Goal: Task Accomplishment & Management: Use online tool/utility

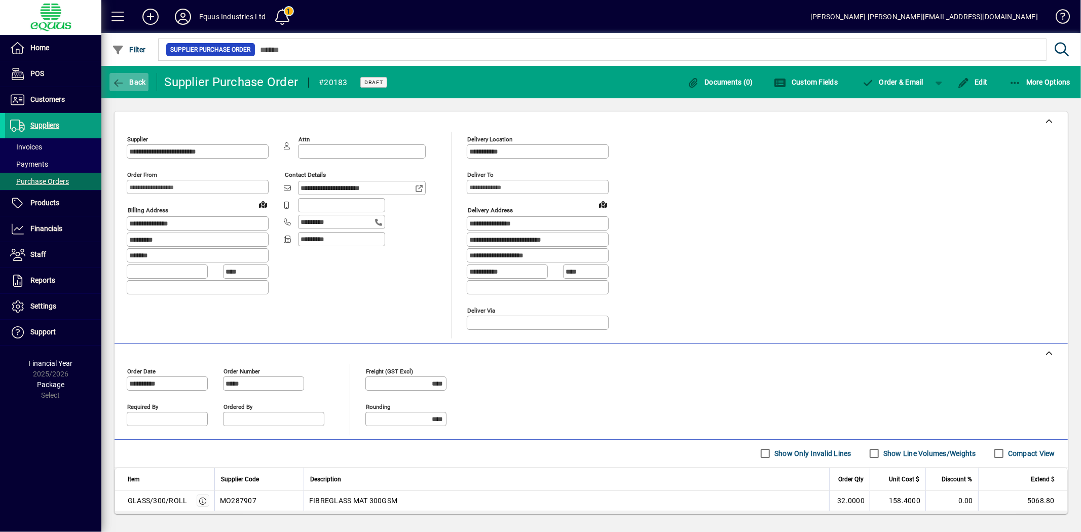
drag, startPoint x: 0, startPoint y: 0, endPoint x: 129, endPoint y: 84, distance: 154.0
click at [129, 84] on span "Back" at bounding box center [129, 82] width 34 height 8
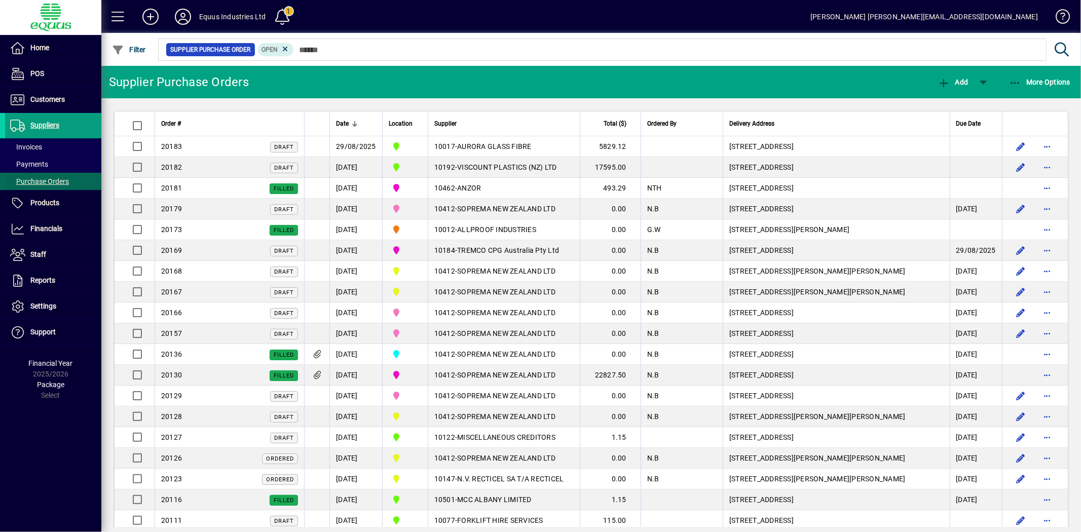
click at [44, 182] on span "Purchase Orders" at bounding box center [39, 181] width 59 height 8
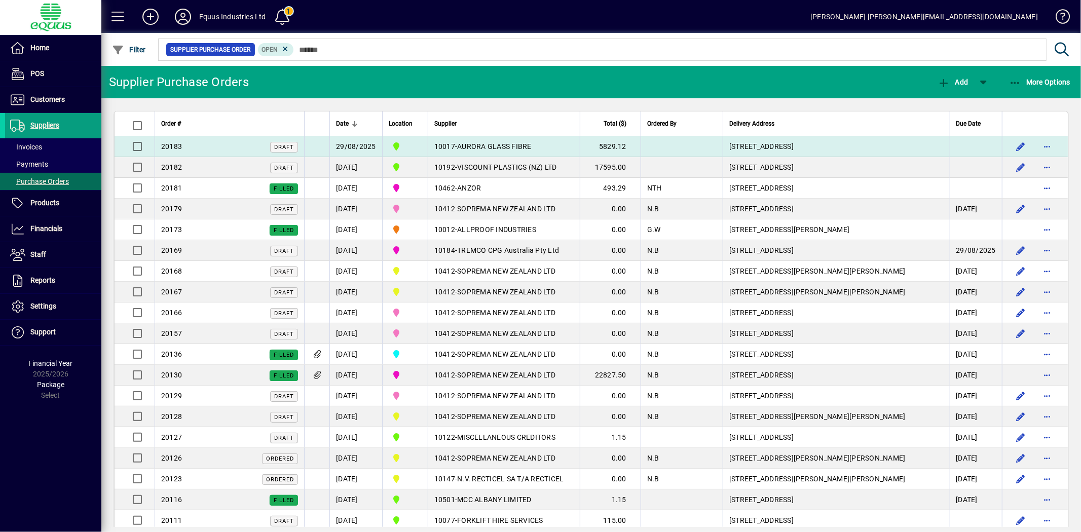
click at [472, 144] on span "AURORA GLASS FIBRE" at bounding box center [494, 146] width 75 height 8
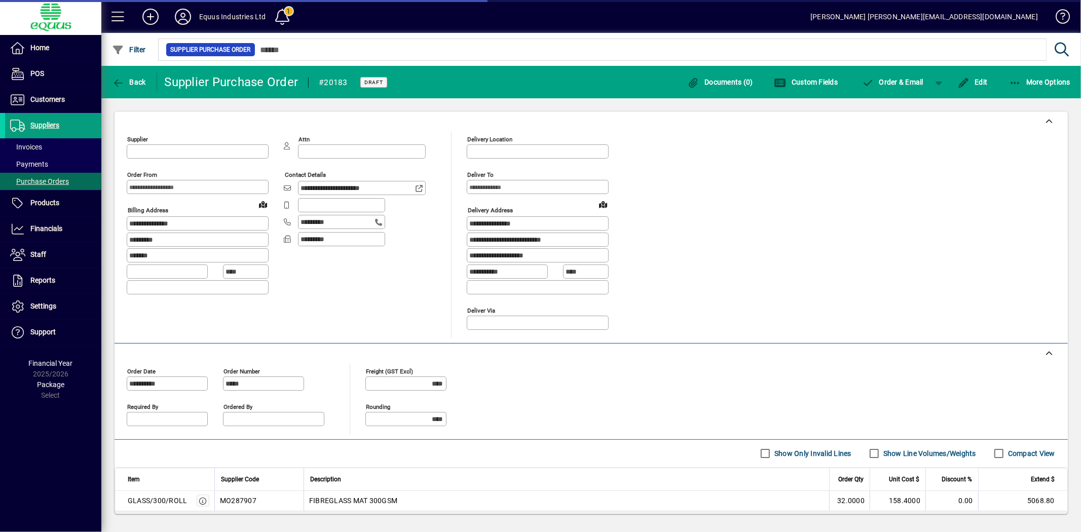
type input "**********"
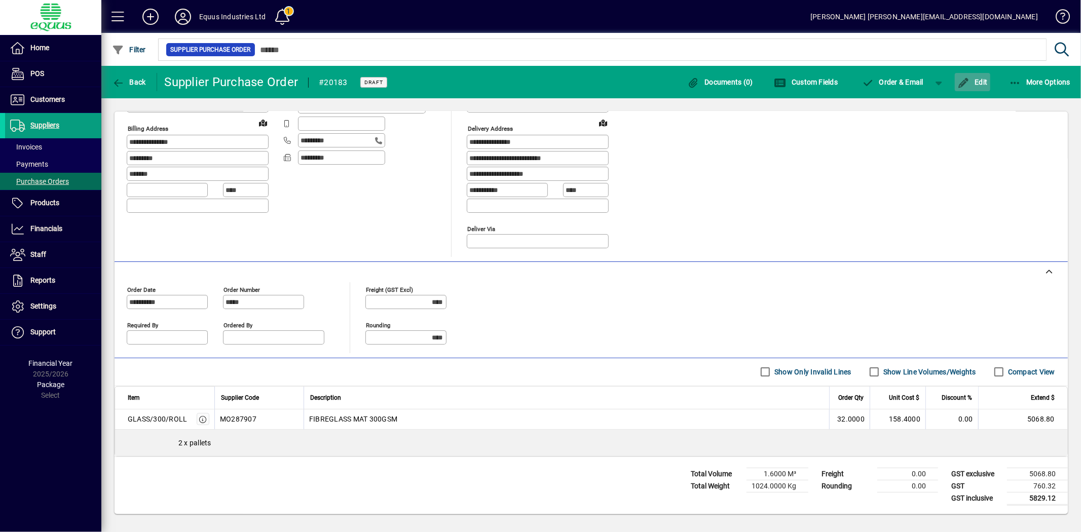
click at [981, 80] on span "Edit" at bounding box center [973, 82] width 30 height 8
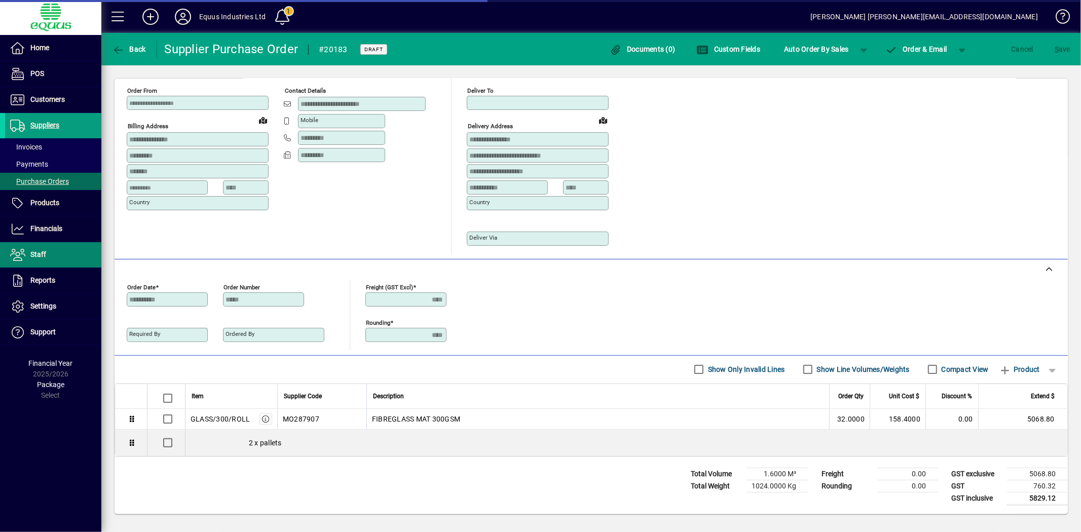
scroll to position [54, 0]
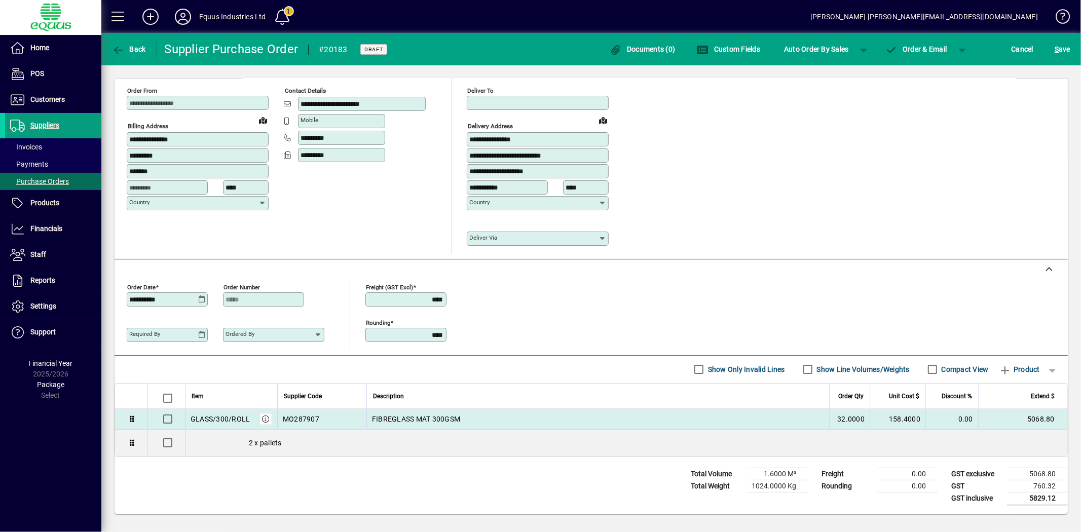
click at [447, 411] on td "FIBREGLASS MAT 300GSM" at bounding box center [597, 419] width 463 height 21
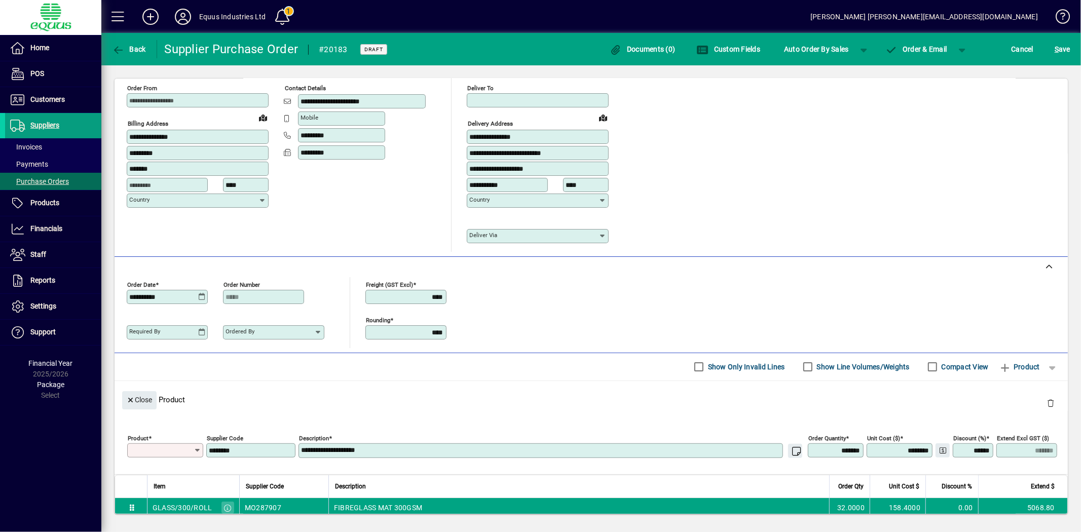
scroll to position [84, 0]
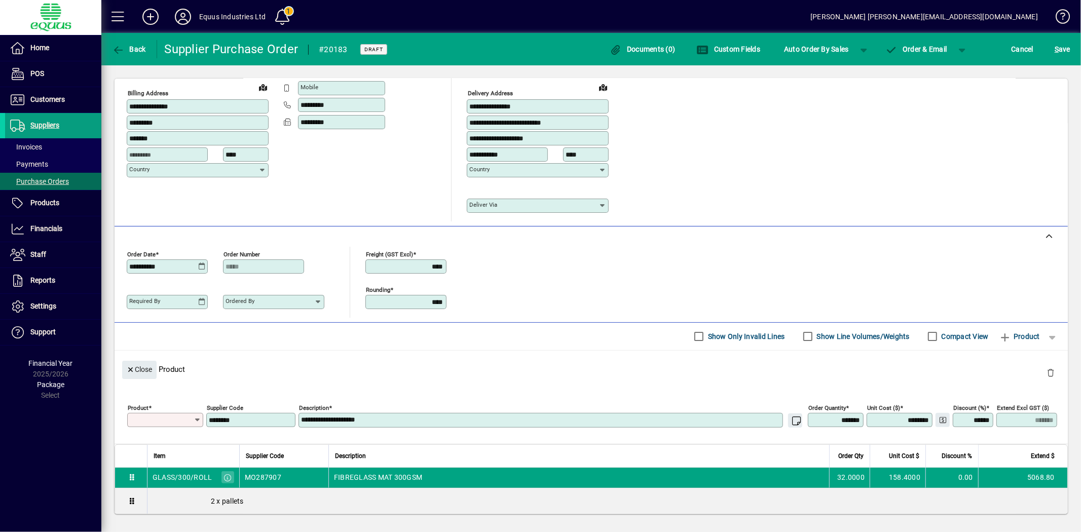
type input "**********"
drag, startPoint x: 819, startPoint y: 418, endPoint x: 928, endPoint y: 416, distance: 109.5
click at [928, 416] on div "**********" at bounding box center [593, 418] width 933 height 36
type input "***"
type input "********"
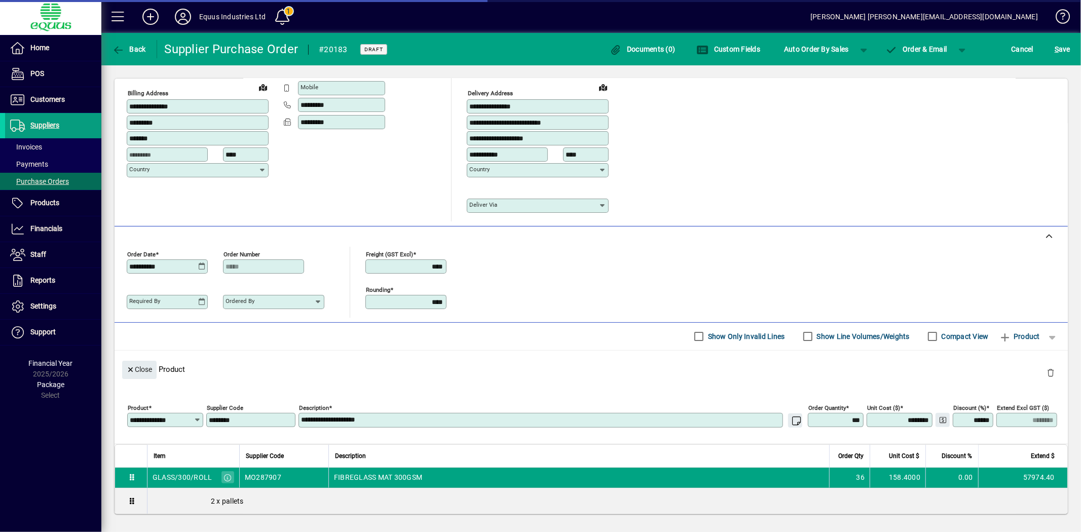
type input "**"
type input "*******"
click at [1061, 49] on span "S ave" at bounding box center [1063, 49] width 16 height 16
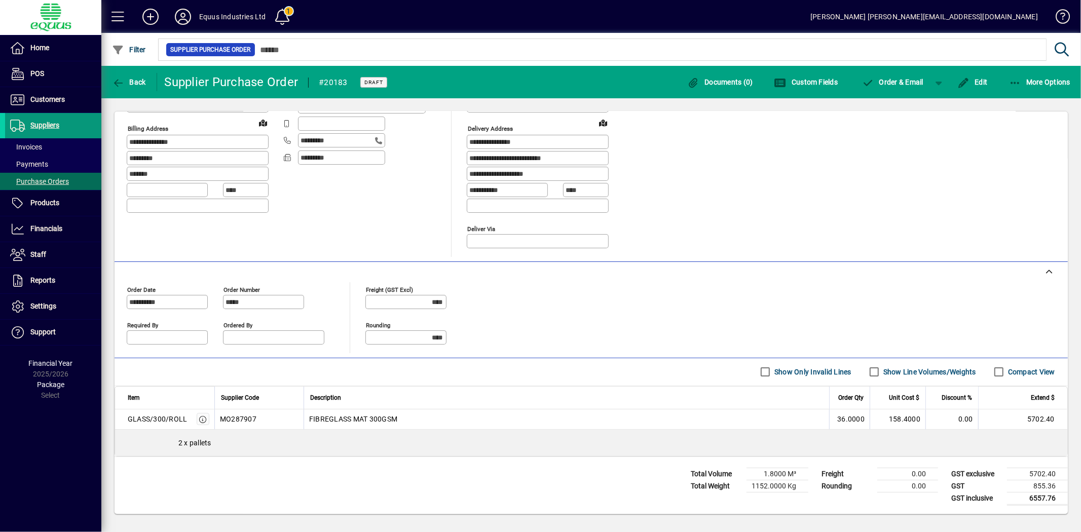
click at [36, 125] on span "Suppliers" at bounding box center [44, 125] width 29 height 8
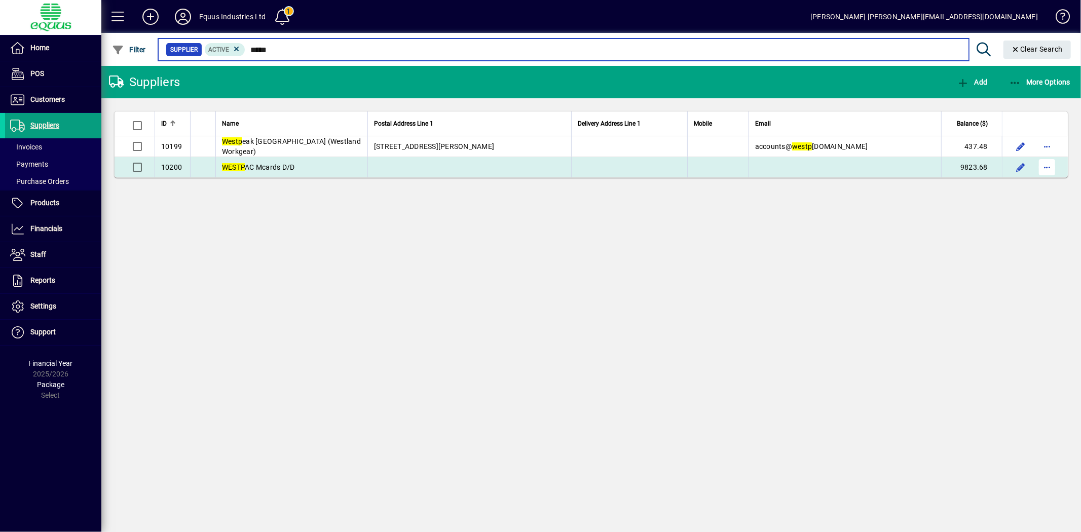
type input "*****"
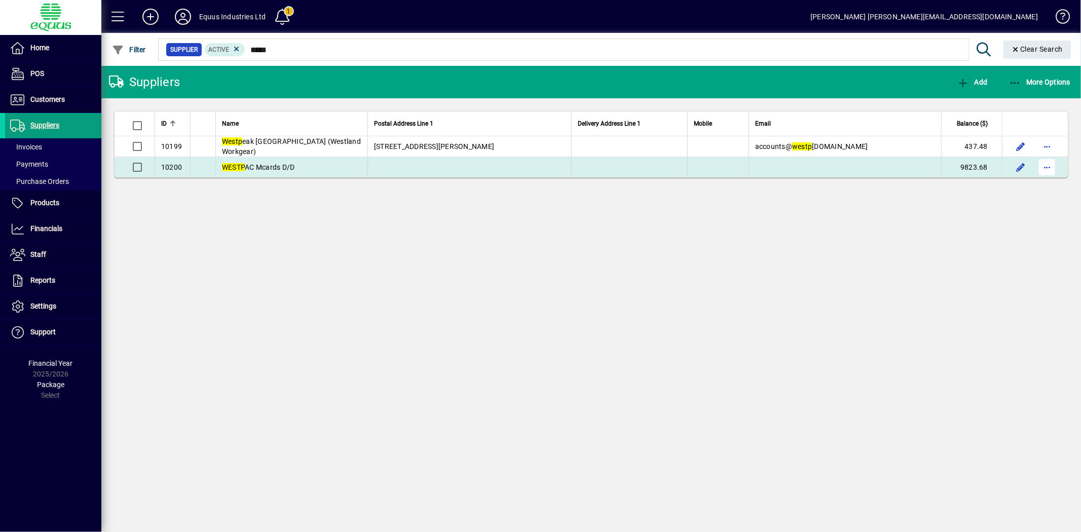
click at [1041, 165] on span "button" at bounding box center [1047, 167] width 24 height 24
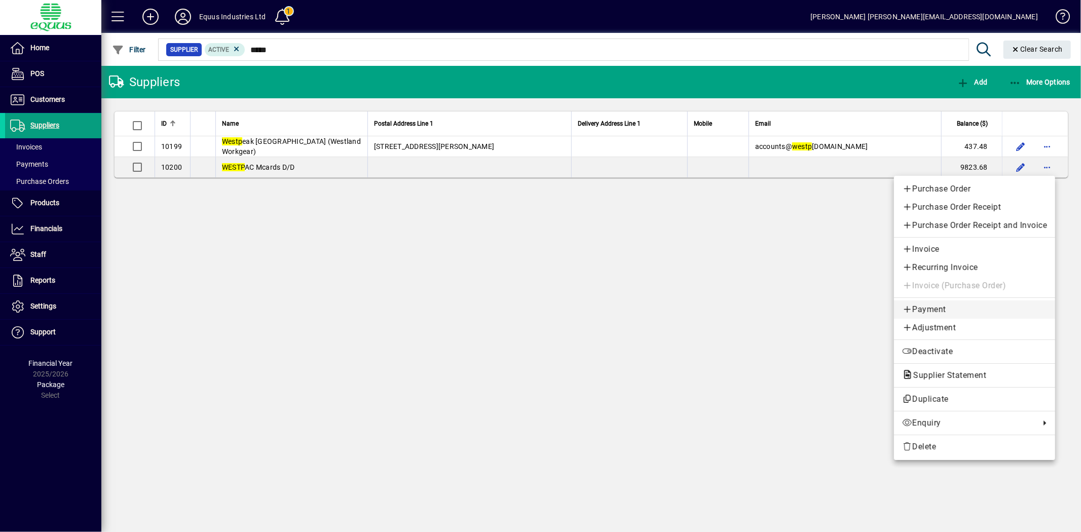
click at [930, 306] on span "Payment" at bounding box center [974, 310] width 145 height 12
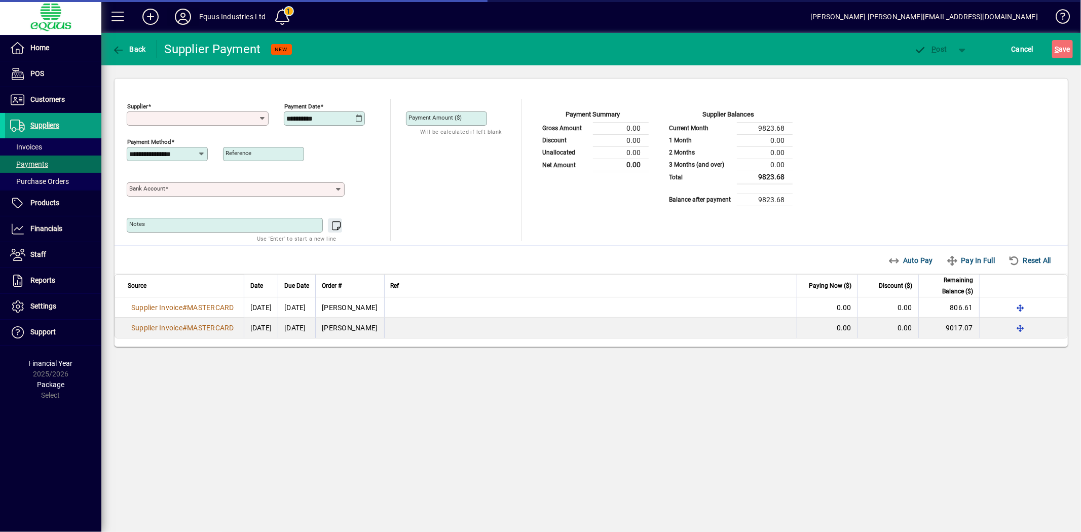
type input "**********"
drag, startPoint x: 329, startPoint y: 117, endPoint x: 249, endPoint y: 108, distance: 81.1
click at [249, 108] on div "**********" at bounding box center [253, 116] width 253 height 35
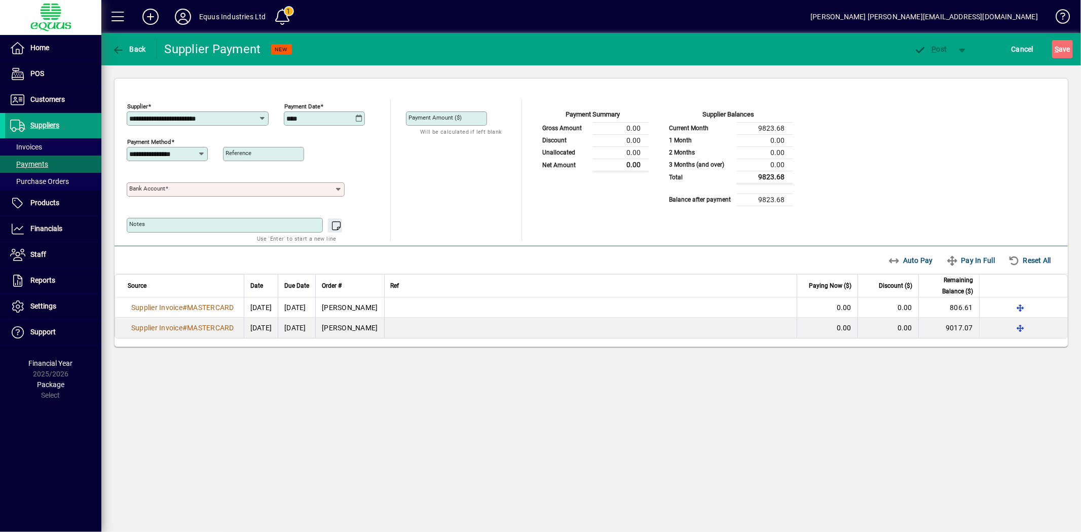
type input "**********"
click at [264, 189] on input "Bank Account" at bounding box center [231, 190] width 205 height 8
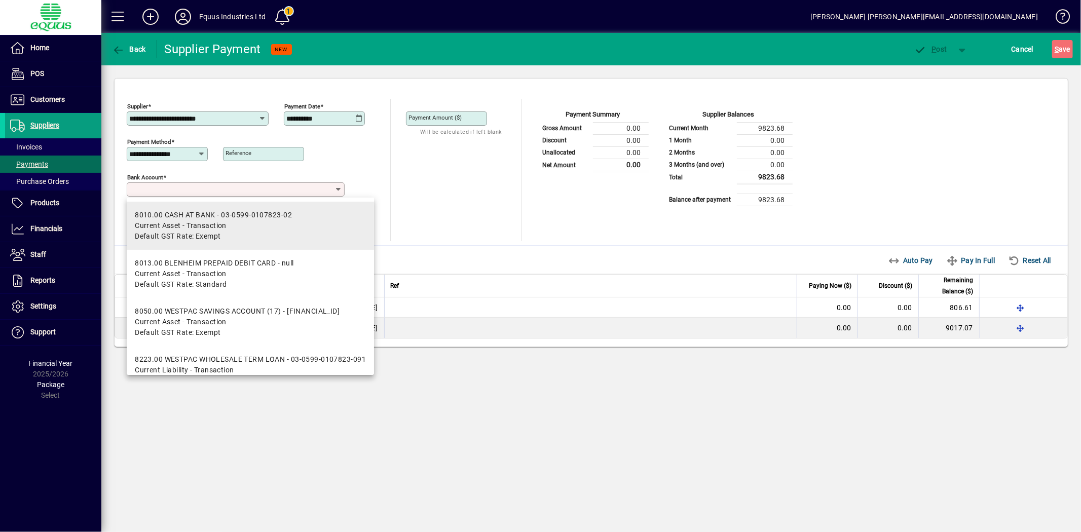
click at [267, 218] on div "8010.00 CASH AT BANK - 03-0599-0107823-02" at bounding box center [213, 215] width 157 height 11
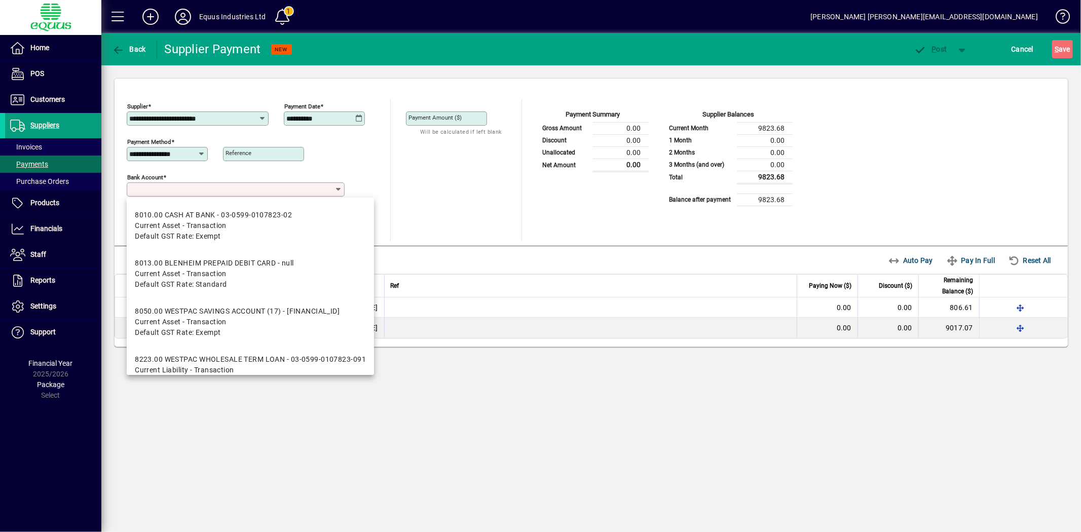
type input "**********"
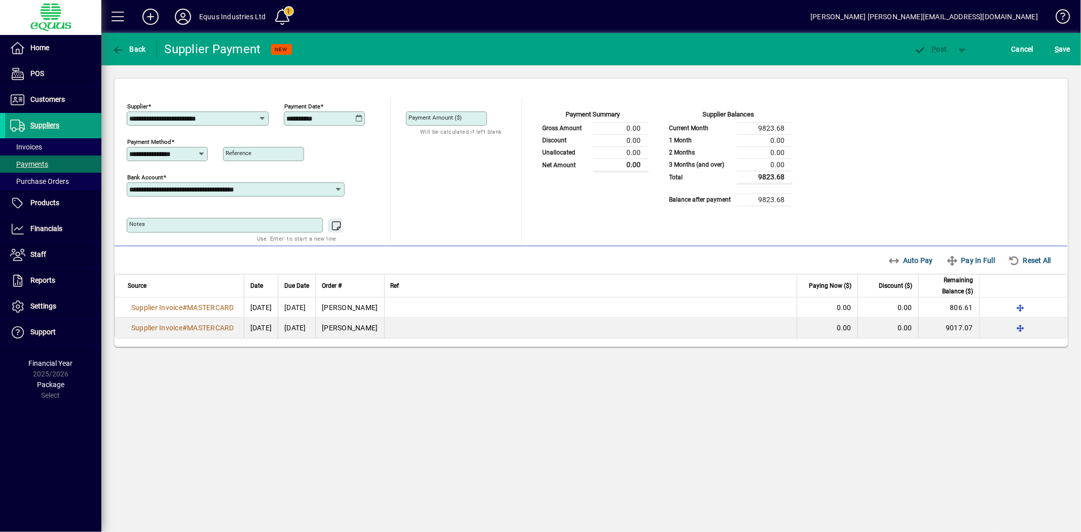
click at [430, 119] on mat-label "Payment Amount ($)" at bounding box center [435, 117] width 53 height 7
click at [430, 119] on input "Payment Amount ($)" at bounding box center [448, 119] width 78 height 8
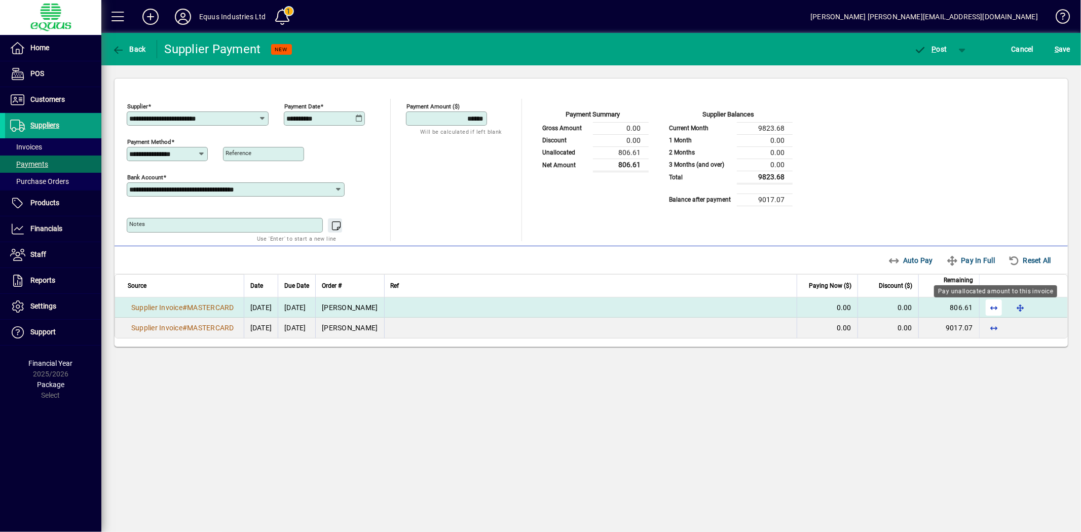
type input "******"
click at [996, 306] on span "button" at bounding box center [994, 308] width 24 height 24
click at [941, 47] on span "P ost" at bounding box center [930, 49] width 33 height 8
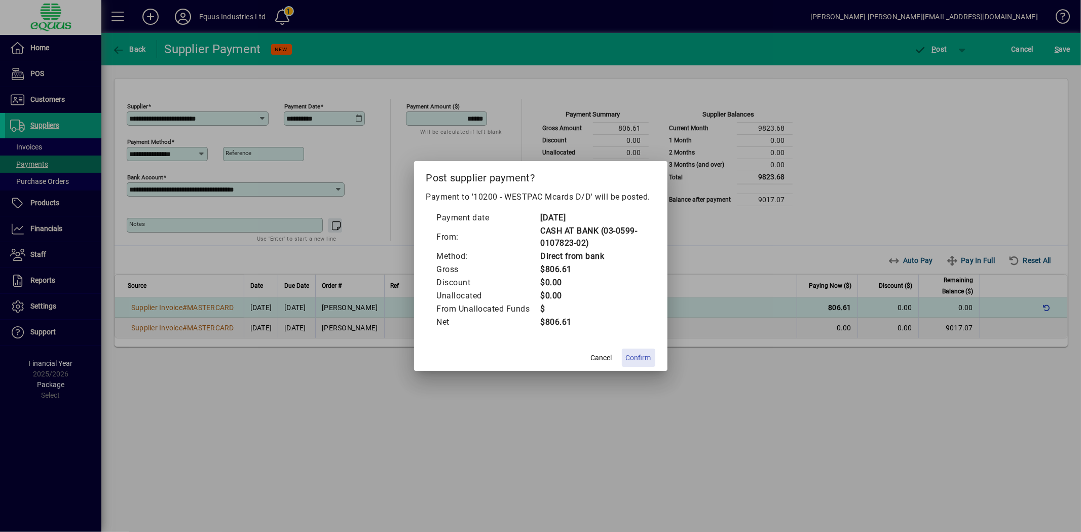
click at [639, 356] on span "Confirm" at bounding box center [638, 358] width 25 height 11
type input "*****"
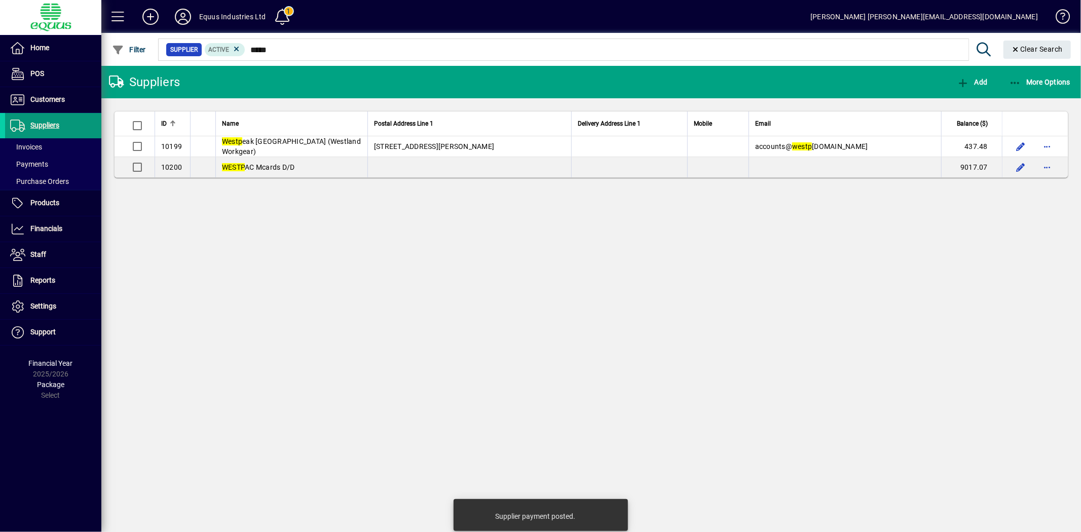
click at [41, 127] on span "Suppliers" at bounding box center [44, 125] width 29 height 8
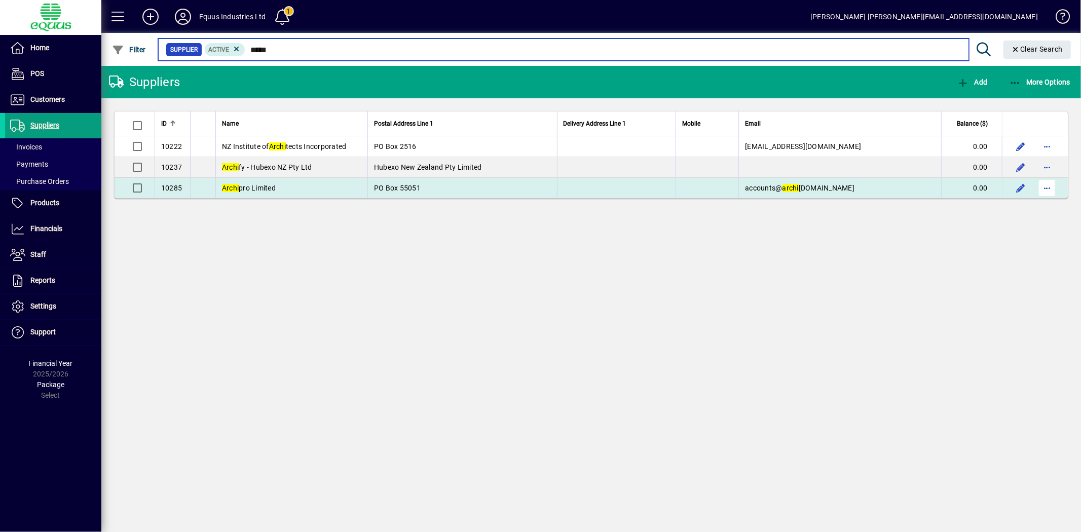
type input "*****"
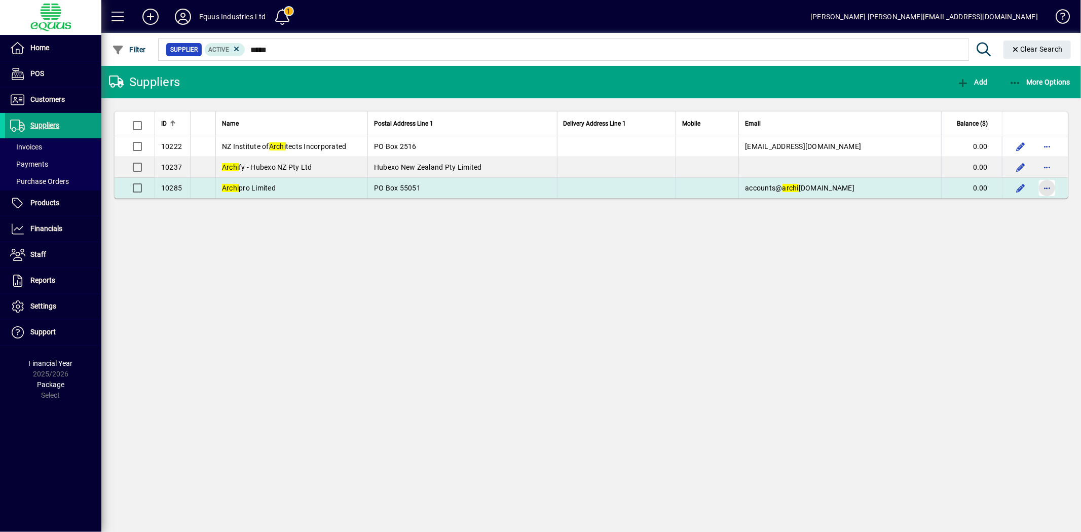
click at [1052, 186] on span "button" at bounding box center [1047, 188] width 24 height 24
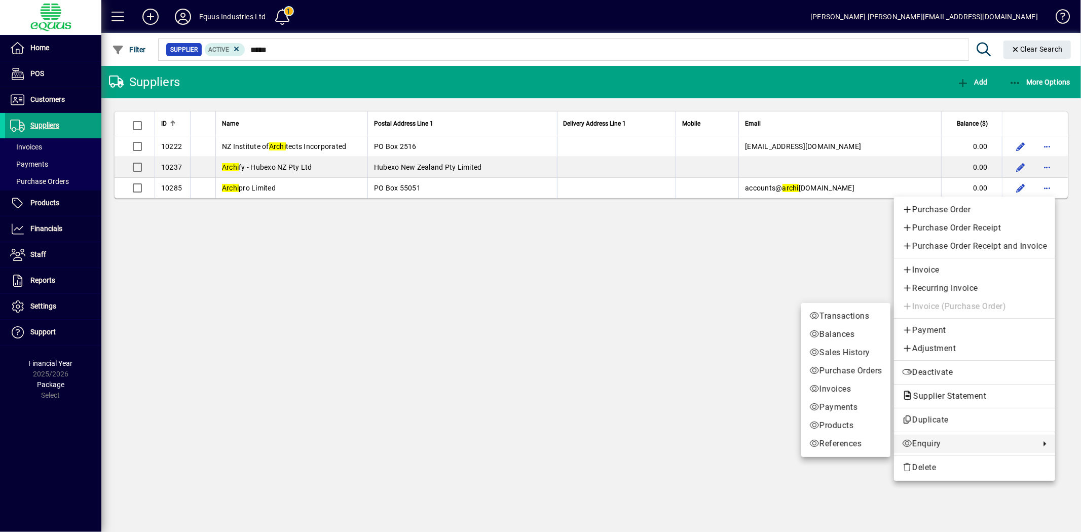
click at [938, 444] on span "Enquiry" at bounding box center [968, 444] width 133 height 12
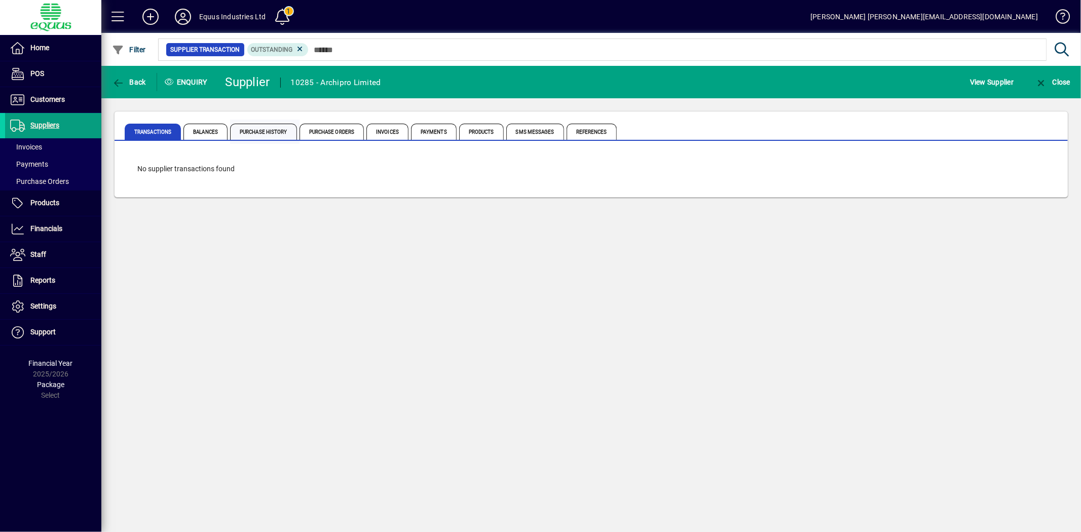
click at [267, 124] on span "Purchase History" at bounding box center [263, 132] width 67 height 16
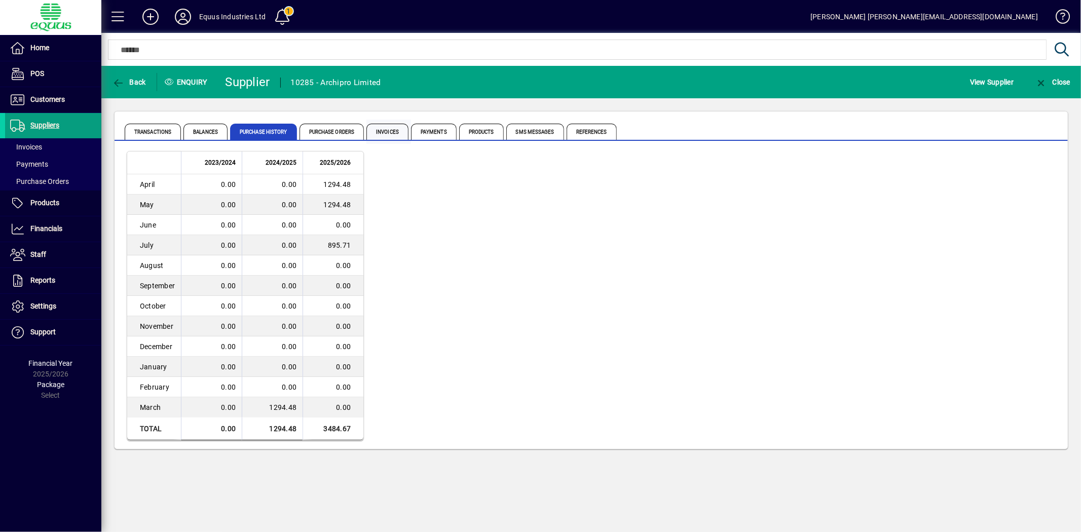
click at [396, 126] on span "Invoices" at bounding box center [387, 132] width 42 height 16
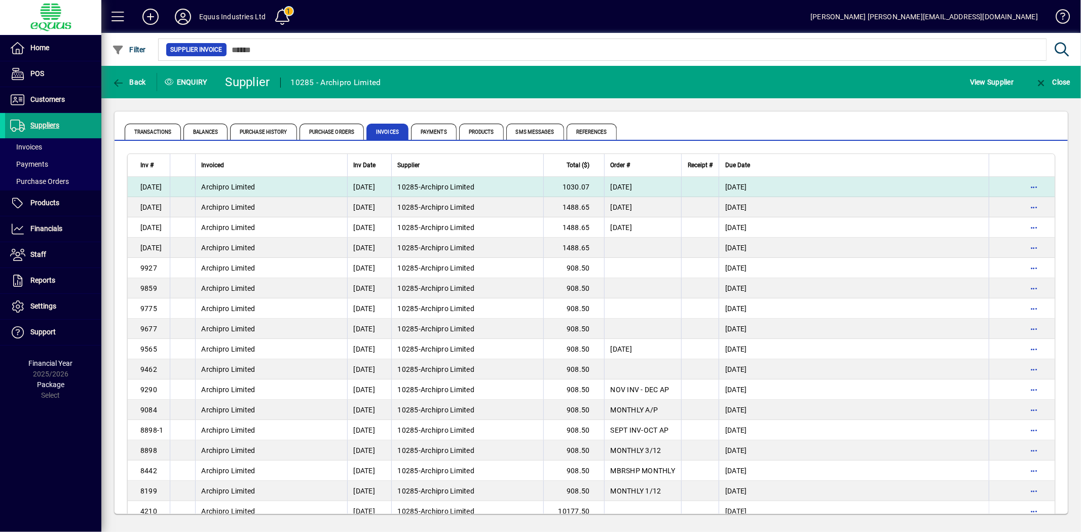
click at [246, 184] on span "Archipro Limited" at bounding box center [229, 187] width 54 height 8
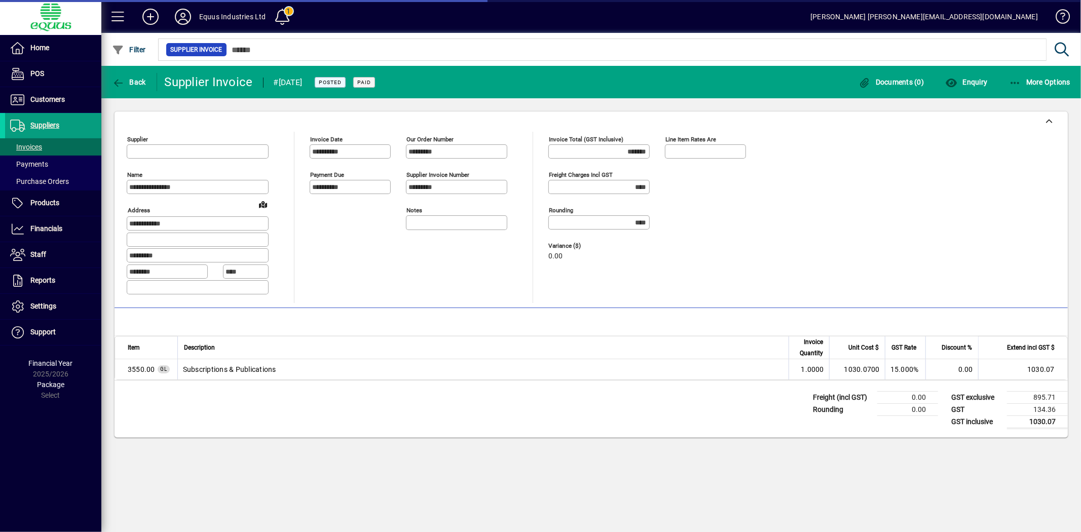
type input "**********"
click at [137, 77] on span "button" at bounding box center [128, 82] width 39 height 24
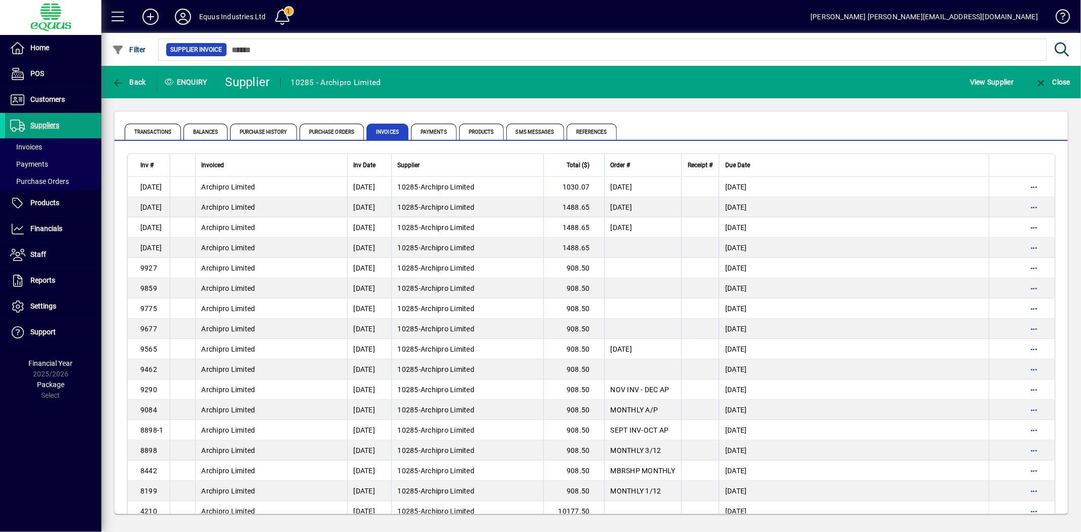
click at [137, 77] on span "button" at bounding box center [128, 82] width 39 height 24
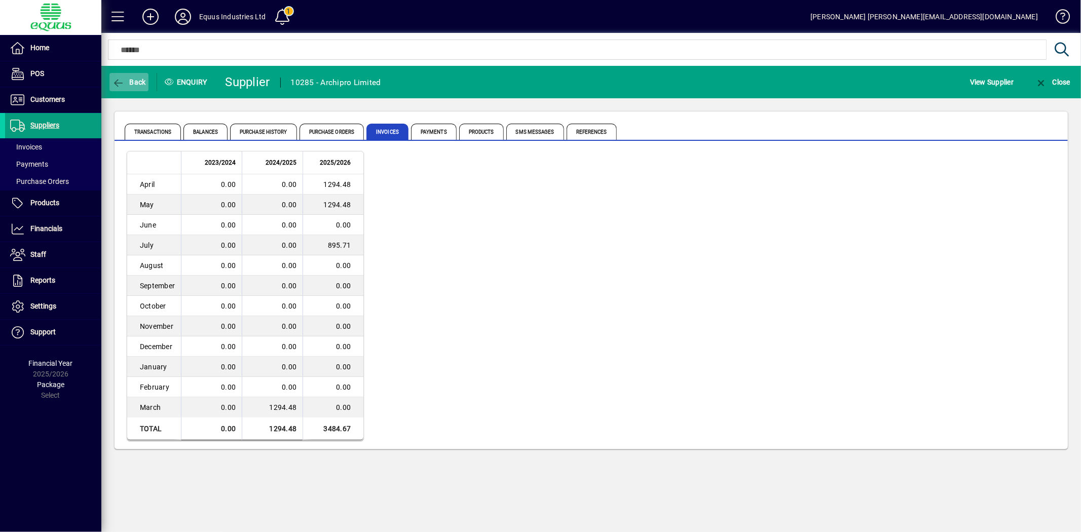
click at [137, 83] on span "Back" at bounding box center [129, 82] width 34 height 8
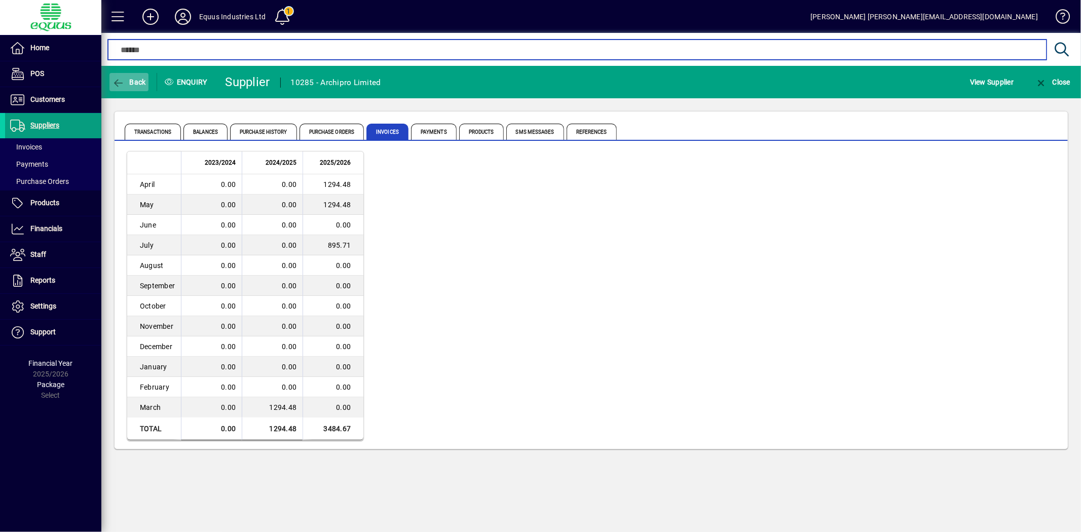
type input "*****"
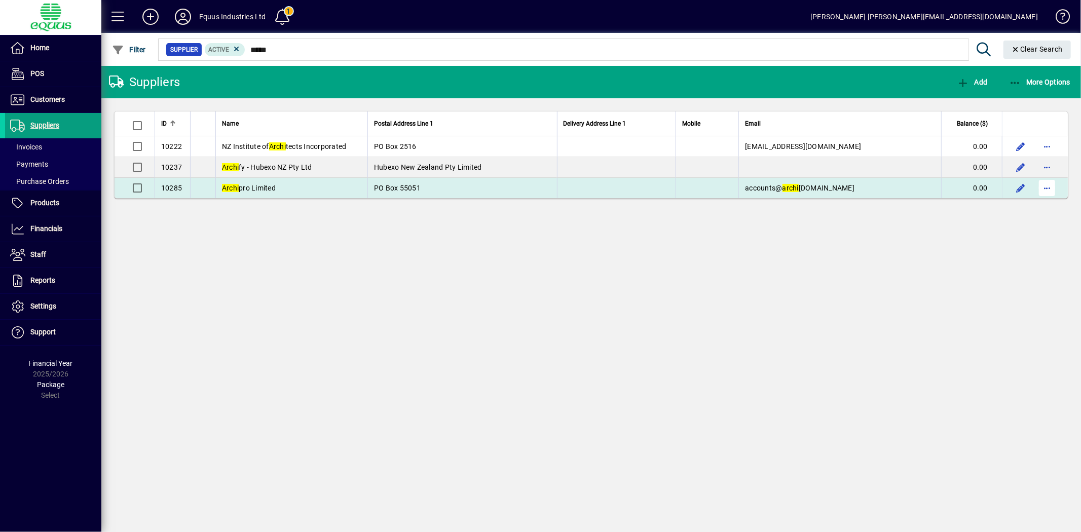
click at [1051, 189] on span "button" at bounding box center [1047, 188] width 24 height 24
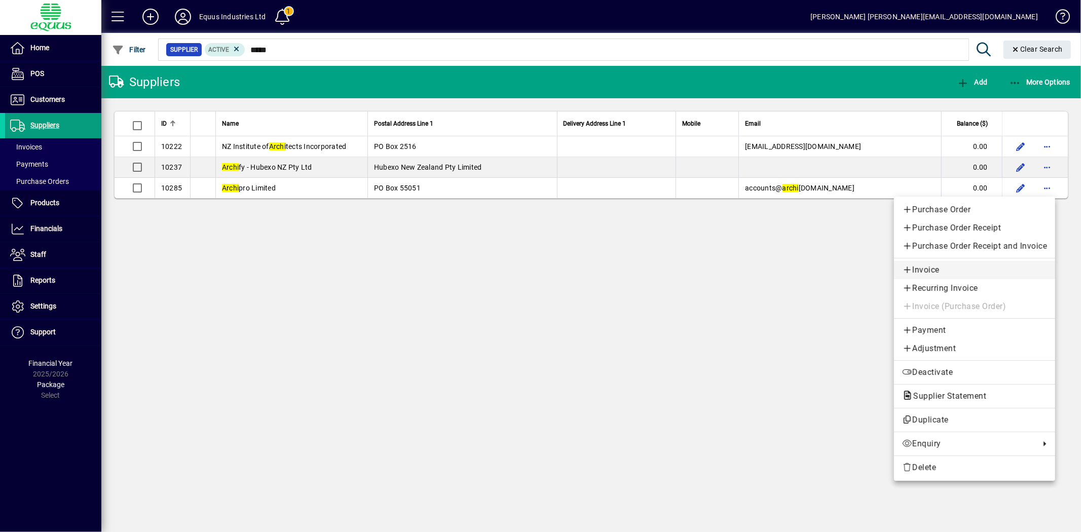
click at [940, 270] on span "Invoice" at bounding box center [974, 270] width 145 height 12
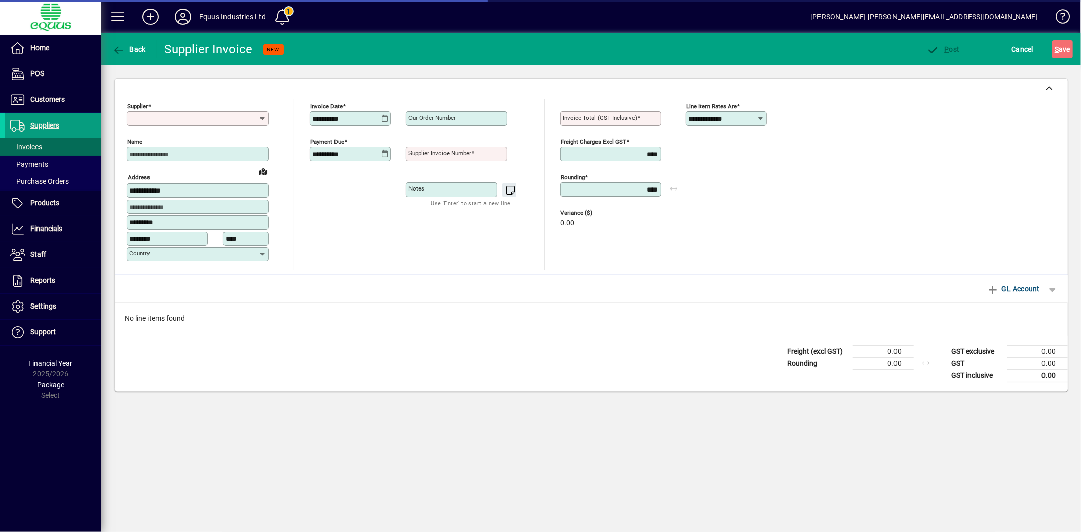
type input "**********"
drag, startPoint x: 371, startPoint y: 117, endPoint x: 255, endPoint y: 111, distance: 115.7
click at [256, 112] on div "**********" at bounding box center [454, 184] width 655 height 171
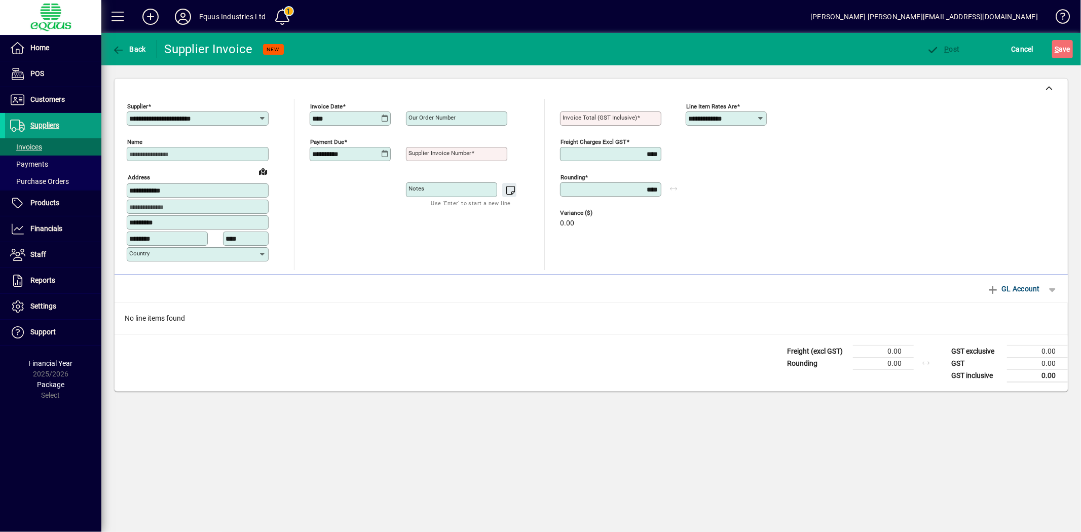
type input "**********"
type input "*"
type input "**********"
type input "*******"
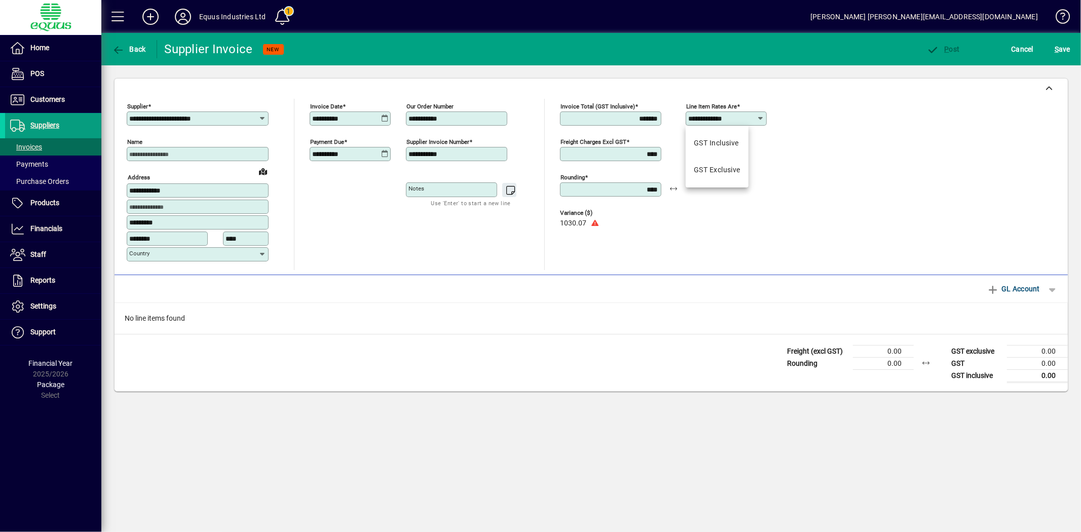
click at [739, 120] on input "**********" at bounding box center [722, 119] width 69 height 8
click at [731, 142] on div "GST Inclusive" at bounding box center [716, 143] width 45 height 11
type input "**********"
click at [1023, 286] on span "GL Account" at bounding box center [1013, 289] width 53 height 16
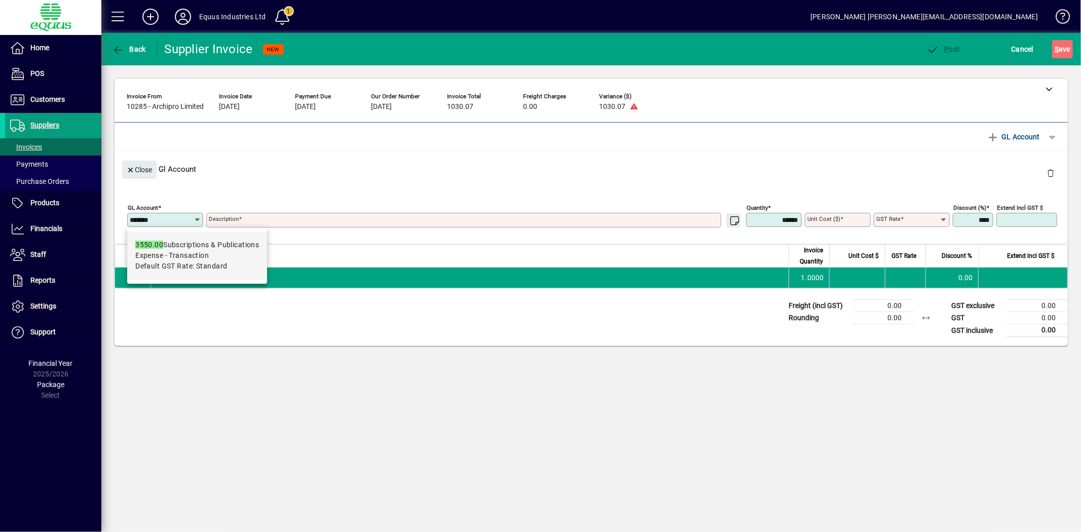
type input "*******"
type textarea "**********"
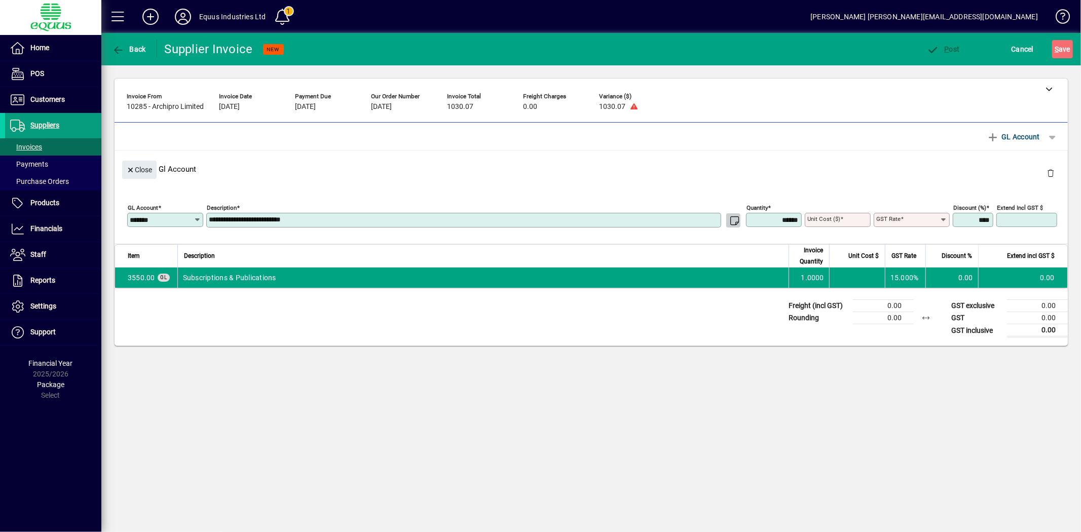
type input "****"
type input "********"
type input "*"
type input "*********"
type input "*******"
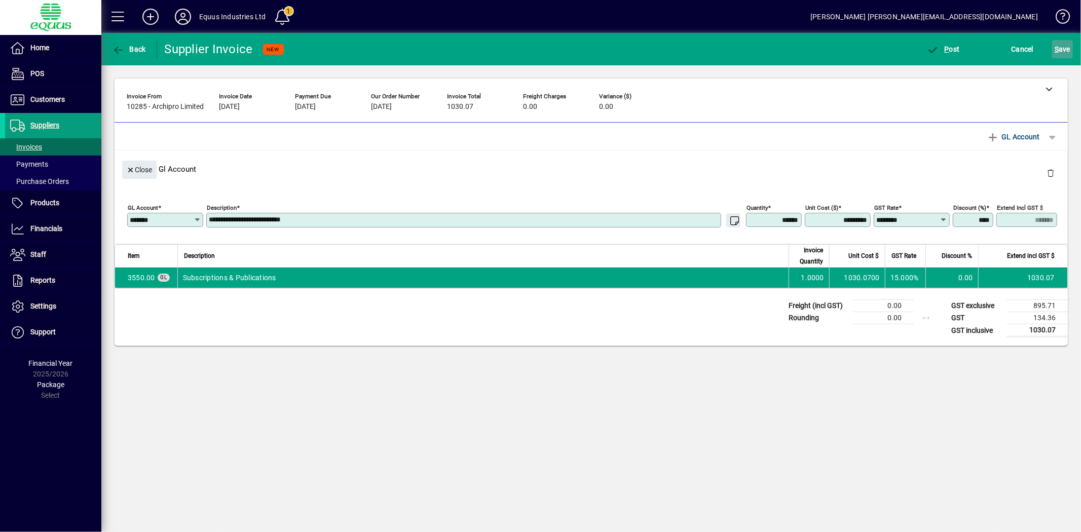
click at [1065, 48] on span "S ave" at bounding box center [1063, 49] width 16 height 16
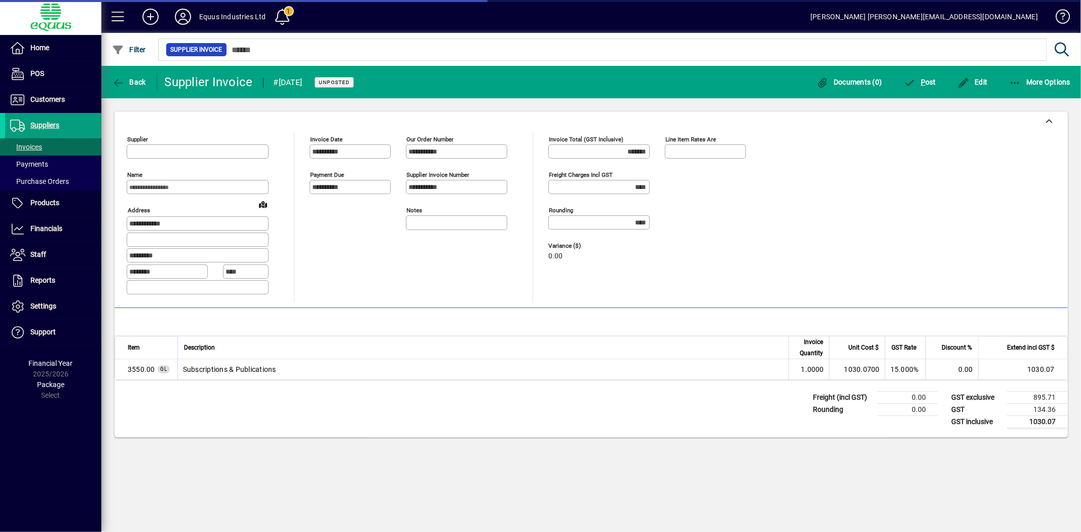
type input "**********"
click at [924, 81] on span "P" at bounding box center [923, 82] width 5 height 8
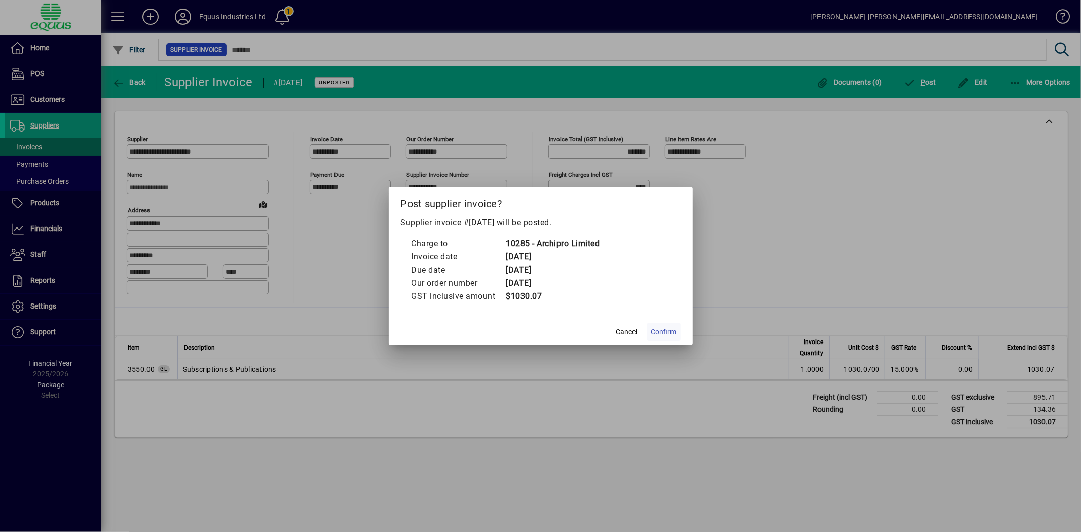
click at [669, 327] on span "Confirm" at bounding box center [663, 332] width 25 height 11
type input "*****"
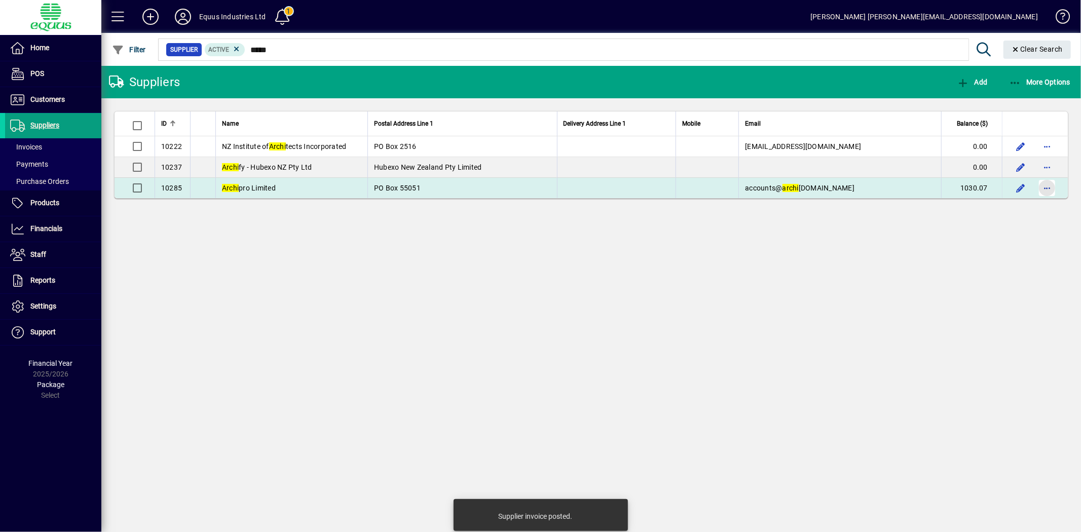
click at [1042, 196] on span "button" at bounding box center [1047, 188] width 24 height 24
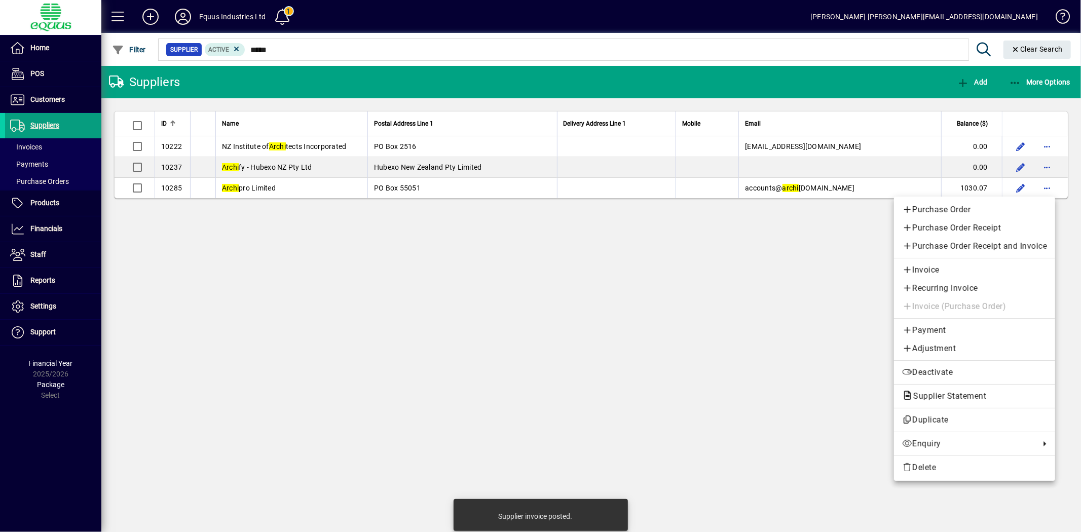
click at [920, 325] on span "Payment" at bounding box center [974, 330] width 145 height 12
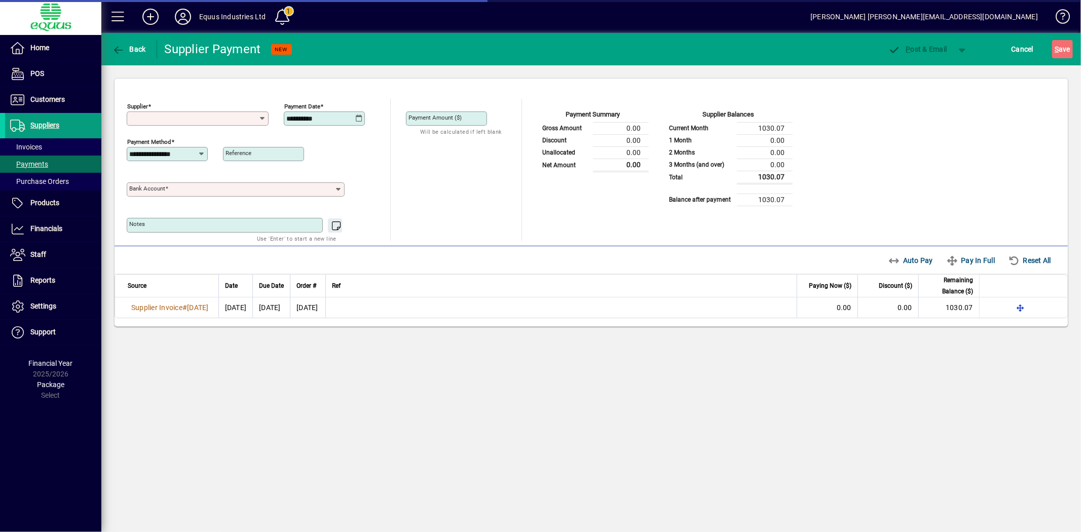
type input "**********"
drag, startPoint x: 272, startPoint y: 118, endPoint x: 239, endPoint y: 114, distance: 33.1
click at [239, 114] on div "**********" at bounding box center [253, 116] width 253 height 35
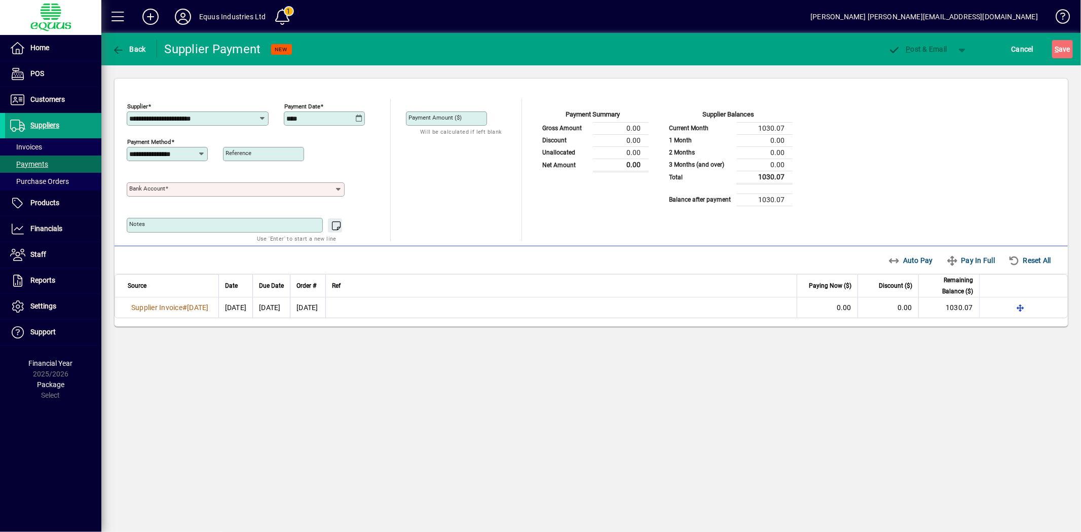
type input "**********"
click at [247, 187] on input "Bank Account" at bounding box center [231, 190] width 205 height 8
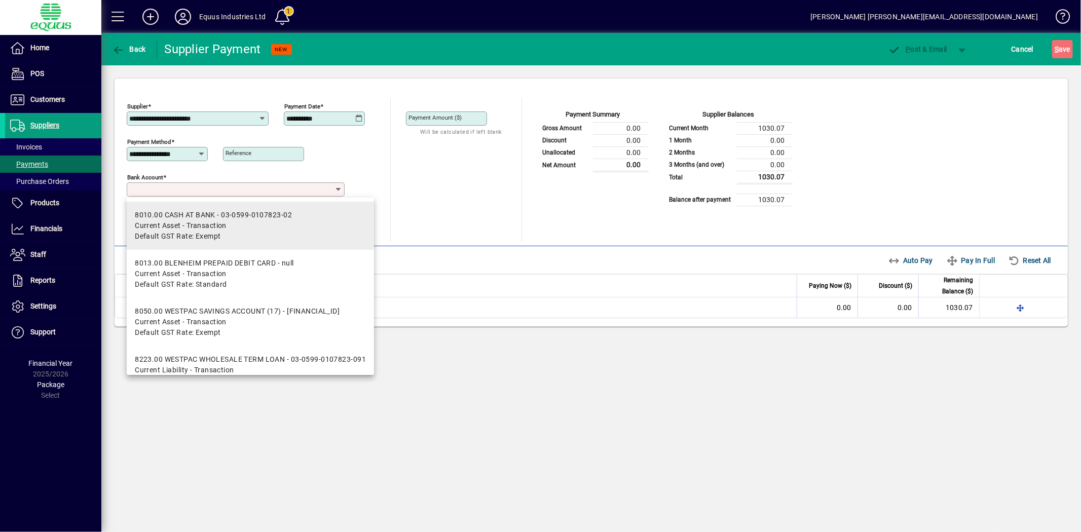
click at [292, 219] on mat-option "8010.00 CASH AT BANK - 03-0599-0107823-02 Current Asset - Transaction Default G…" at bounding box center [250, 226] width 247 height 48
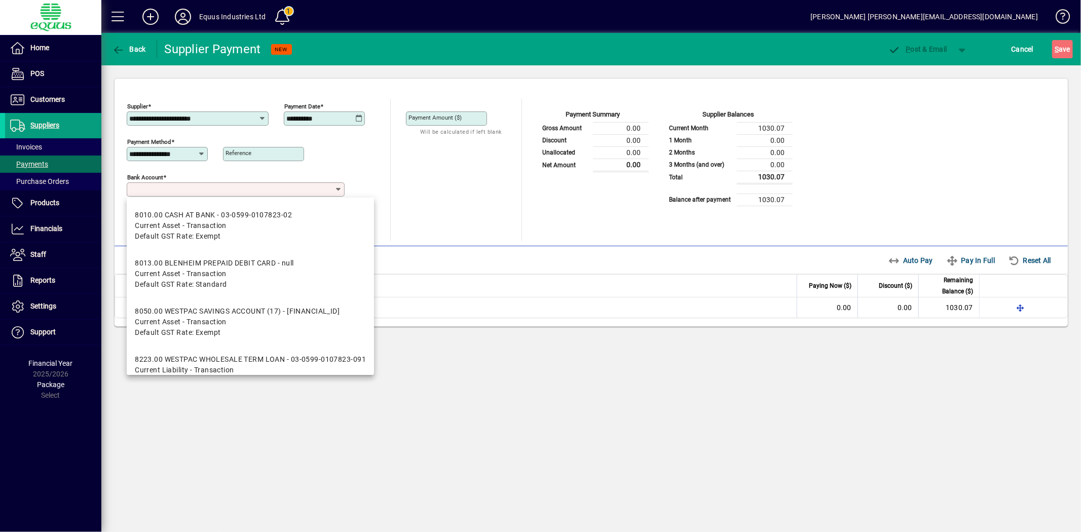
type input "**********"
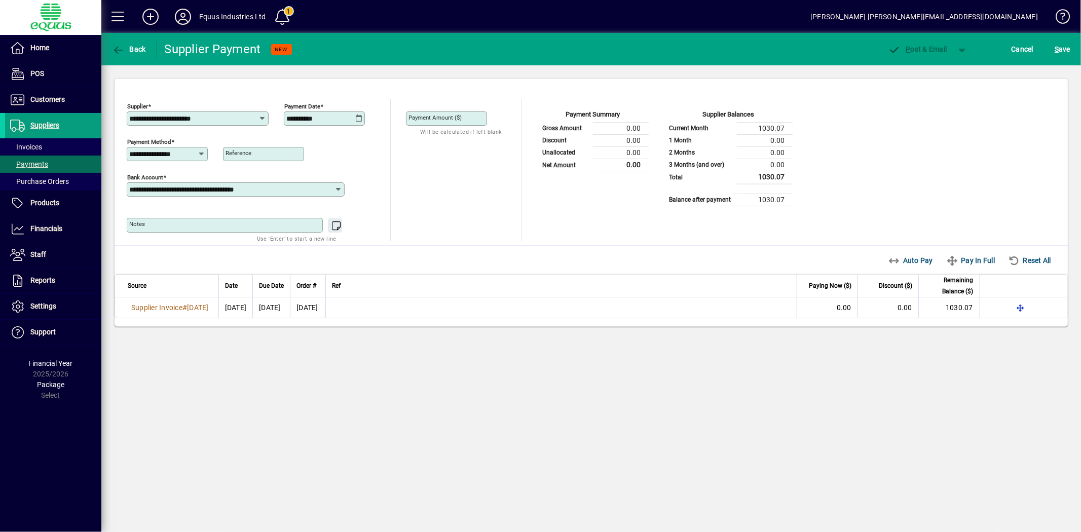
click at [416, 123] on div "Payment Amount ($)" at bounding box center [446, 119] width 81 height 14
click at [416, 120] on input "Payment Amount ($)" at bounding box center [448, 119] width 78 height 8
type input "*******"
click at [913, 259] on span "Auto Pay" at bounding box center [911, 260] width 45 height 16
click at [963, 48] on span "button" at bounding box center [962, 49] width 24 height 24
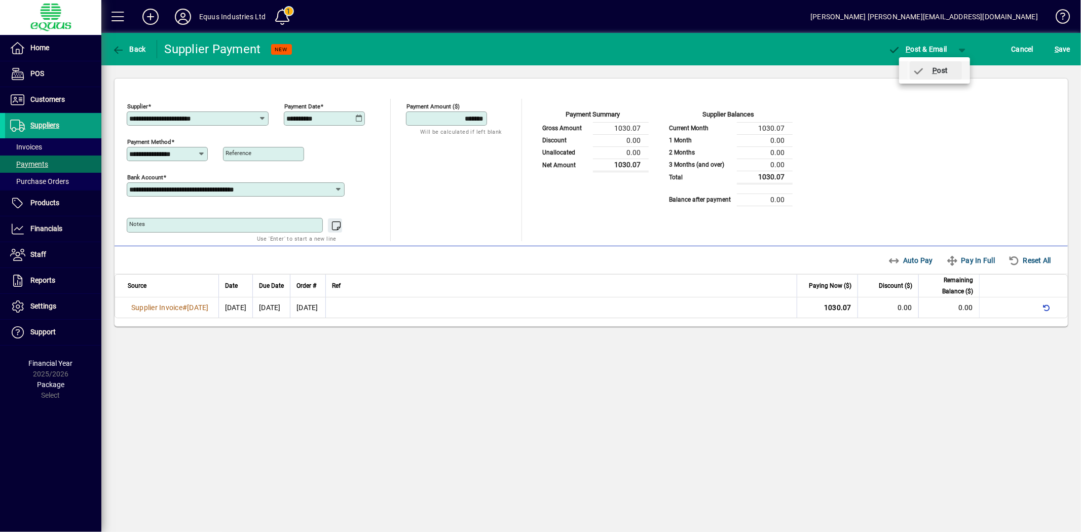
click at [947, 73] on span "P ost" at bounding box center [930, 70] width 36 height 8
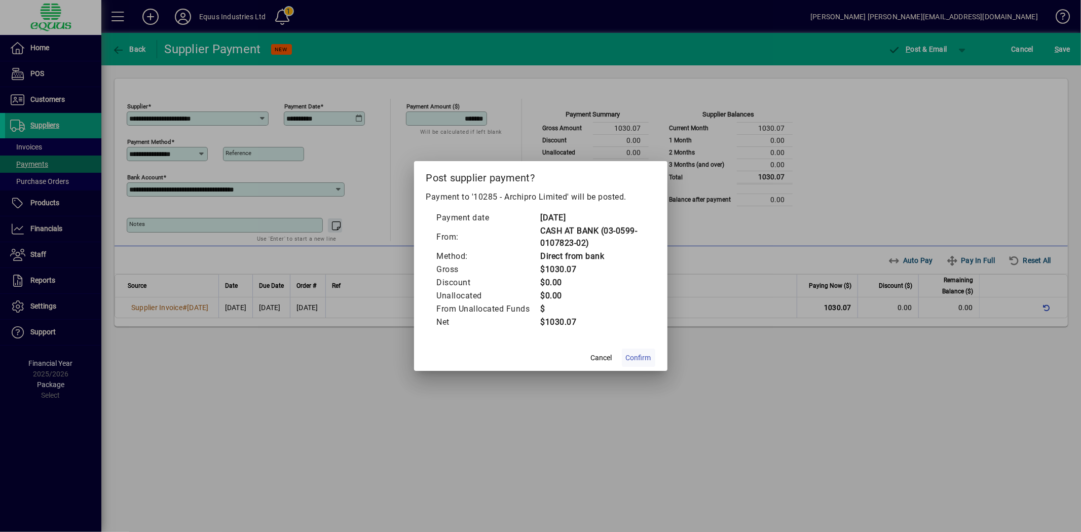
click at [641, 357] on span "Confirm" at bounding box center [638, 358] width 25 height 11
type input "*****"
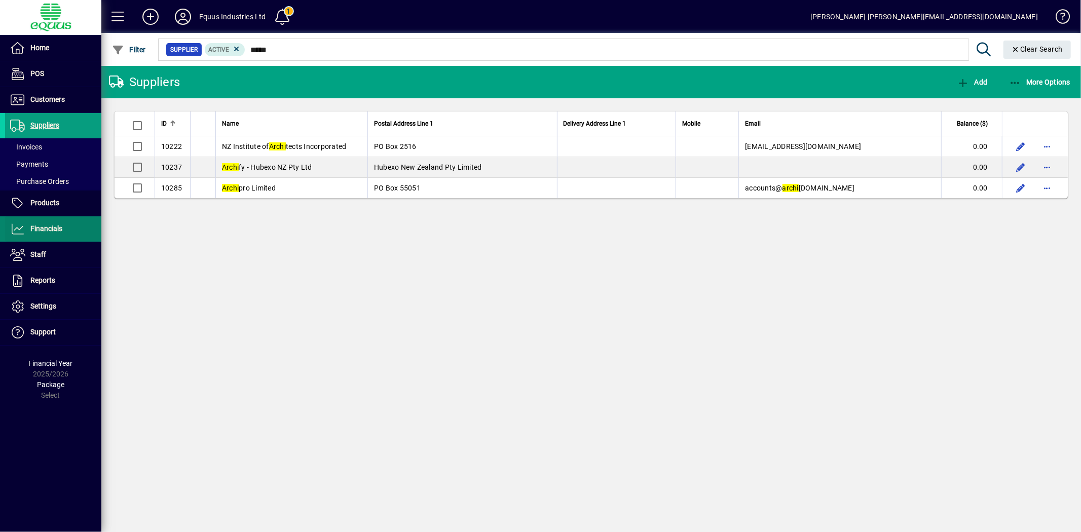
click at [48, 230] on span "Financials" at bounding box center [46, 229] width 32 height 8
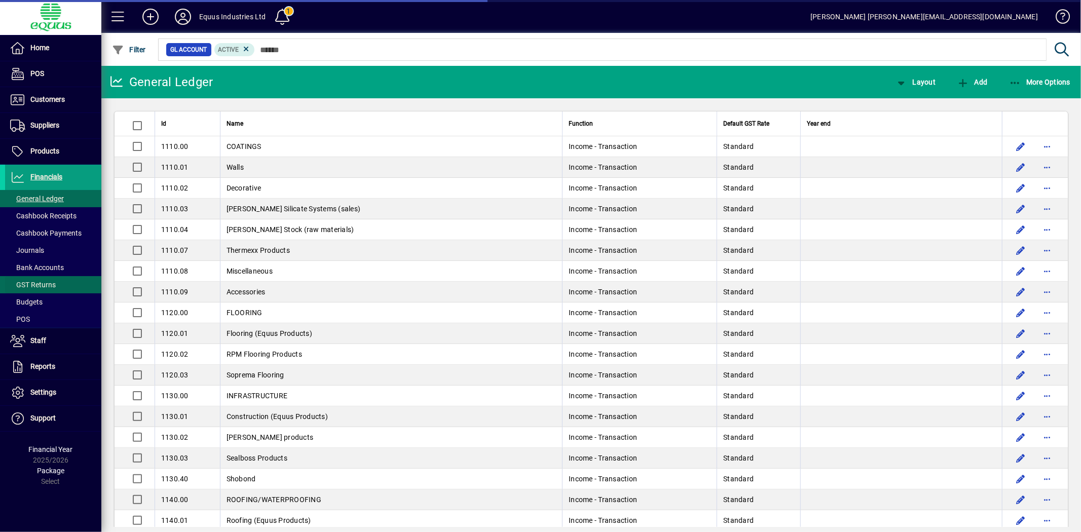
click at [49, 277] on span at bounding box center [53, 285] width 96 height 24
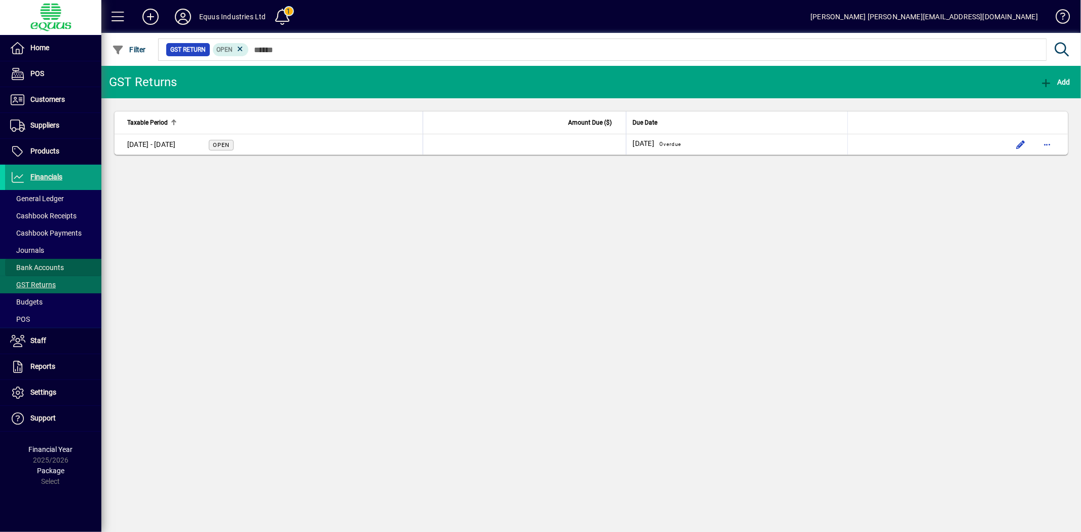
click at [50, 264] on span "Bank Accounts" at bounding box center [37, 268] width 54 height 8
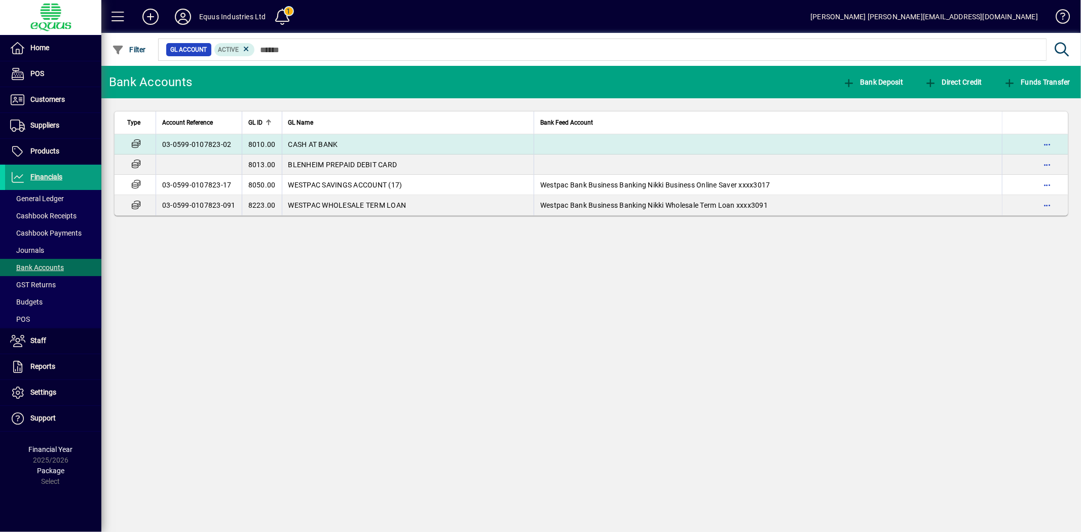
click at [300, 140] on span "CASH AT BANK" at bounding box center [313, 144] width 50 height 8
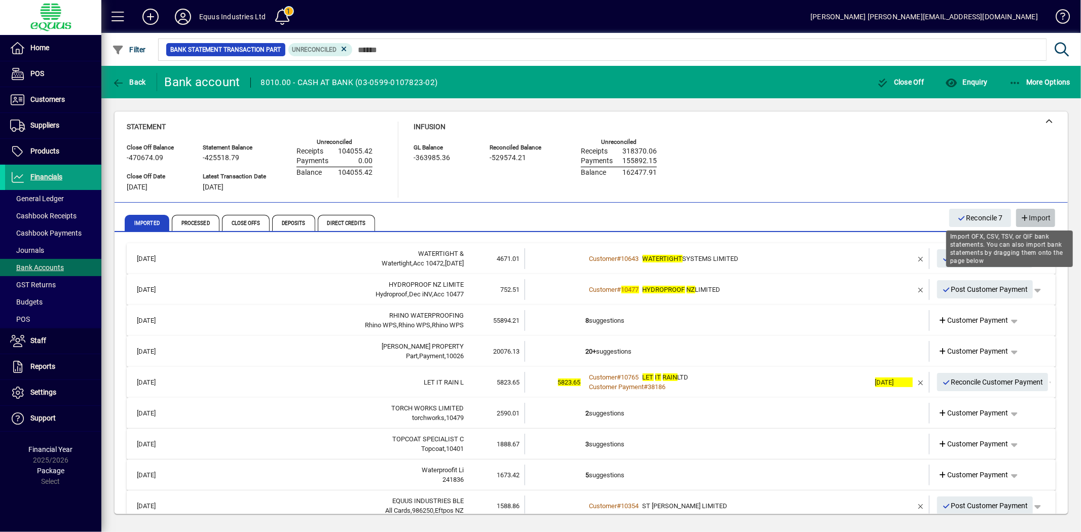
click at [1020, 214] on span "button" at bounding box center [1035, 218] width 39 height 24
click at [913, 258] on span "button" at bounding box center [921, 258] width 24 height 24
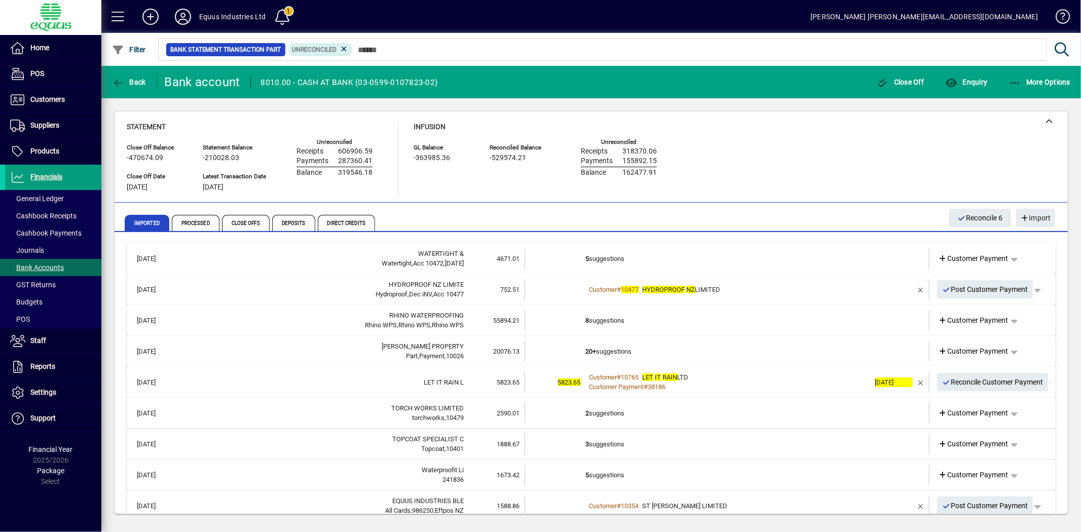
click at [603, 255] on td "5 suggestions" at bounding box center [728, 258] width 284 height 21
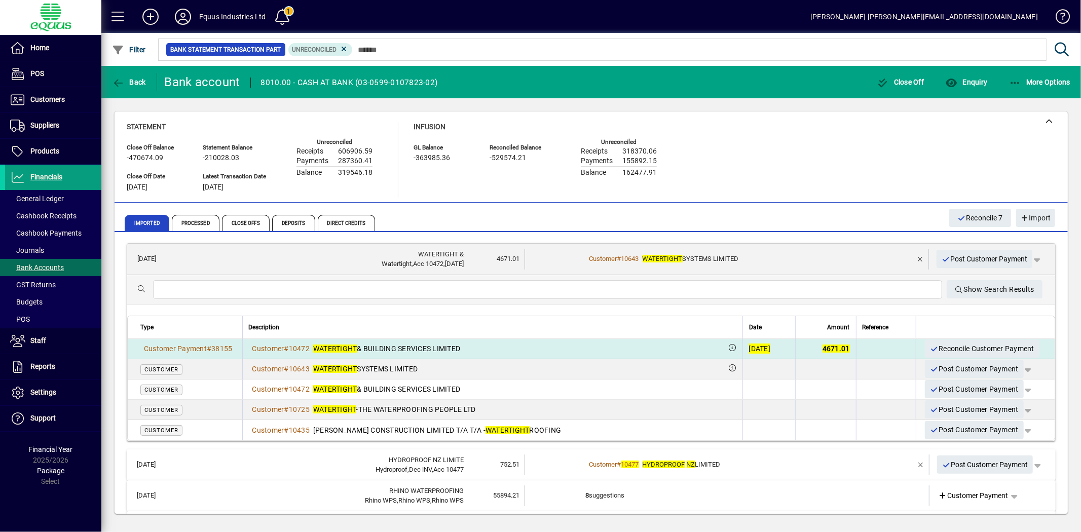
click at [752, 344] on div "[DATE]" at bounding box center [760, 349] width 22 height 10
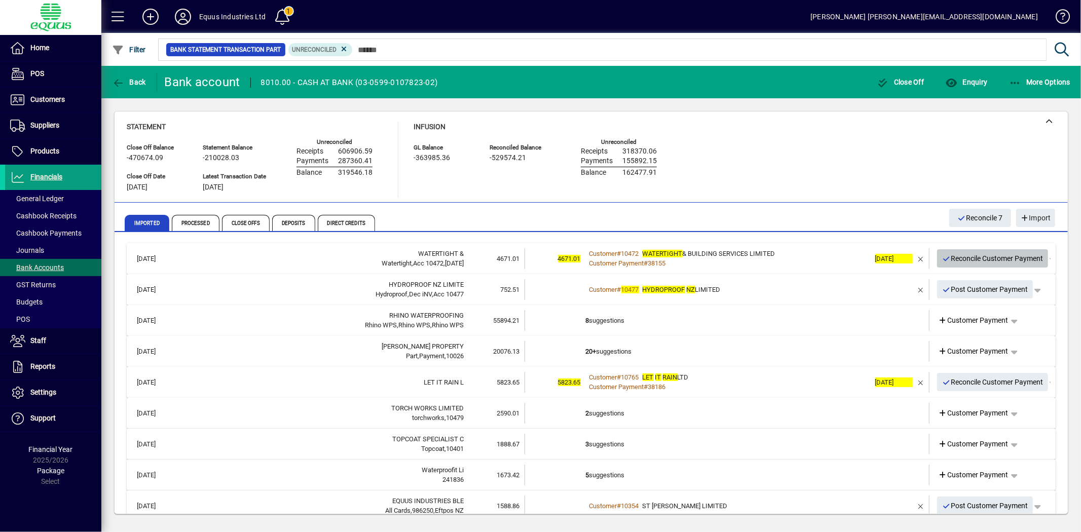
click at [987, 258] on span "Reconcile Customer Payment" at bounding box center [992, 258] width 101 height 17
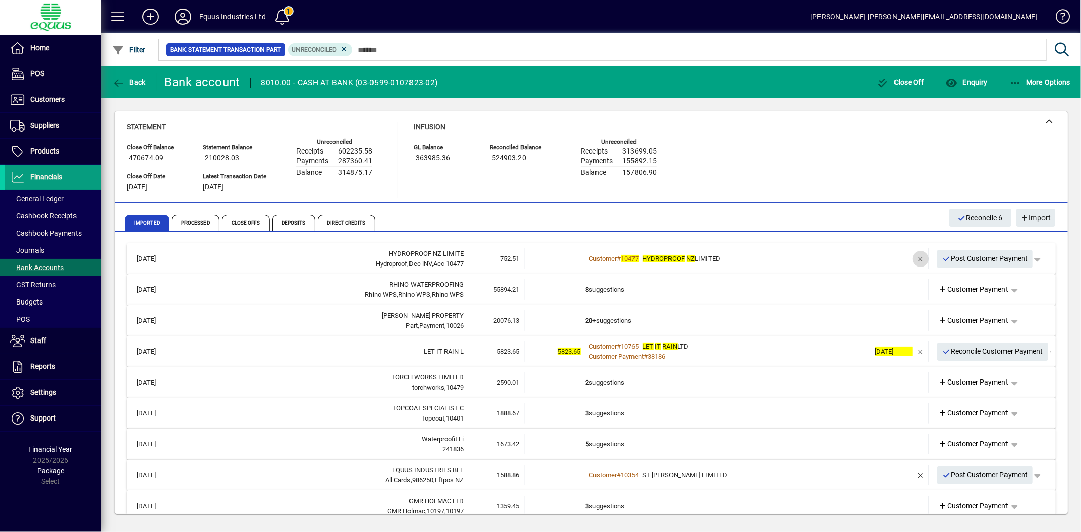
click at [909, 256] on span "button" at bounding box center [921, 259] width 24 height 24
click at [748, 260] on td "2 suggestions" at bounding box center [728, 258] width 284 height 21
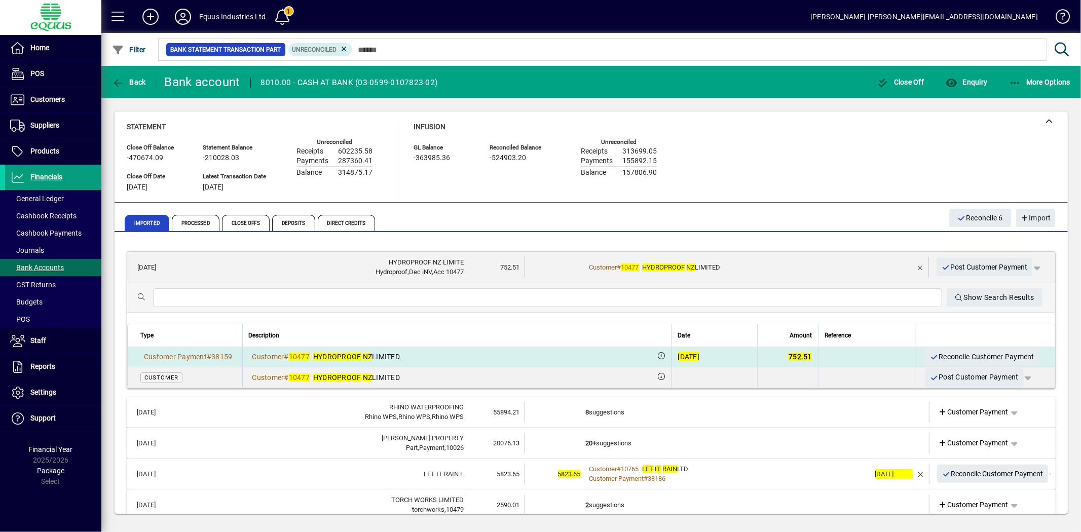
click at [796, 359] on span "752.51" at bounding box center [800, 357] width 23 height 8
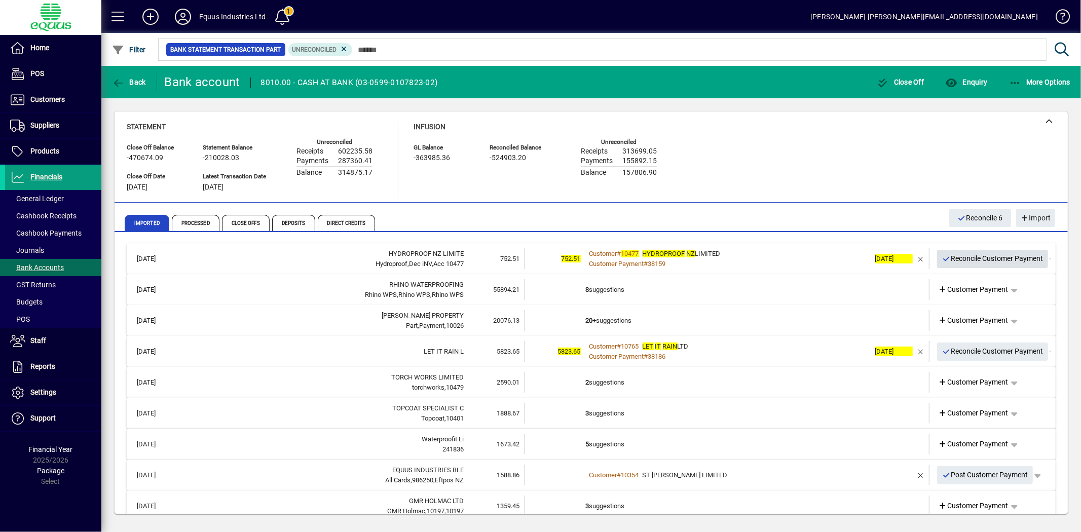
click at [970, 252] on span "Reconcile Customer Payment" at bounding box center [992, 258] width 101 height 17
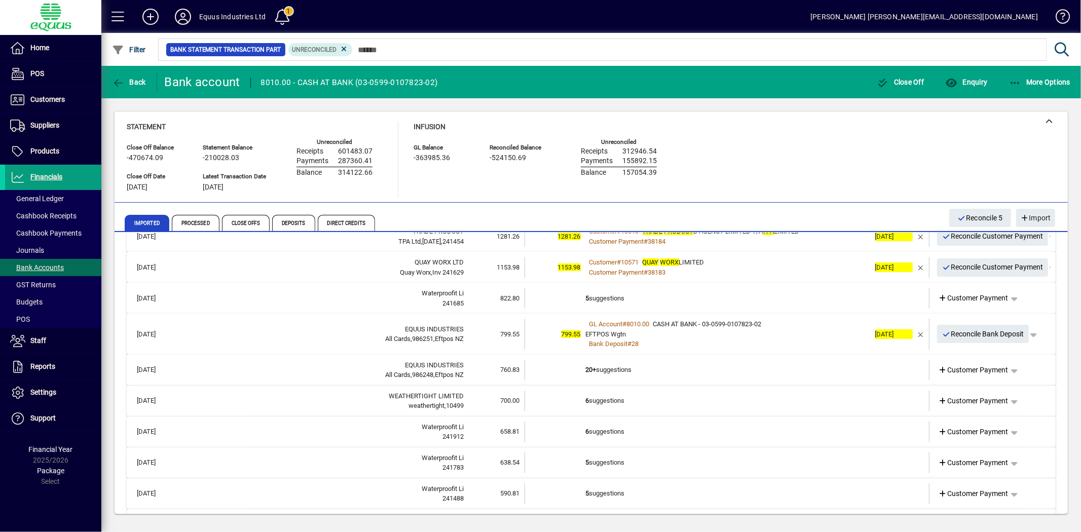
scroll to position [331, 0]
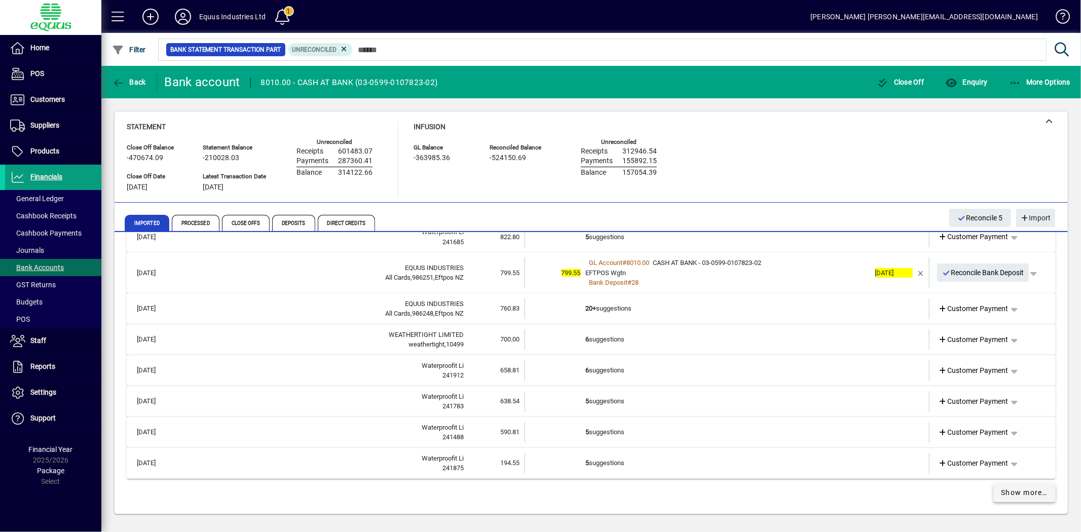
click at [1016, 489] on span "Show more…" at bounding box center [1025, 493] width 47 height 11
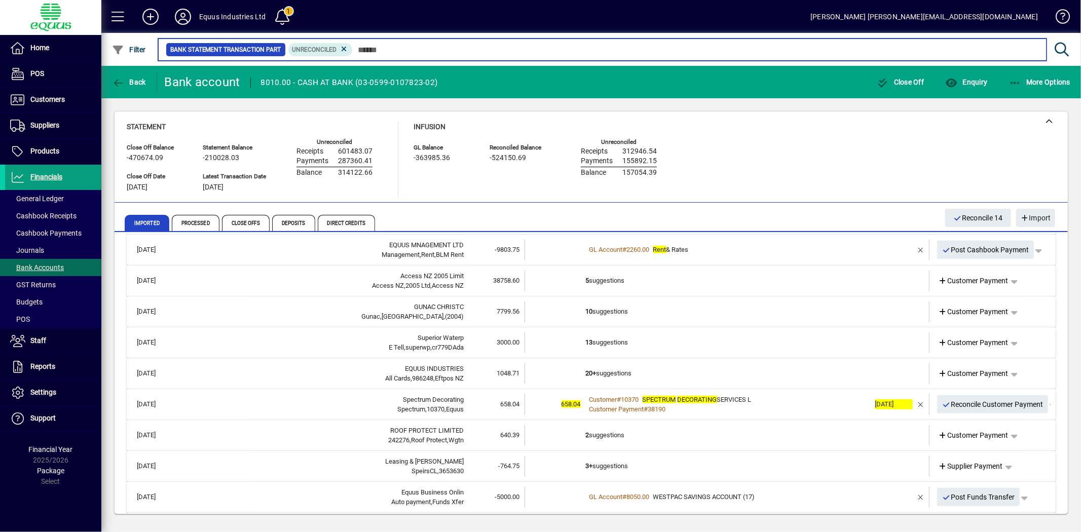
scroll to position [560, 0]
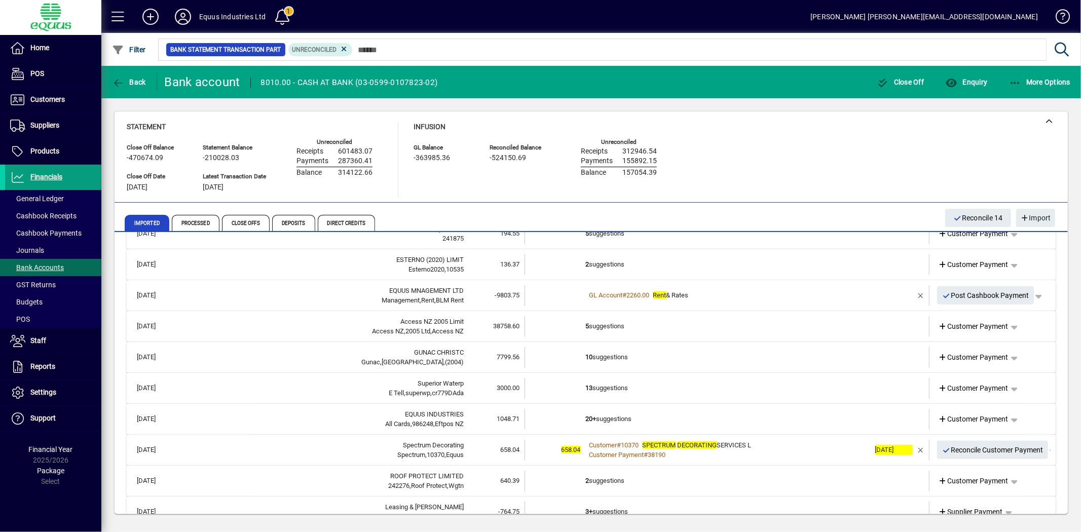
click at [593, 255] on td "2 suggestions" at bounding box center [728, 264] width 284 height 21
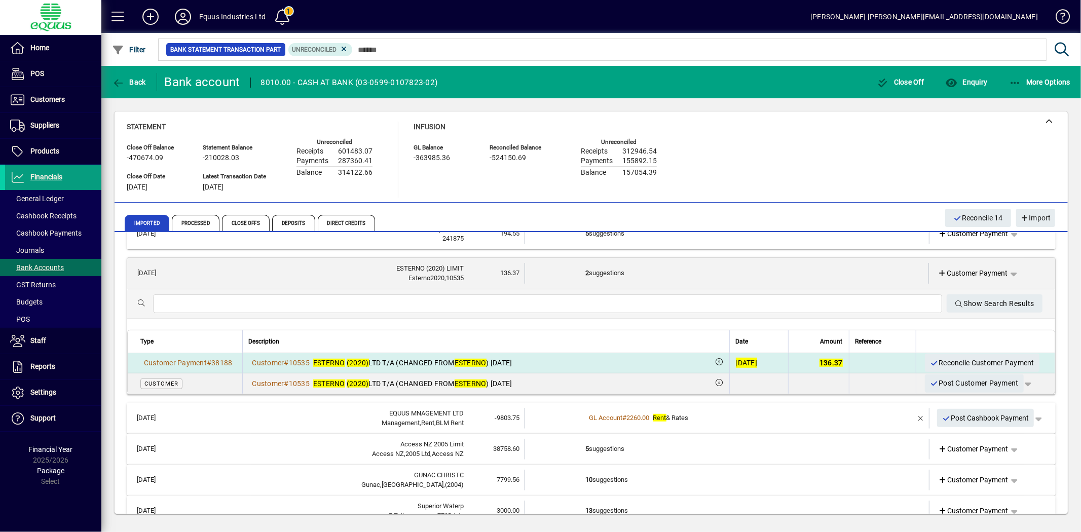
click at [736, 359] on div "[DATE]" at bounding box center [747, 363] width 22 height 10
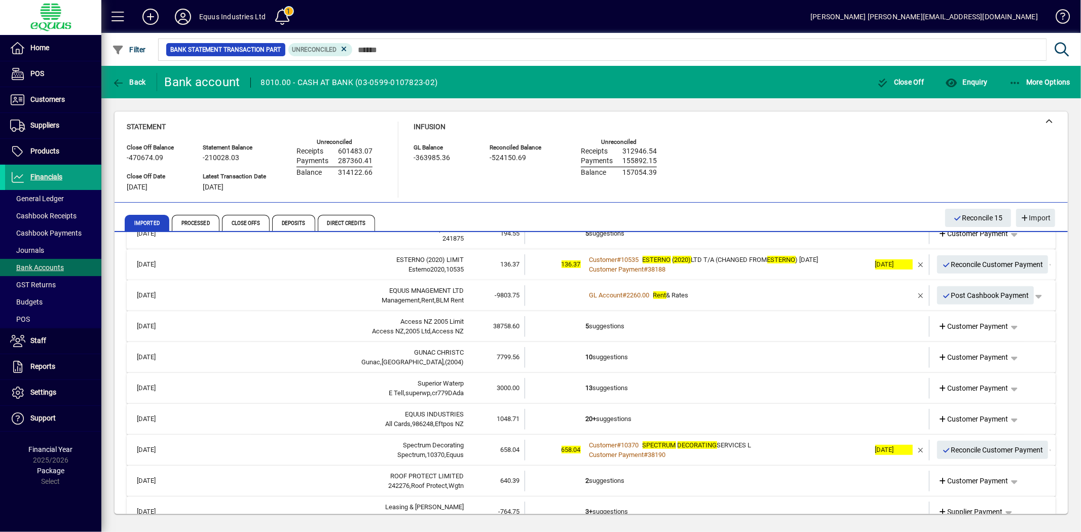
scroll to position [504, 0]
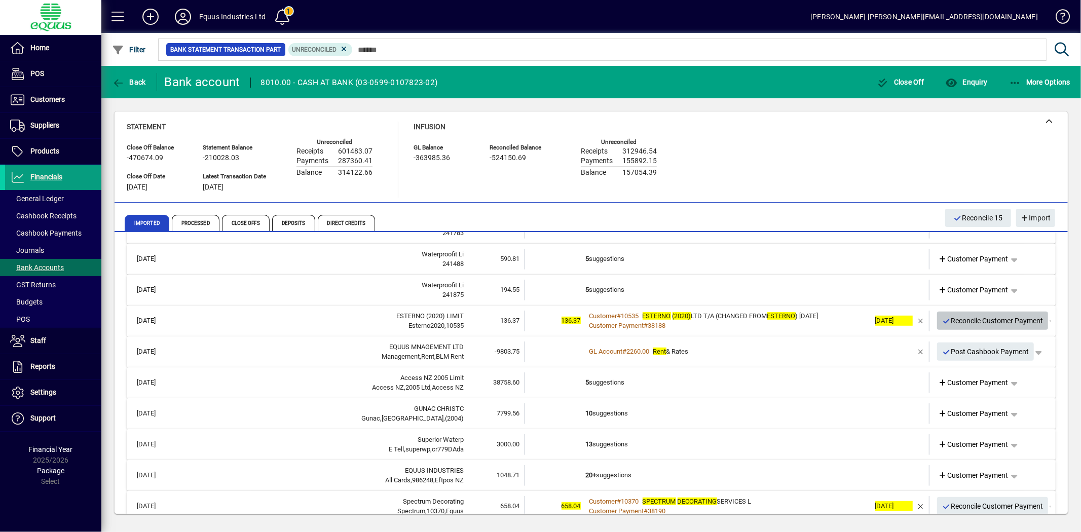
click at [946, 316] on span "Reconcile Customer Payment" at bounding box center [992, 321] width 101 height 17
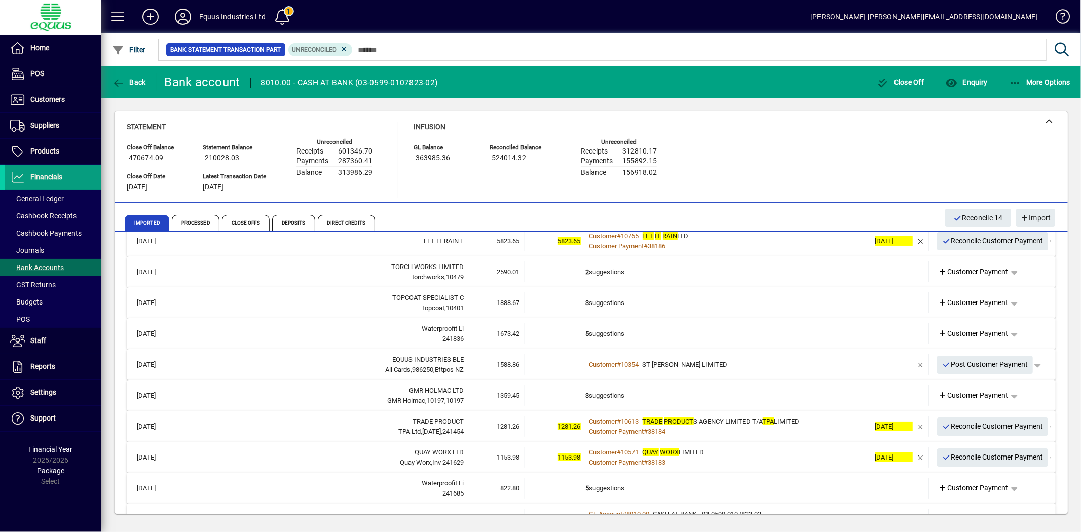
scroll to position [53, 0]
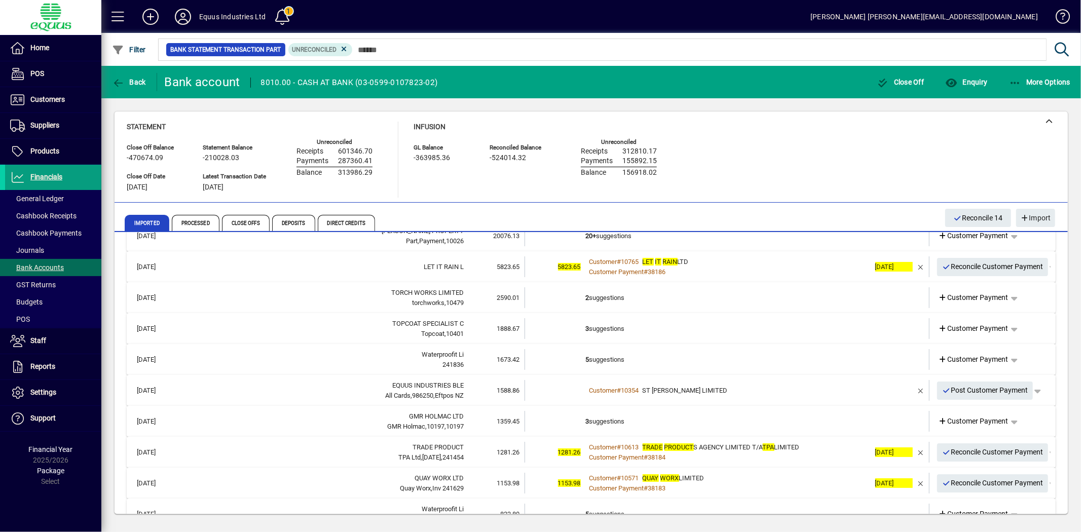
click at [605, 295] on td "2 suggestions" at bounding box center [728, 297] width 284 height 21
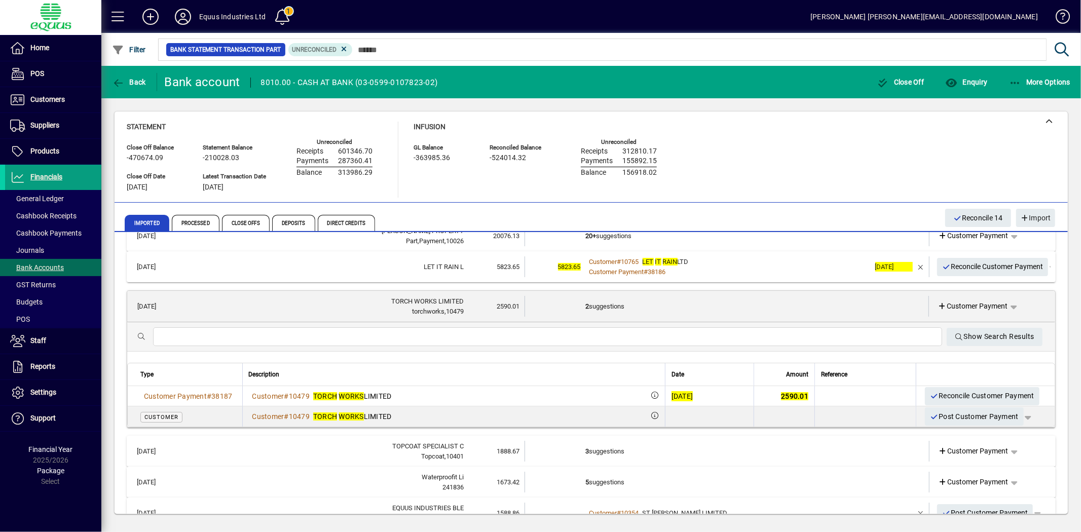
click at [710, 305] on td "2 suggestions" at bounding box center [728, 306] width 284 height 21
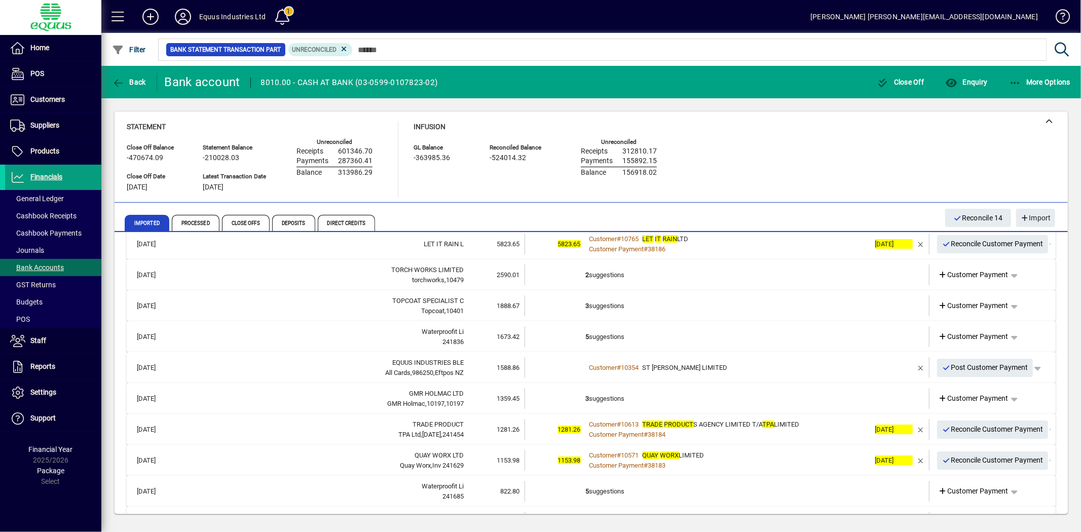
scroll to position [56, 0]
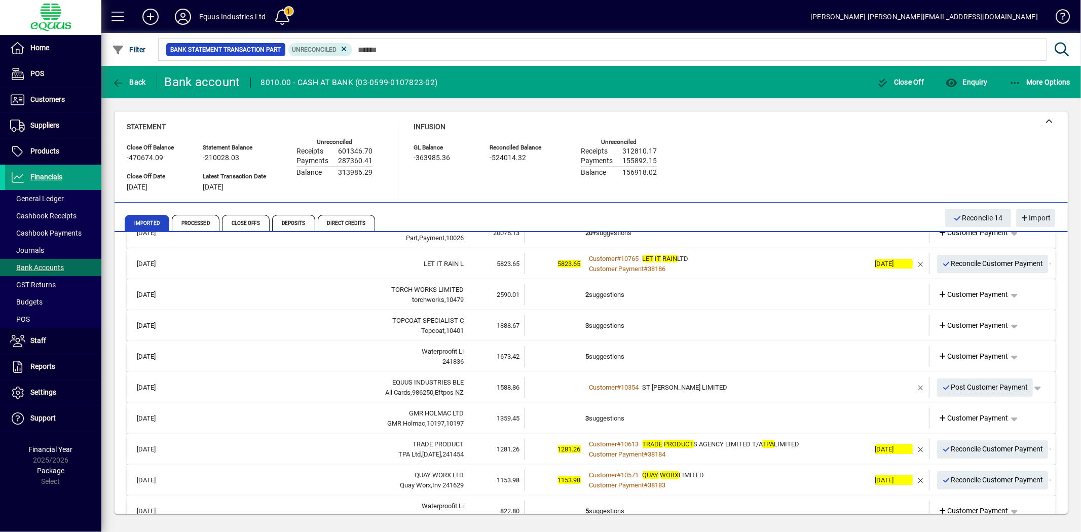
click at [639, 292] on td "2 suggestions" at bounding box center [728, 294] width 284 height 21
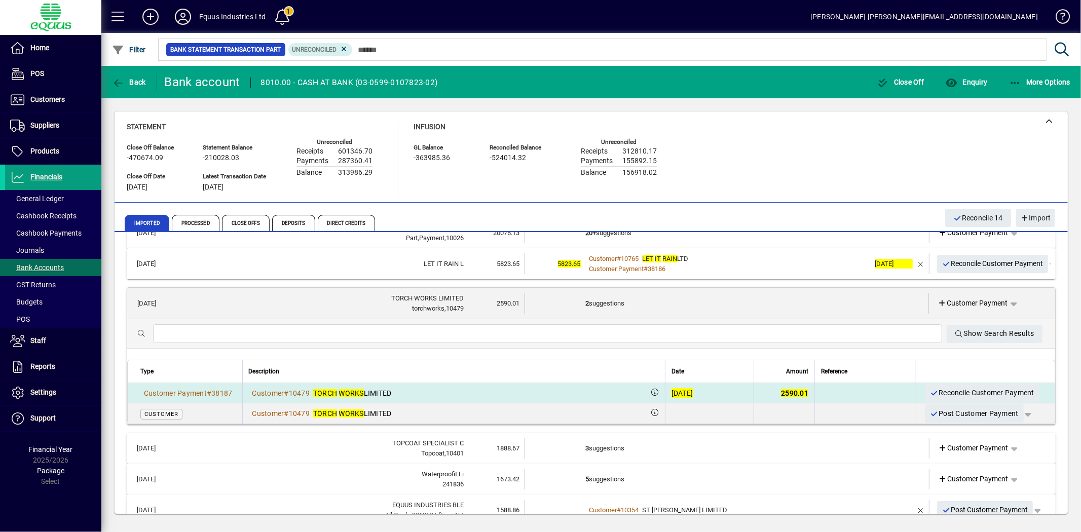
click at [672, 391] on div "[DATE]" at bounding box center [683, 393] width 22 height 10
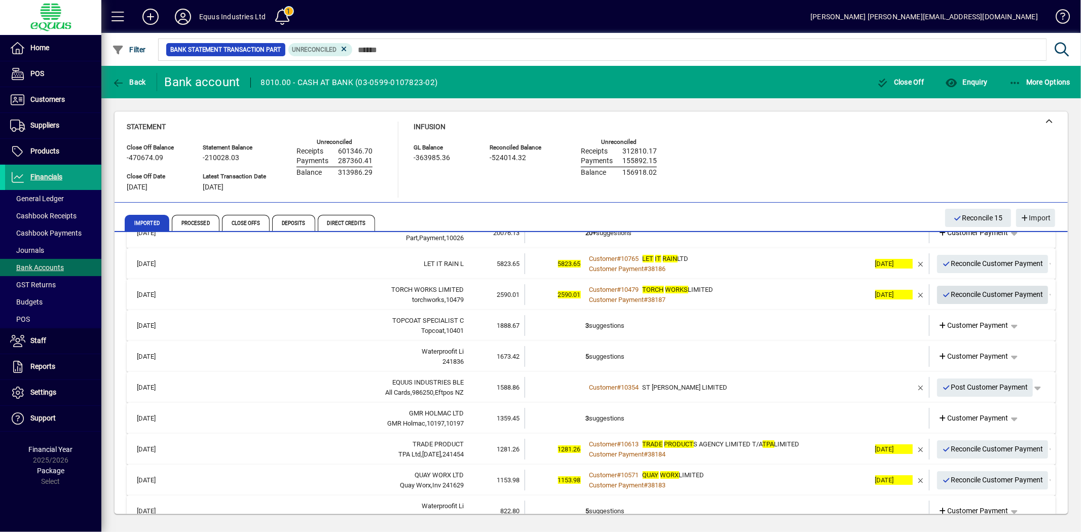
click at [957, 293] on span "Reconcile Customer Payment" at bounding box center [992, 294] width 101 height 17
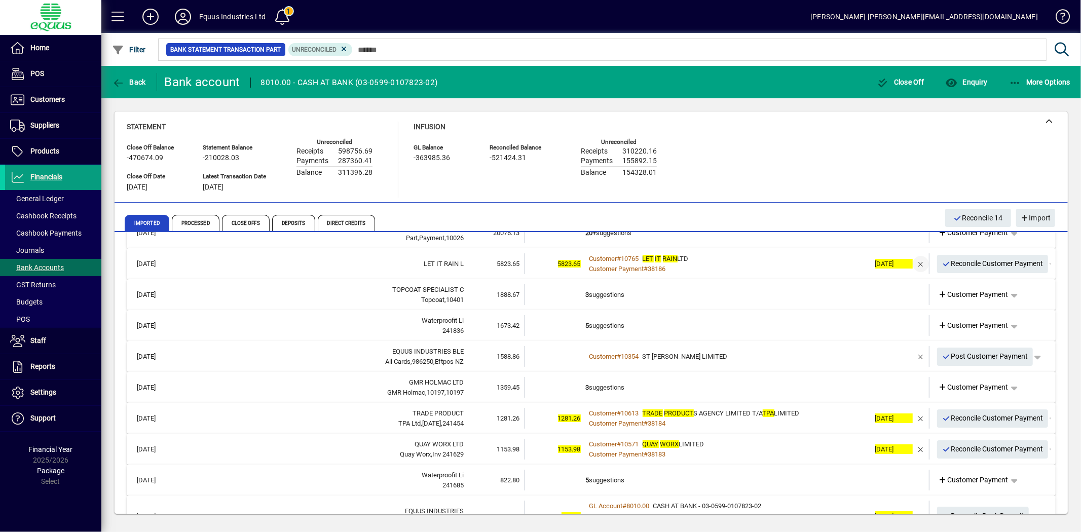
click at [912, 264] on span "button" at bounding box center [921, 264] width 24 height 24
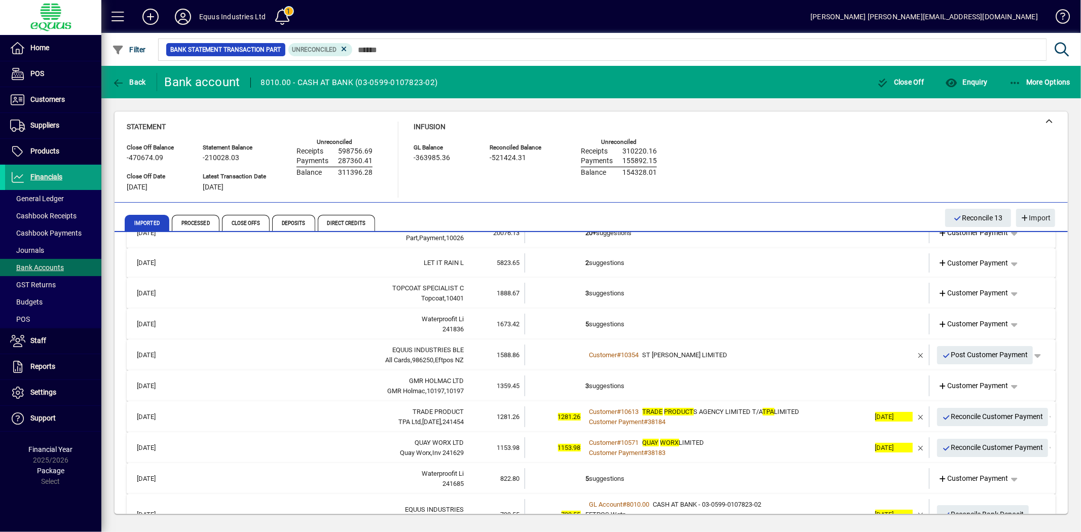
click at [799, 265] on td "2 suggestions" at bounding box center [728, 262] width 284 height 19
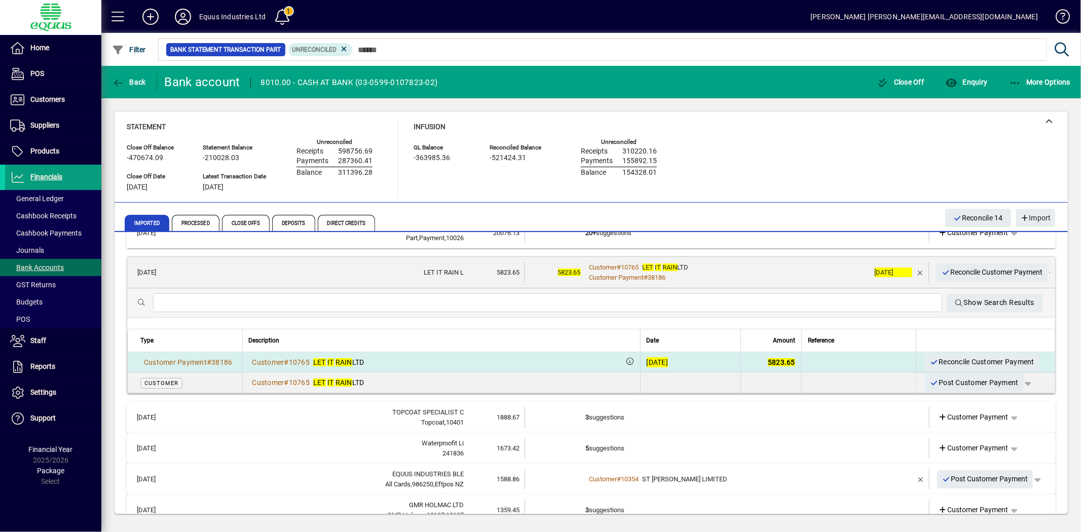
click at [647, 357] on div "[DATE]" at bounding box center [658, 362] width 22 height 10
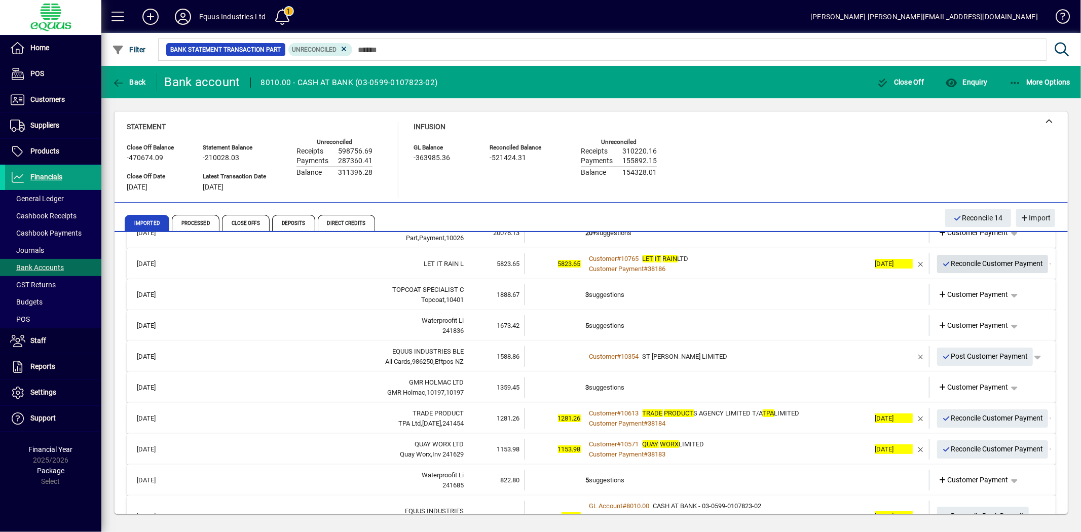
click at [1021, 259] on span "Reconcile Customer Payment" at bounding box center [992, 263] width 101 height 17
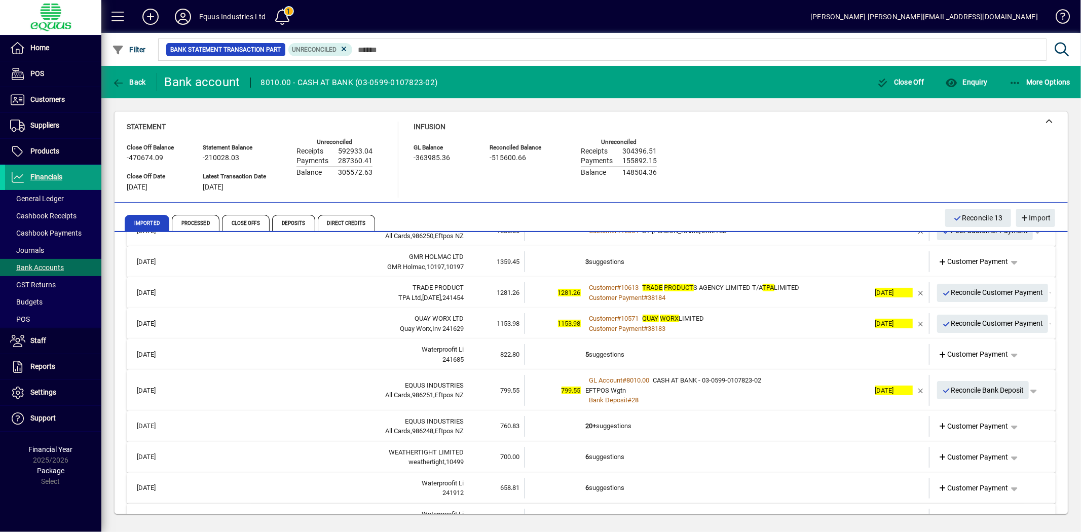
scroll to position [169, 0]
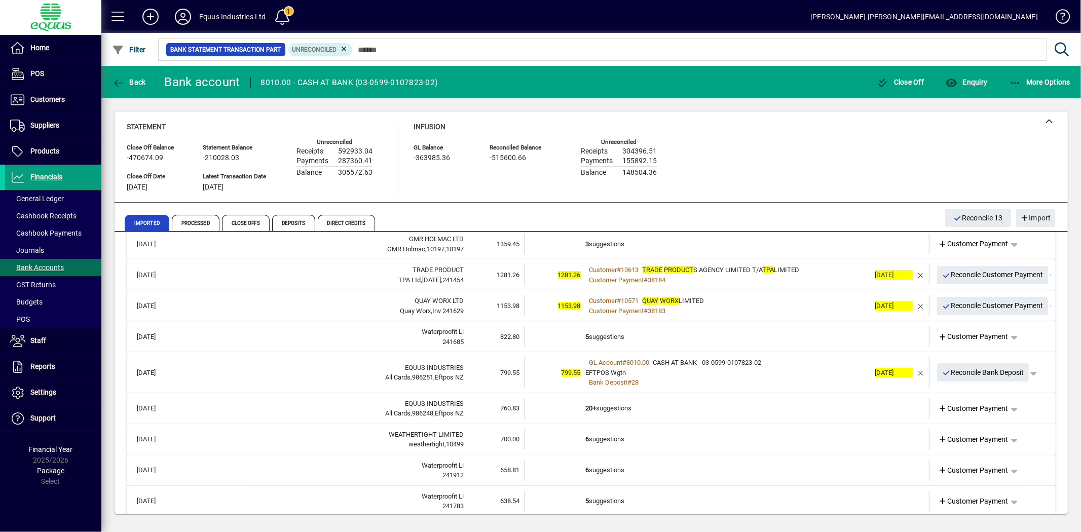
click at [620, 431] on td "6 suggestions" at bounding box center [728, 439] width 284 height 21
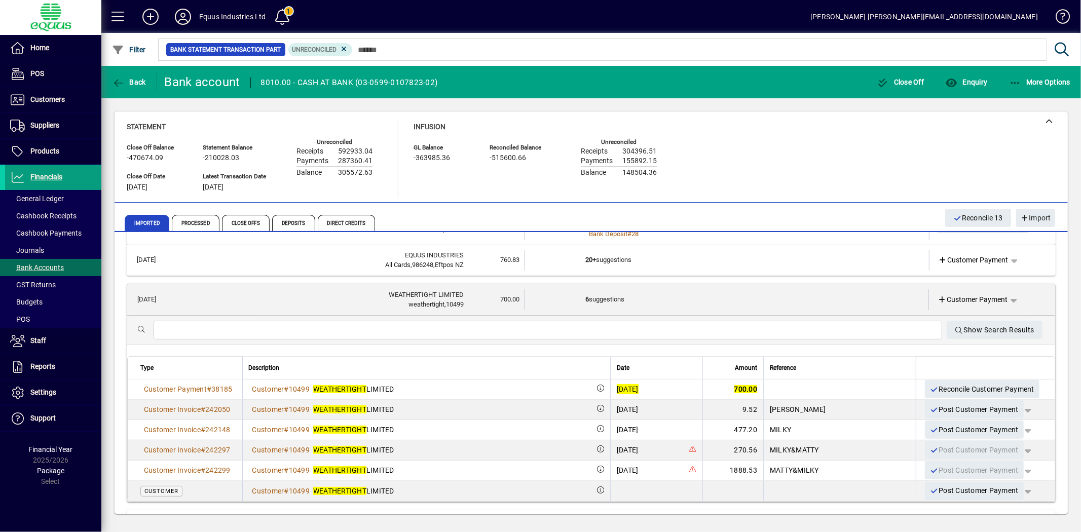
scroll to position [338, 0]
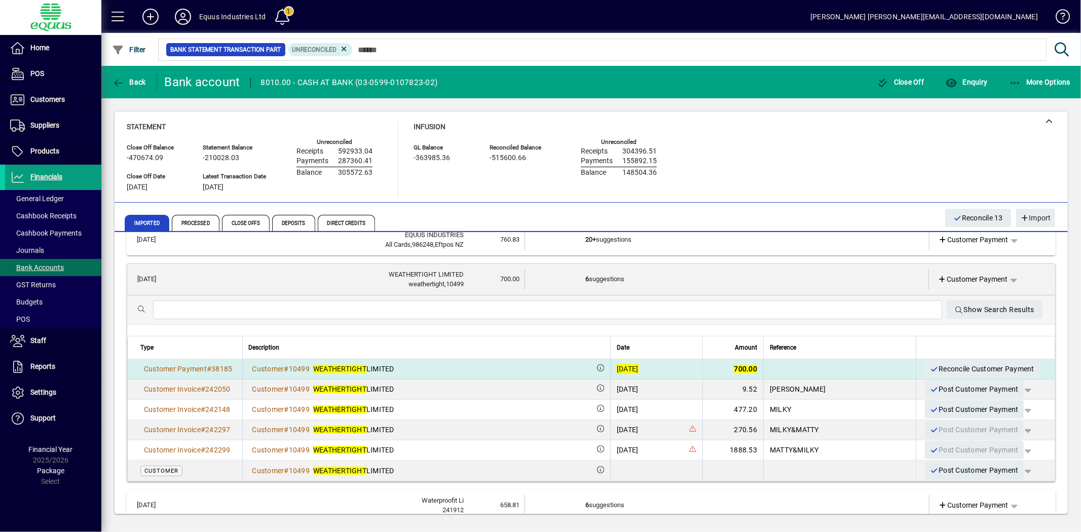
click at [617, 364] on div "[DATE]" at bounding box center [628, 369] width 22 height 10
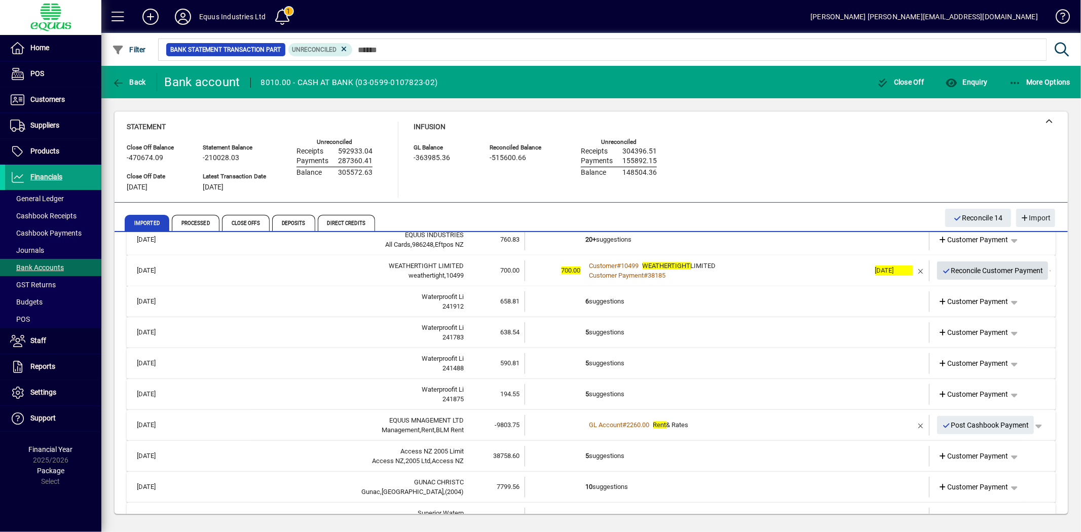
click at [965, 267] on span "Reconcile Customer Payment" at bounding box center [992, 271] width 101 height 17
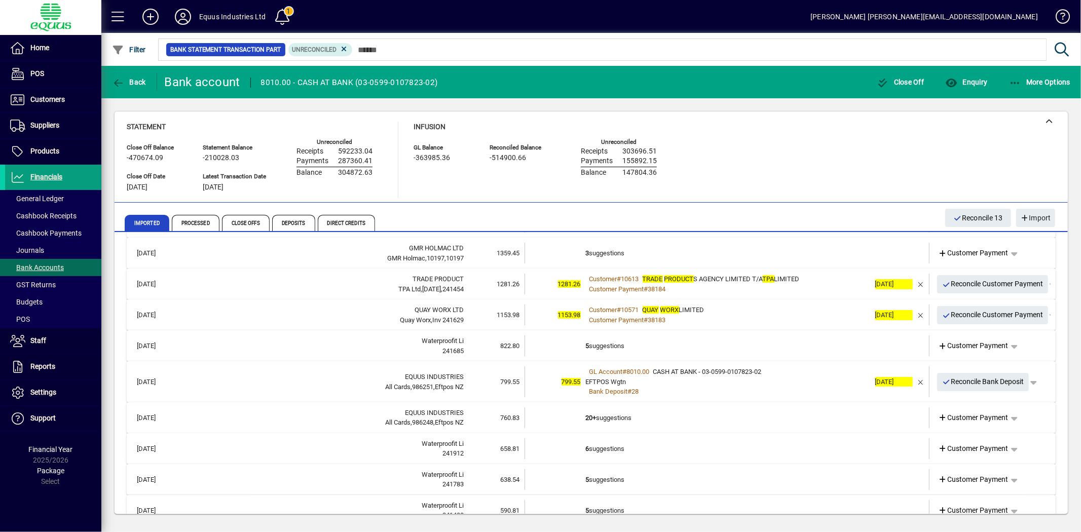
scroll to position [113, 0]
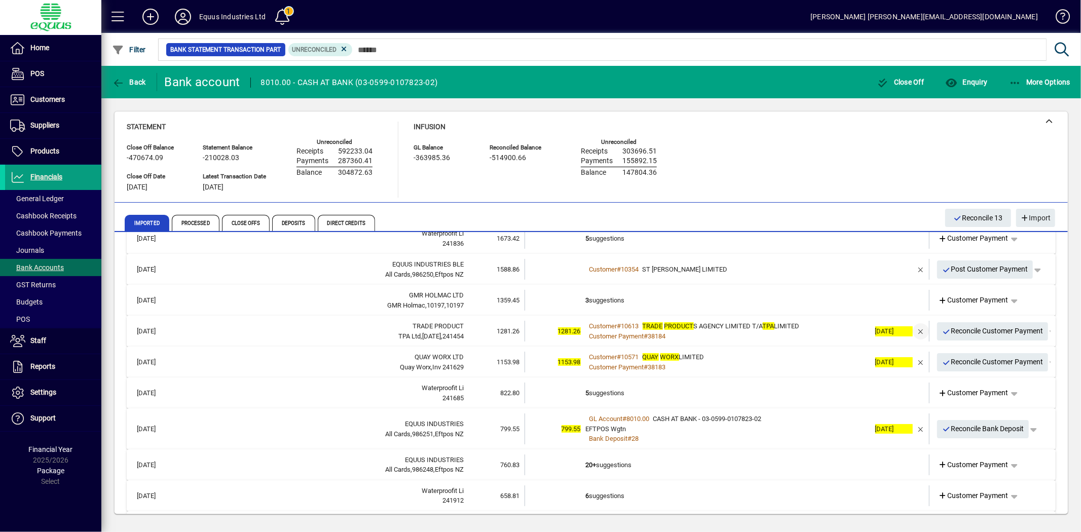
click at [914, 330] on span "button" at bounding box center [921, 331] width 24 height 24
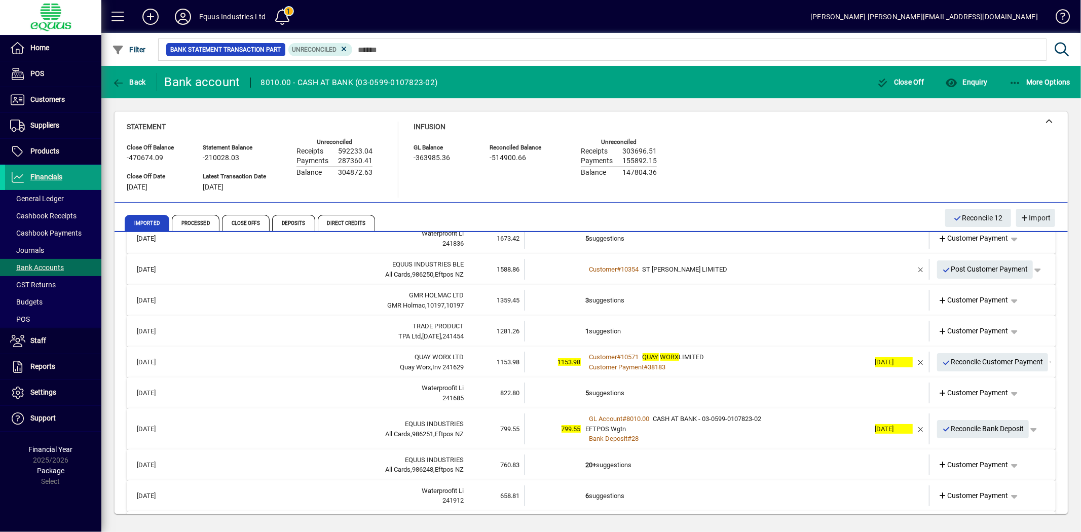
click at [712, 329] on td "1 suggestion" at bounding box center [728, 331] width 284 height 21
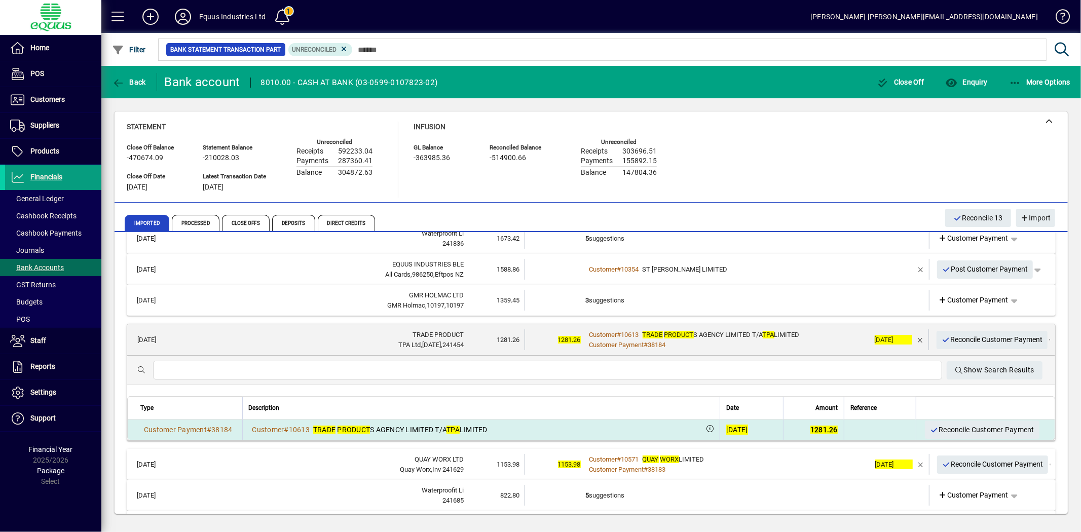
click at [726, 431] on div "[DATE]" at bounding box center [737, 430] width 22 height 10
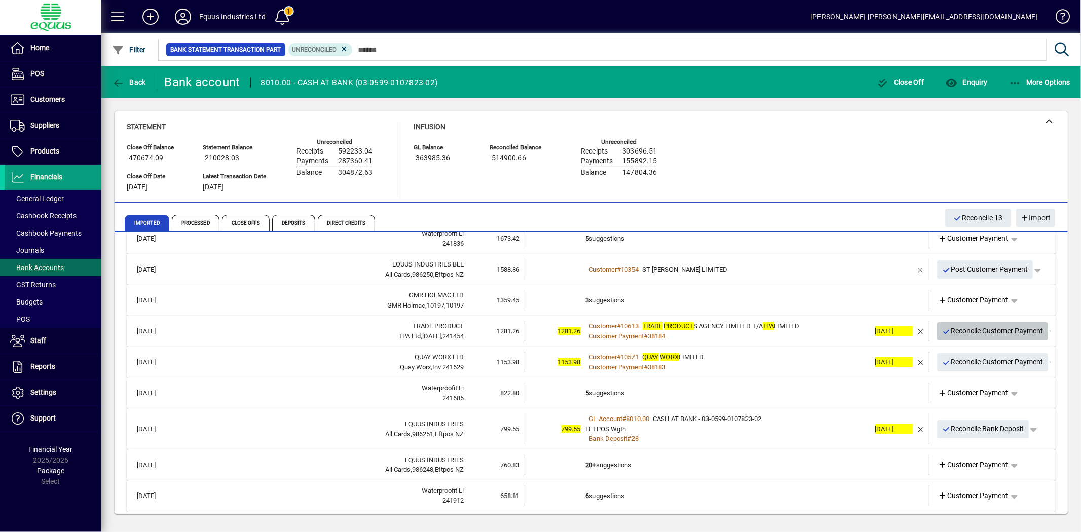
click at [1001, 329] on span "Reconcile Customer Payment" at bounding box center [992, 331] width 101 height 17
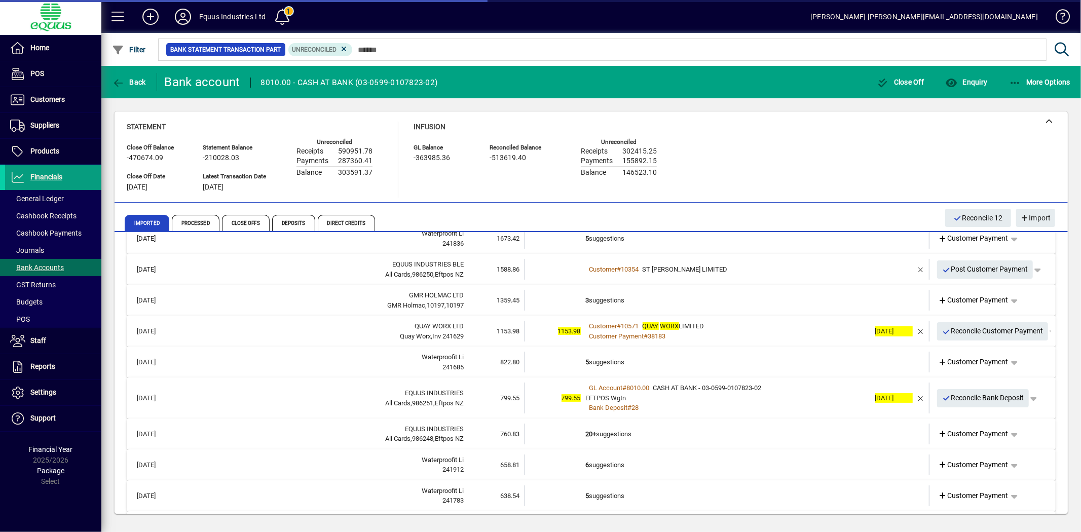
click at [808, 326] on div "Customer # 10571 QUAY WORX LIMITED" at bounding box center [728, 326] width 284 height 10
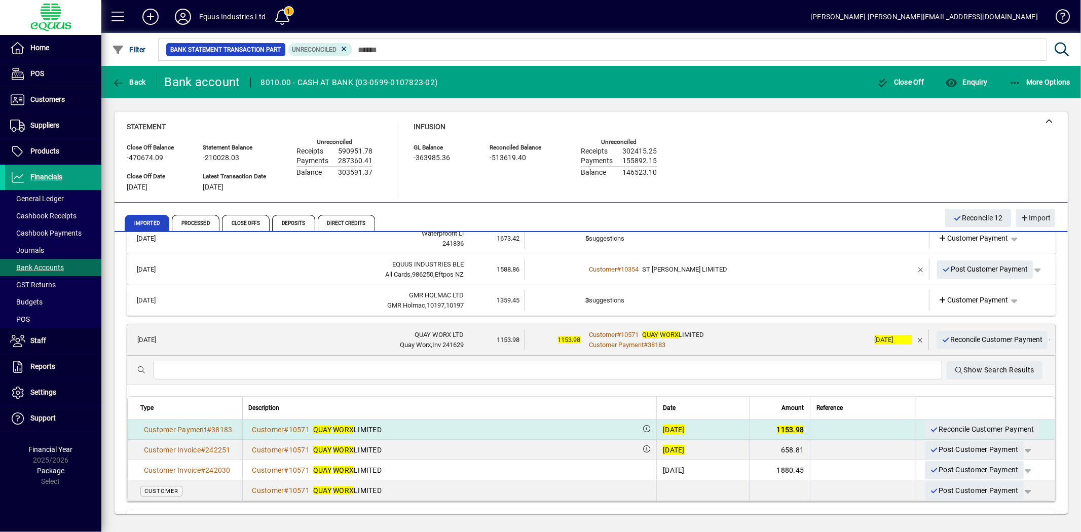
click at [663, 428] on div "[DATE]" at bounding box center [674, 430] width 22 height 10
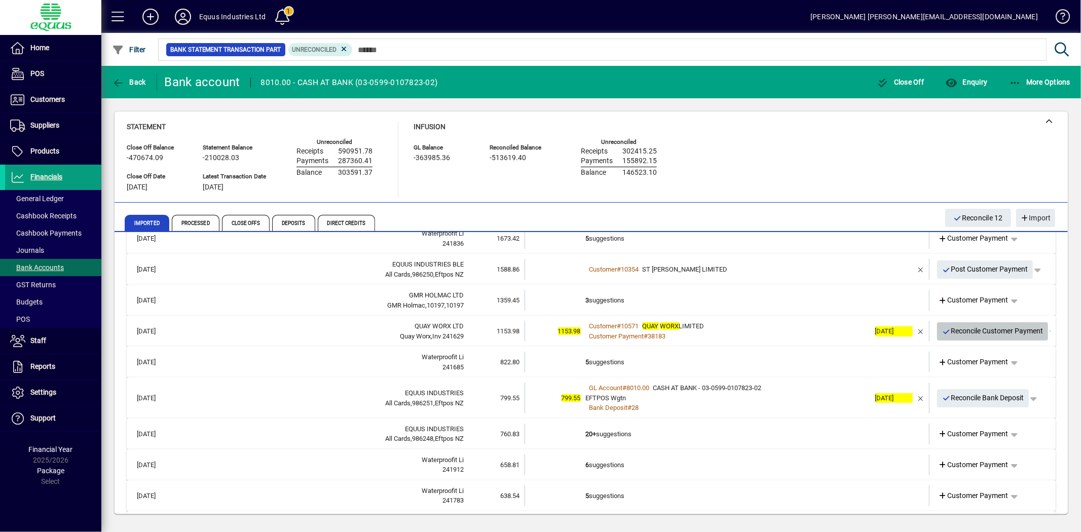
click at [1007, 331] on span "Reconcile Customer Payment" at bounding box center [992, 331] width 101 height 17
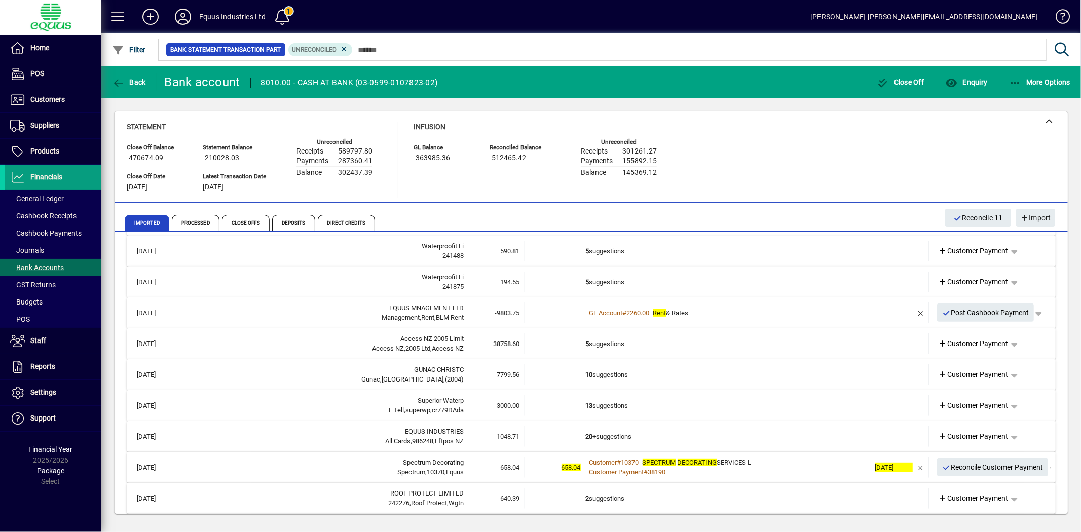
scroll to position [338, 0]
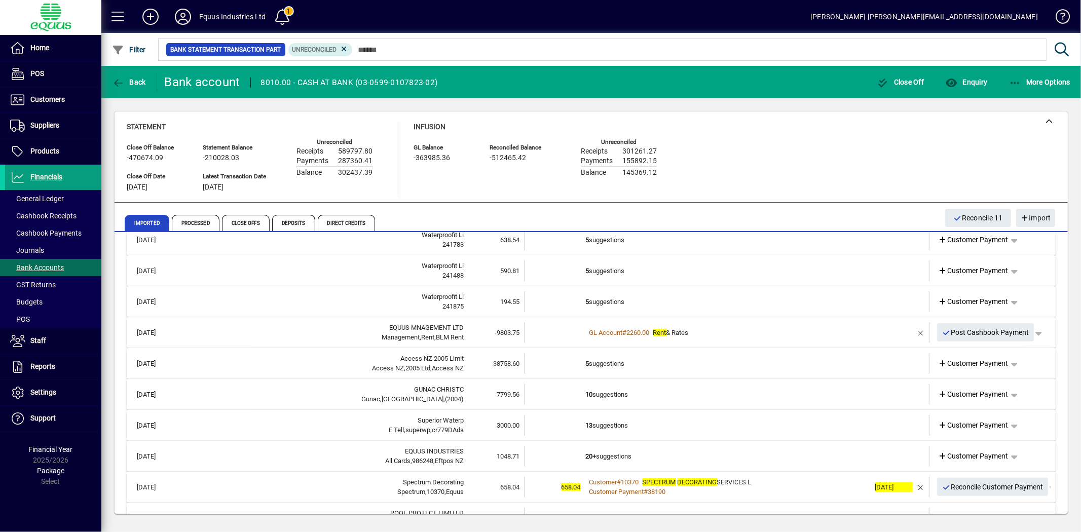
click at [642, 301] on td "5 suggestions" at bounding box center [728, 301] width 284 height 21
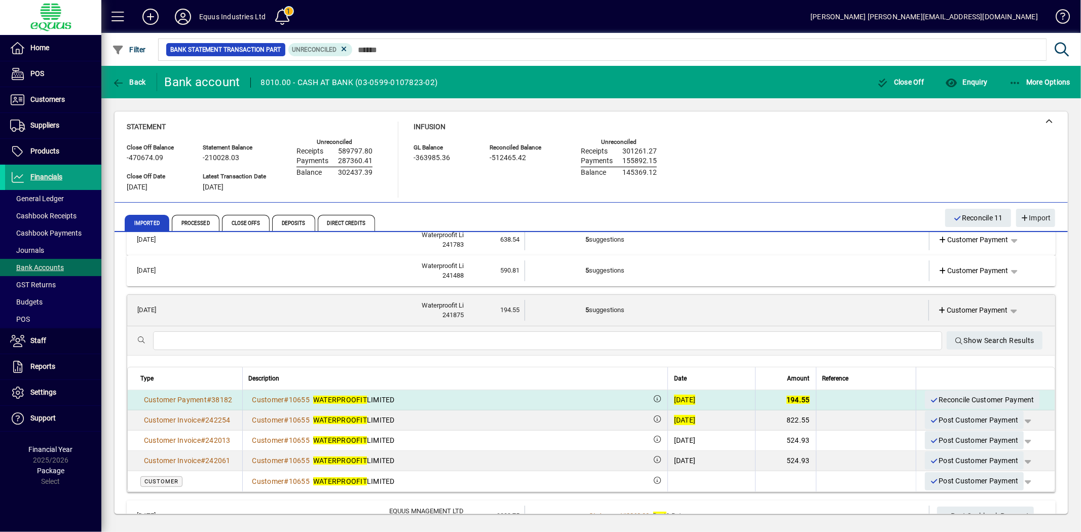
click at [674, 396] on div "[DATE]" at bounding box center [685, 400] width 22 height 10
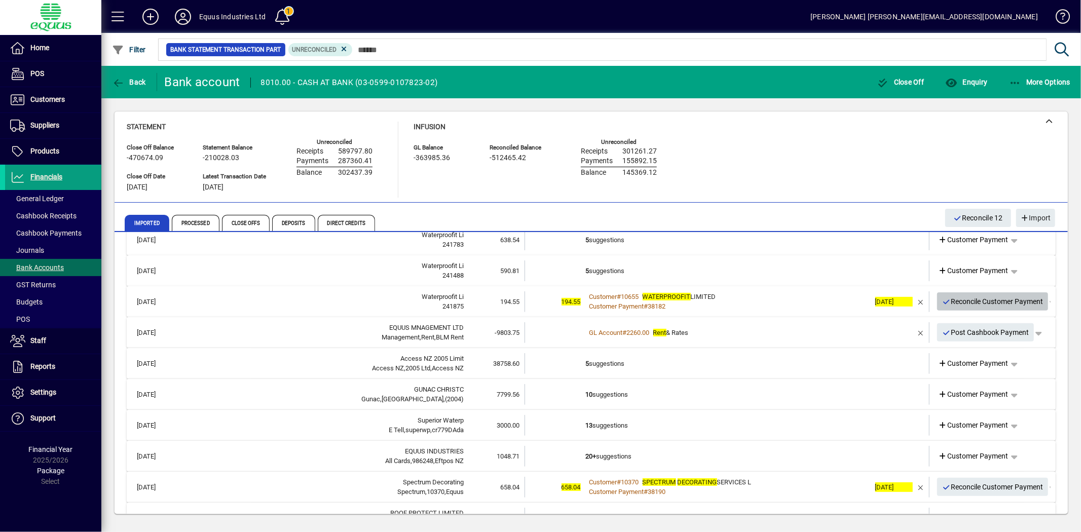
click at [958, 298] on span "Reconcile Customer Payment" at bounding box center [992, 301] width 101 height 17
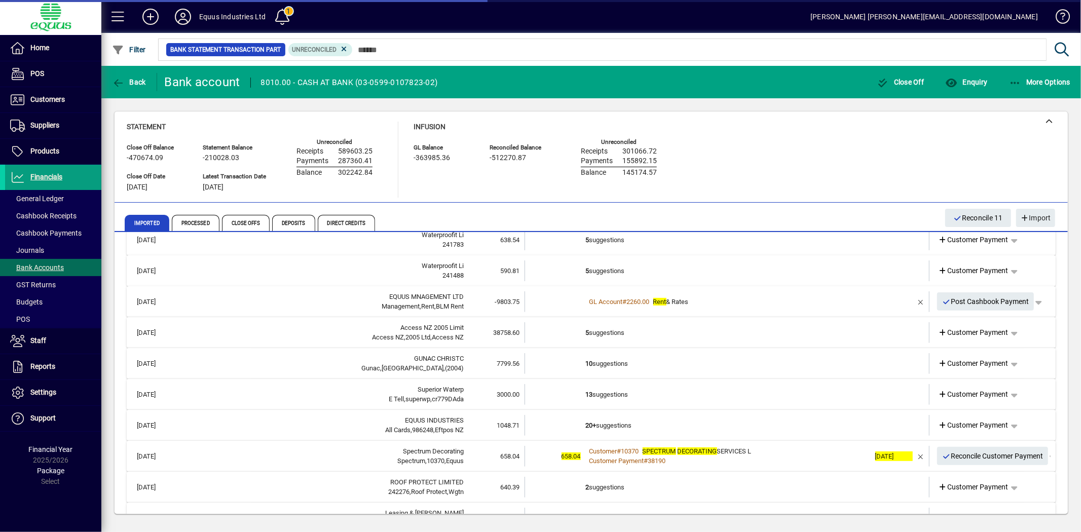
click at [614, 262] on td "5 suggestions" at bounding box center [728, 271] width 284 height 21
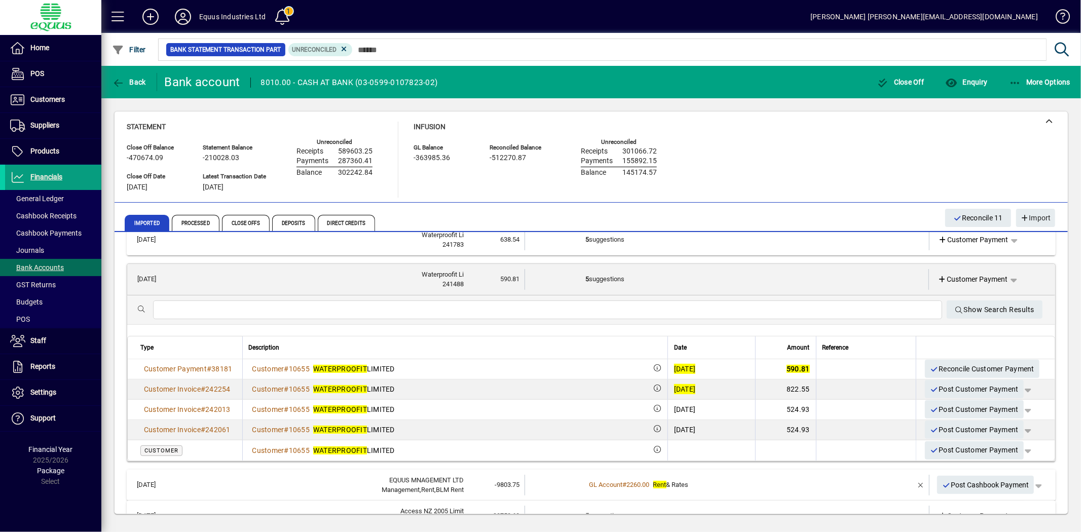
click at [674, 366] on div "[DATE]" at bounding box center [685, 369] width 22 height 10
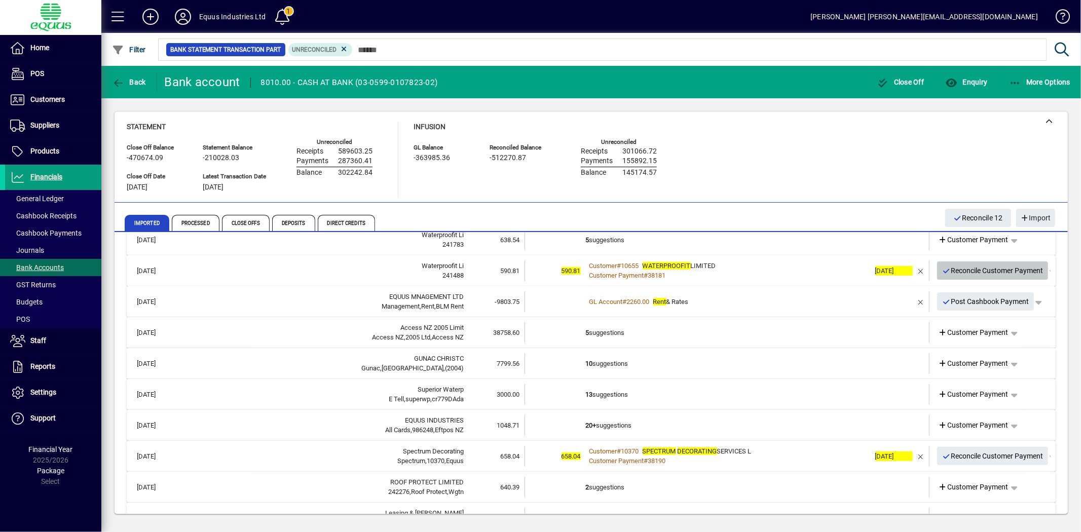
click at [987, 267] on span "Reconcile Customer Payment" at bounding box center [992, 271] width 101 height 17
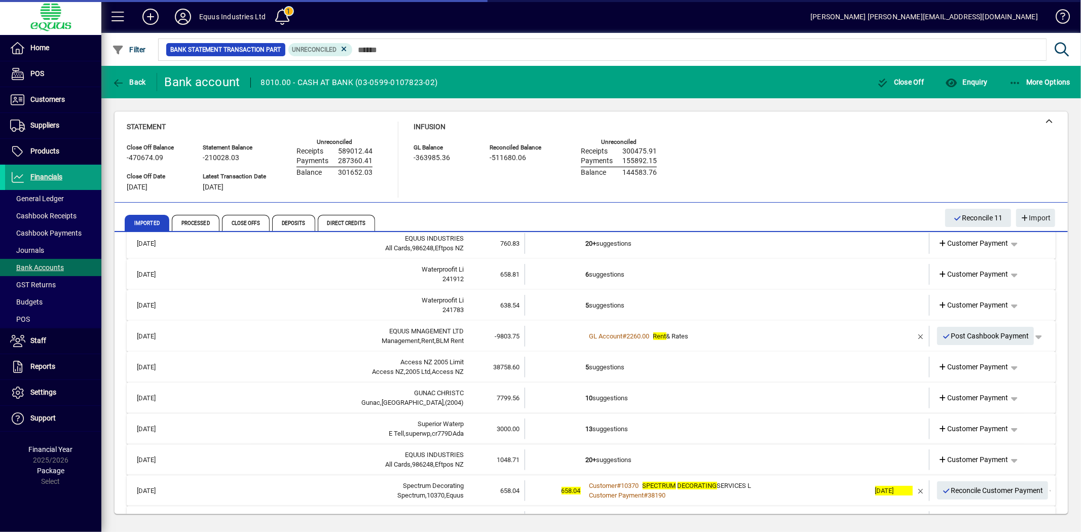
scroll to position [225, 0]
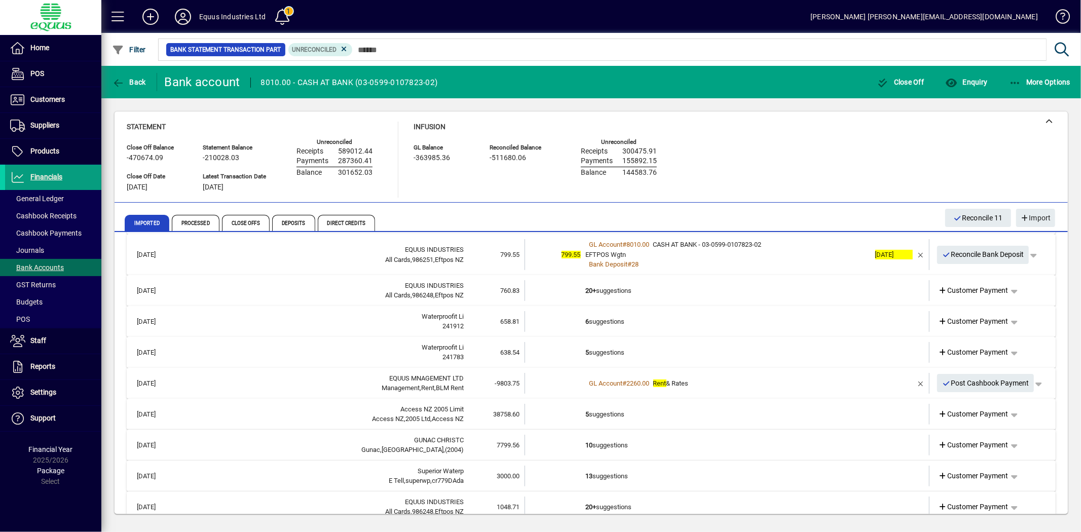
click at [609, 347] on td "5 suggestions" at bounding box center [728, 352] width 284 height 21
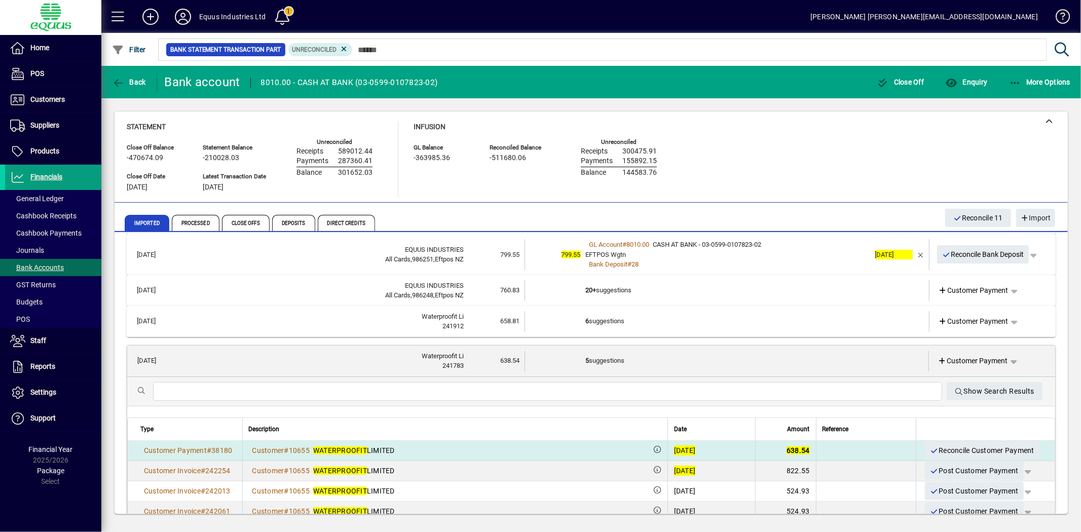
click at [674, 446] on div "[DATE]" at bounding box center [685, 451] width 22 height 10
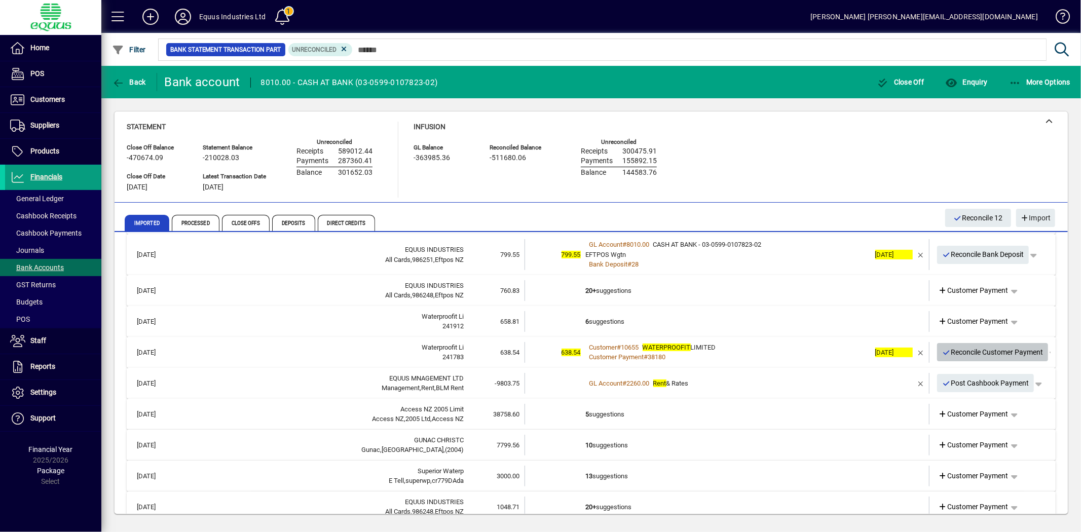
click at [971, 349] on span "Reconcile Customer Payment" at bounding box center [992, 352] width 101 height 17
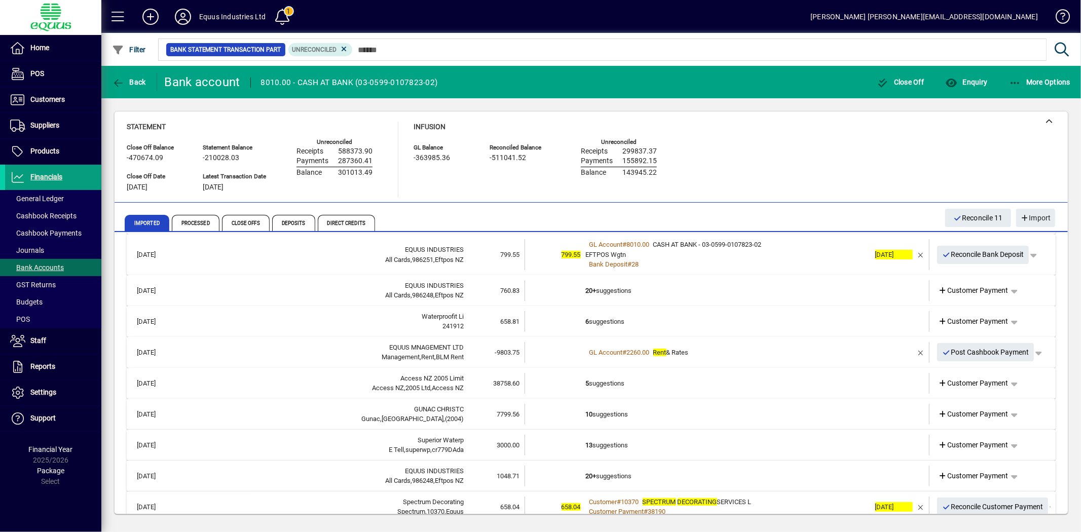
click at [630, 311] on td "6 suggestions" at bounding box center [728, 321] width 284 height 21
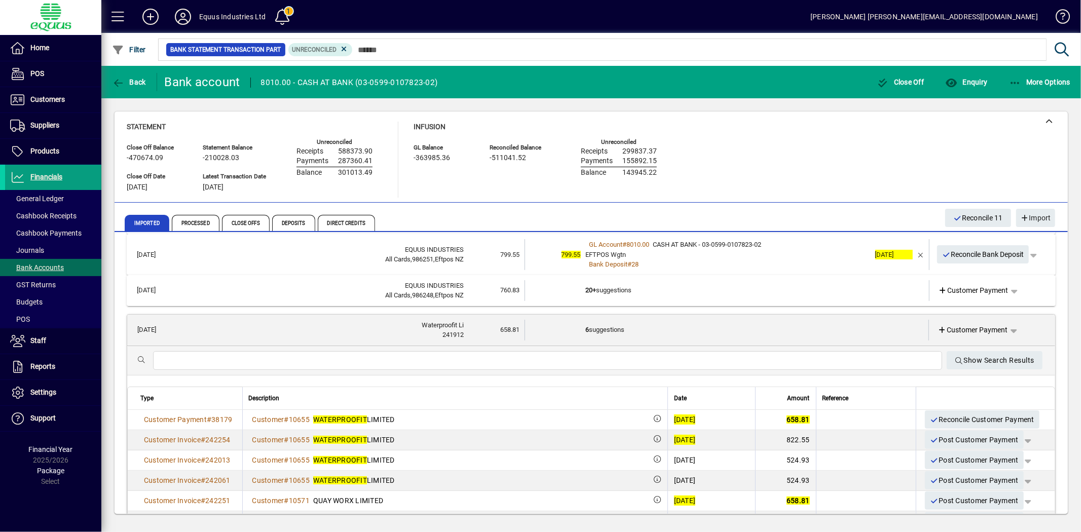
click at [674, 419] on div "[DATE]" at bounding box center [685, 420] width 22 height 10
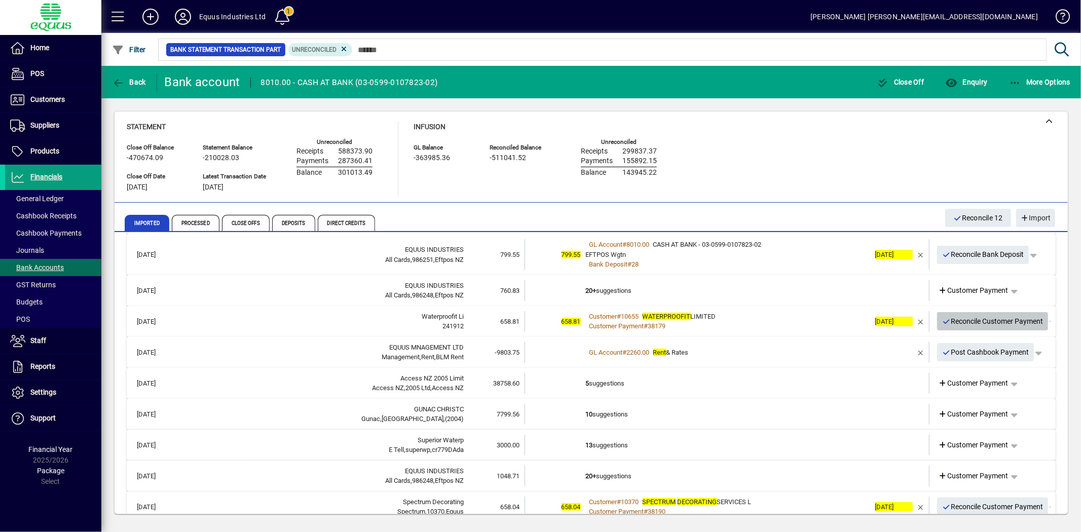
click at [953, 323] on span "Reconcile Customer Payment" at bounding box center [992, 321] width 101 height 17
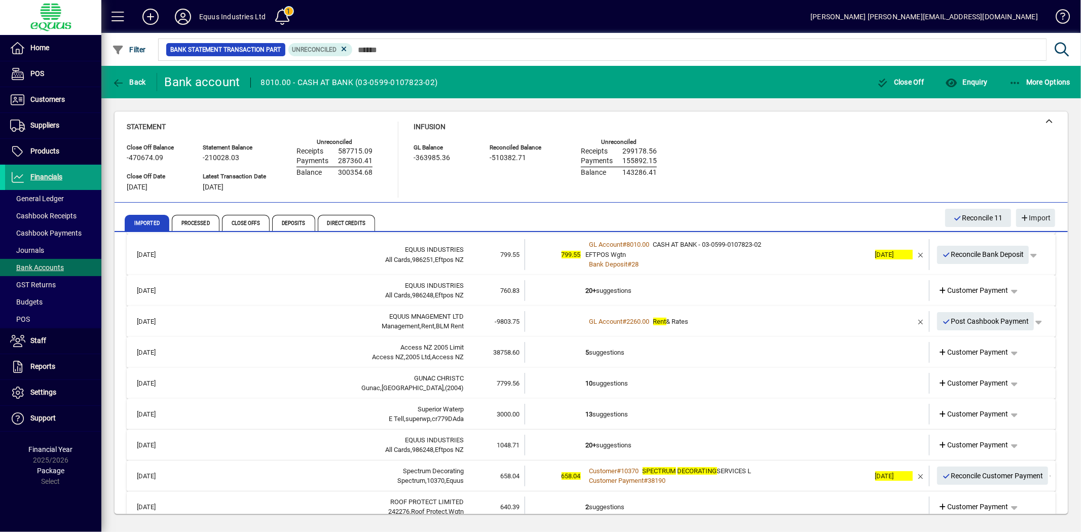
scroll to position [169, 0]
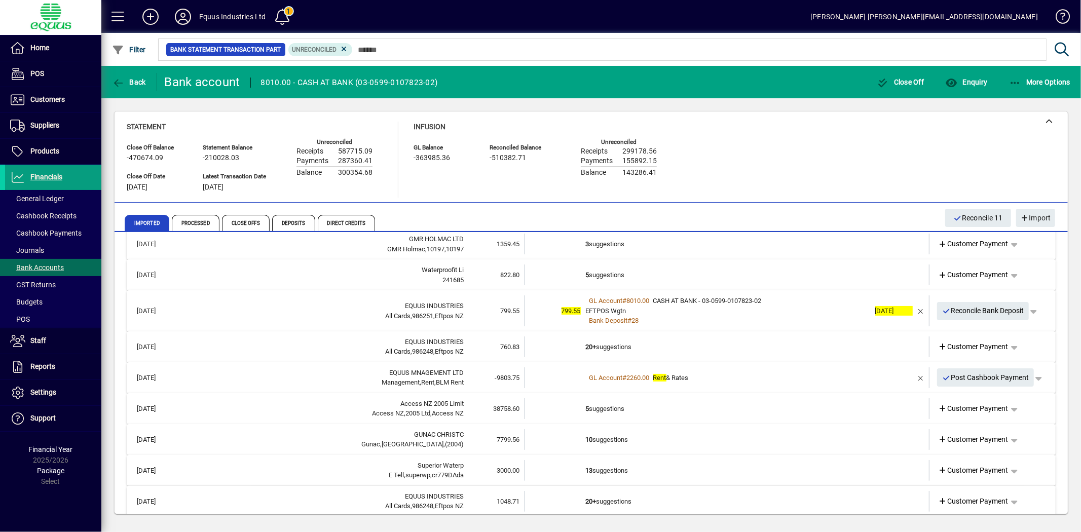
click at [606, 273] on td "5 suggestions" at bounding box center [728, 275] width 284 height 21
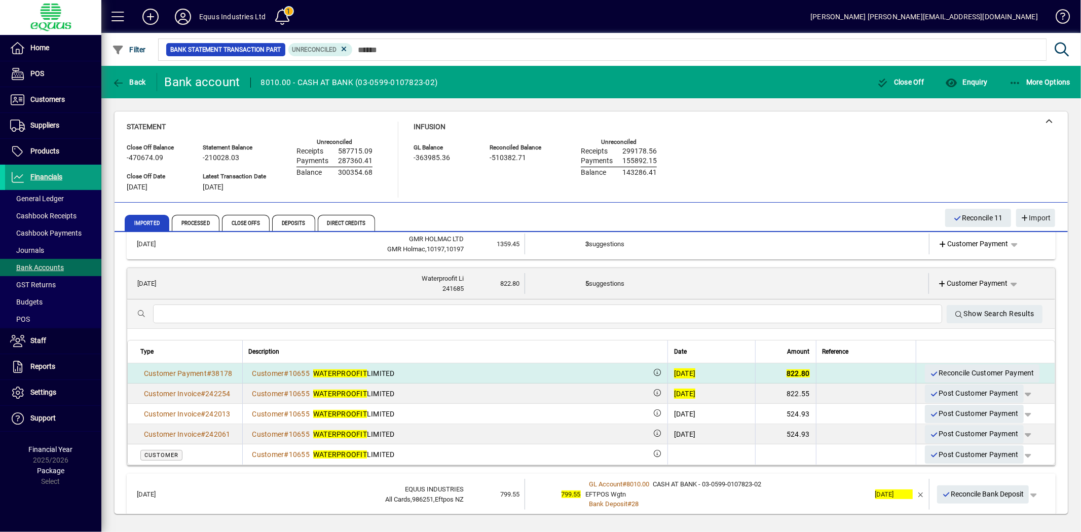
click at [674, 369] on div "[DATE]" at bounding box center [685, 374] width 22 height 10
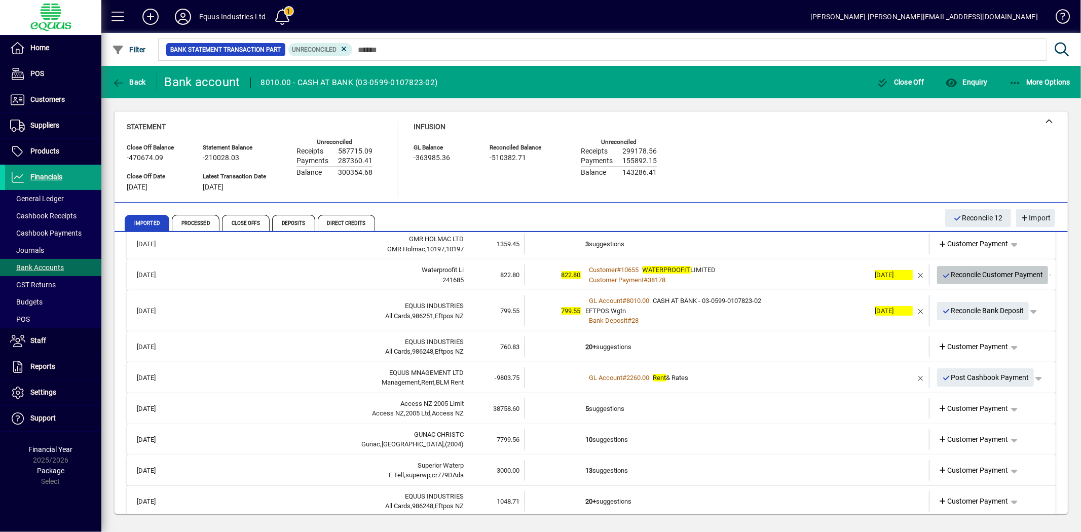
click at [985, 271] on span "Reconcile Customer Payment" at bounding box center [992, 275] width 101 height 17
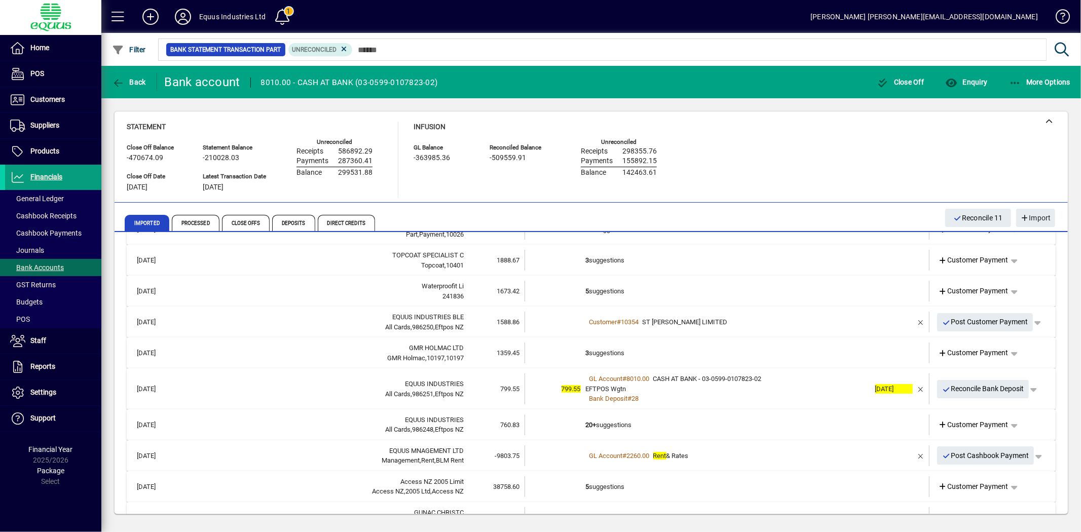
scroll to position [56, 0]
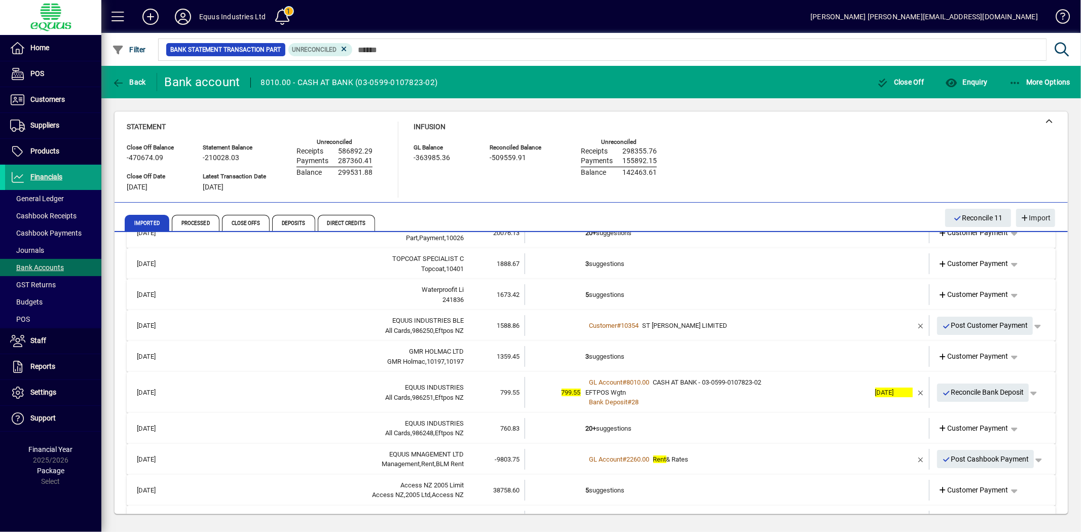
click at [576, 291] on td at bounding box center [555, 294] width 61 height 21
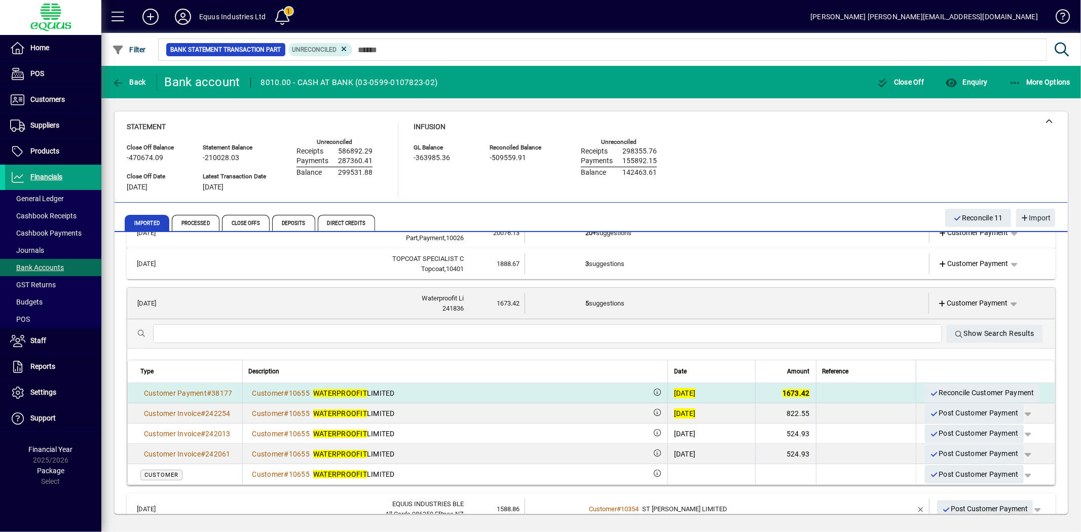
click at [674, 391] on div "[DATE]" at bounding box center [685, 393] width 22 height 10
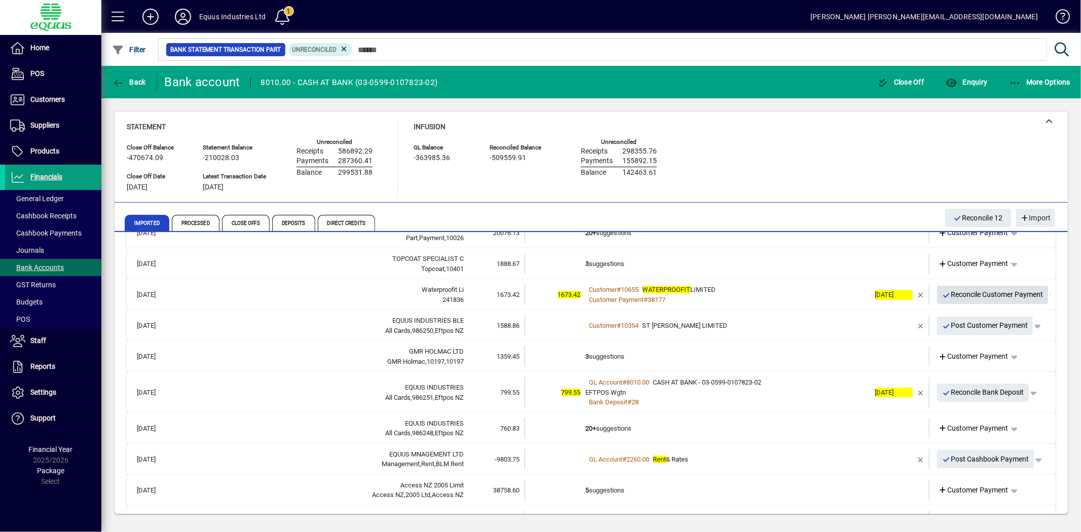
click at [964, 291] on span "Reconcile Customer Payment" at bounding box center [992, 294] width 101 height 17
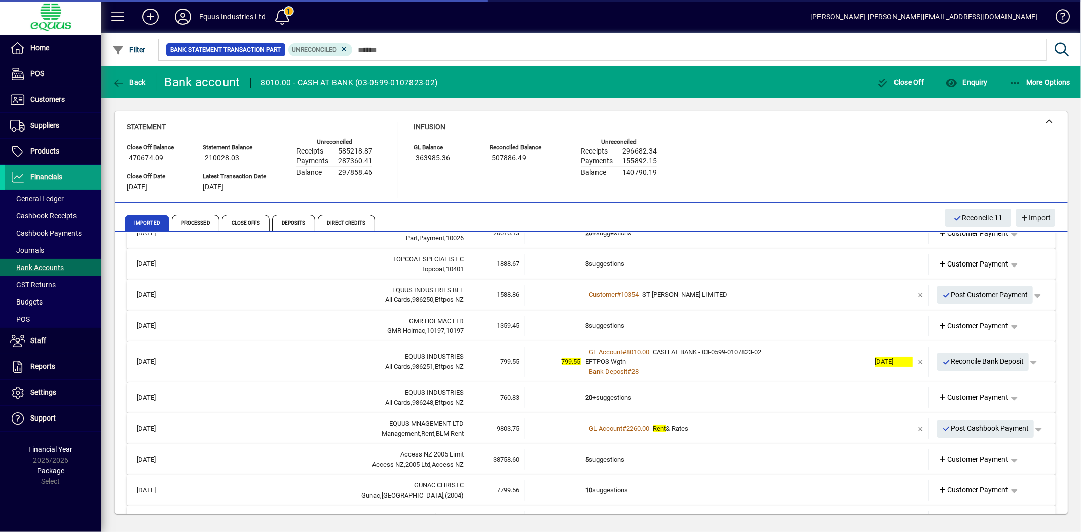
click at [693, 264] on td "3 suggestions" at bounding box center [728, 264] width 284 height 21
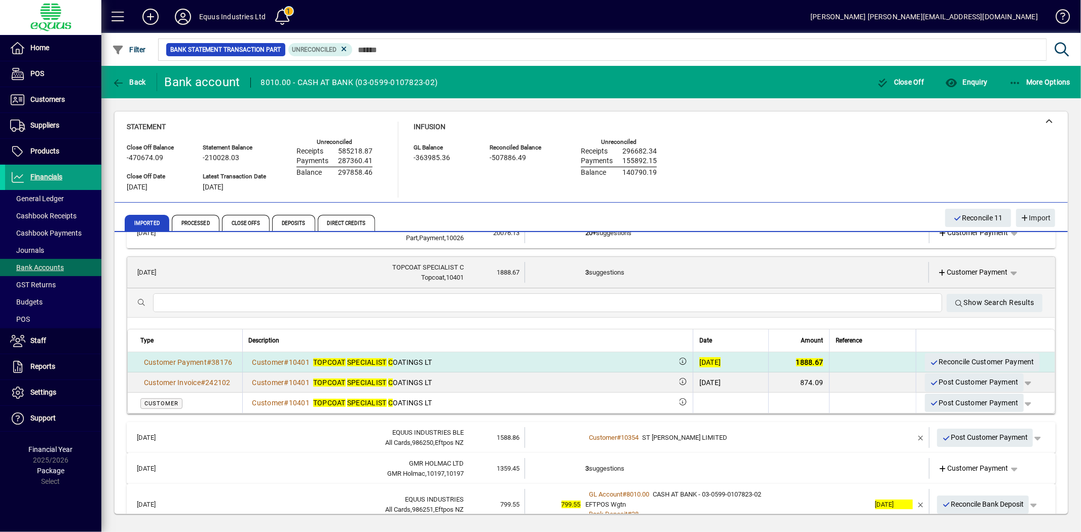
click at [700, 357] on div "[DATE]" at bounding box center [711, 362] width 22 height 10
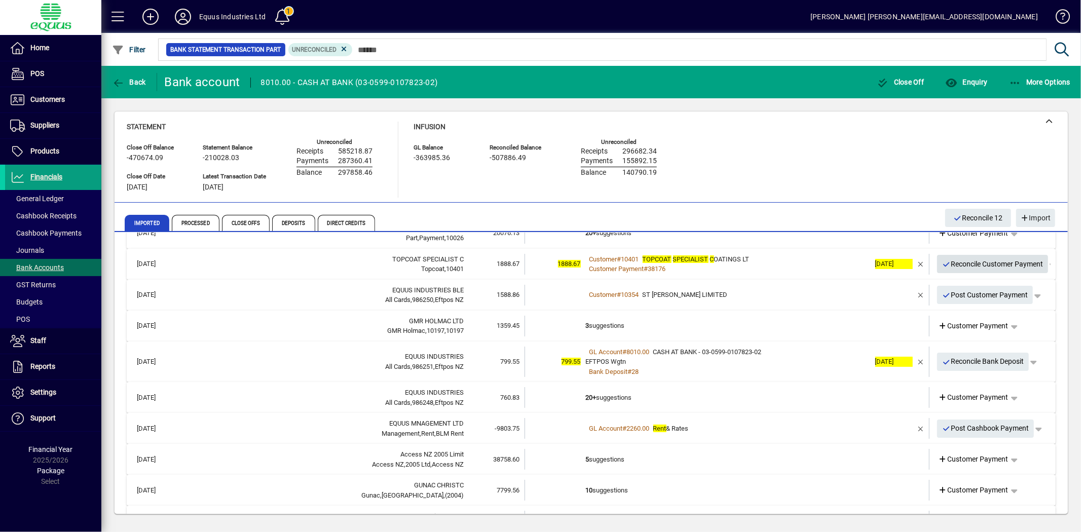
click at [1004, 264] on span "Reconcile Customer Payment" at bounding box center [992, 264] width 101 height 17
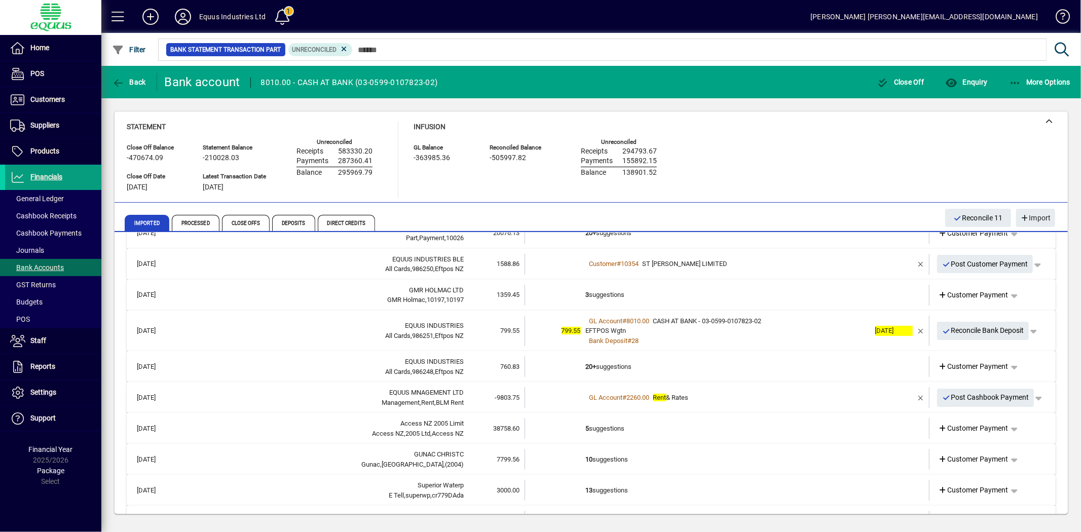
scroll to position [0, 0]
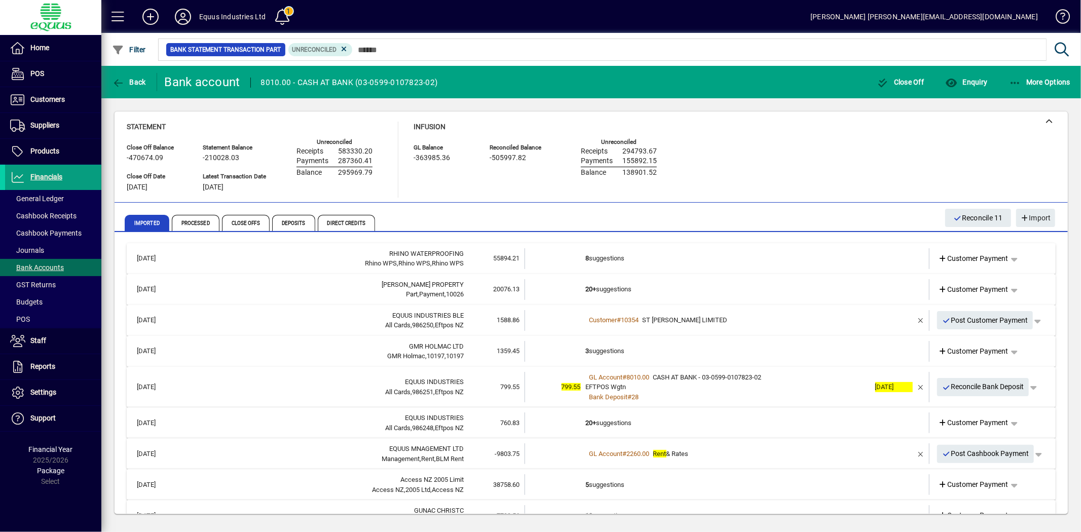
click at [576, 279] on td at bounding box center [555, 289] width 61 height 21
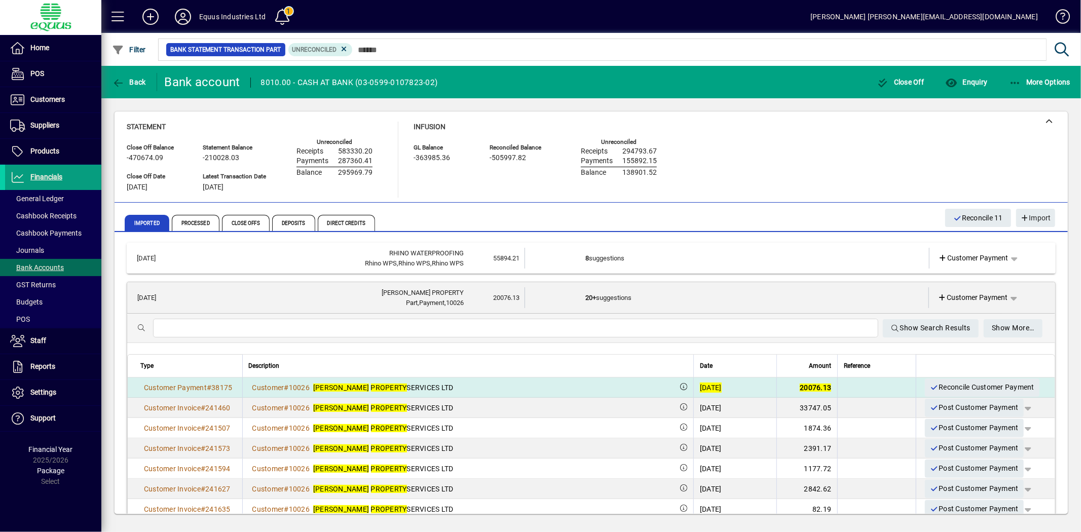
click at [700, 387] on div "[DATE]" at bounding box center [711, 388] width 22 height 10
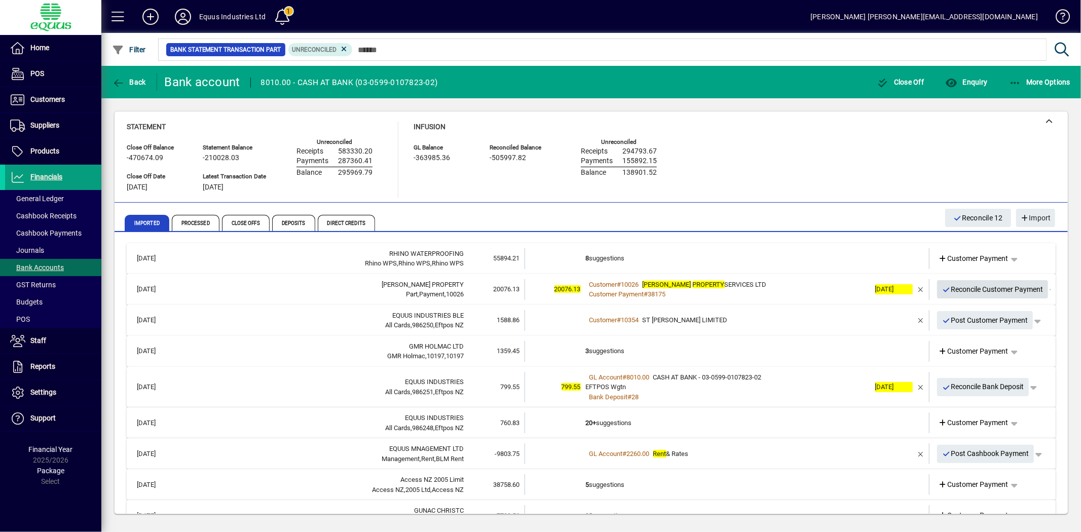
click at [986, 289] on span "Reconcile Customer Payment" at bounding box center [992, 289] width 101 height 17
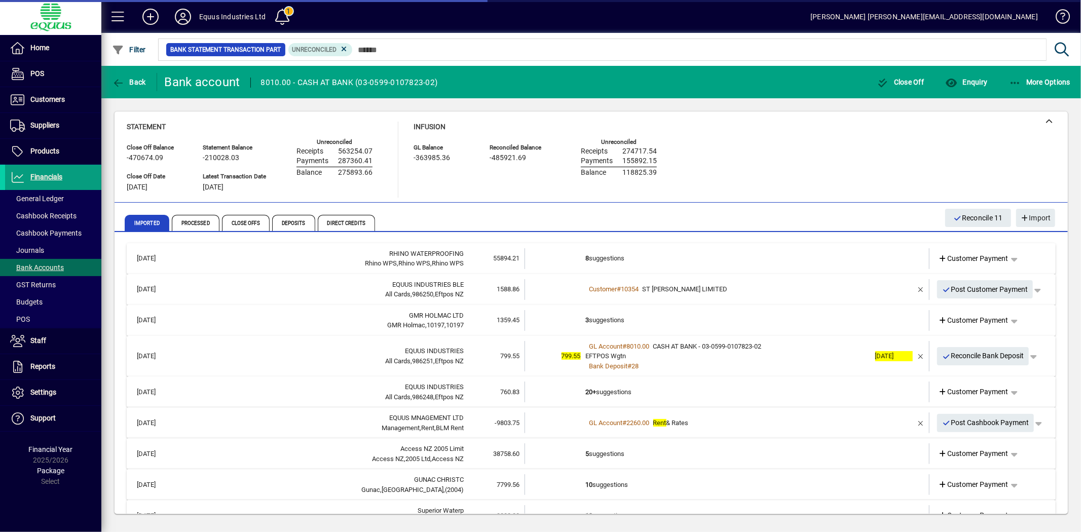
click at [630, 315] on td "3 suggestions" at bounding box center [728, 320] width 284 height 21
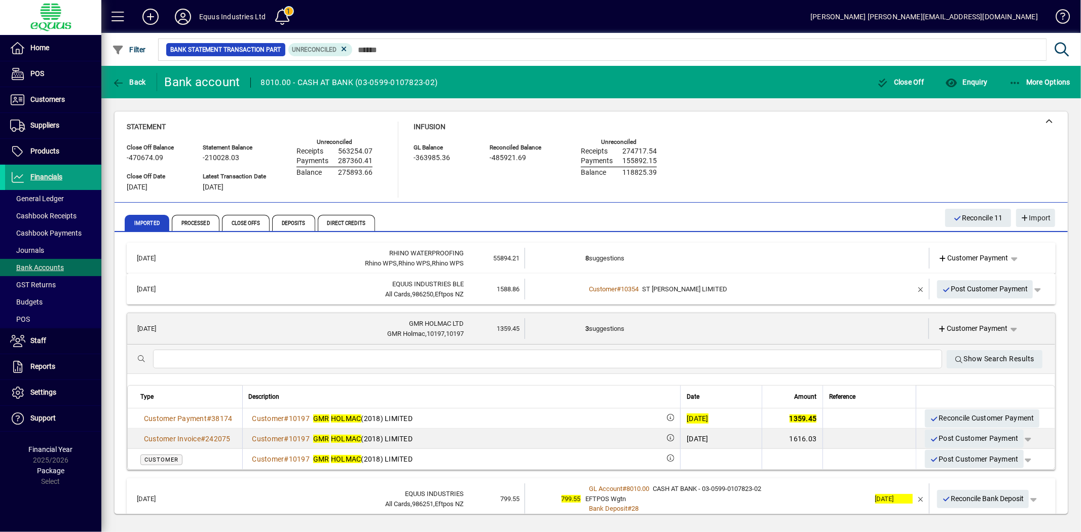
click at [687, 416] on div "[DATE]" at bounding box center [698, 419] width 22 height 10
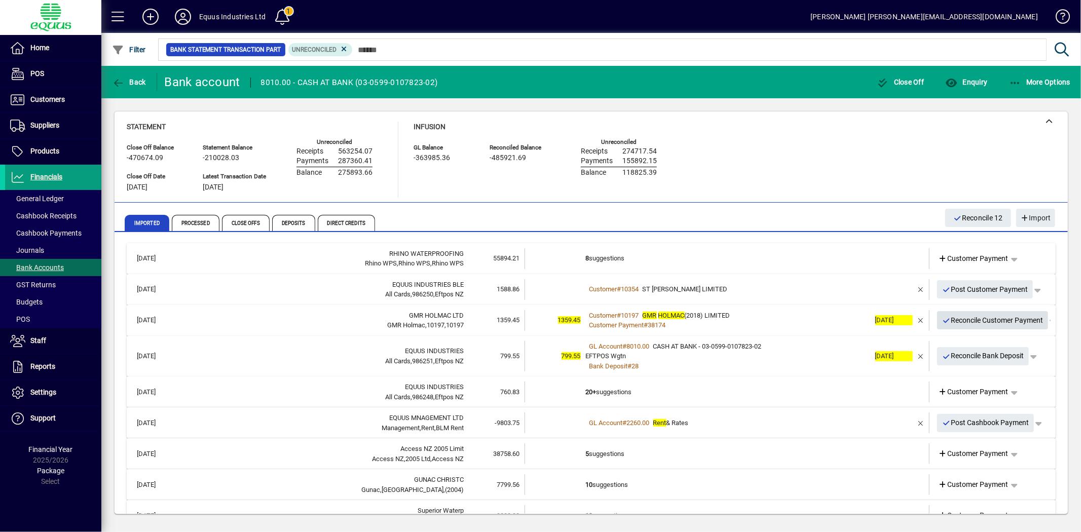
click at [986, 316] on span "Reconcile Customer Payment" at bounding box center [992, 320] width 101 height 17
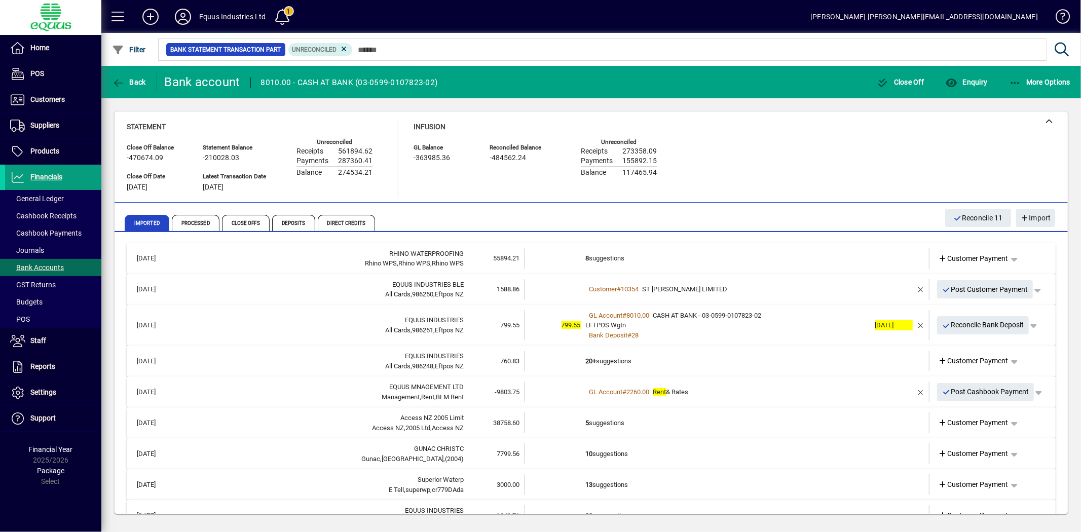
click at [589, 256] on td "8 suggestions" at bounding box center [728, 258] width 284 height 21
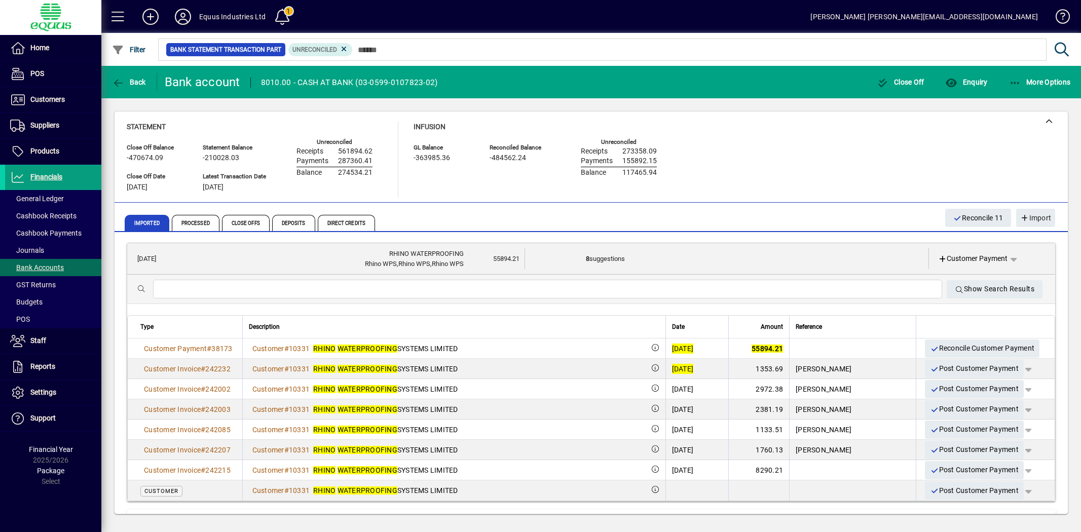
click at [694, 345] on div "[DATE]" at bounding box center [683, 349] width 22 height 10
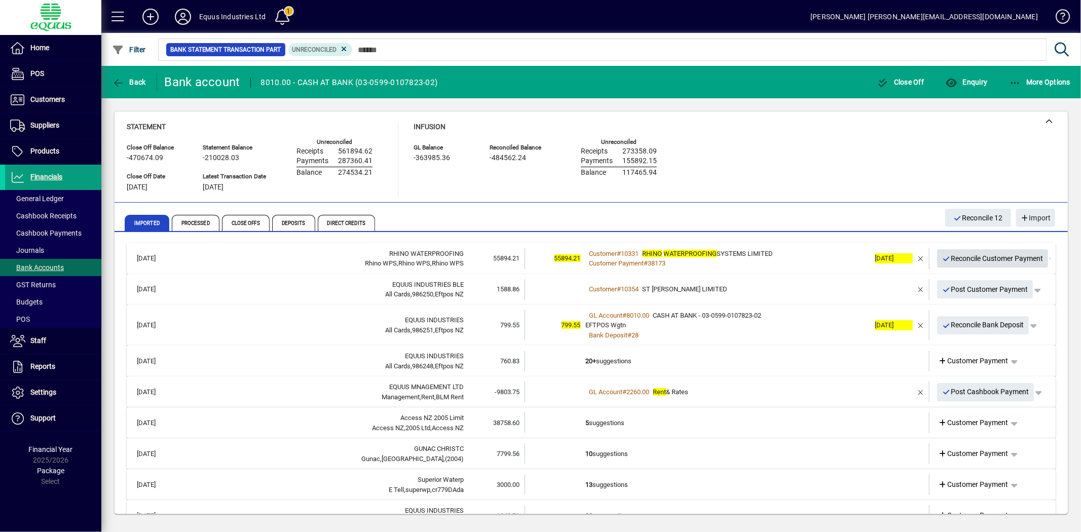
click at [949, 255] on span "Reconcile Customer Payment" at bounding box center [992, 258] width 101 height 17
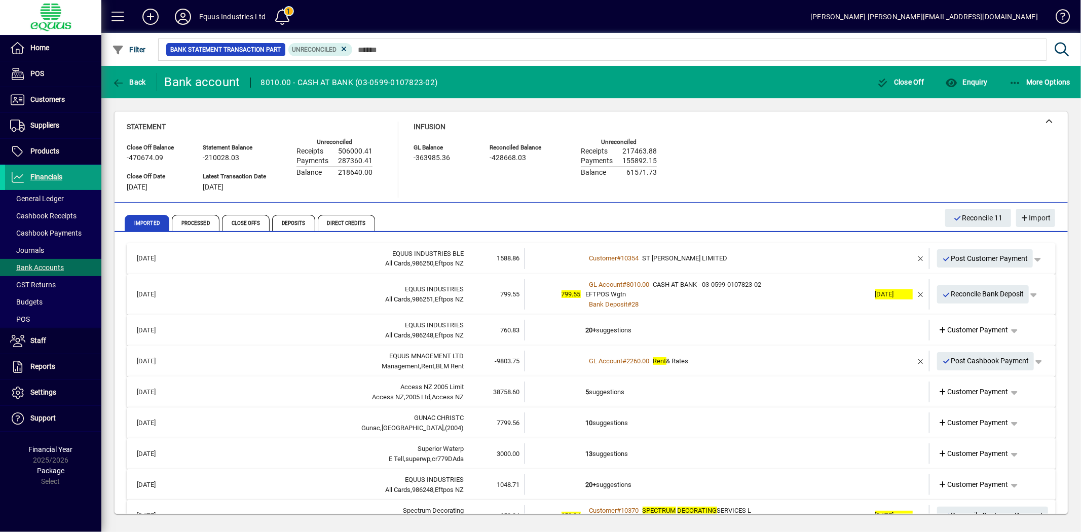
click at [601, 324] on td "20+ suggestions" at bounding box center [728, 330] width 284 height 21
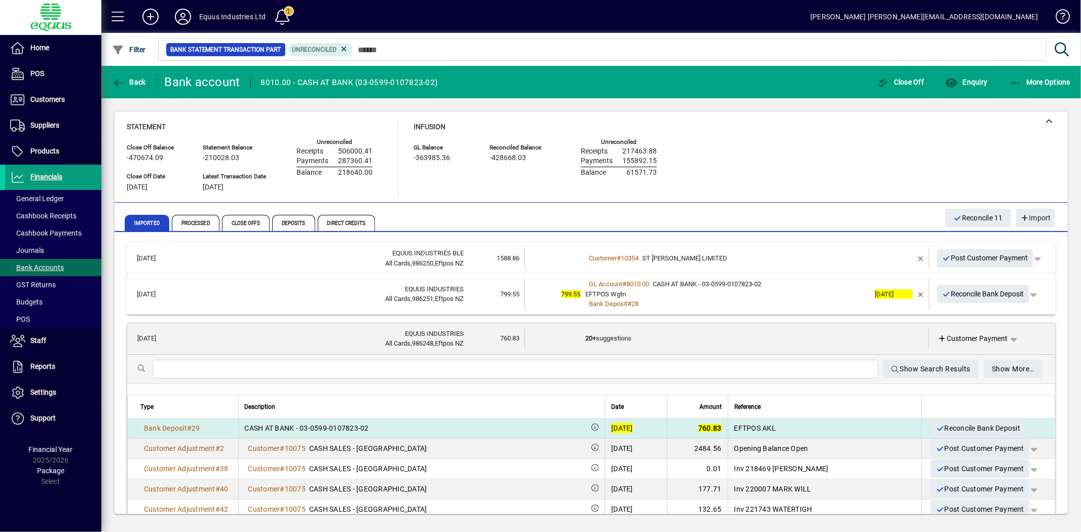
click at [611, 424] on div "[DATE]" at bounding box center [622, 428] width 22 height 10
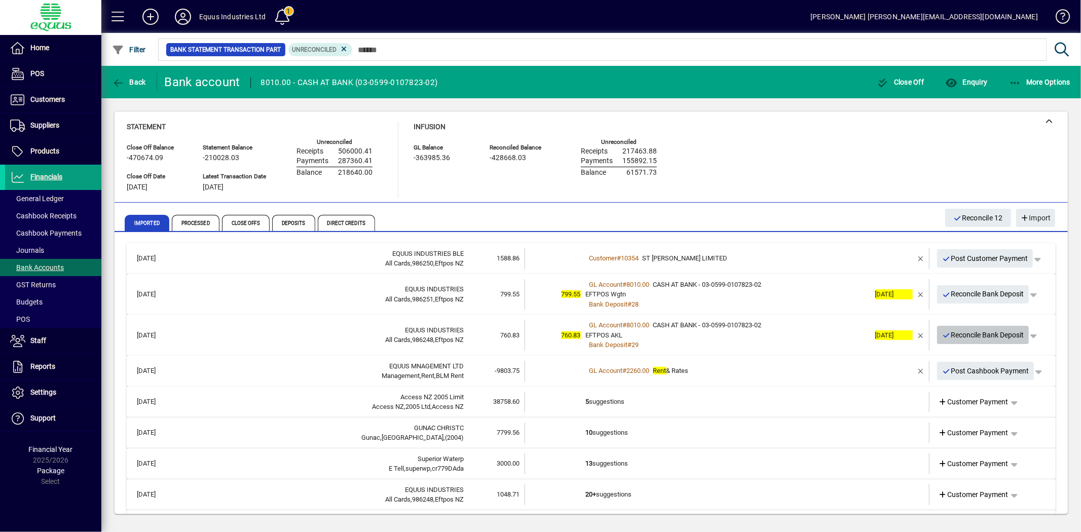
click at [967, 335] on span "Reconcile Bank Deposit" at bounding box center [983, 335] width 82 height 17
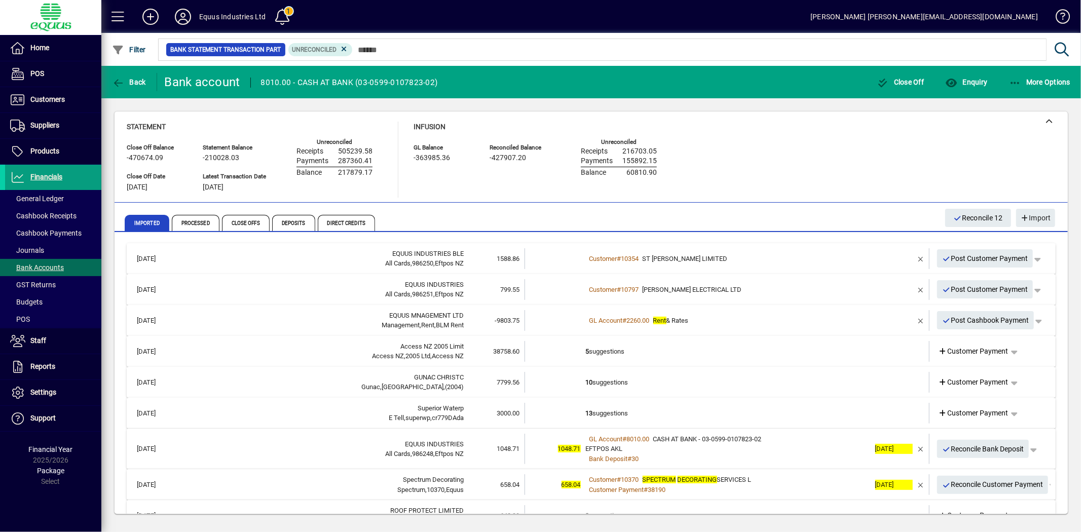
click at [663, 287] on span "G D GRIGG ELECTRICAL LTD" at bounding box center [692, 290] width 99 height 8
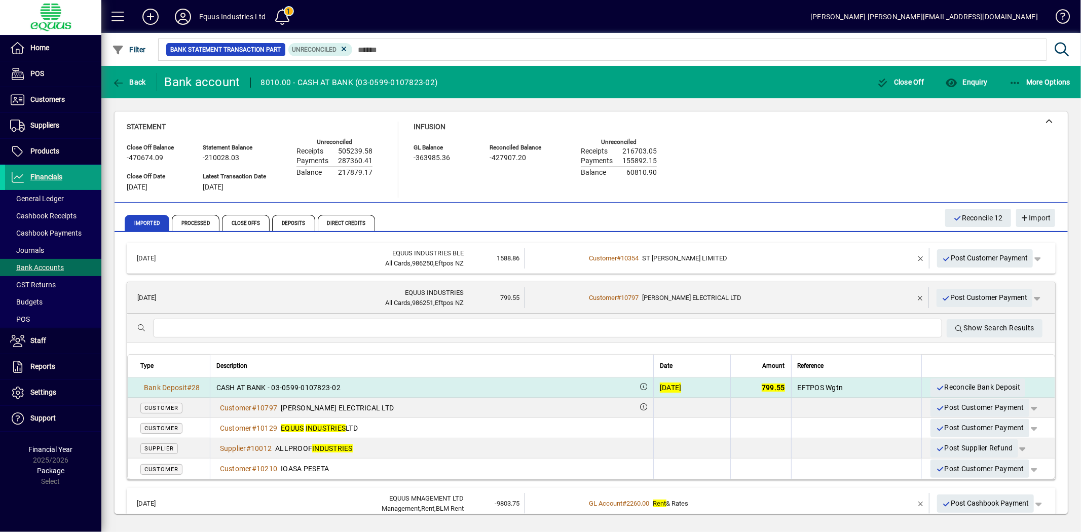
click at [660, 383] on div "[DATE]" at bounding box center [671, 388] width 22 height 10
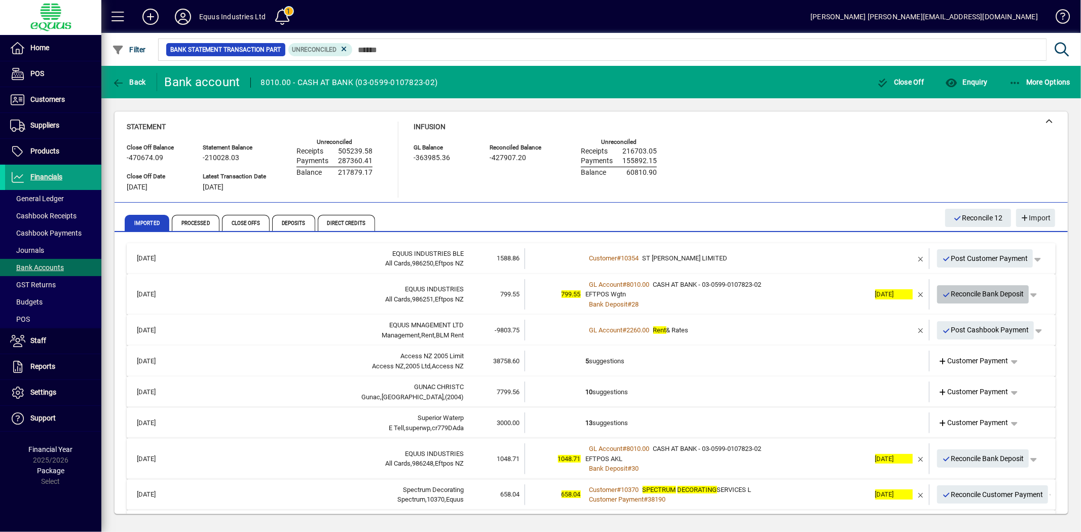
click at [975, 288] on span "Reconcile Bank Deposit" at bounding box center [983, 294] width 82 height 17
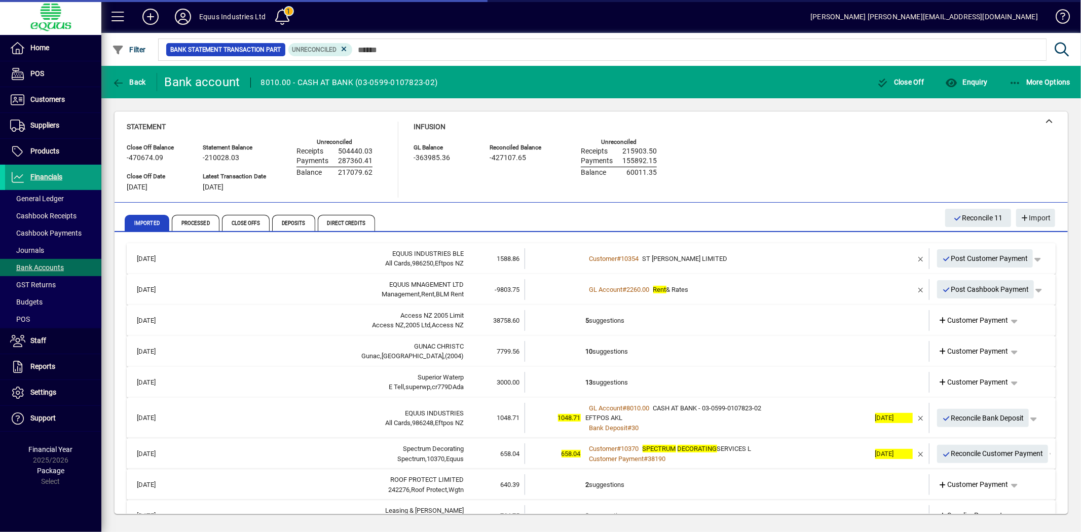
click at [660, 256] on span "ST OWENS LIMITED" at bounding box center [685, 259] width 85 height 8
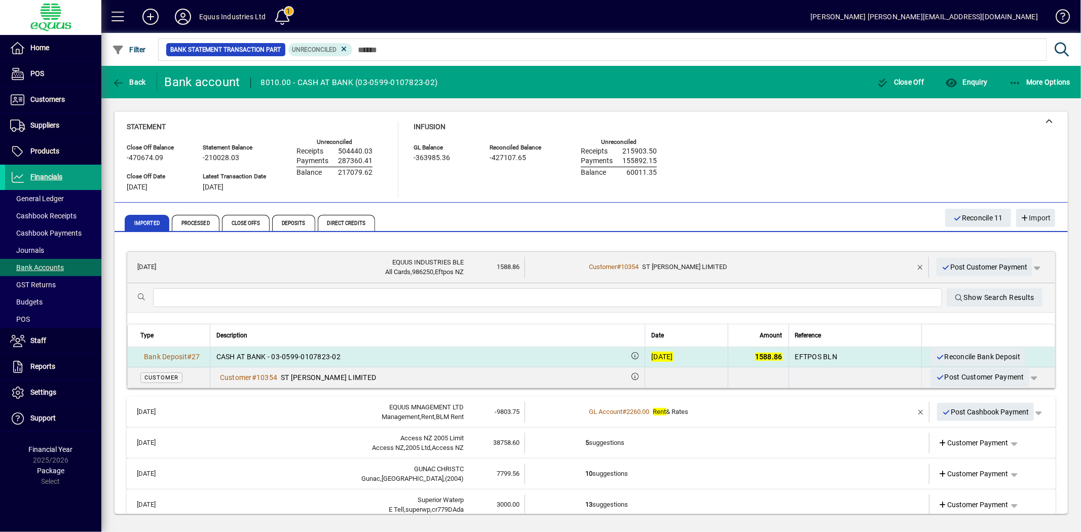
click at [651, 354] on div "[DATE]" at bounding box center [662, 357] width 22 height 10
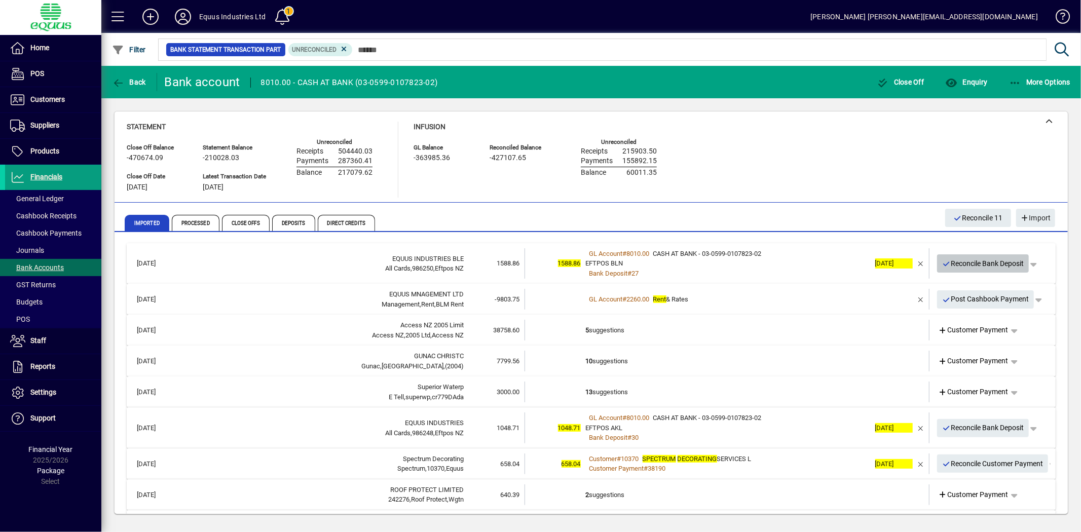
click at [980, 260] on span "Reconcile Bank Deposit" at bounding box center [983, 263] width 82 height 17
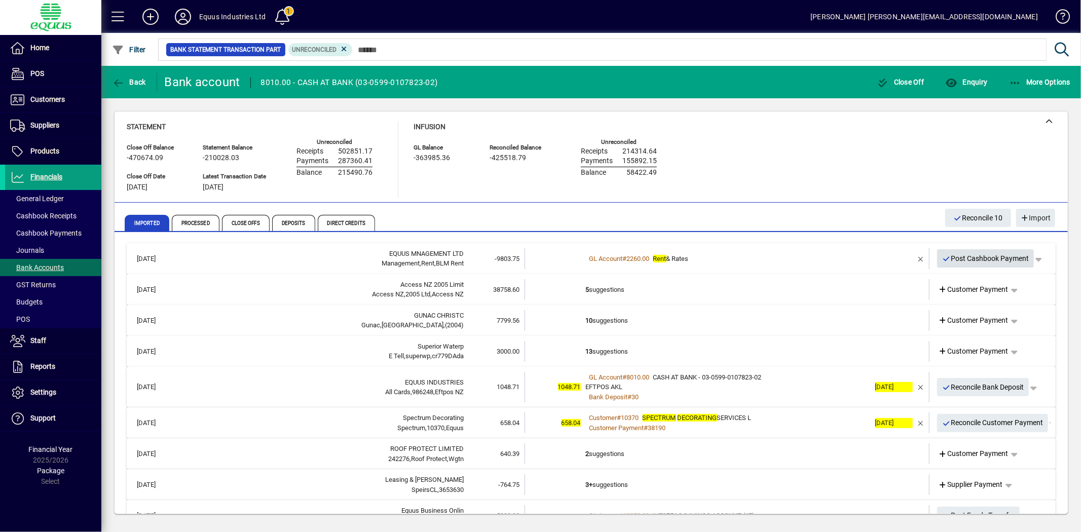
click at [976, 251] on span "Post Cashbook Payment" at bounding box center [985, 258] width 87 height 17
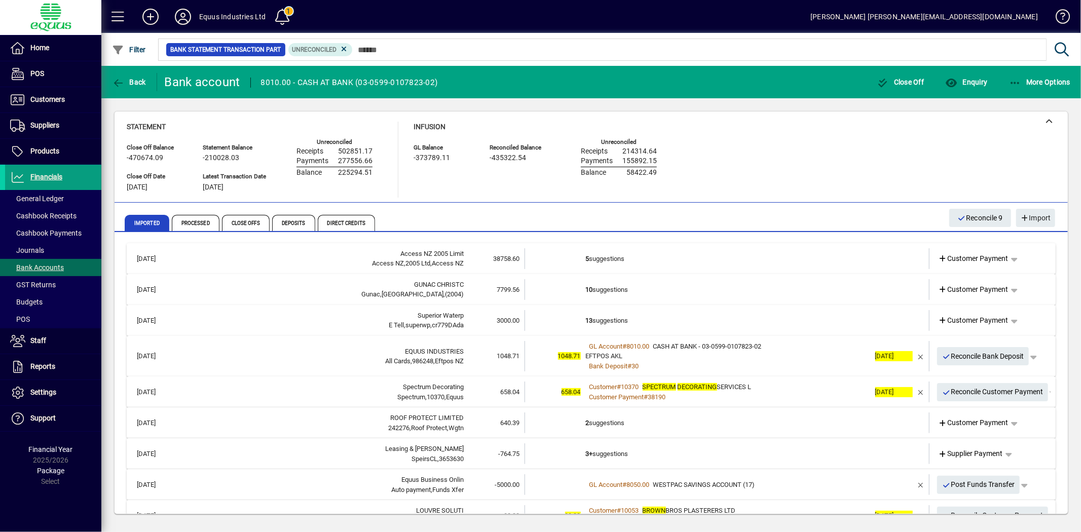
click at [598, 287] on td "10 suggestions" at bounding box center [728, 289] width 284 height 21
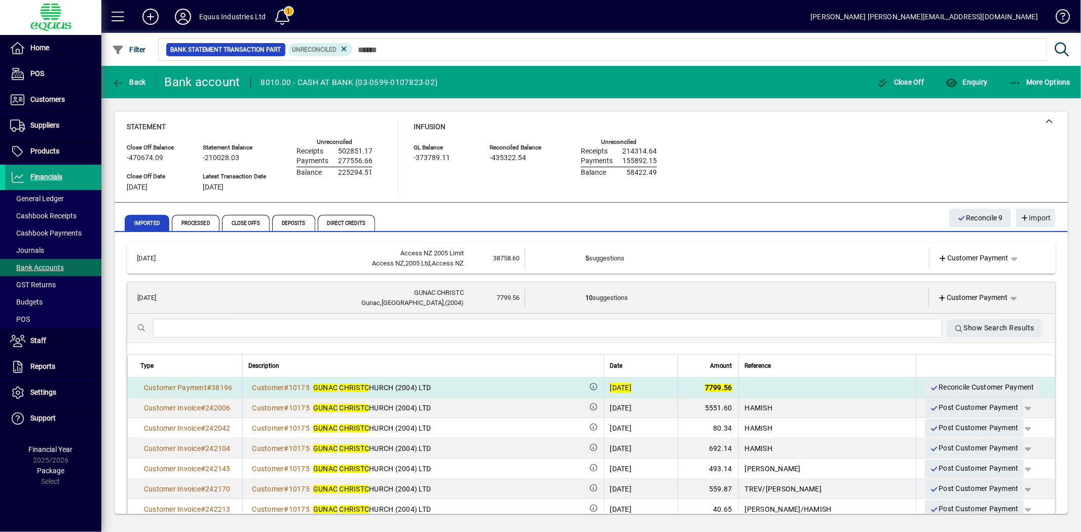
click at [632, 388] on div "[DATE]" at bounding box center [621, 388] width 22 height 10
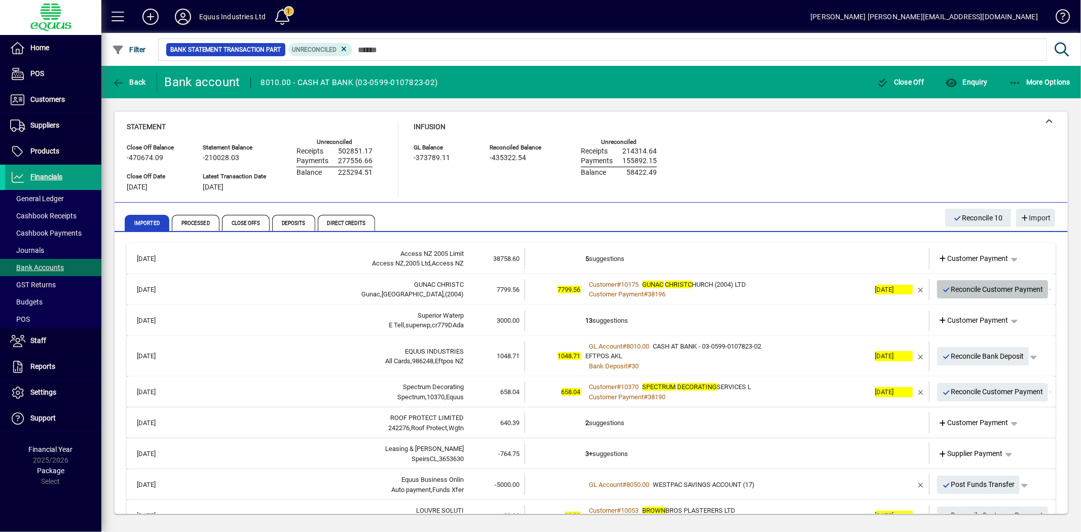
click at [983, 287] on span "Reconcile Customer Payment" at bounding box center [992, 289] width 101 height 17
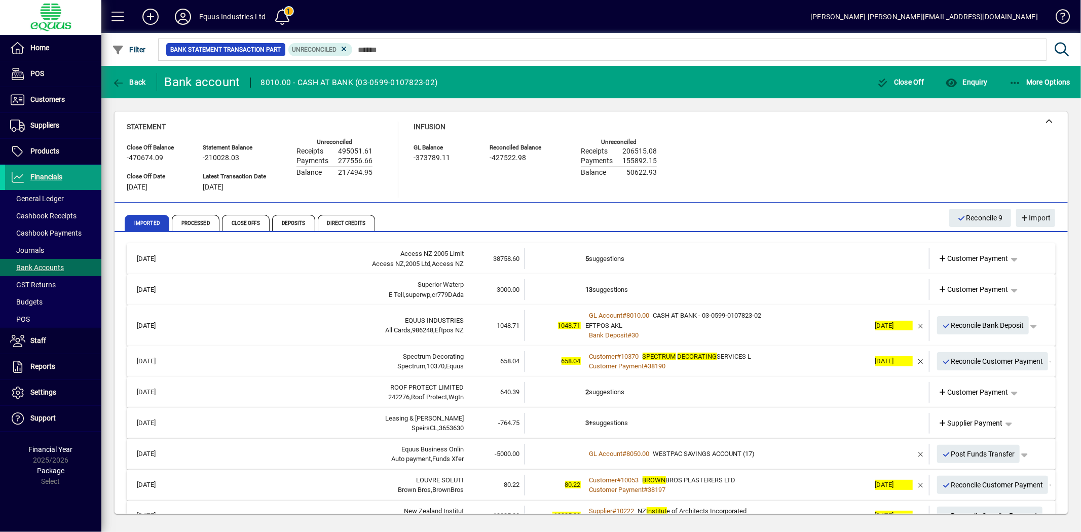
click at [578, 385] on td at bounding box center [555, 392] width 61 height 21
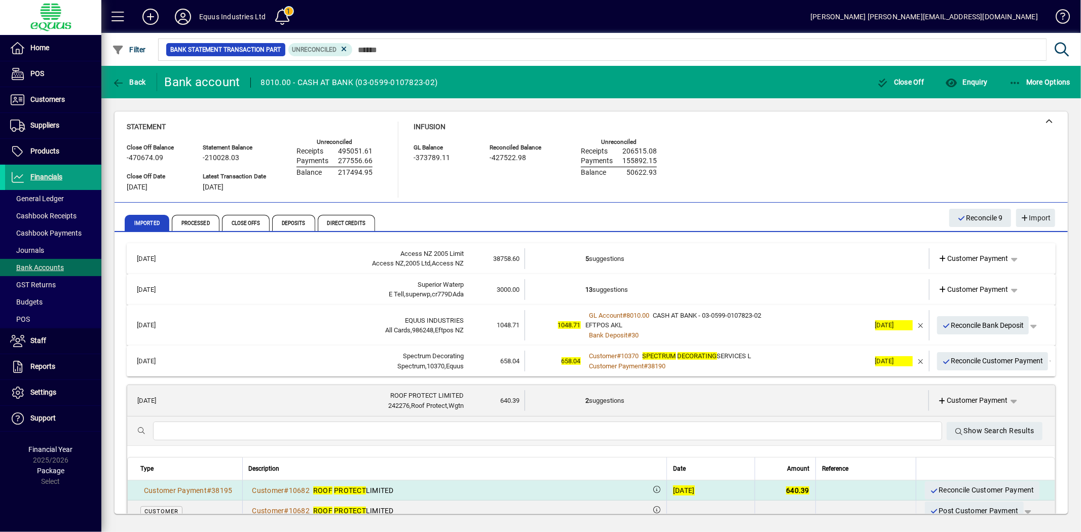
click at [673, 489] on div "[DATE]" at bounding box center [684, 491] width 22 height 10
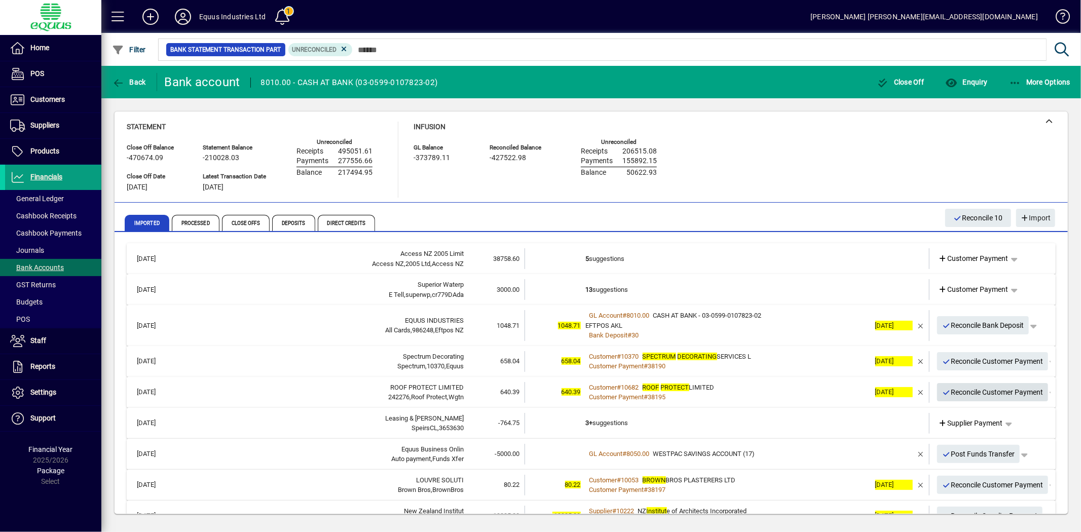
click at [1015, 393] on span "Reconcile Customer Payment" at bounding box center [992, 392] width 101 height 17
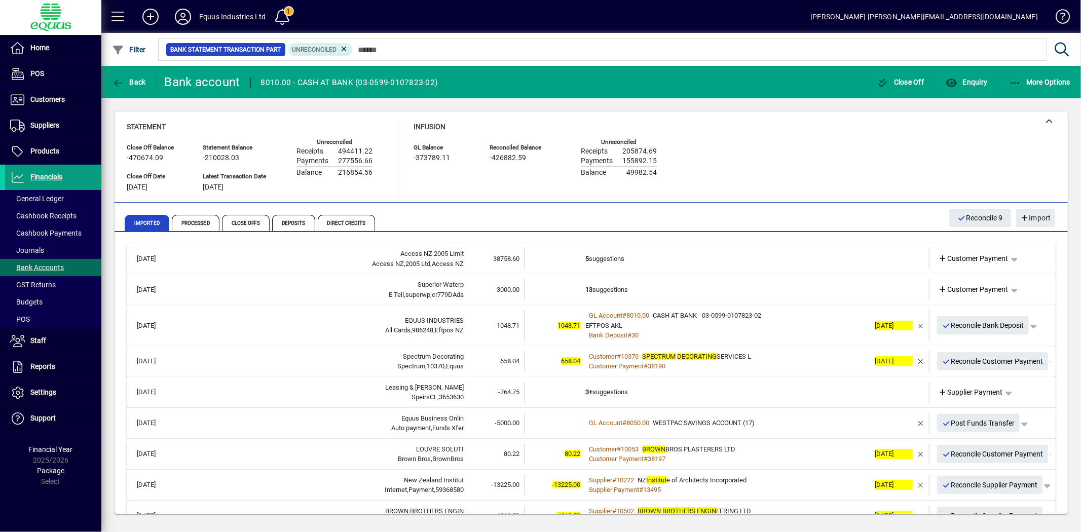
click at [610, 287] on td "13 suggestions" at bounding box center [728, 289] width 284 height 21
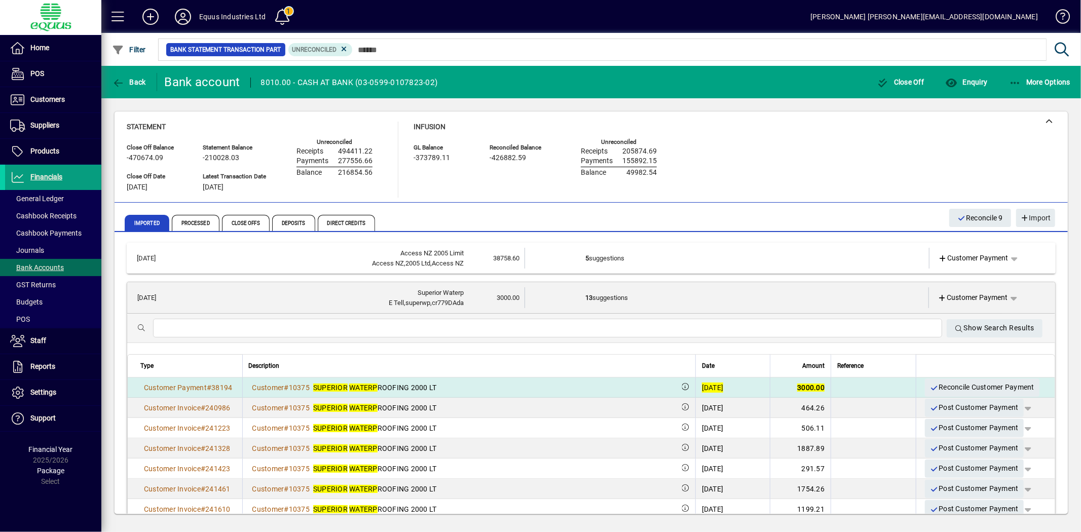
click at [702, 383] on div "[DATE]" at bounding box center [713, 388] width 22 height 10
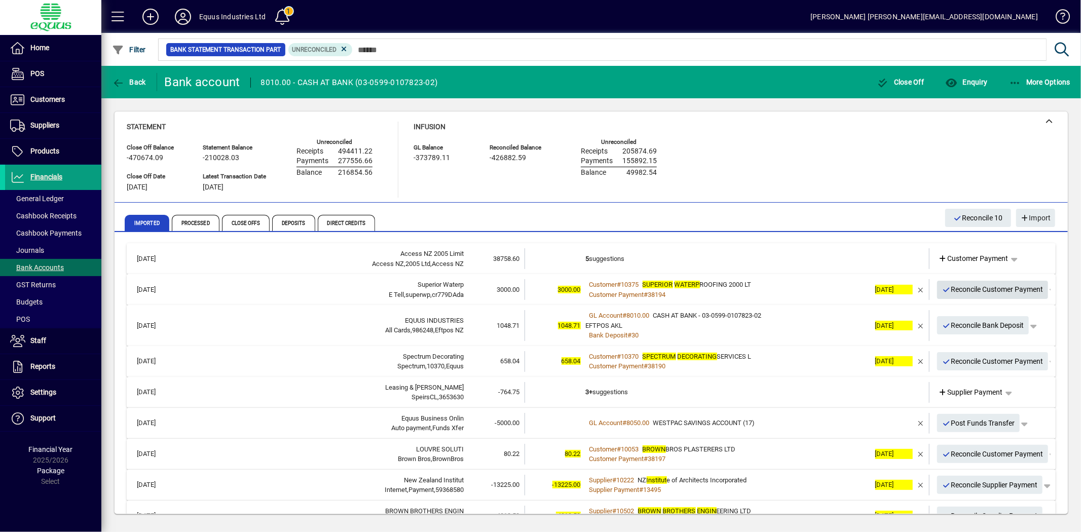
click at [1017, 289] on span "Reconcile Customer Payment" at bounding box center [992, 289] width 101 height 17
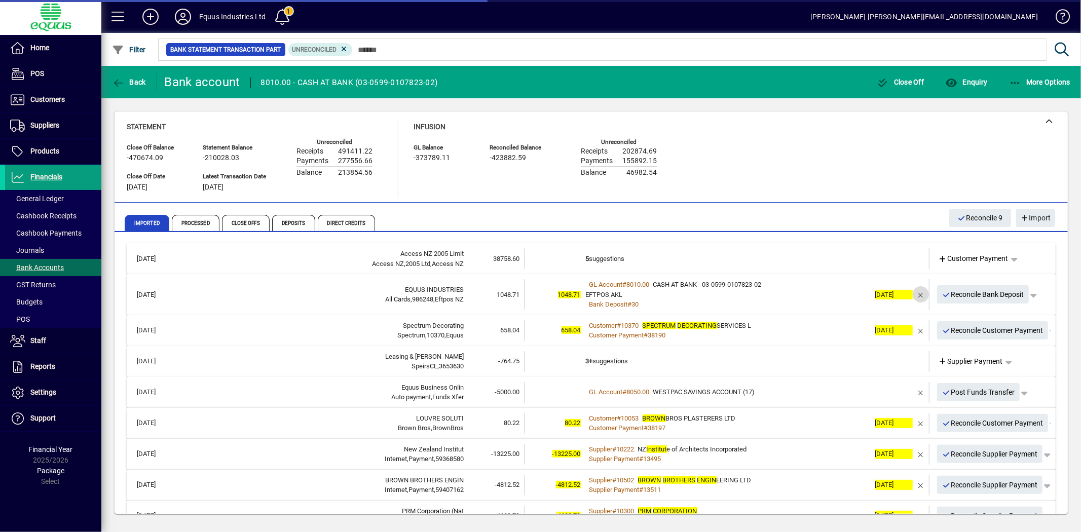
click at [910, 294] on span "button" at bounding box center [921, 294] width 24 height 24
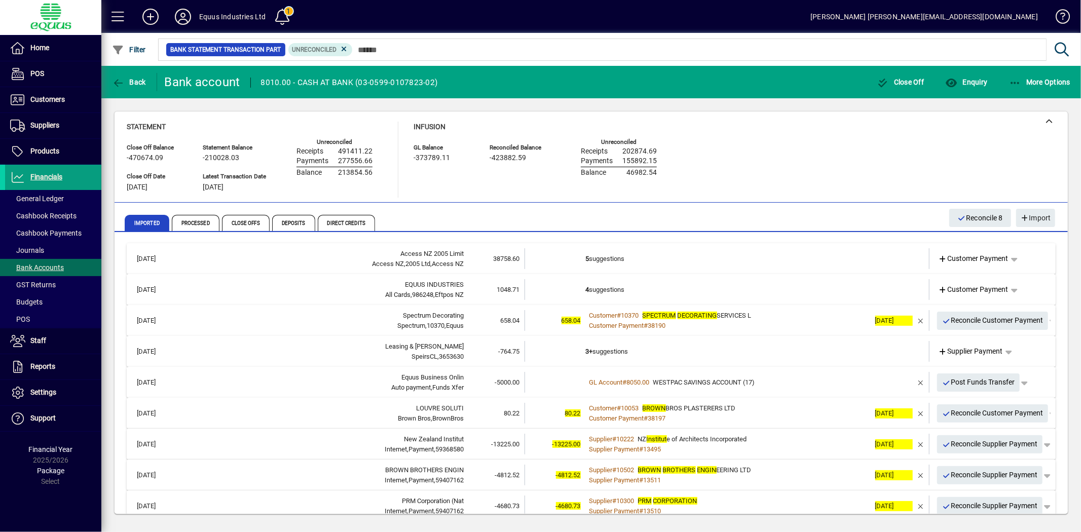
click at [602, 288] on td "4 suggestions" at bounding box center [728, 289] width 284 height 21
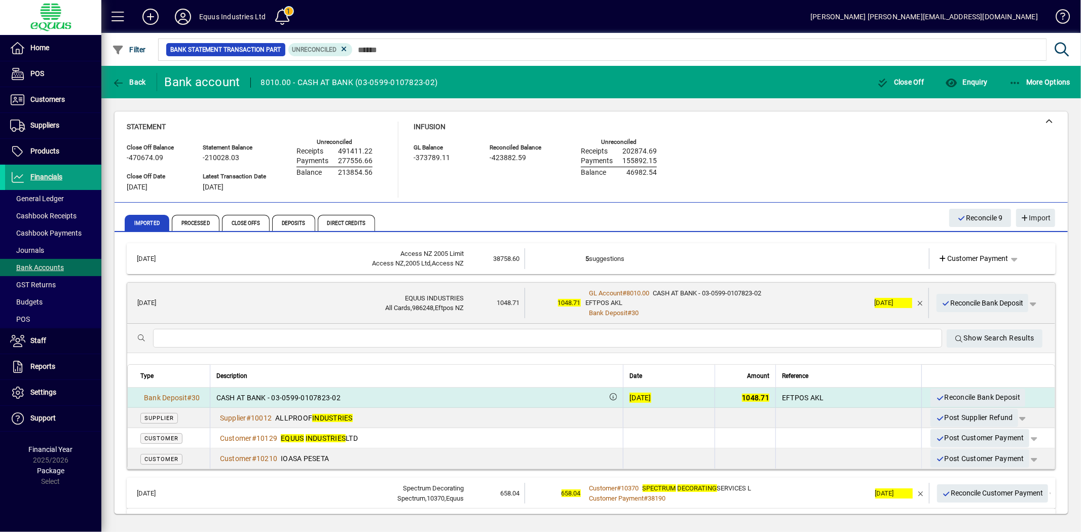
click at [630, 396] on div "[DATE]" at bounding box center [641, 398] width 22 height 10
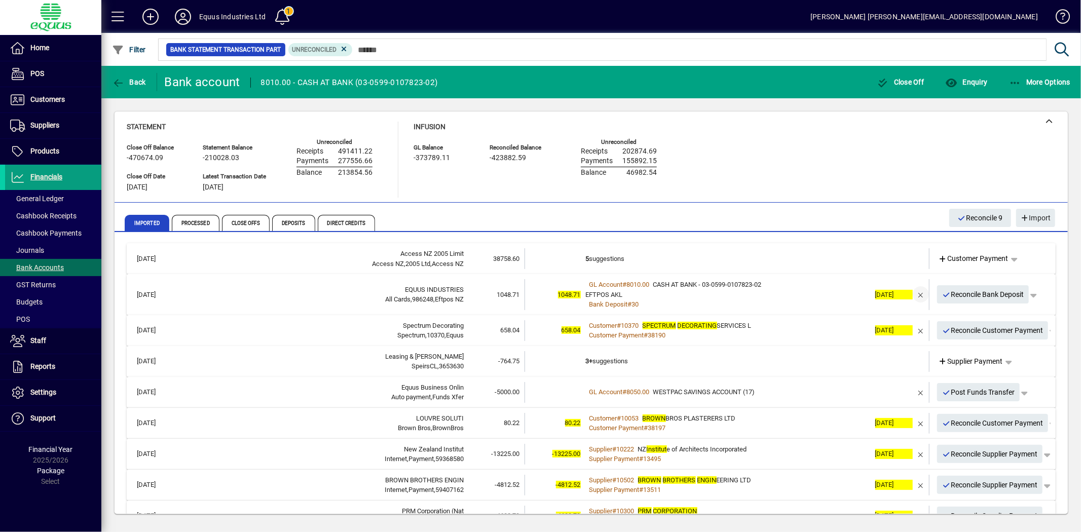
click at [915, 292] on span "button" at bounding box center [921, 294] width 24 height 24
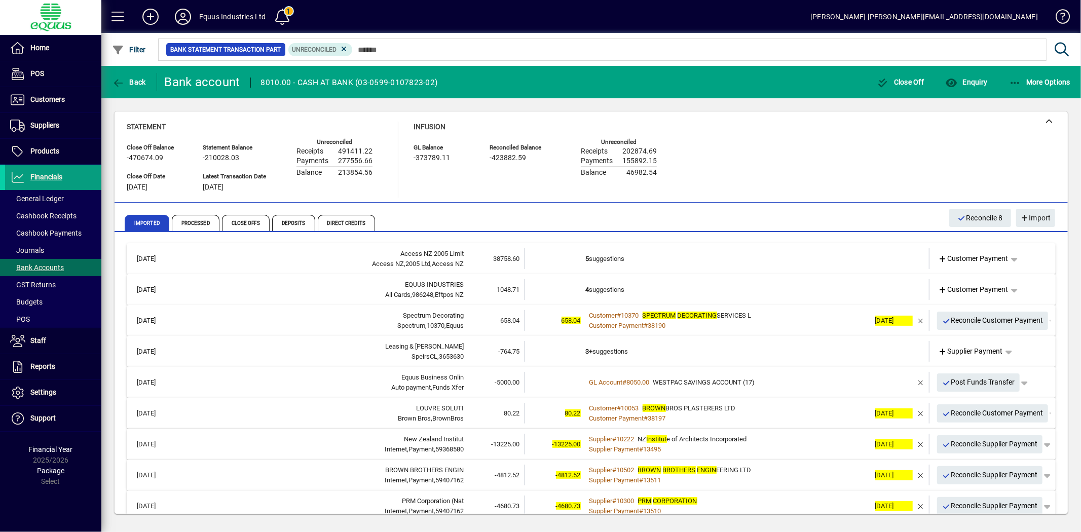
click at [586, 288] on td "4 suggestions" at bounding box center [728, 289] width 284 height 21
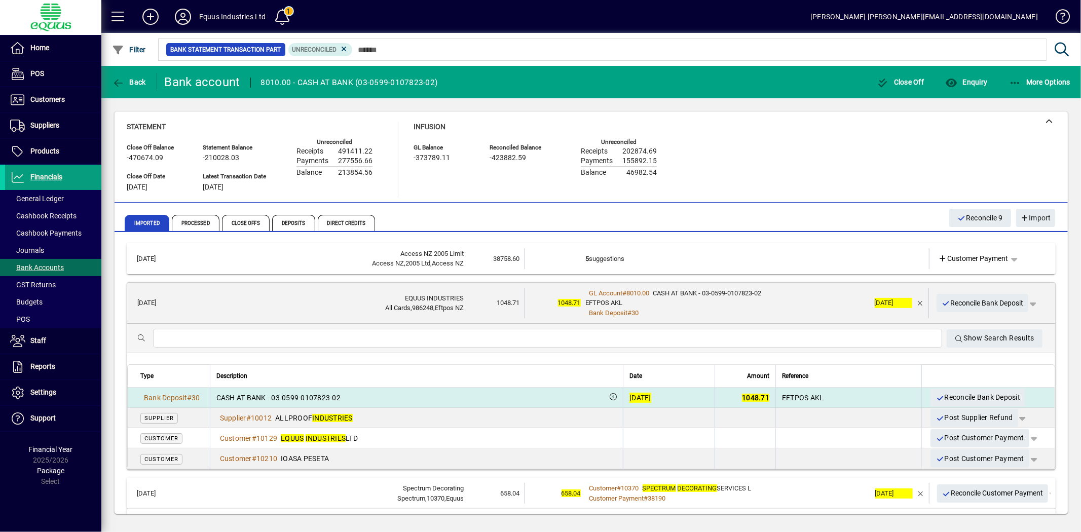
click at [636, 399] on div "[DATE]" at bounding box center [641, 398] width 22 height 10
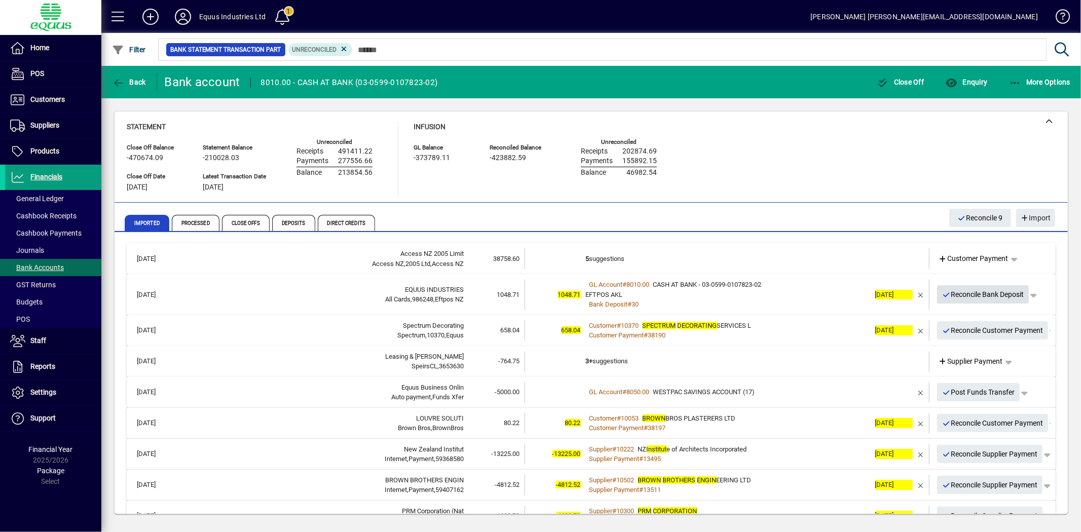
click at [948, 293] on span "Reconcile Bank Deposit" at bounding box center [983, 294] width 82 height 17
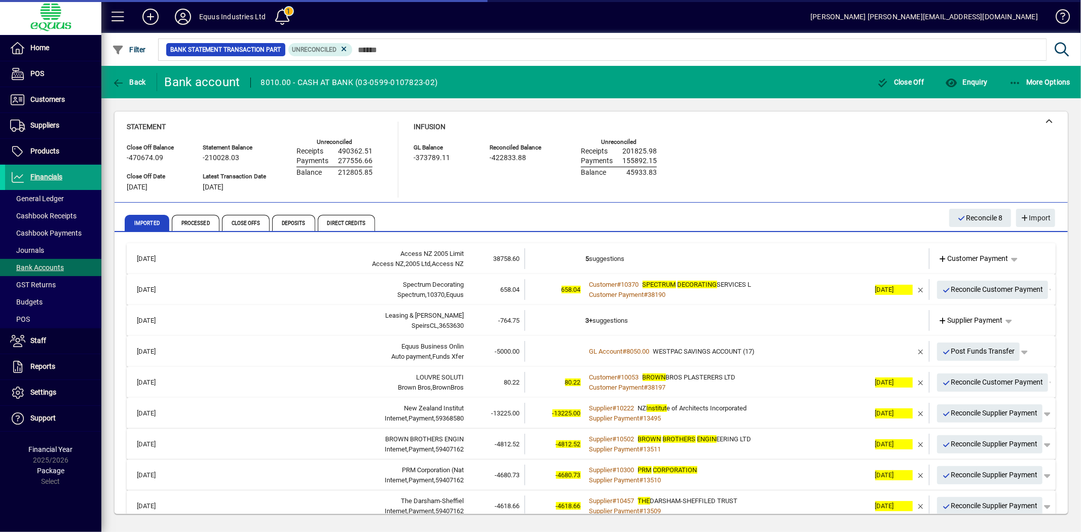
click at [576, 256] on td at bounding box center [555, 258] width 61 height 21
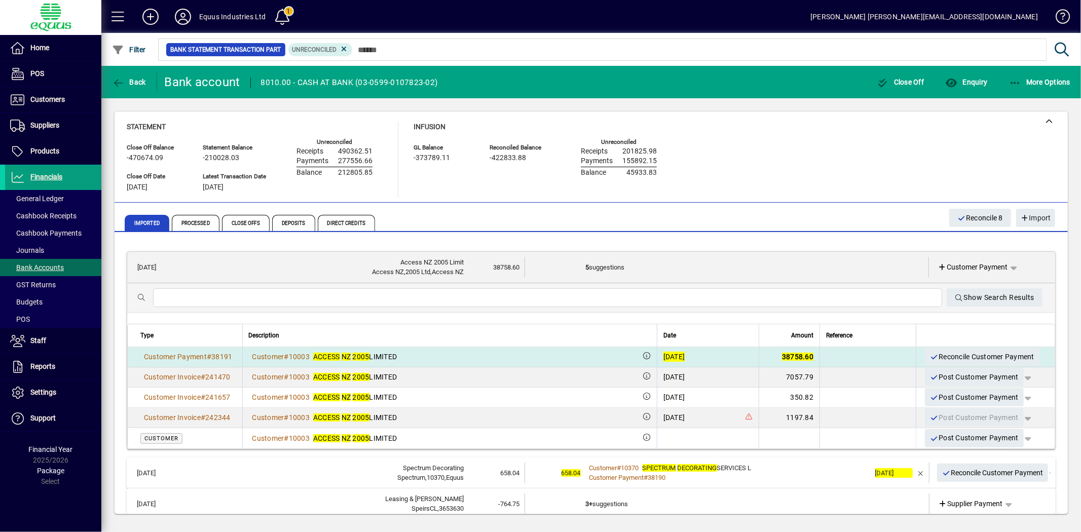
click at [664, 354] on div "[DATE]" at bounding box center [675, 357] width 22 height 10
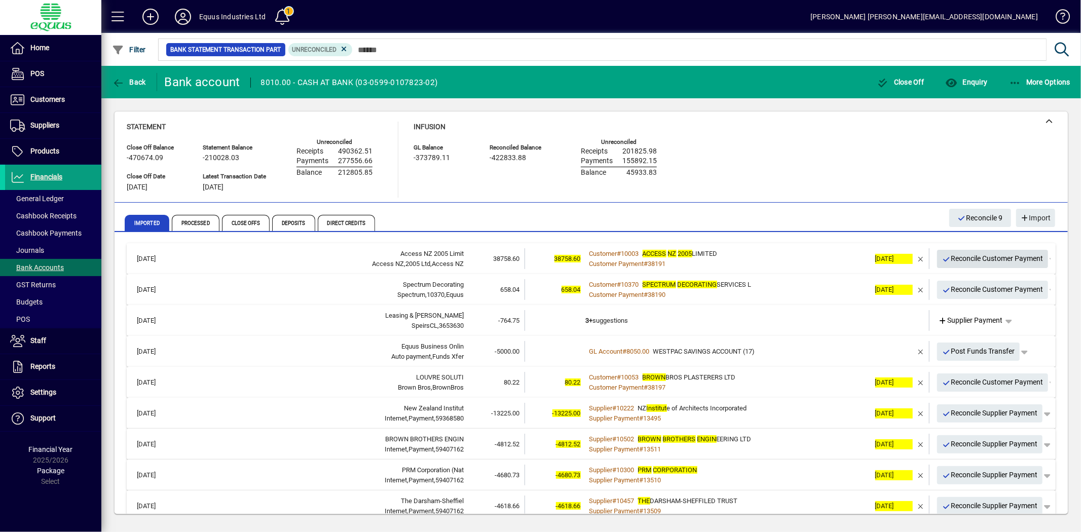
click at [994, 257] on span "Reconcile Customer Payment" at bounding box center [992, 258] width 101 height 17
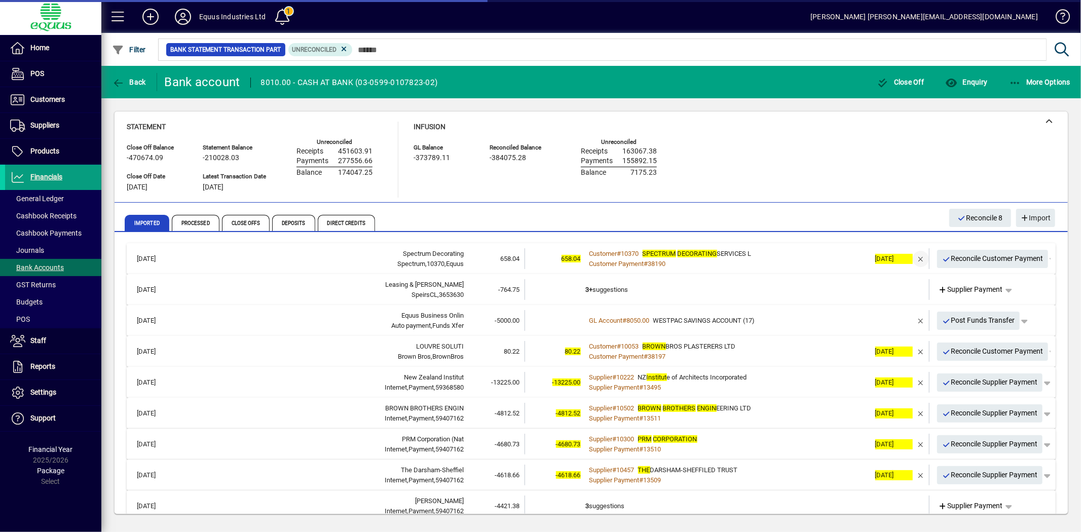
click at [913, 257] on span "button" at bounding box center [921, 259] width 24 height 24
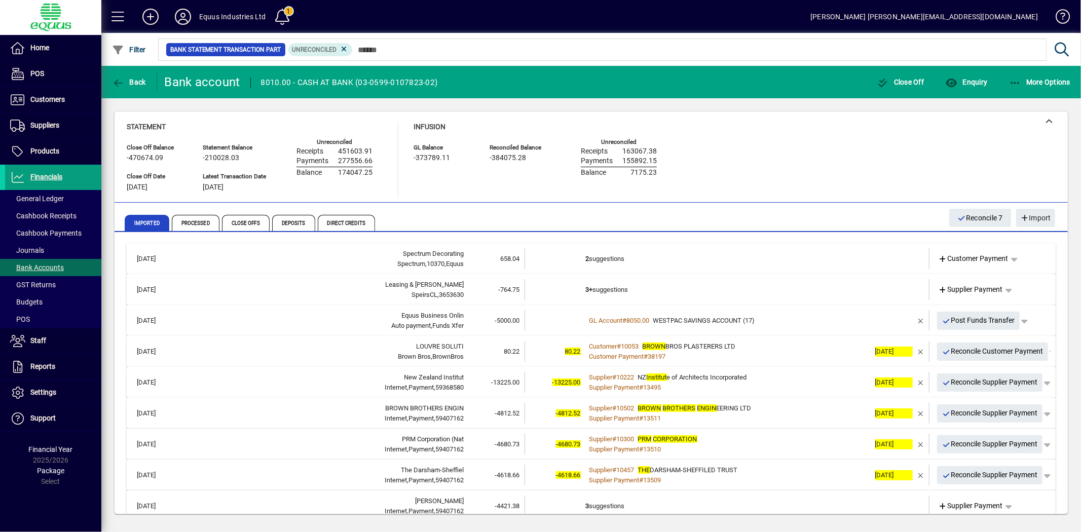
click at [603, 253] on td "2 suggestions" at bounding box center [728, 258] width 284 height 21
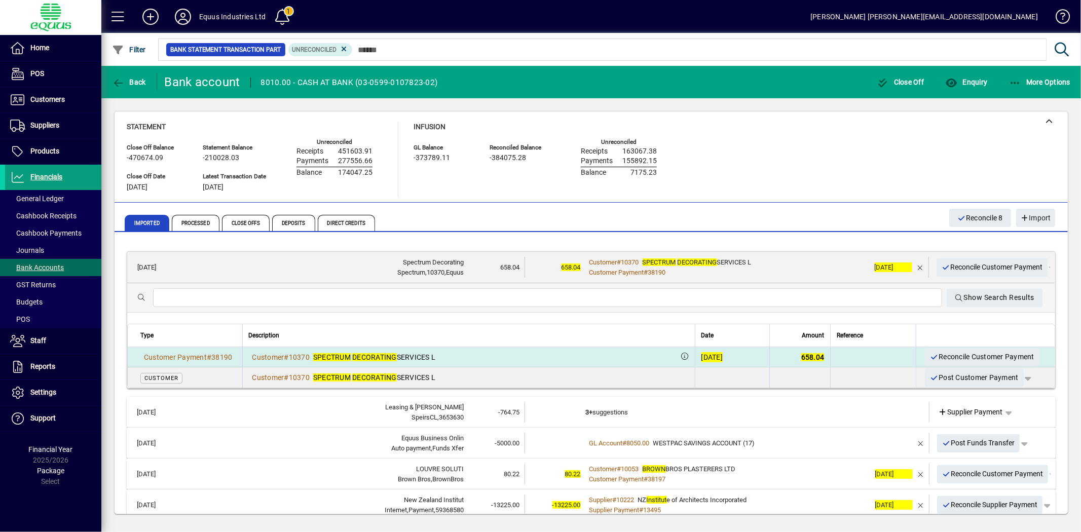
click at [702, 352] on div "[DATE]" at bounding box center [713, 357] width 22 height 10
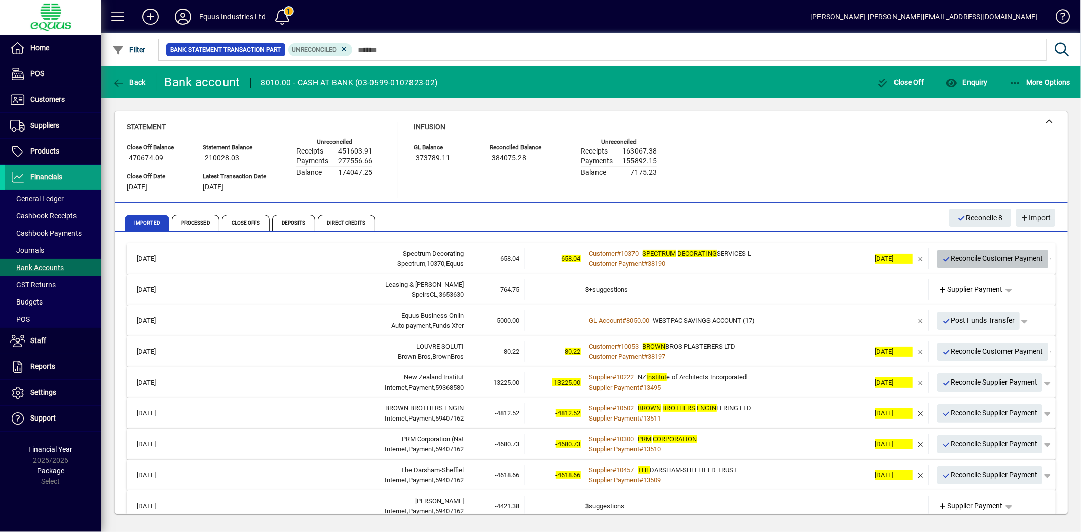
click at [1003, 260] on span "Reconcile Customer Payment" at bounding box center [992, 258] width 101 height 17
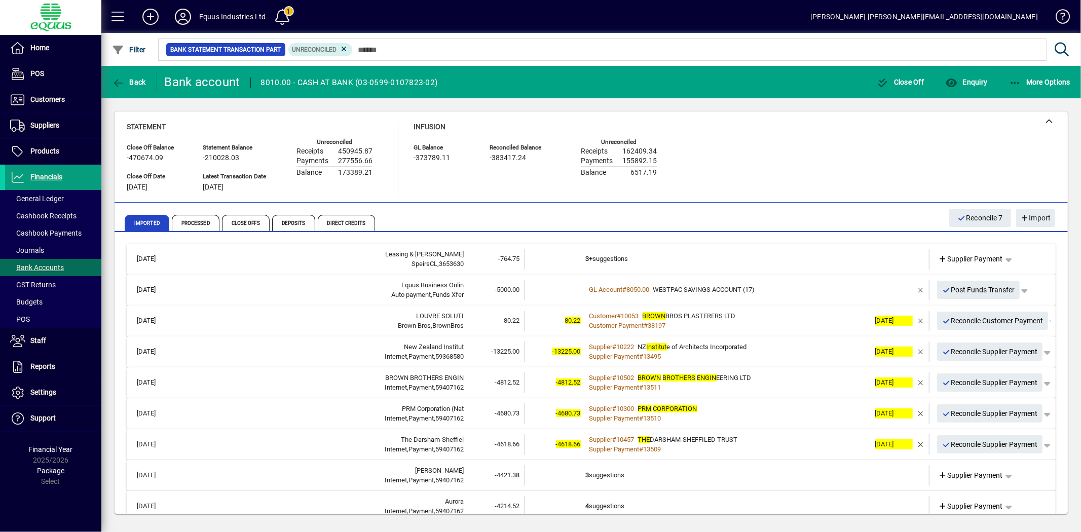
click at [579, 252] on td at bounding box center [555, 259] width 61 height 21
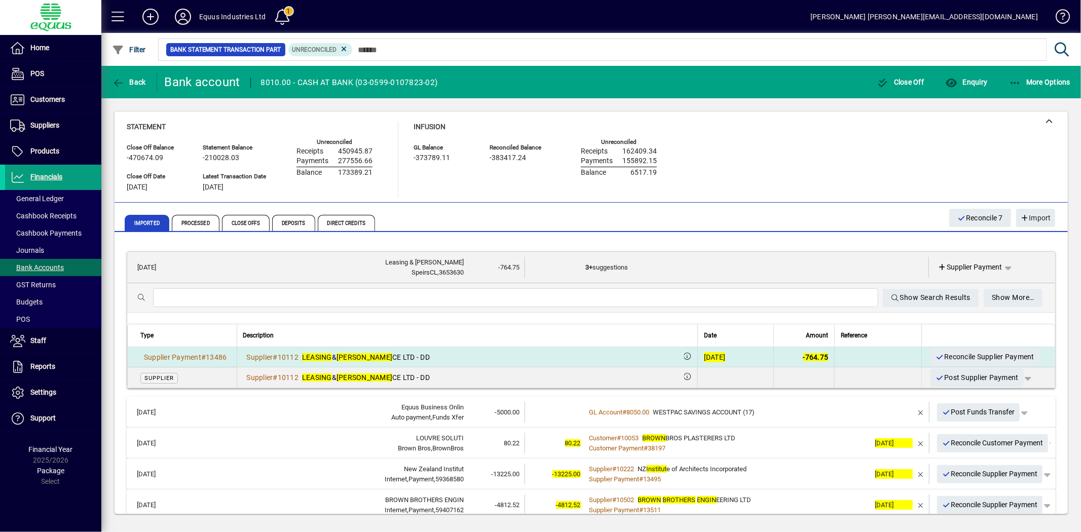
click at [704, 356] on div "23/08/2025" at bounding box center [715, 357] width 22 height 10
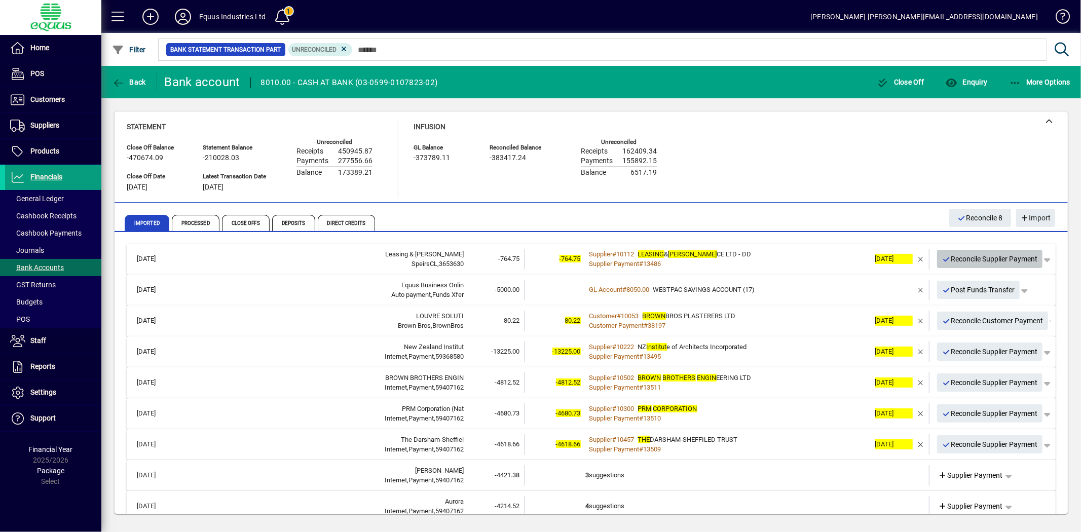
click at [1002, 260] on span "Reconcile Supplier Payment" at bounding box center [990, 259] width 96 height 17
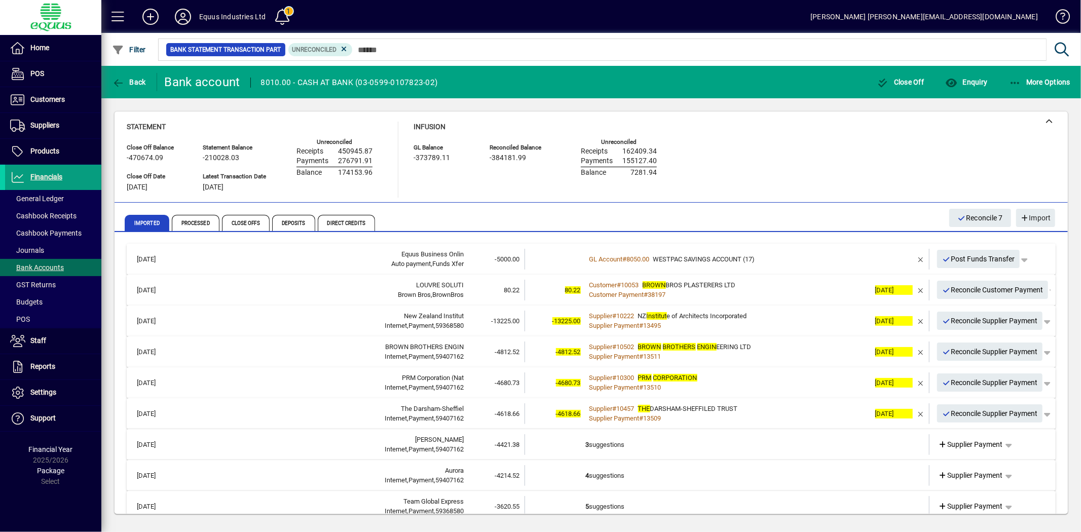
click at [977, 255] on span "Post Funds Transfer" at bounding box center [978, 259] width 73 height 17
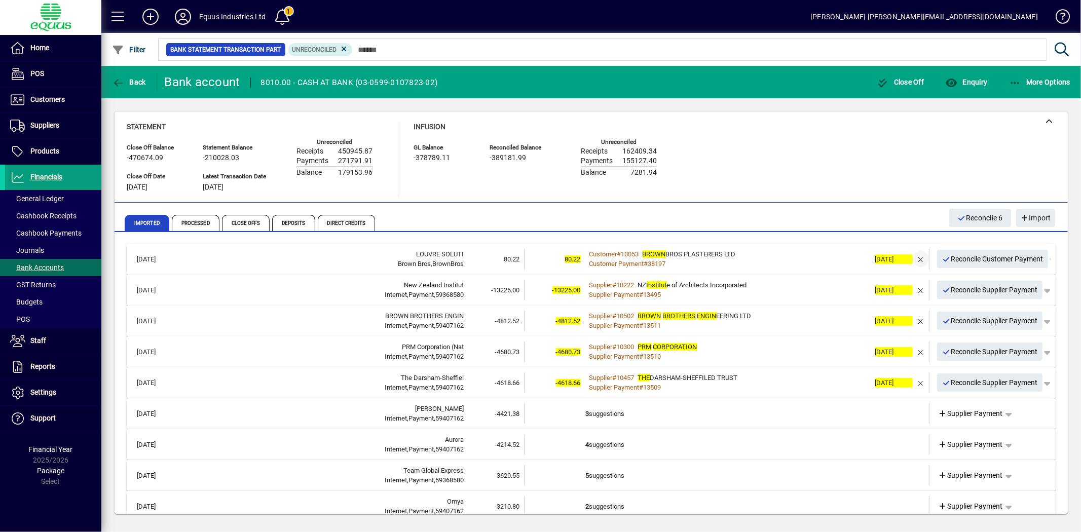
click at [913, 256] on span "button" at bounding box center [921, 259] width 24 height 24
click at [643, 260] on td "1 suggestion" at bounding box center [728, 259] width 284 height 21
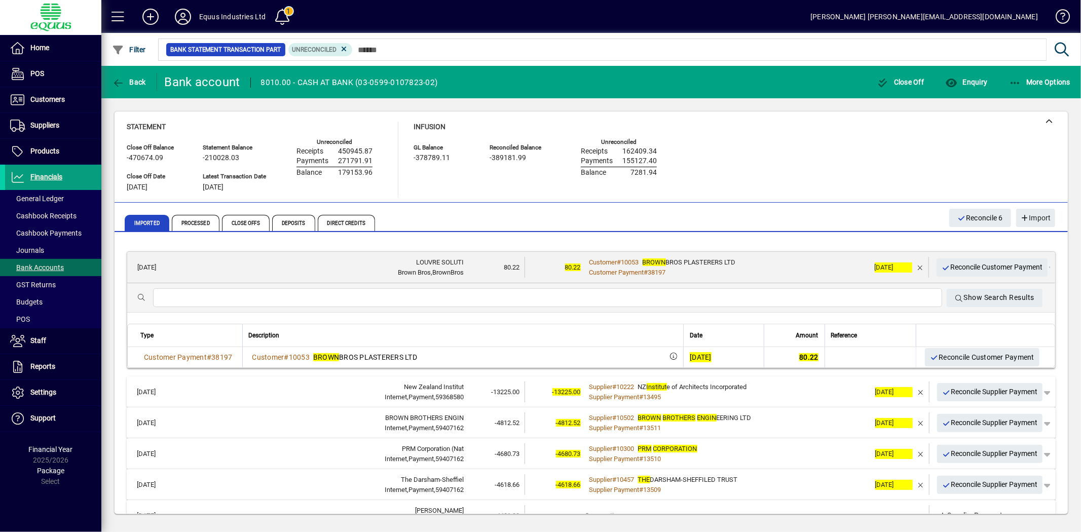
click at [690, 356] on div "[DATE]" at bounding box center [701, 357] width 22 height 10
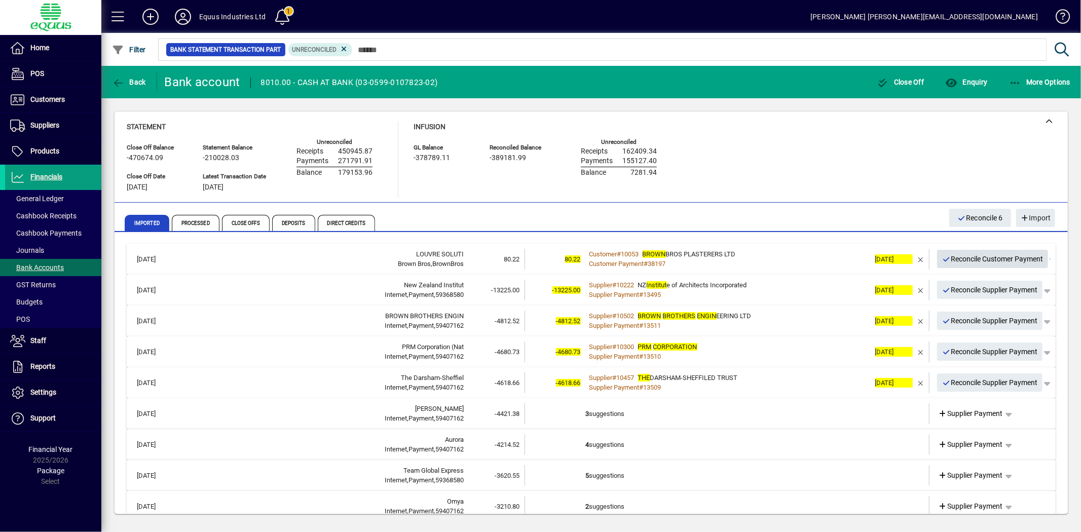
click at [984, 255] on span "Reconcile Customer Payment" at bounding box center [992, 259] width 101 height 17
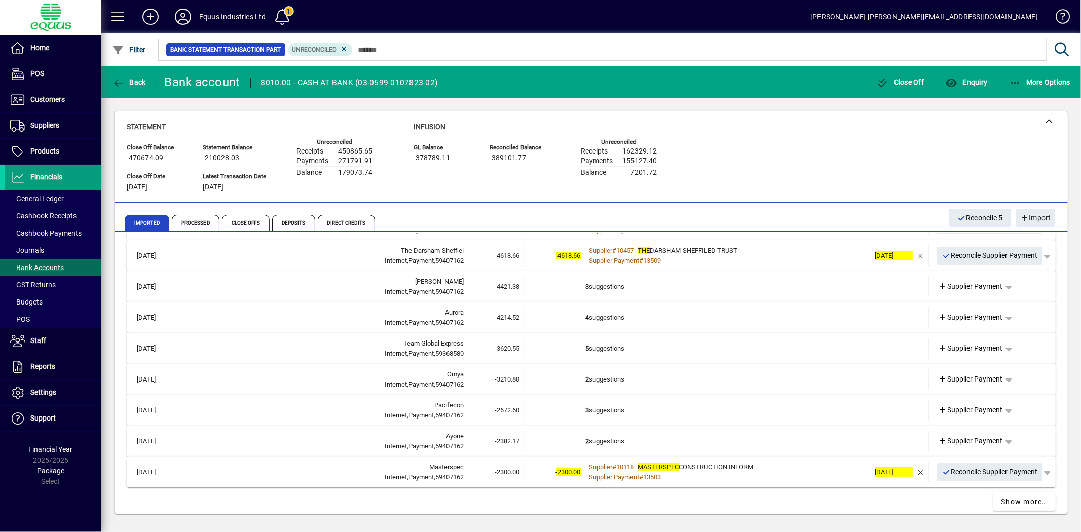
scroll to position [105, 0]
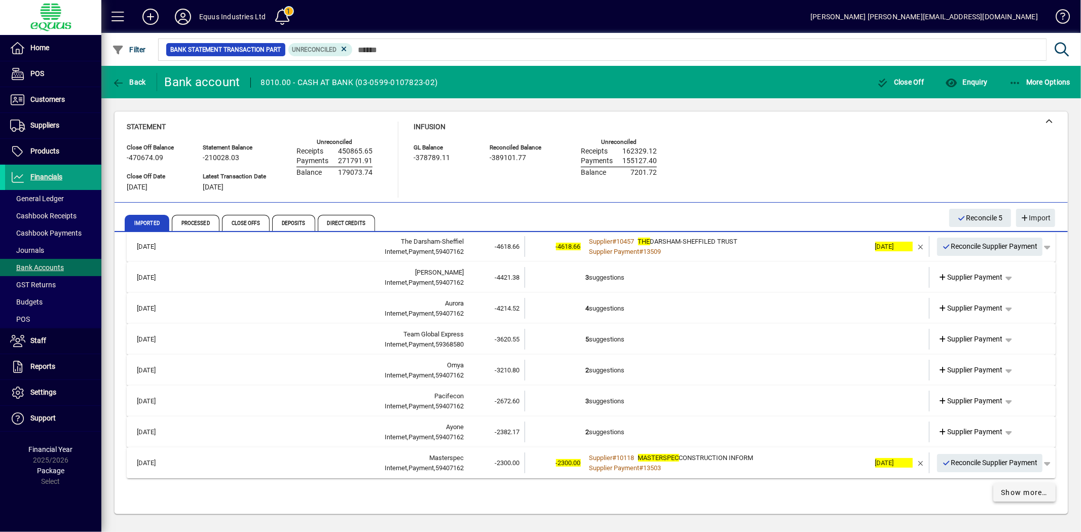
click at [1002, 492] on span "Show more…" at bounding box center [1025, 493] width 47 height 11
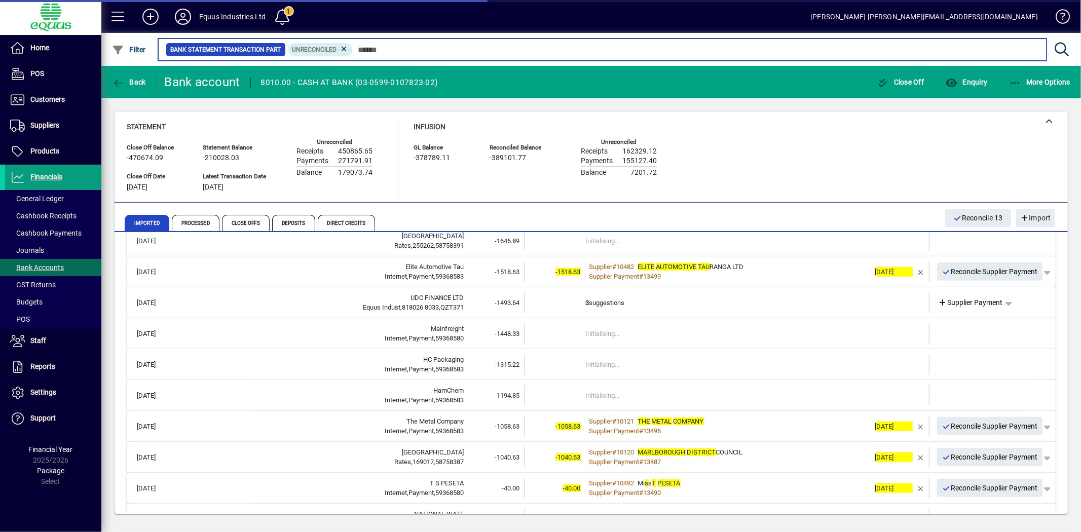
scroll to position [556, 0]
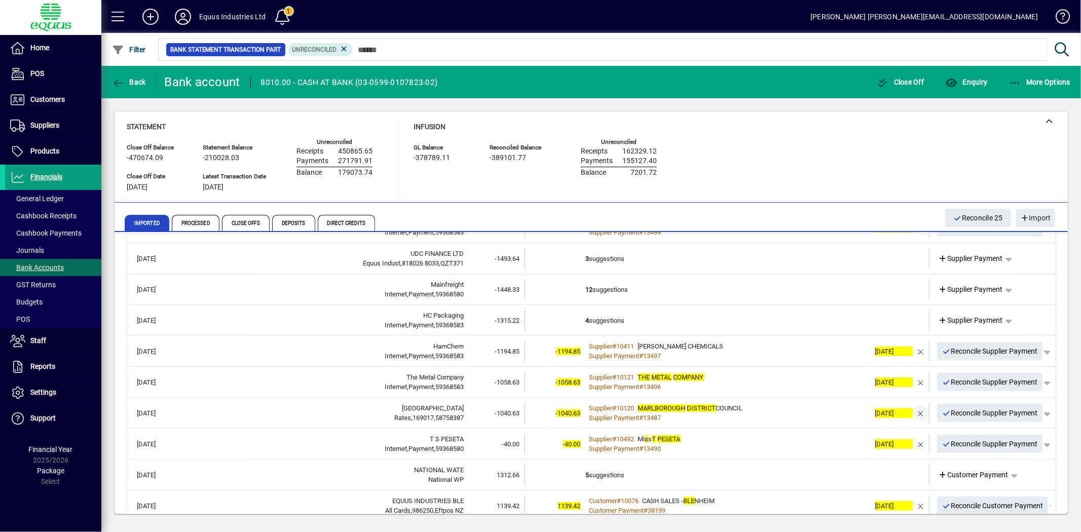
click at [913, 411] on span "button" at bounding box center [921, 413] width 24 height 24
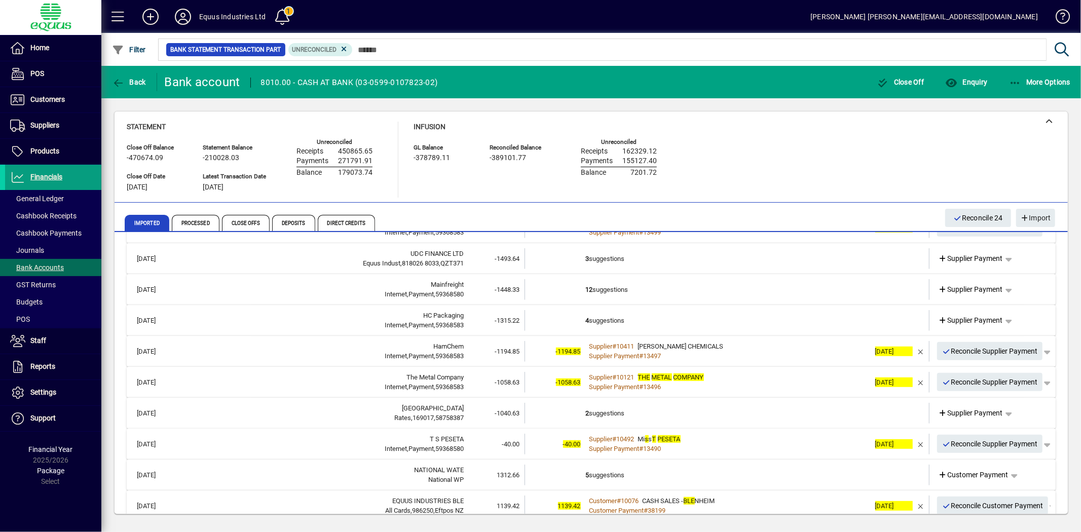
click at [660, 412] on td "2 suggestions" at bounding box center [728, 413] width 284 height 21
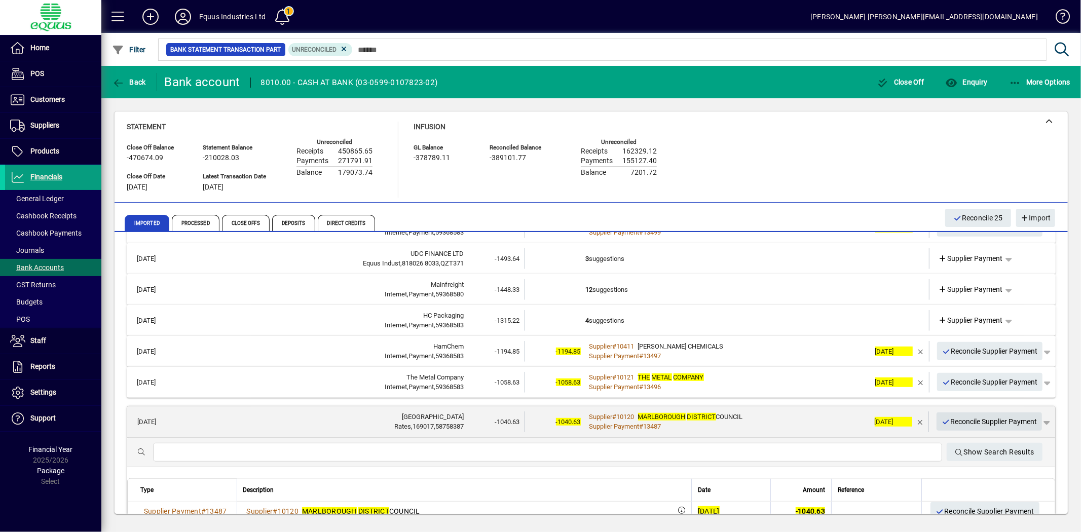
click at [969, 421] on span "Reconcile Supplier Payment" at bounding box center [990, 422] width 96 height 17
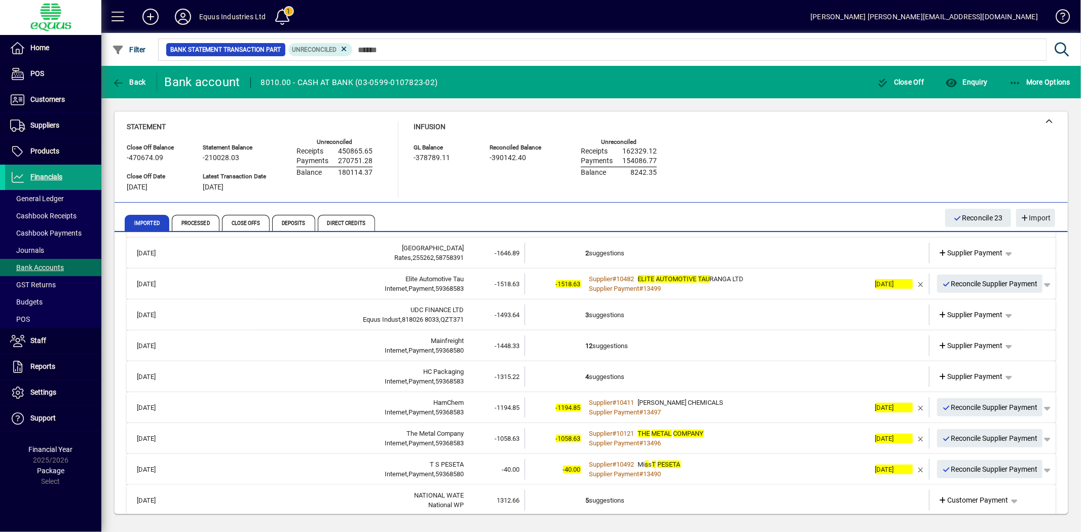
scroll to position [444, 0]
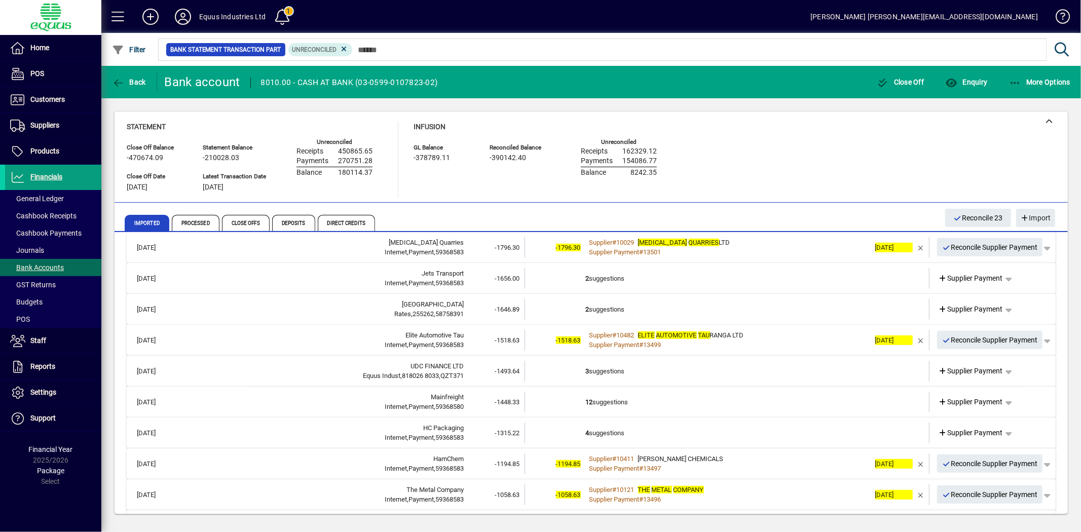
click at [589, 297] on mat-expansion-panel-header "25/08/2025 MARLBOROUGH DISTRICT Rates,255262,58758391 -1646.89 2 suggestions Su…" at bounding box center [591, 309] width 929 height 31
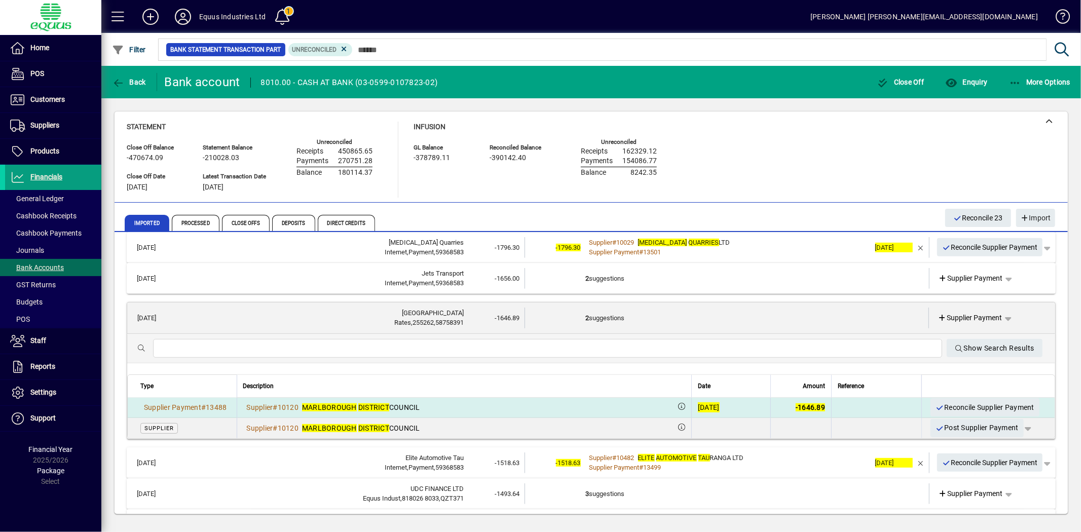
click at [698, 405] on div "[DATE]" at bounding box center [709, 407] width 22 height 10
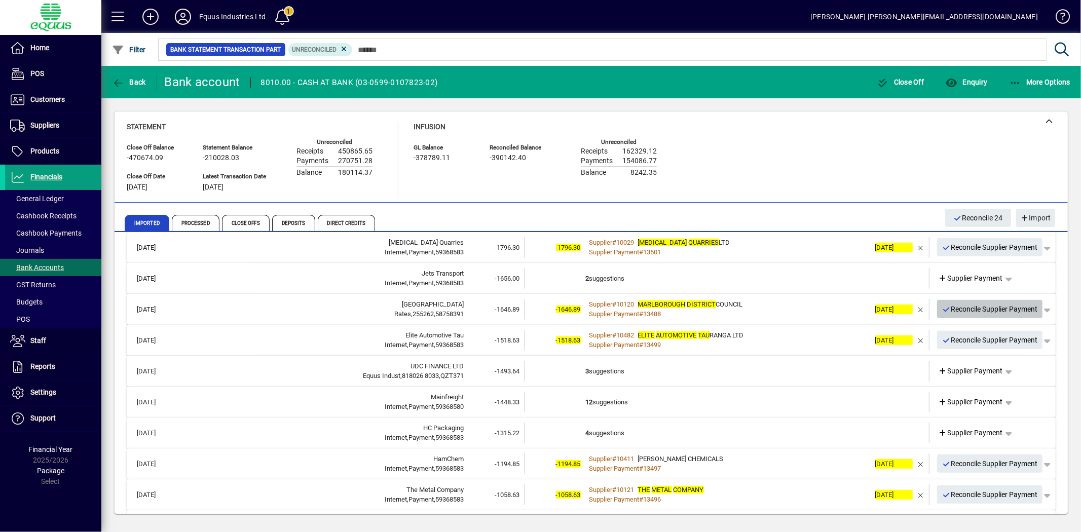
click at [979, 306] on span "Reconcile Supplier Payment" at bounding box center [990, 309] width 96 height 17
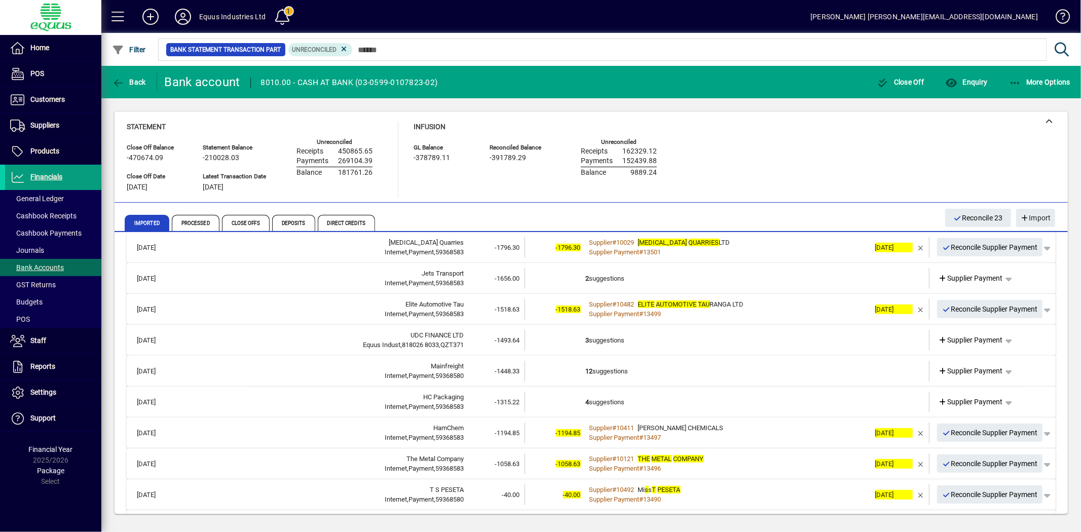
click at [592, 336] on td "3 suggestions" at bounding box center [728, 340] width 284 height 21
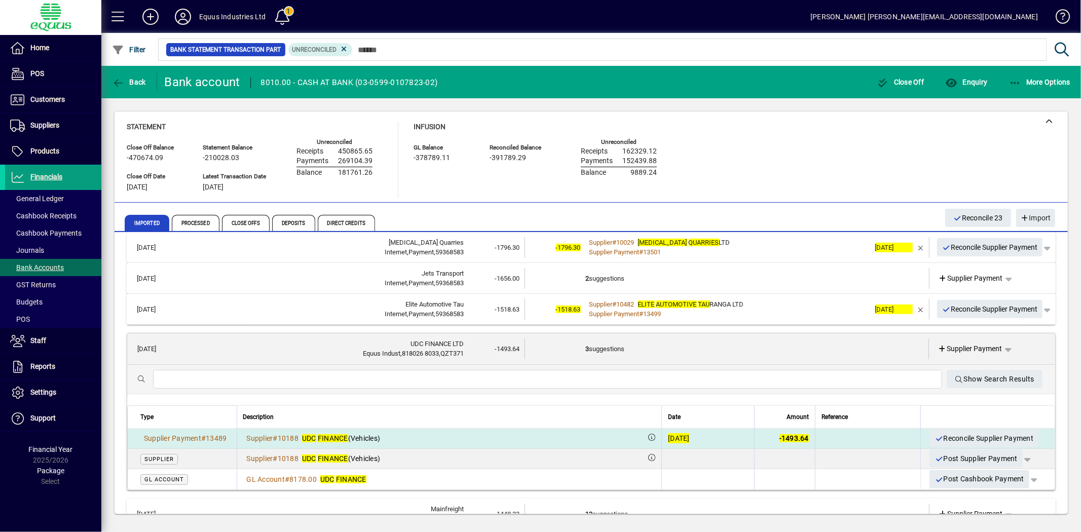
click at [668, 437] on div "[DATE]" at bounding box center [679, 438] width 22 height 10
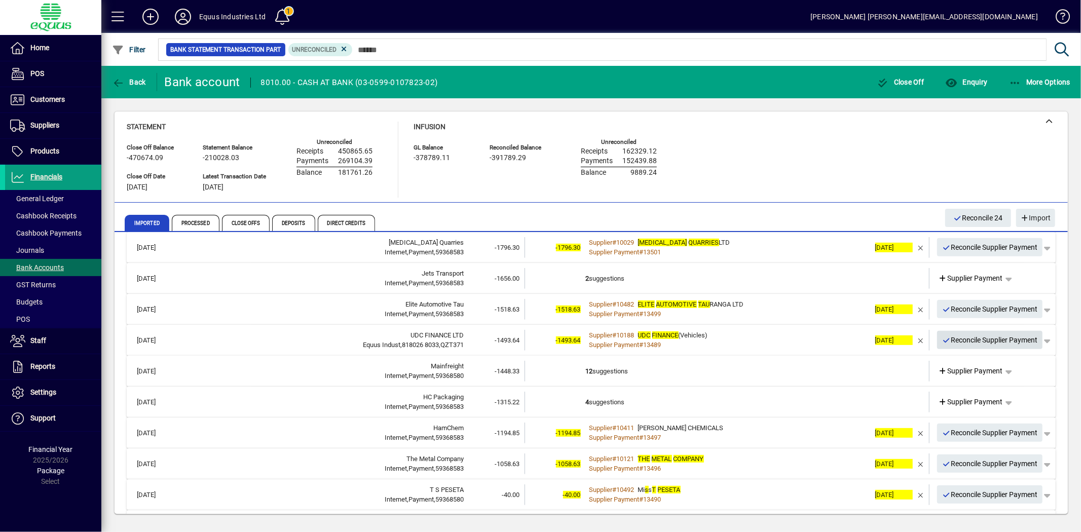
click at [969, 338] on span "Reconcile Supplier Payment" at bounding box center [990, 340] width 96 height 17
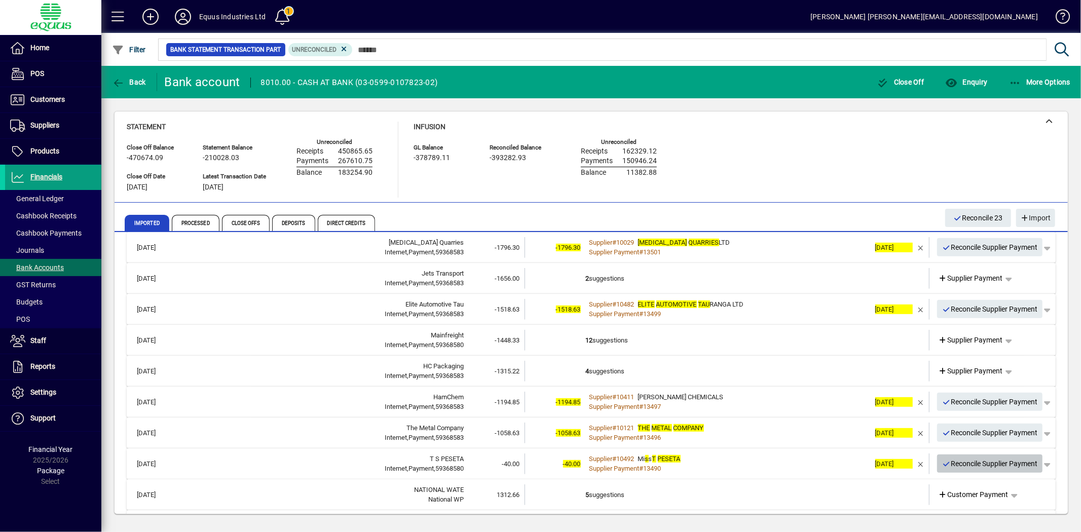
click at [998, 460] on span "Reconcile Supplier Payment" at bounding box center [990, 464] width 96 height 17
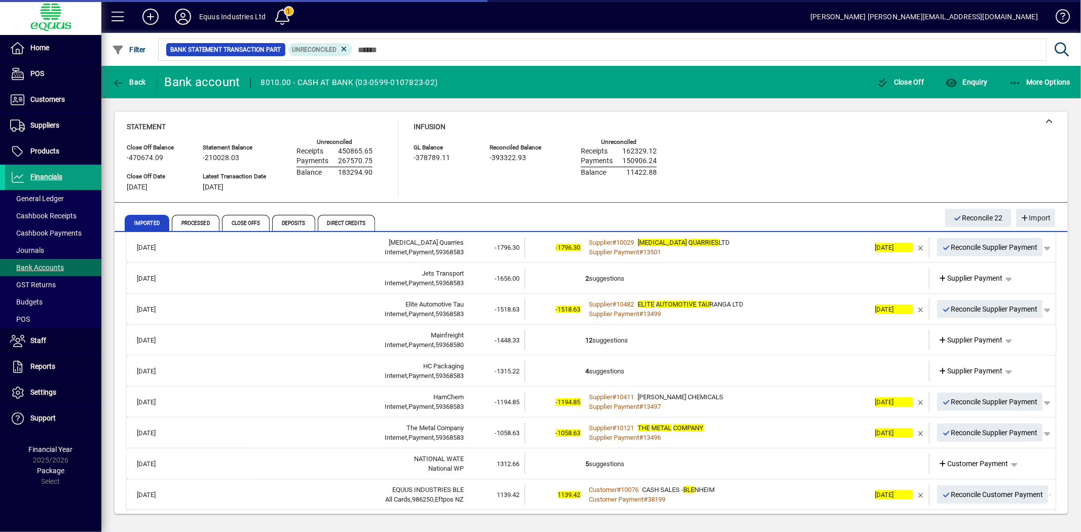
click at [601, 334] on td "12 suggestions" at bounding box center [728, 340] width 284 height 21
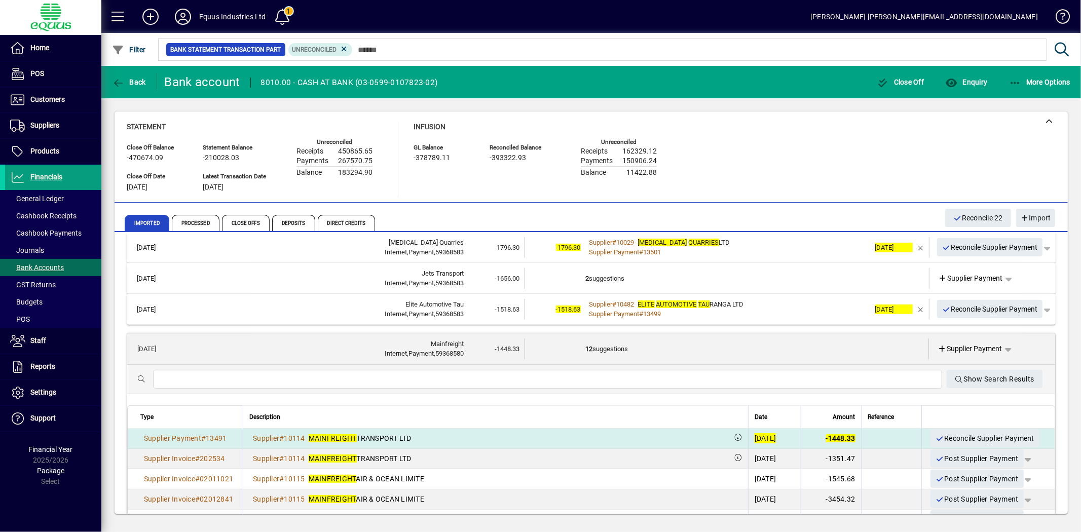
click at [758, 437] on div "[DATE]" at bounding box center [766, 438] width 22 height 10
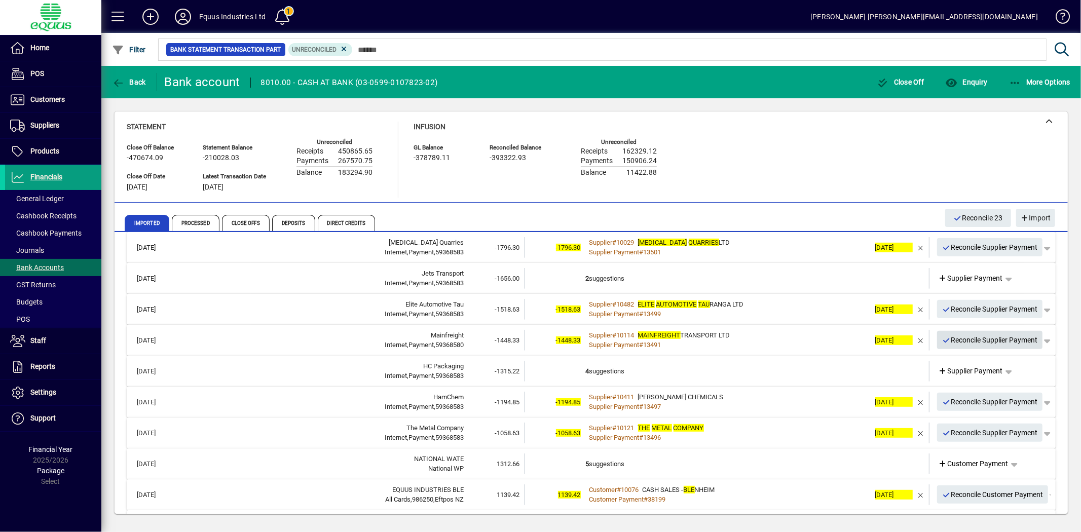
click at [961, 335] on span "Reconcile Supplier Payment" at bounding box center [990, 340] width 96 height 17
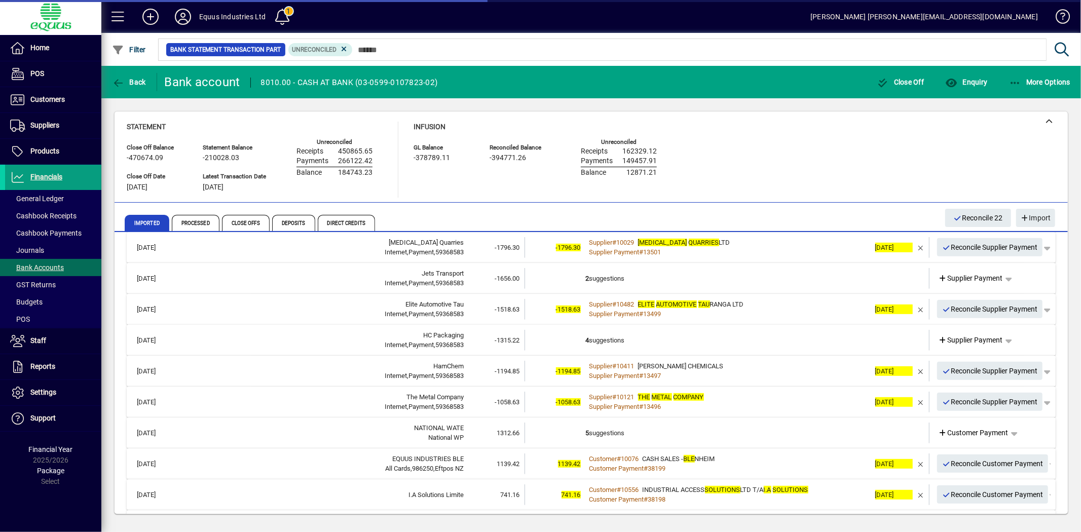
scroll to position [331, 0]
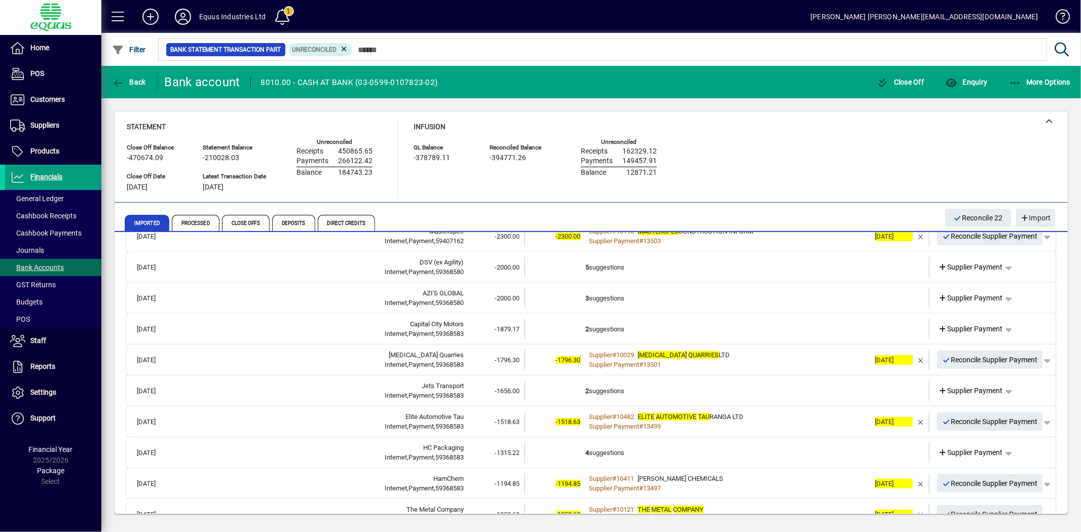
click at [622, 290] on td "3 suggestions" at bounding box center [728, 298] width 284 height 21
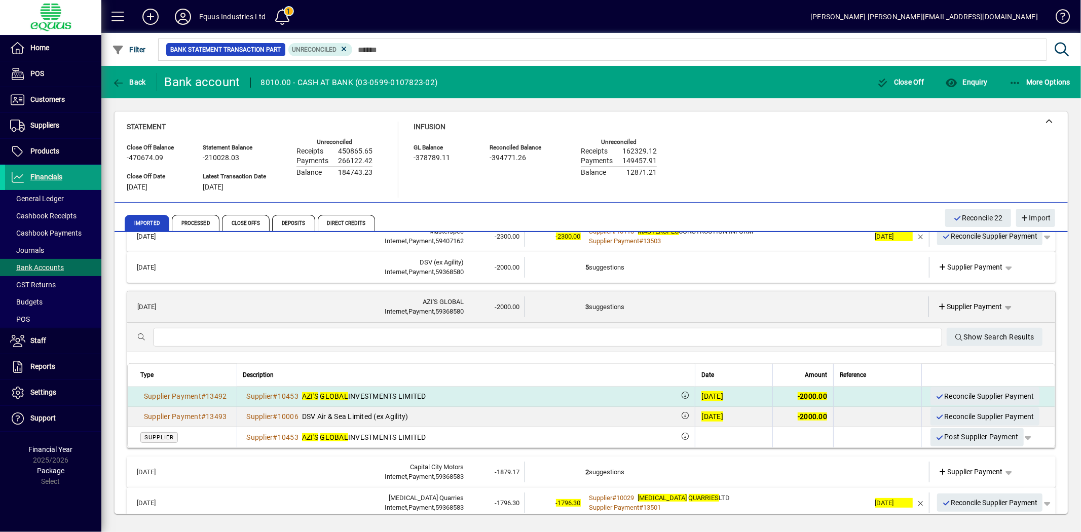
click at [702, 395] on div "[DATE]" at bounding box center [713, 396] width 22 height 10
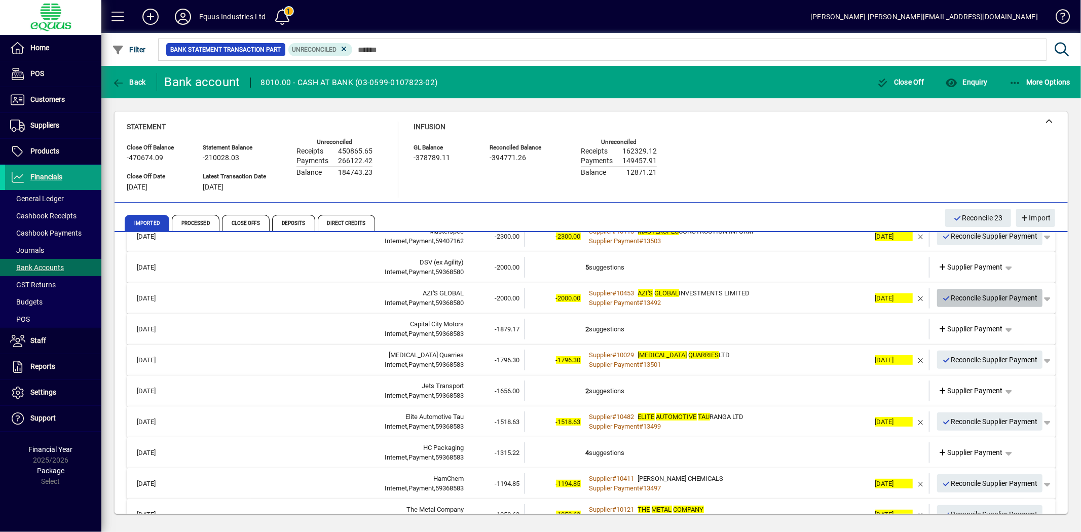
click at [961, 294] on span "Reconcile Supplier Payment" at bounding box center [990, 298] width 96 height 17
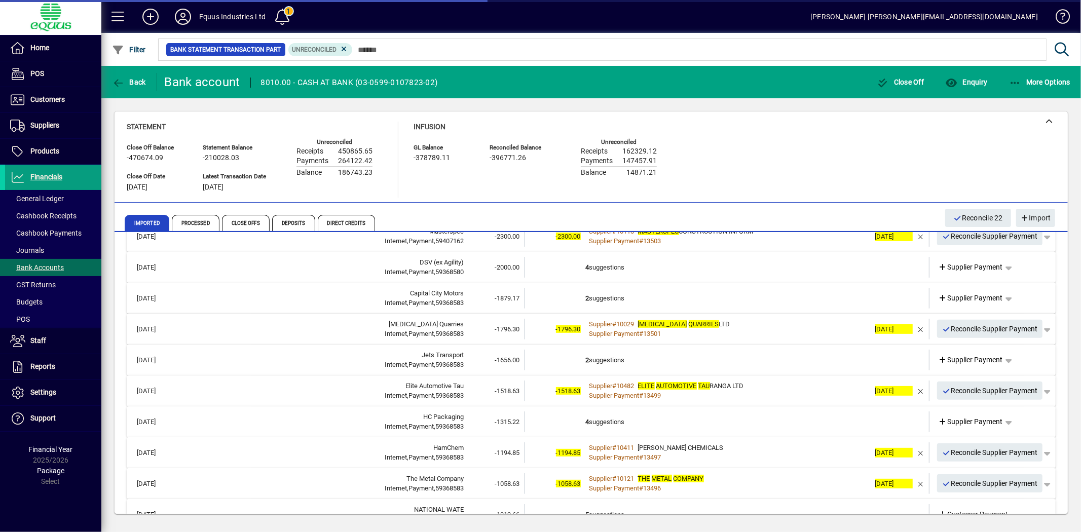
click at [596, 259] on td "4 suggestions" at bounding box center [728, 267] width 284 height 21
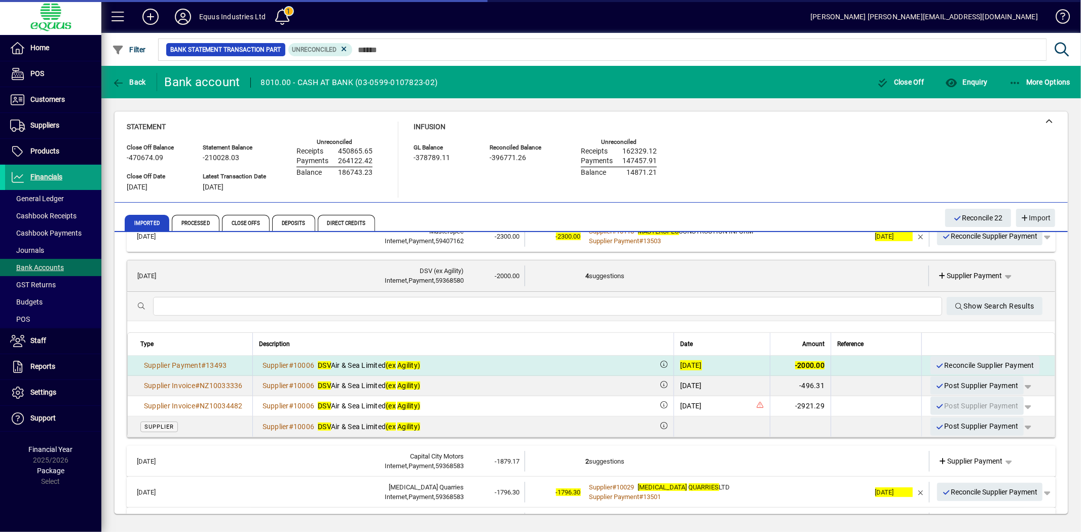
click at [680, 360] on div "[DATE]" at bounding box center [691, 365] width 22 height 10
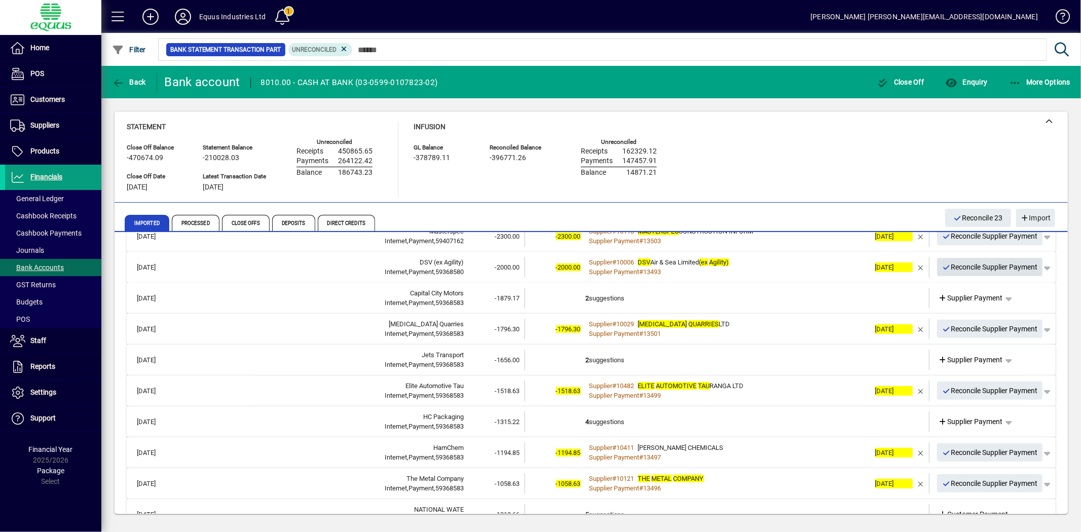
click at [964, 266] on span "Reconcile Supplier Payment" at bounding box center [990, 267] width 96 height 17
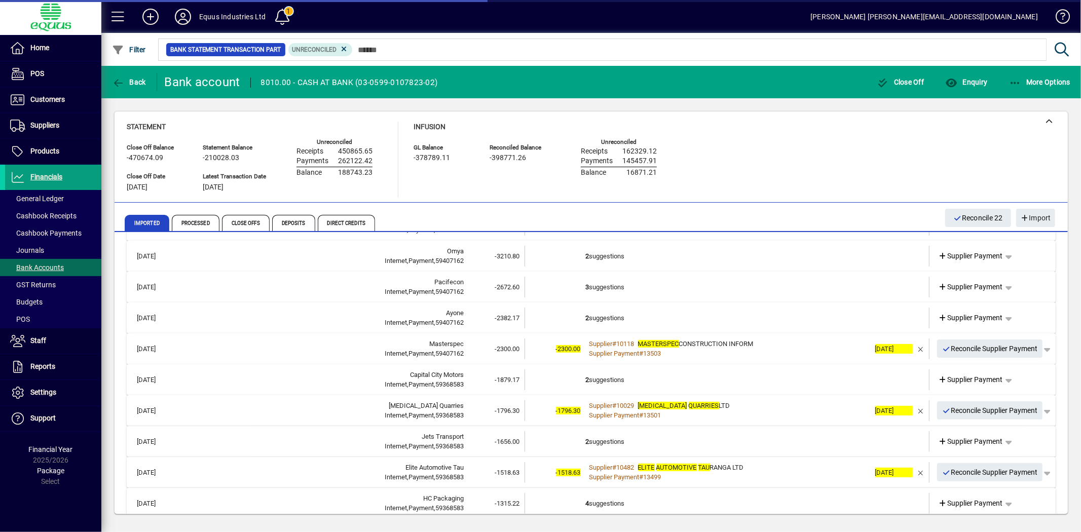
scroll to position [105, 0]
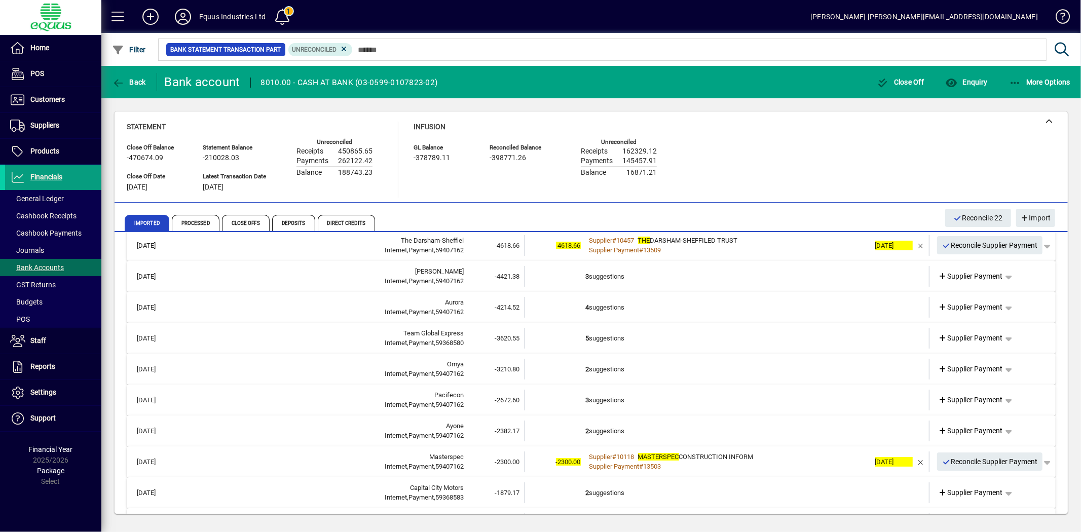
click at [580, 335] on td at bounding box center [555, 338] width 61 height 21
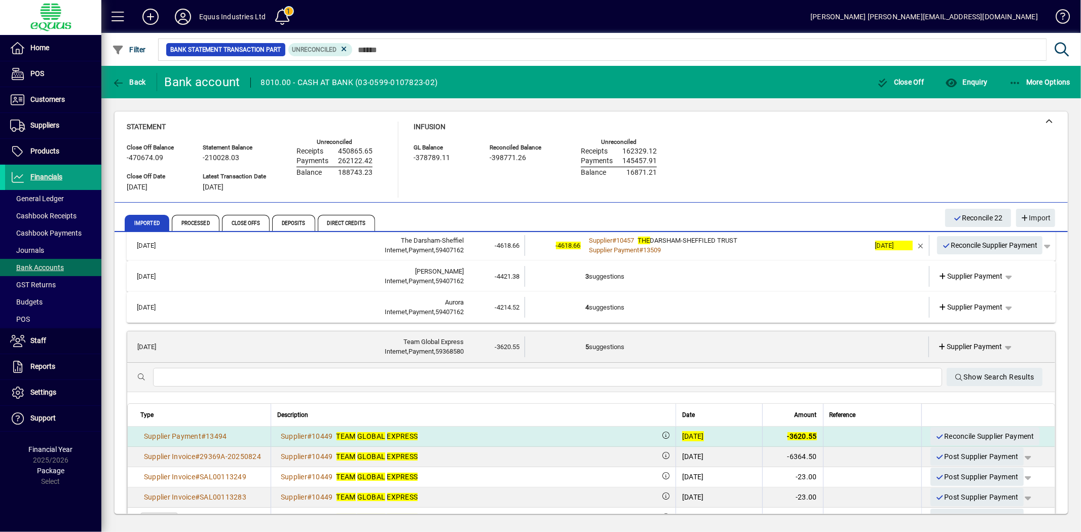
click at [682, 433] on div "[DATE]" at bounding box center [693, 436] width 22 height 10
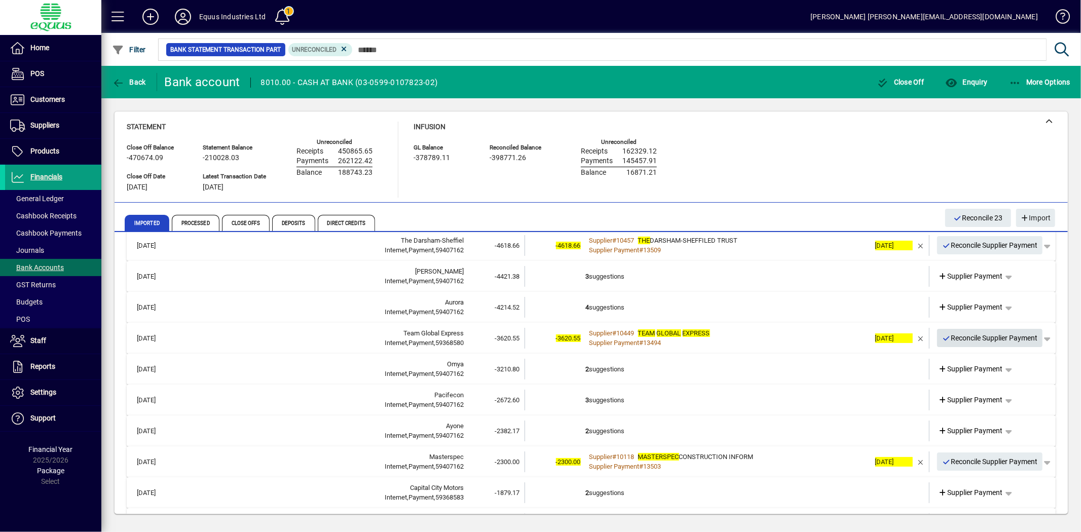
click at [955, 333] on span "Reconcile Supplier Payment" at bounding box center [990, 338] width 96 height 17
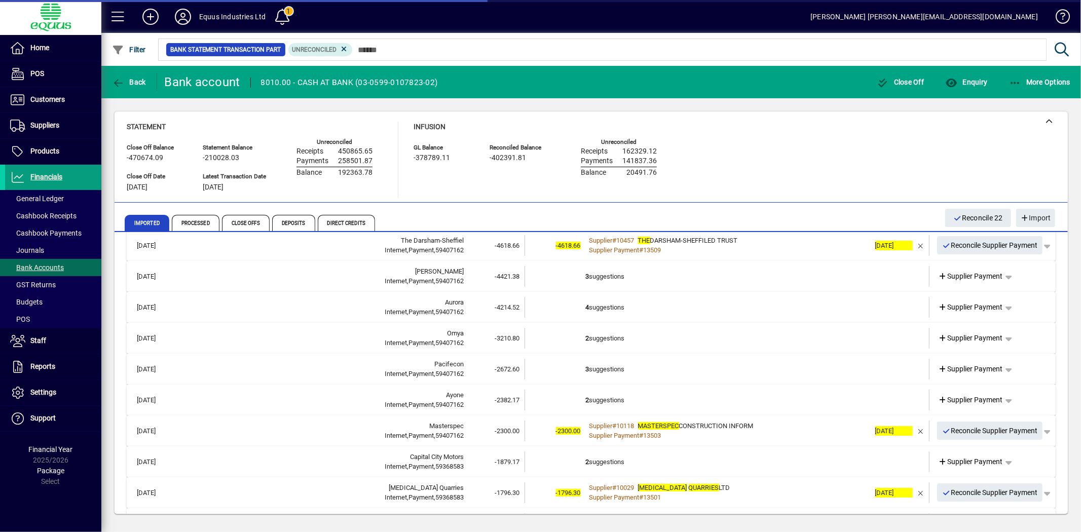
scroll to position [0, 0]
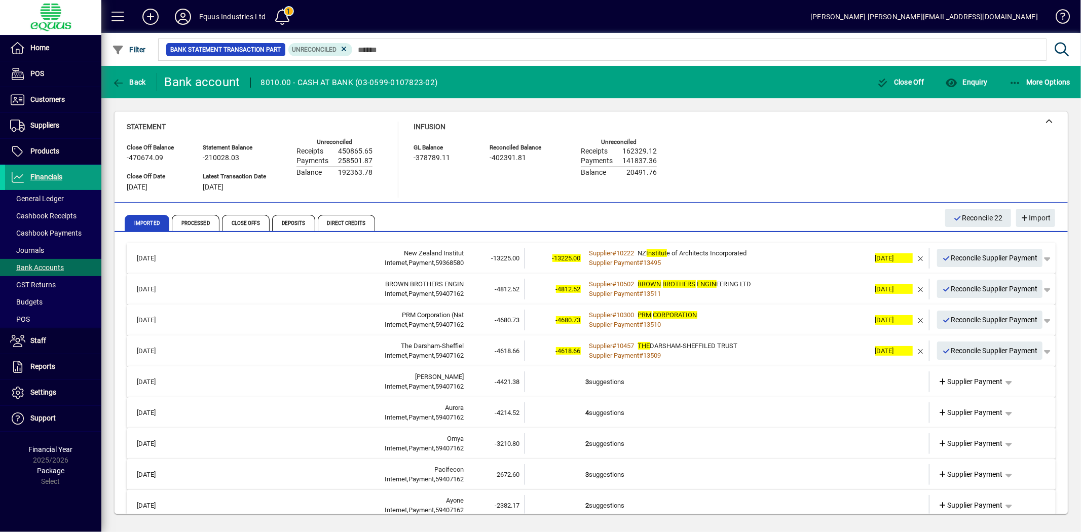
click at [752, 243] on mat-expansion-panel-header "25/08/2025 New Zealand Institut Internet,Payment,59368580 -13225.00 -13225.00 S…" at bounding box center [591, 258] width 929 height 31
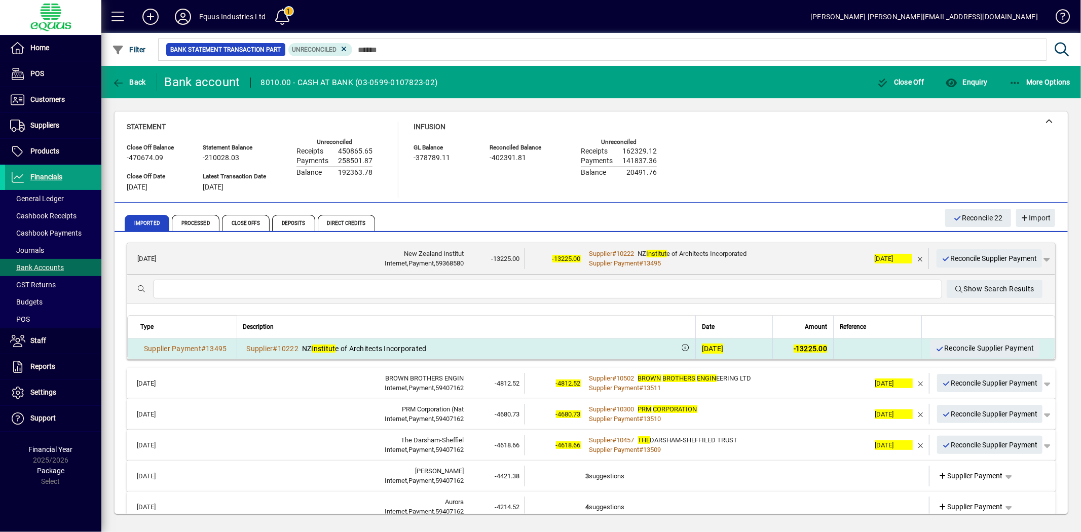
click at [702, 346] on div "[DATE]" at bounding box center [713, 349] width 22 height 10
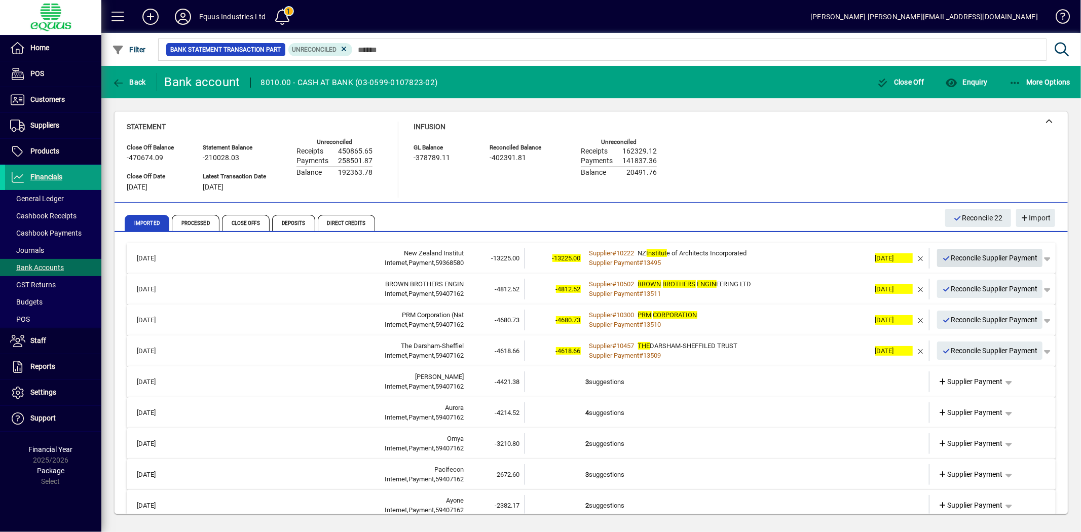
click at [966, 259] on span "Reconcile Supplier Payment" at bounding box center [990, 258] width 96 height 17
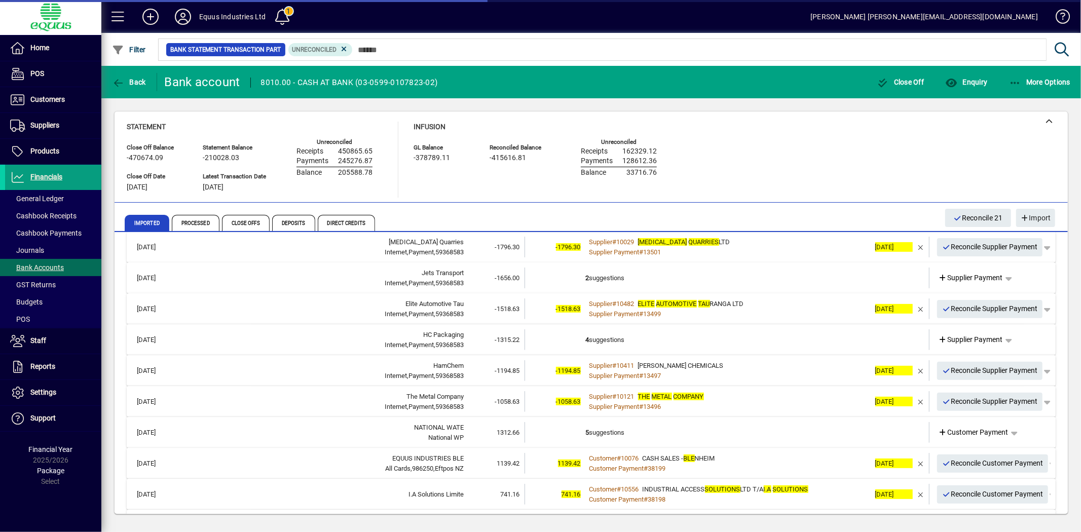
scroll to position [338, 0]
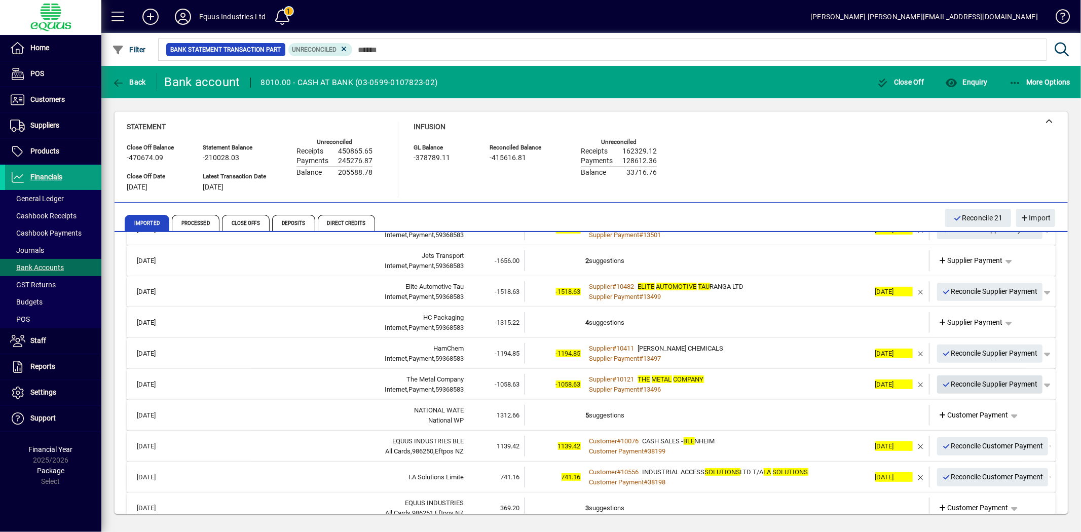
click at [986, 385] on span "Reconcile Supplier Payment" at bounding box center [990, 384] width 96 height 17
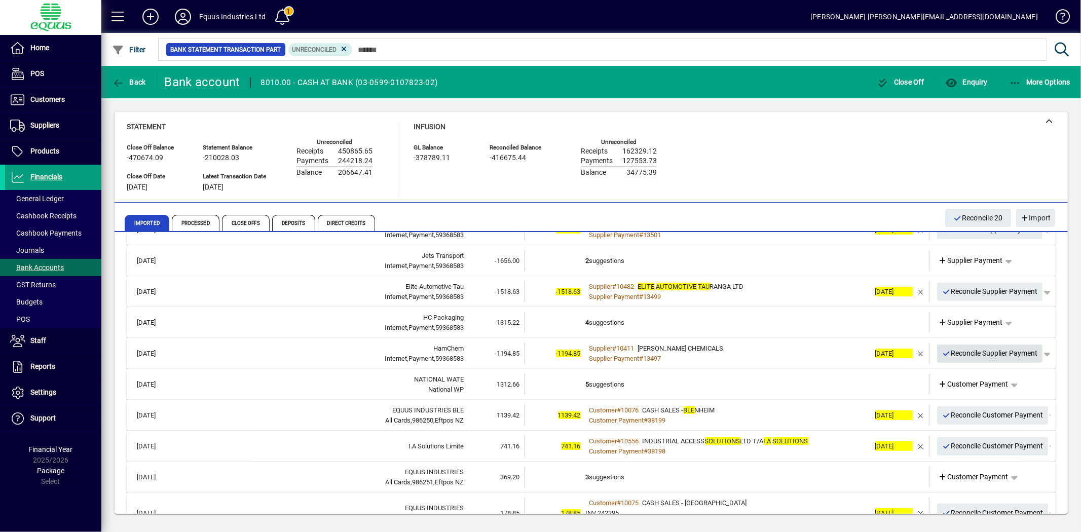
click at [984, 348] on span "Reconcile Supplier Payment" at bounding box center [990, 353] width 96 height 17
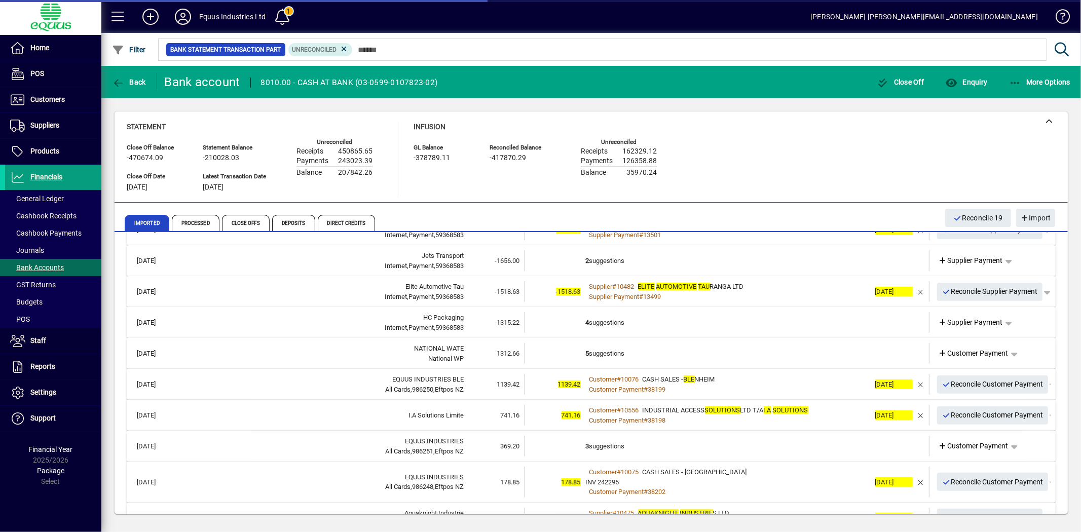
click at [607, 321] on td "4 suggestions" at bounding box center [728, 322] width 284 height 21
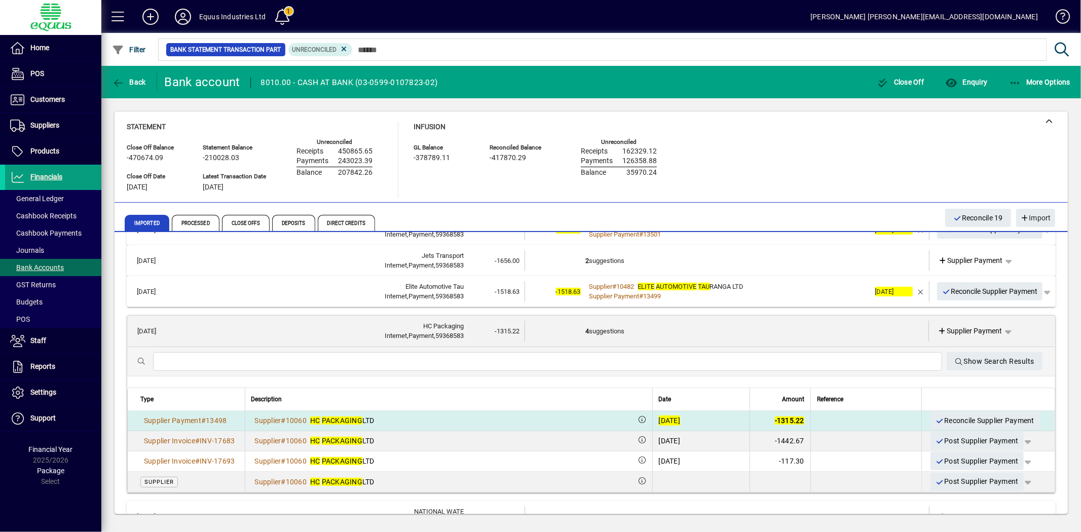
click at [659, 418] on div "[DATE]" at bounding box center [670, 421] width 22 height 10
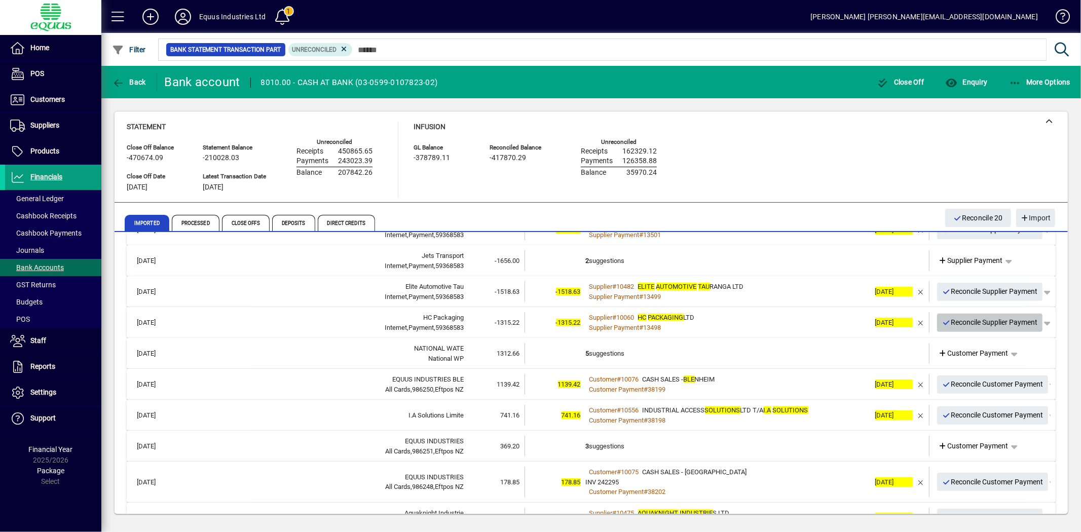
click at [980, 318] on span "Reconcile Supplier Payment" at bounding box center [990, 322] width 96 height 17
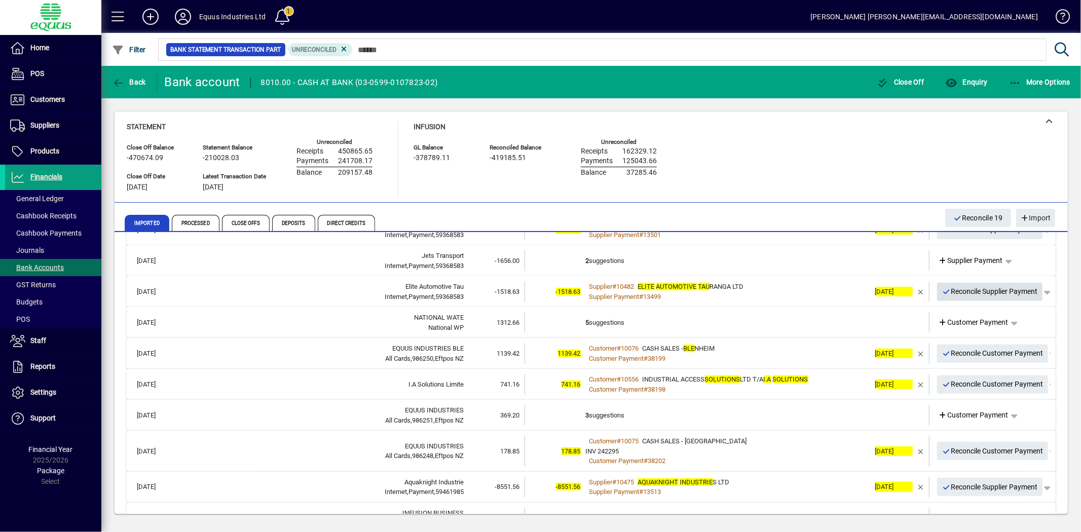
click at [1004, 290] on span "Reconcile Supplier Payment" at bounding box center [990, 291] width 96 height 17
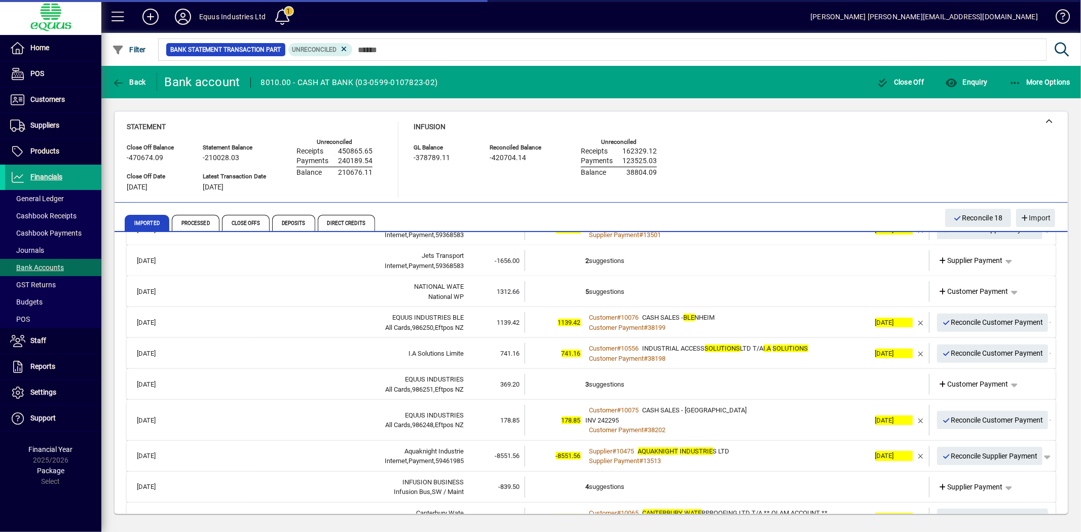
click at [626, 257] on td "2 suggestions" at bounding box center [728, 260] width 284 height 21
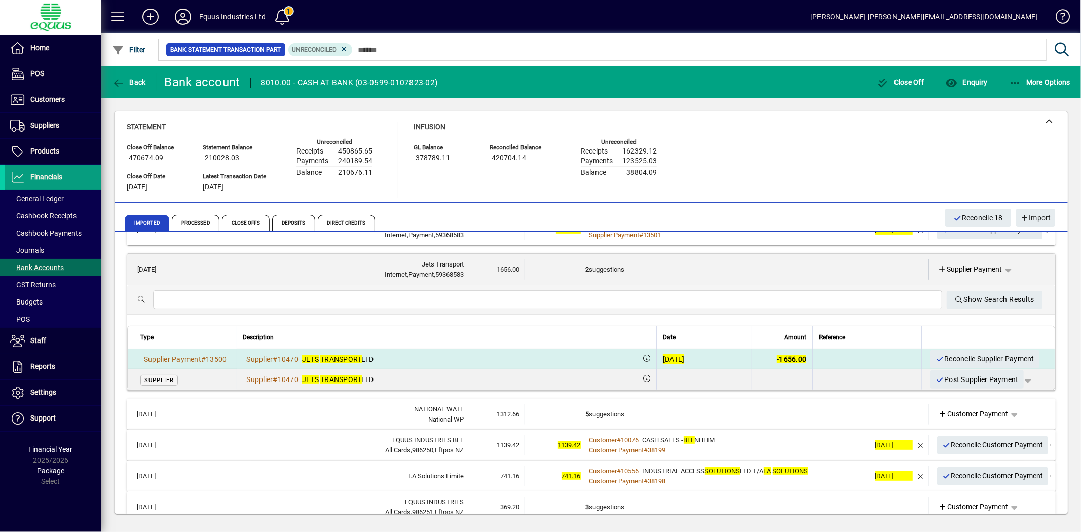
click at [663, 358] on div "[DATE]" at bounding box center [674, 359] width 22 height 10
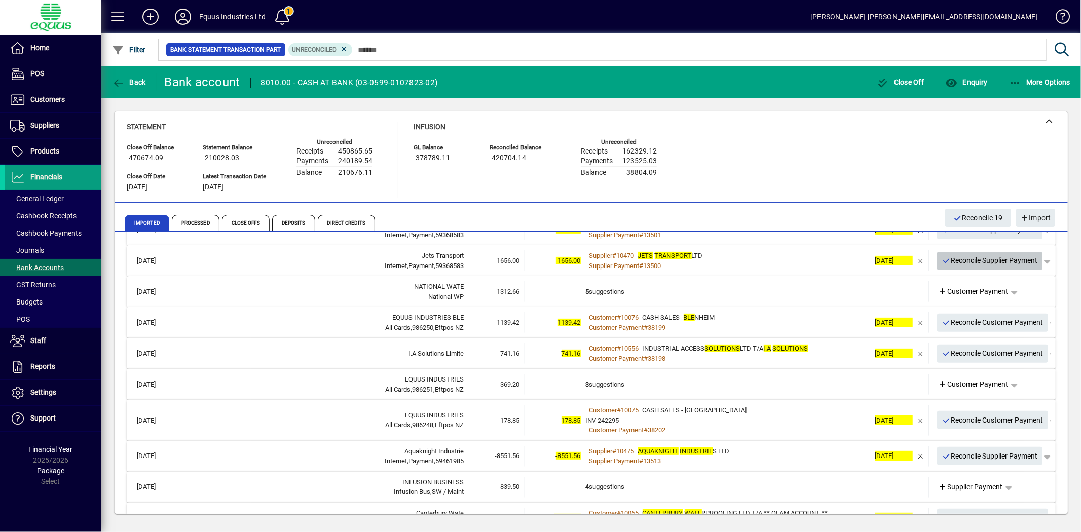
click at [957, 255] on span "Reconcile Supplier Payment" at bounding box center [990, 260] width 96 height 17
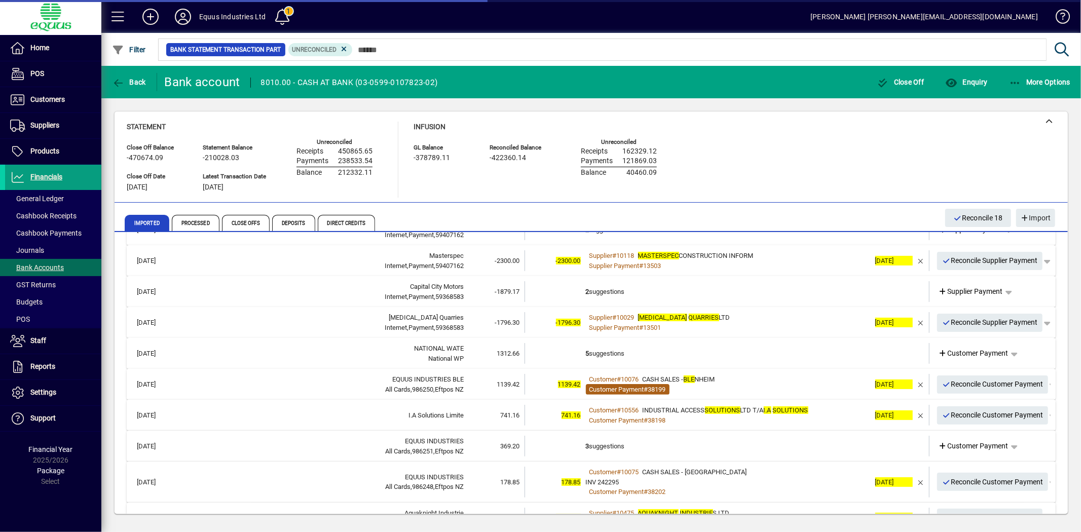
scroll to position [225, 0]
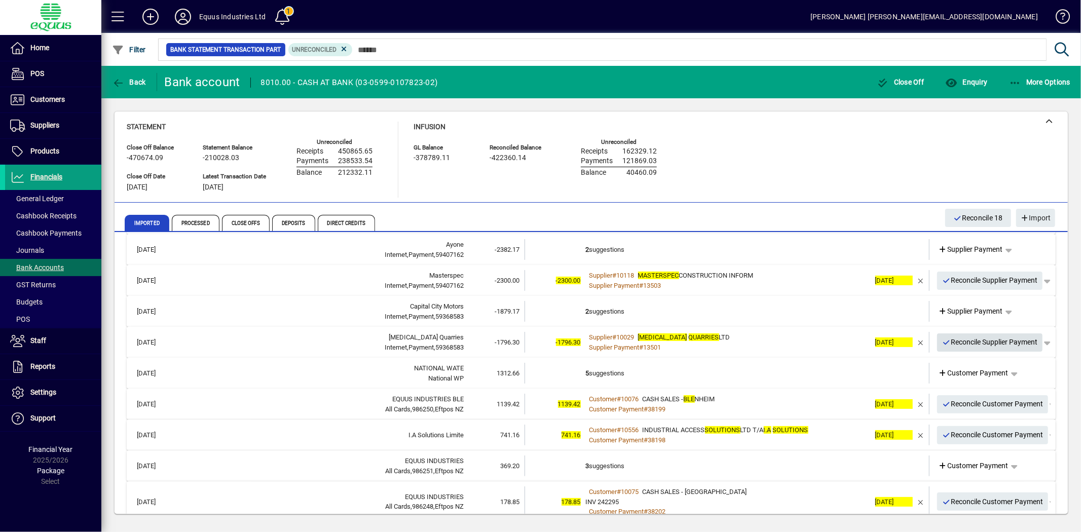
click at [965, 339] on span "Reconcile Supplier Payment" at bounding box center [990, 342] width 96 height 17
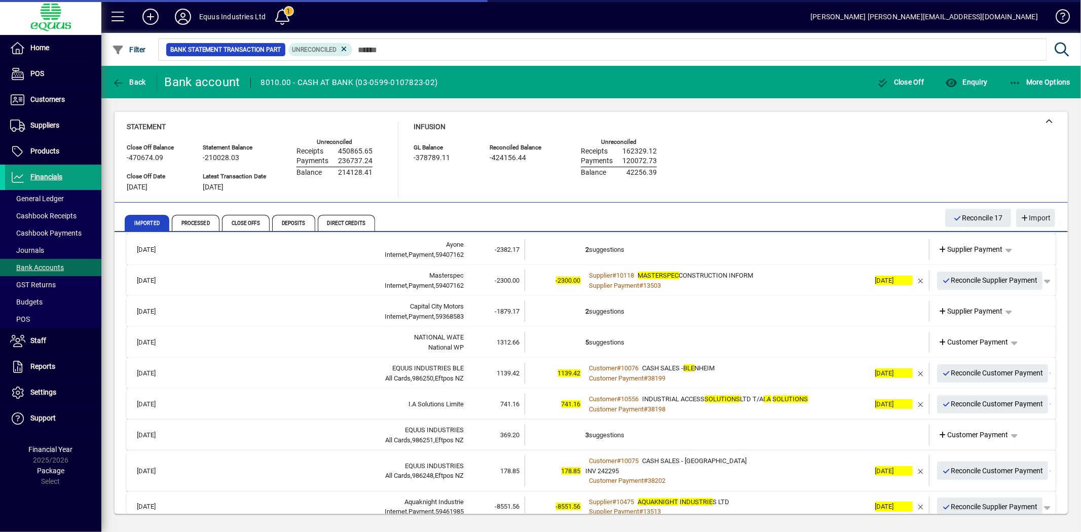
click at [624, 307] on td "2 suggestions" at bounding box center [728, 311] width 284 height 21
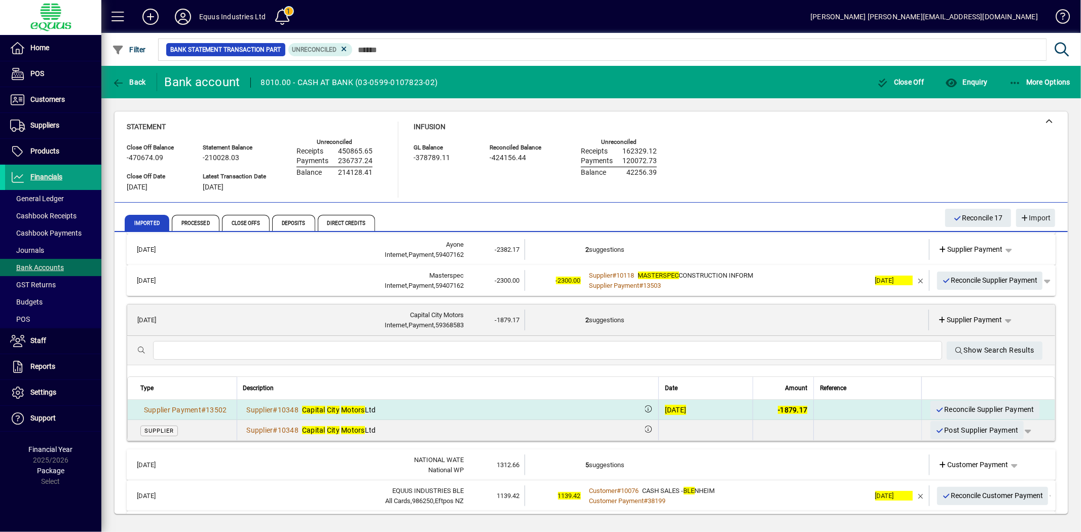
click at [665, 407] on div "[DATE]" at bounding box center [676, 410] width 22 height 10
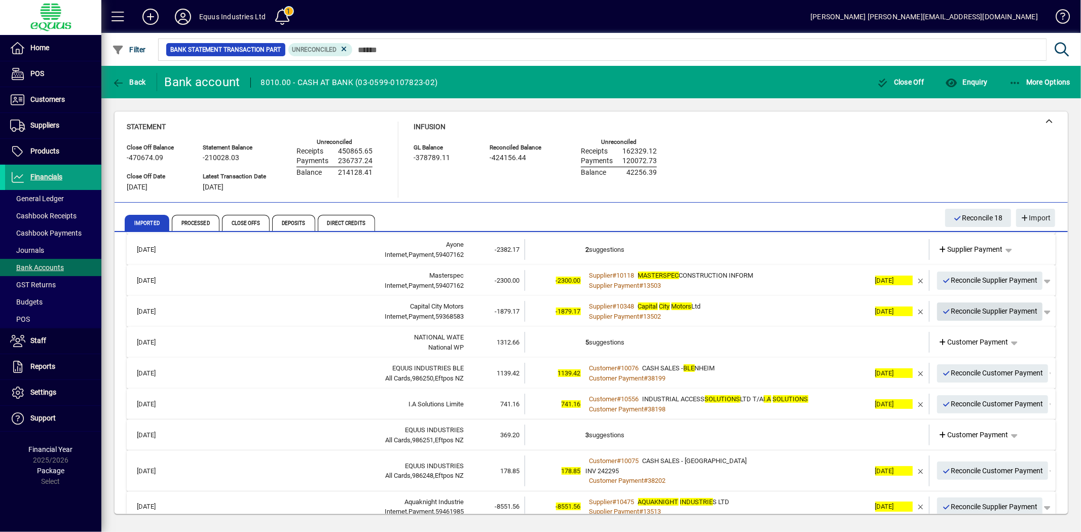
click at [963, 308] on span "Reconcile Supplier Payment" at bounding box center [990, 311] width 96 height 17
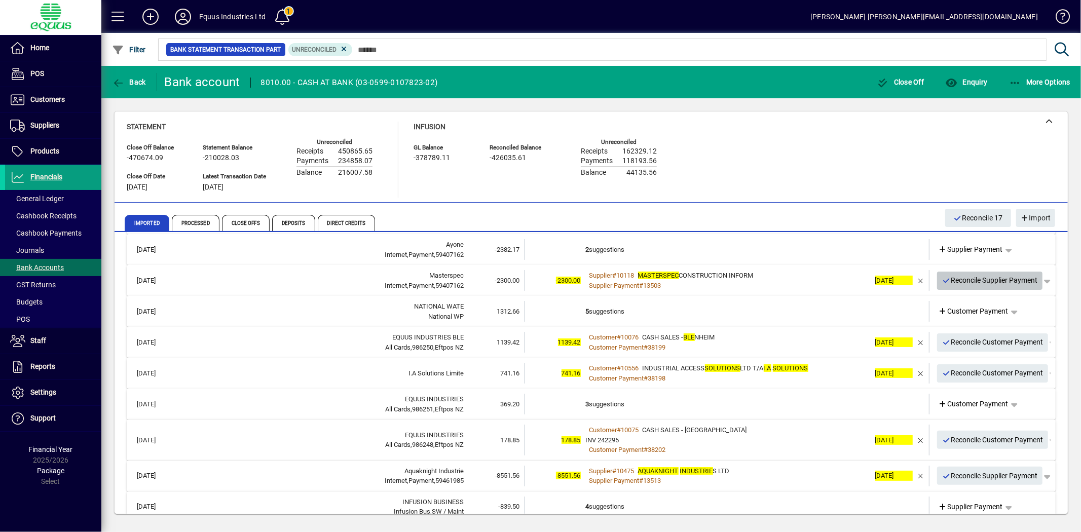
click at [971, 277] on span "Reconcile Supplier Payment" at bounding box center [990, 280] width 96 height 17
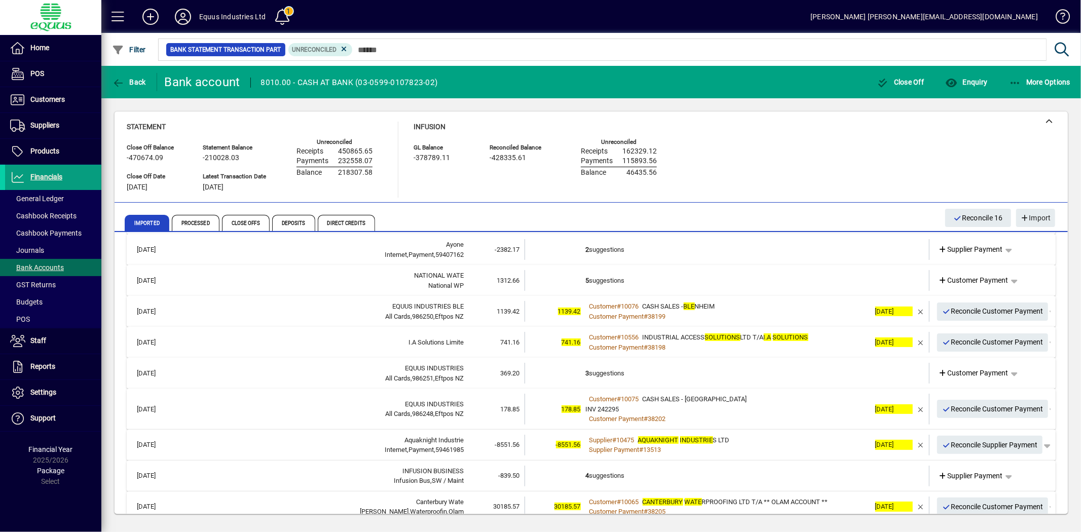
click at [628, 249] on td "2 suggestions" at bounding box center [728, 249] width 284 height 21
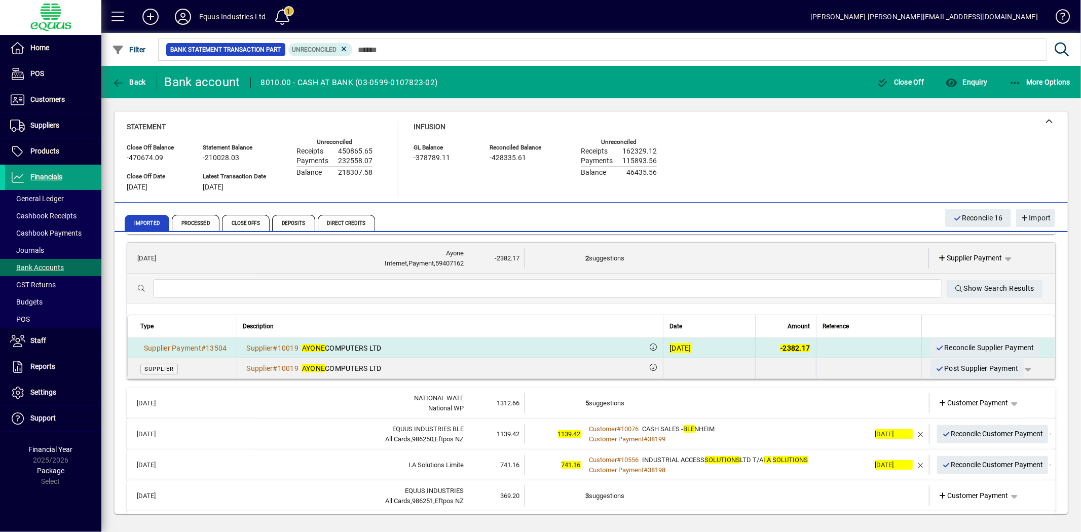
click at [670, 345] on div "[DATE]" at bounding box center [681, 348] width 22 height 10
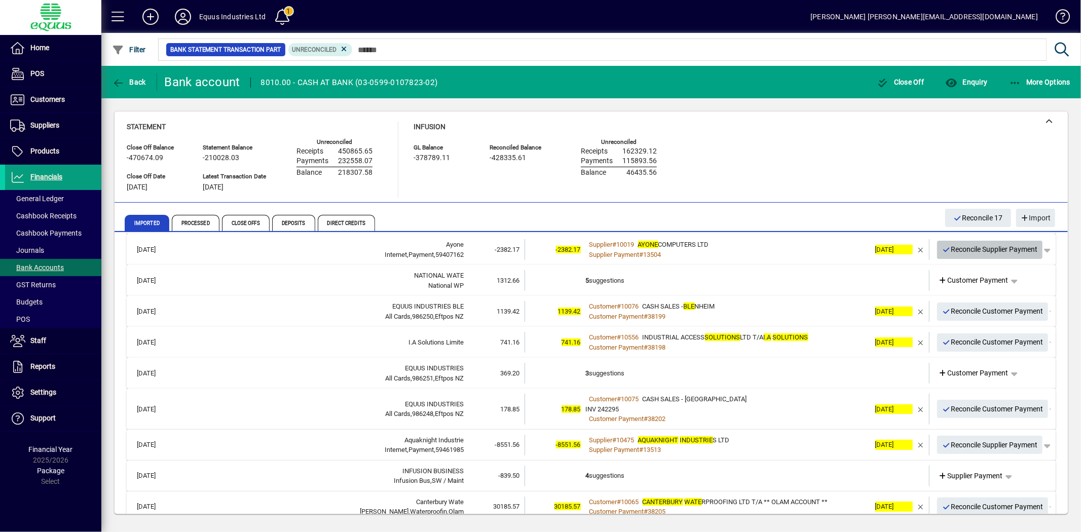
click at [985, 247] on span "Reconcile Supplier Payment" at bounding box center [990, 249] width 96 height 17
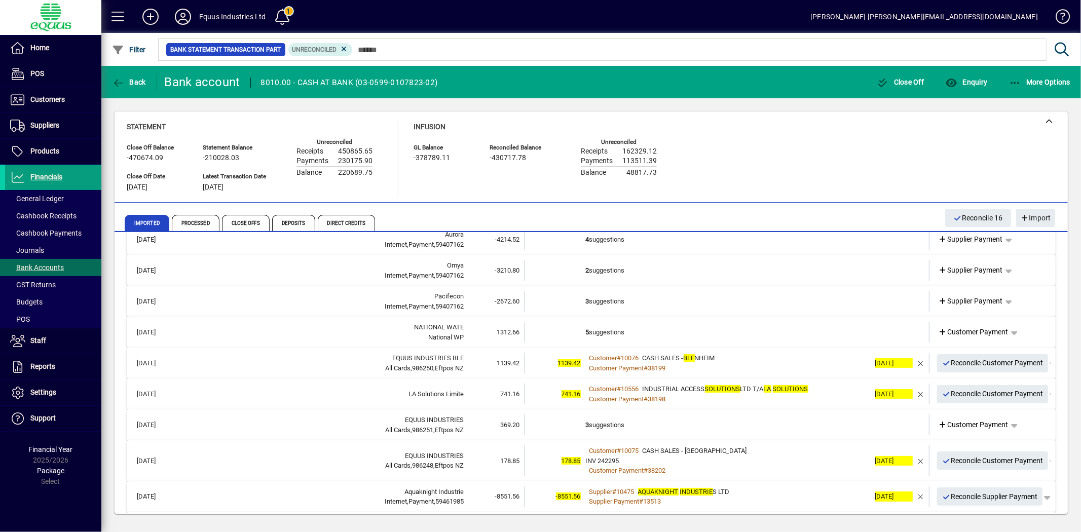
scroll to position [113, 0]
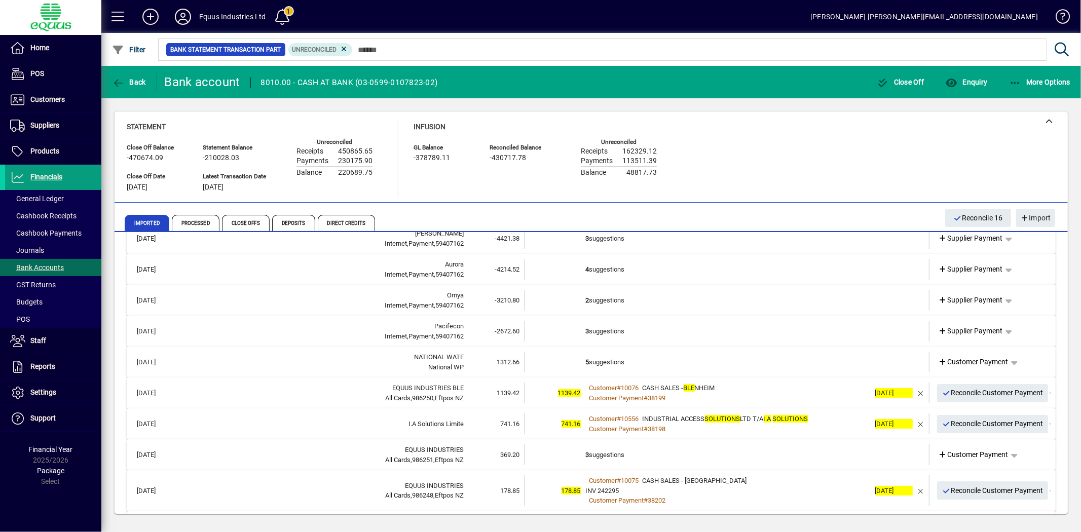
click at [650, 330] on td "3 suggestions" at bounding box center [728, 331] width 284 height 21
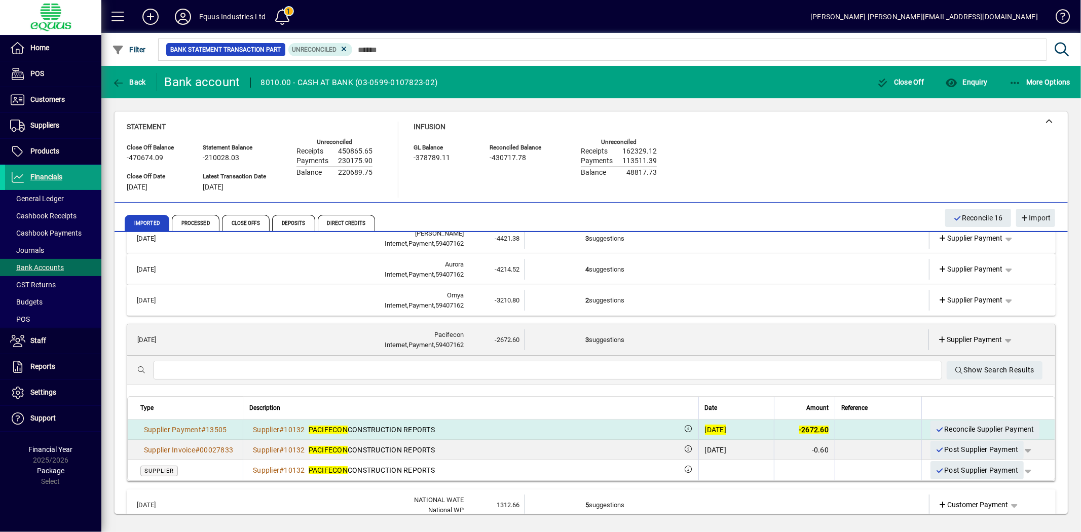
click at [705, 428] on div "[DATE]" at bounding box center [716, 430] width 22 height 10
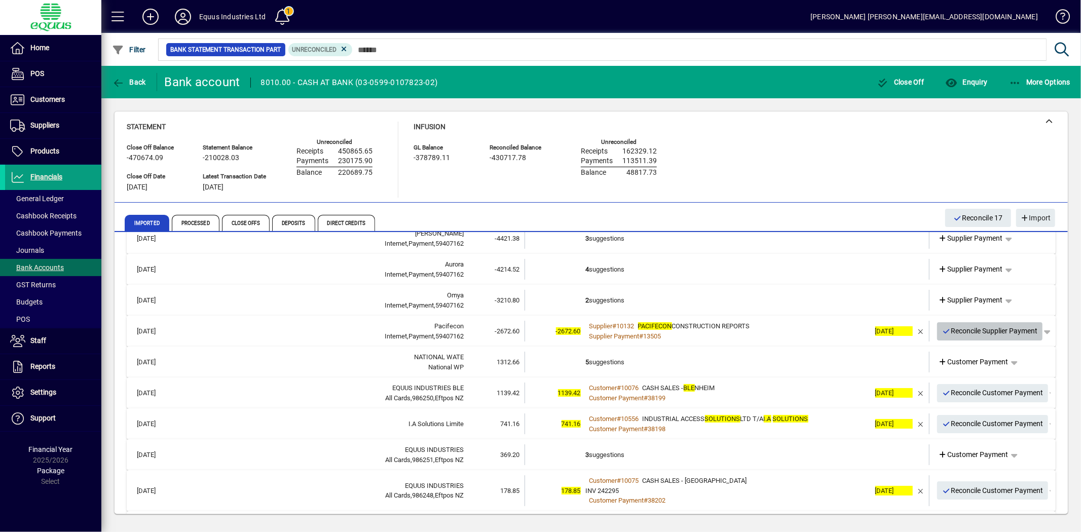
click at [969, 330] on span "Reconcile Supplier Payment" at bounding box center [990, 331] width 96 height 17
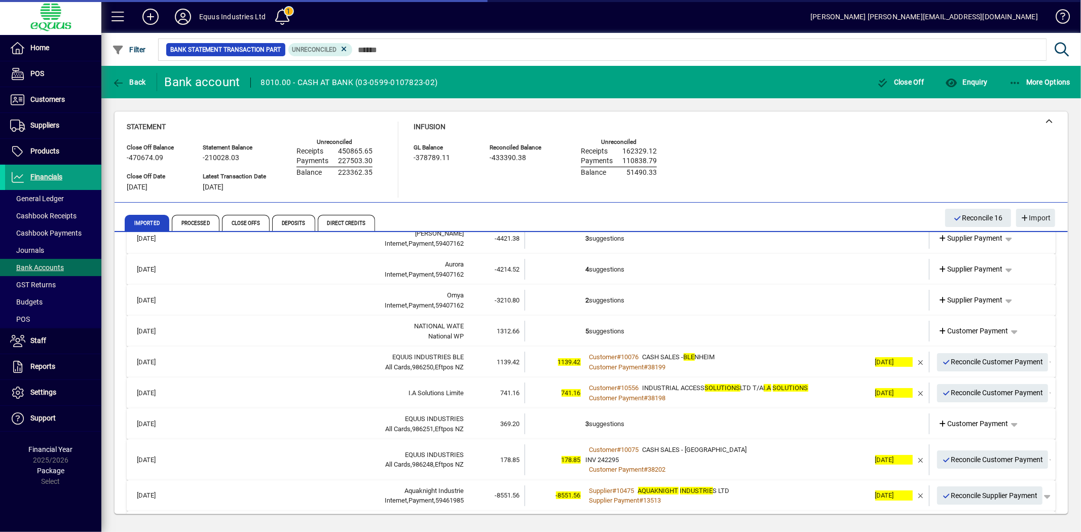
click at [617, 300] on td "2 suggestions" at bounding box center [728, 300] width 284 height 21
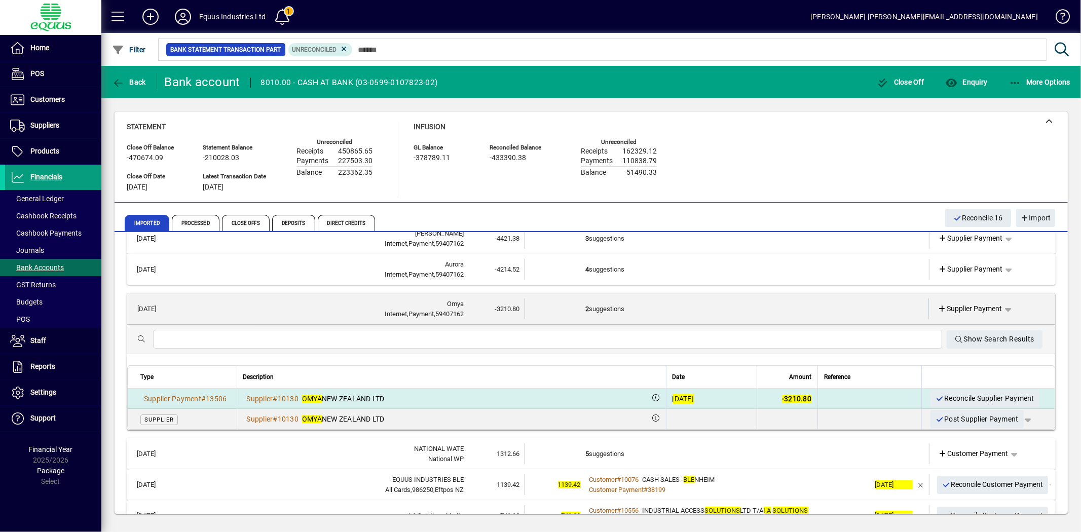
click at [673, 398] on div "[DATE]" at bounding box center [684, 399] width 22 height 10
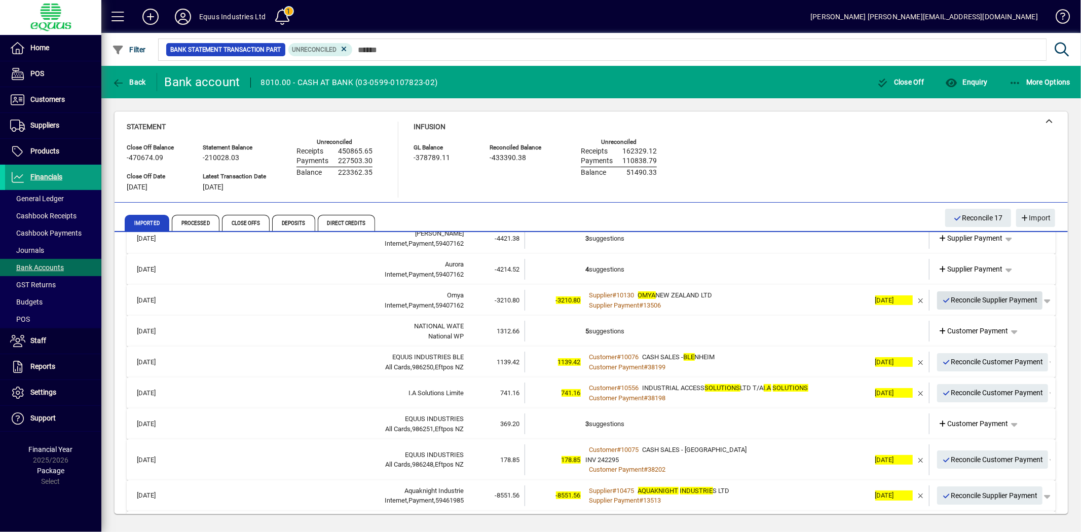
click at [967, 300] on span "Reconcile Supplier Payment" at bounding box center [990, 300] width 96 height 17
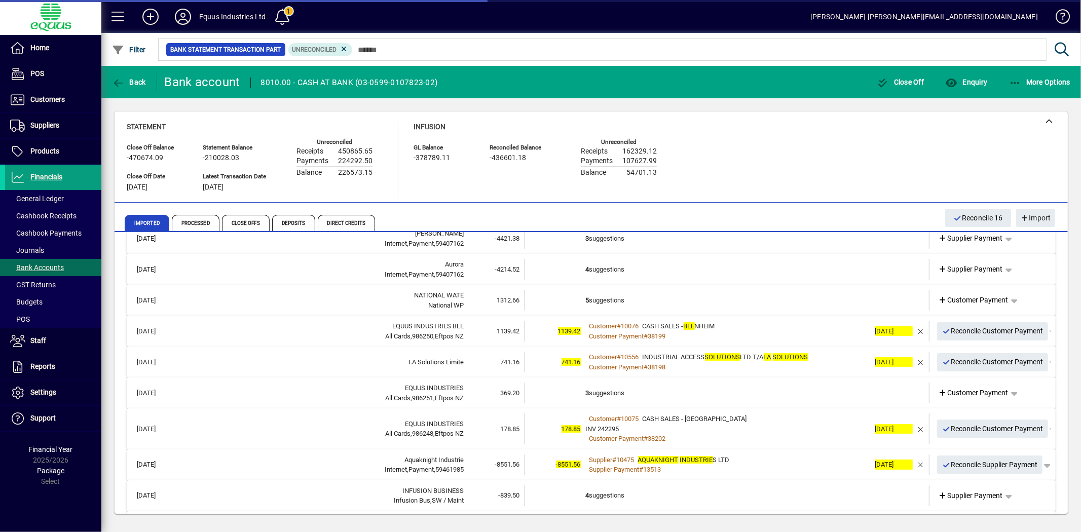
click at [576, 270] on td at bounding box center [555, 269] width 61 height 21
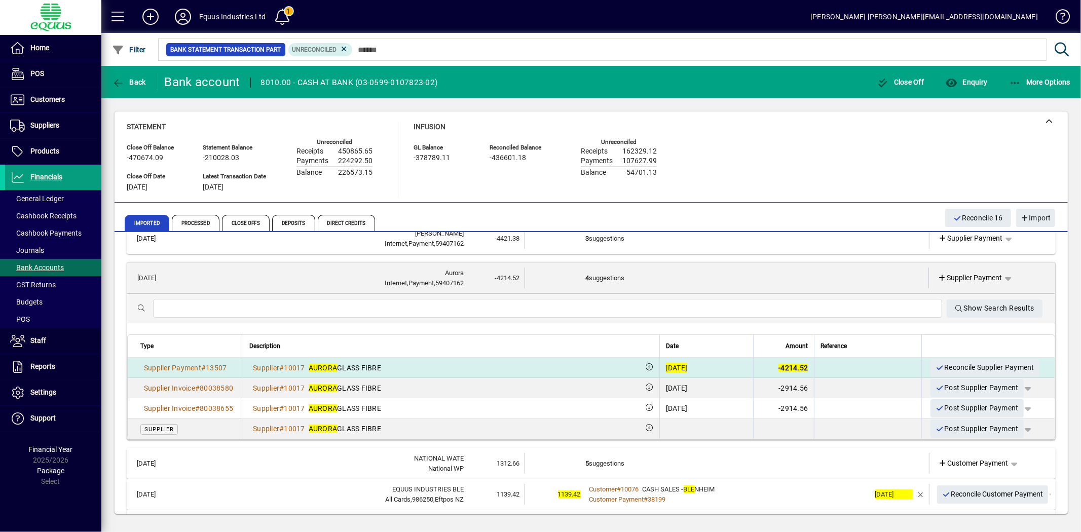
click at [666, 365] on div "[DATE]" at bounding box center [677, 368] width 22 height 10
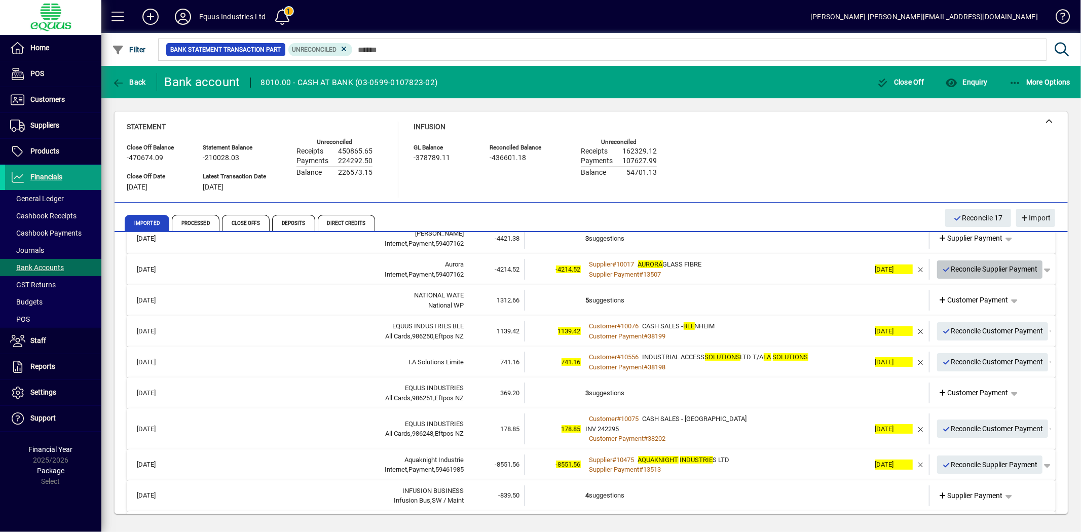
click at [985, 264] on span "Reconcile Supplier Payment" at bounding box center [990, 269] width 96 height 17
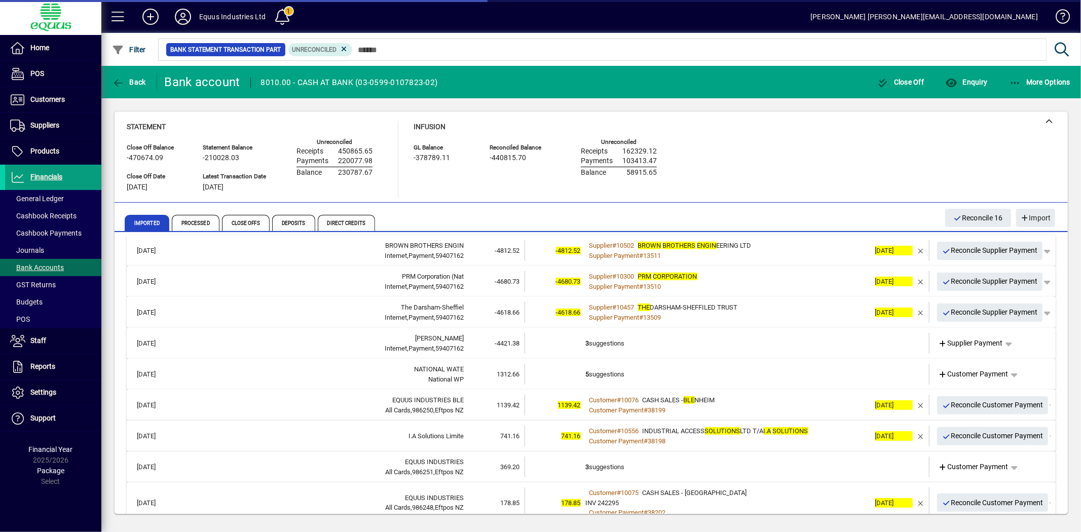
scroll to position [0, 0]
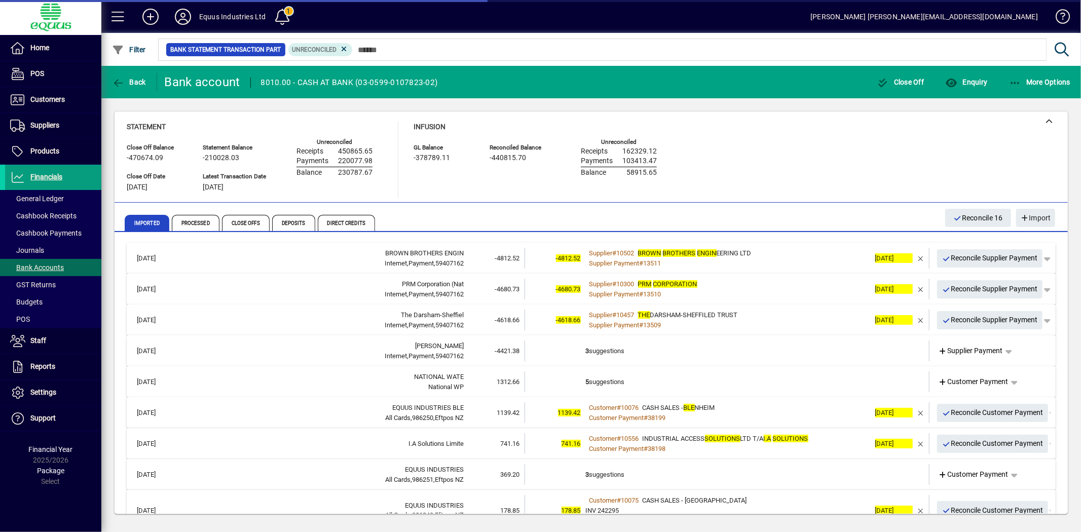
click at [629, 351] on td "3 suggestions" at bounding box center [728, 351] width 284 height 21
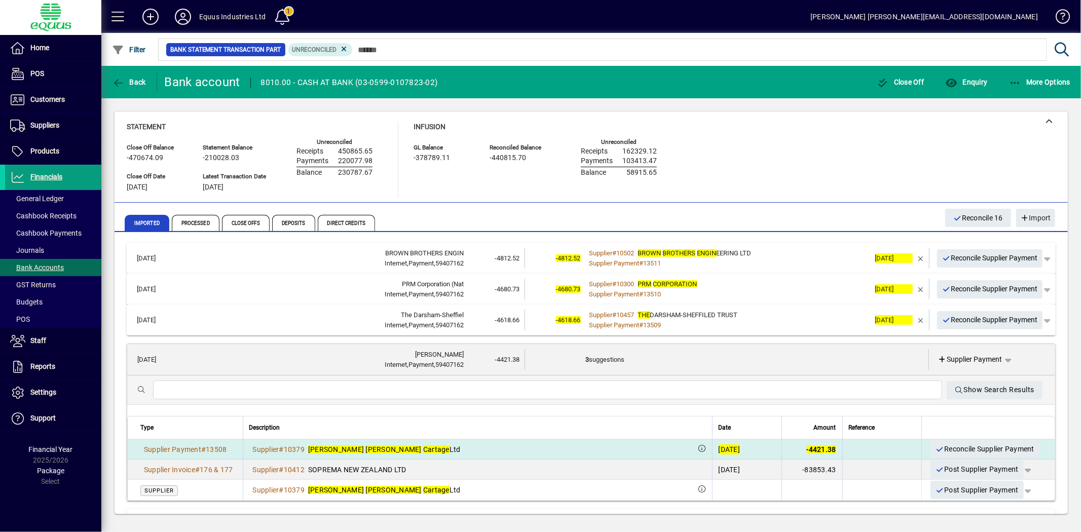
click at [719, 448] on div "[DATE]" at bounding box center [730, 450] width 22 height 10
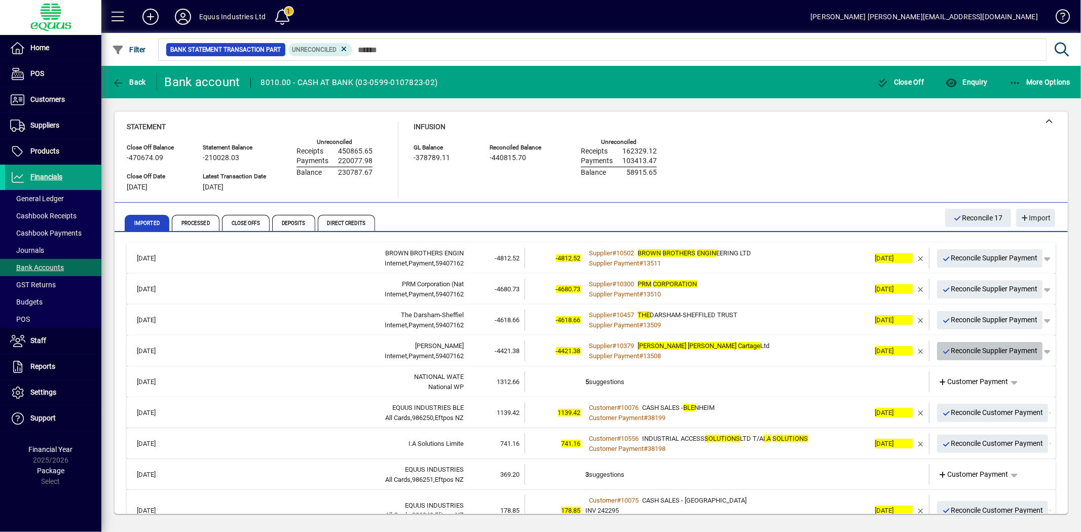
click at [962, 347] on span "Reconcile Supplier Payment" at bounding box center [990, 351] width 96 height 17
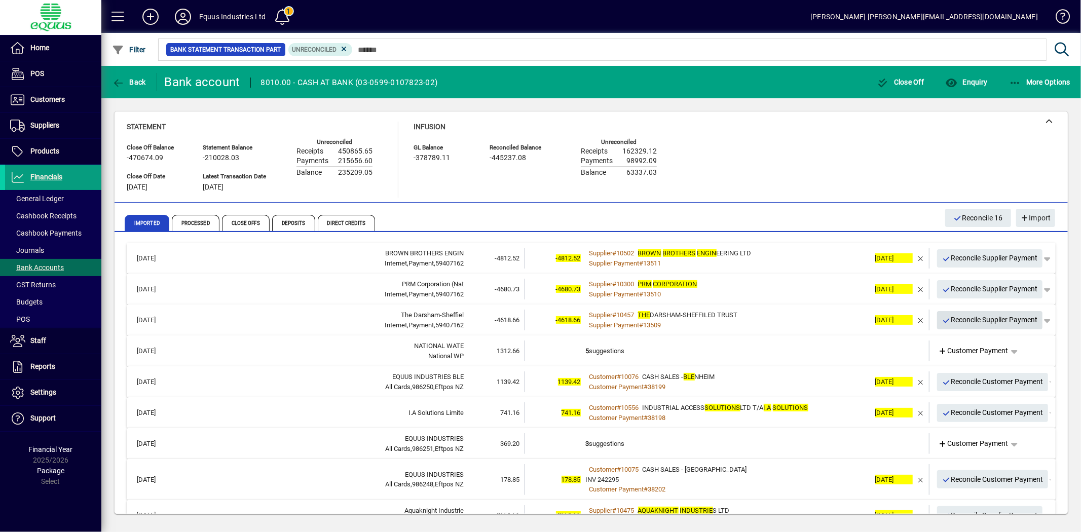
click at [958, 318] on span "Reconcile Supplier Payment" at bounding box center [990, 320] width 96 height 17
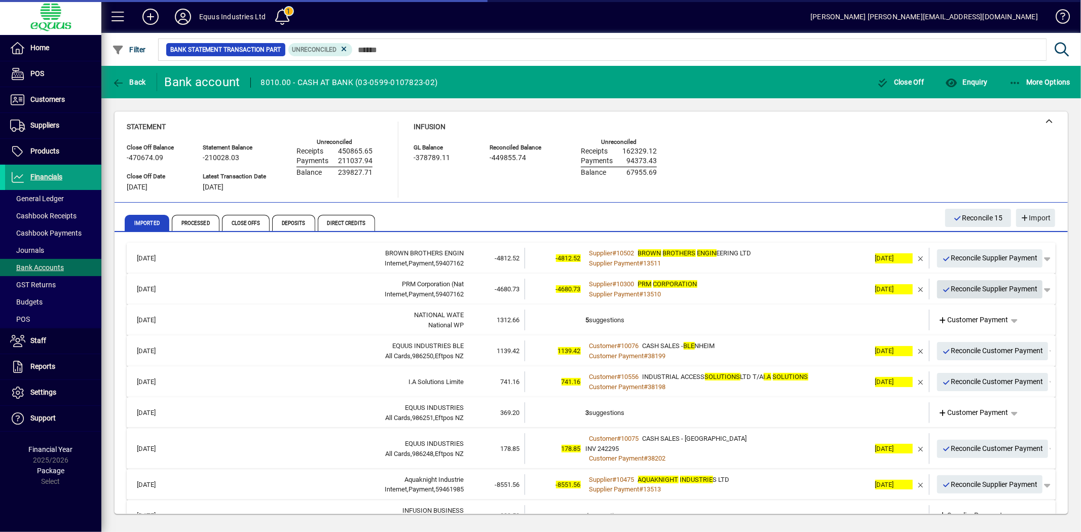
click at [972, 288] on span "Reconcile Supplier Payment" at bounding box center [990, 289] width 96 height 17
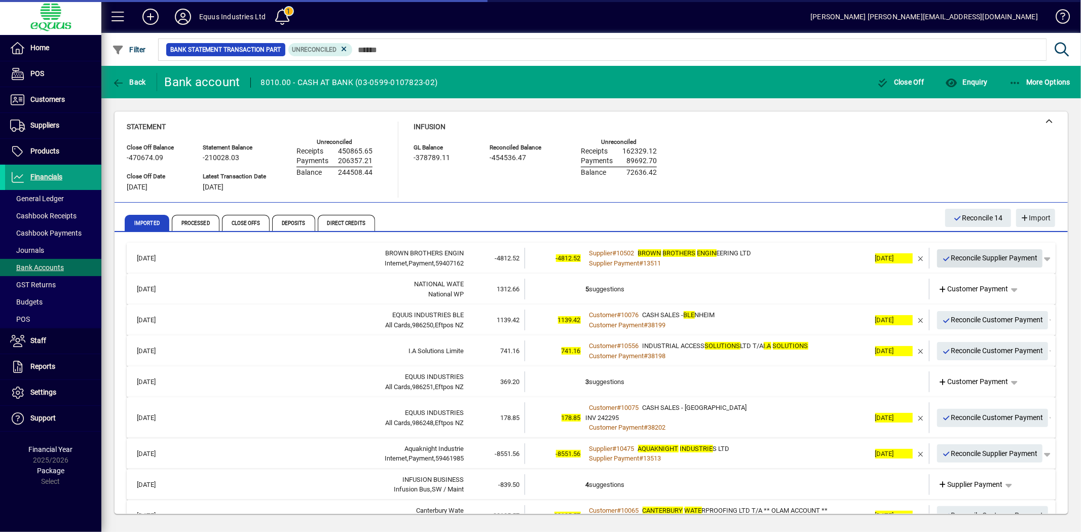
click at [992, 250] on span "Reconcile Supplier Payment" at bounding box center [990, 258] width 96 height 17
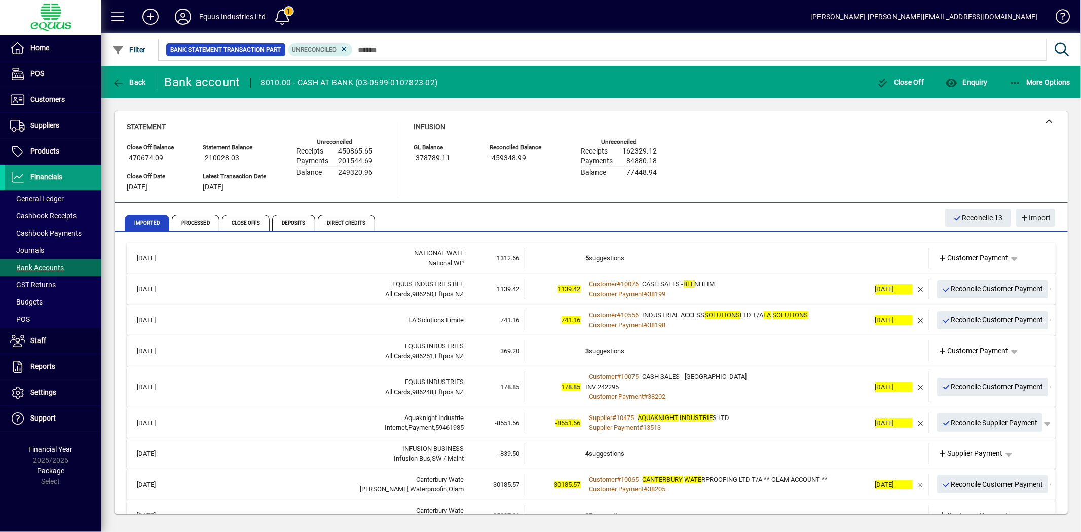
click at [627, 259] on td "5 suggestions" at bounding box center [728, 258] width 284 height 21
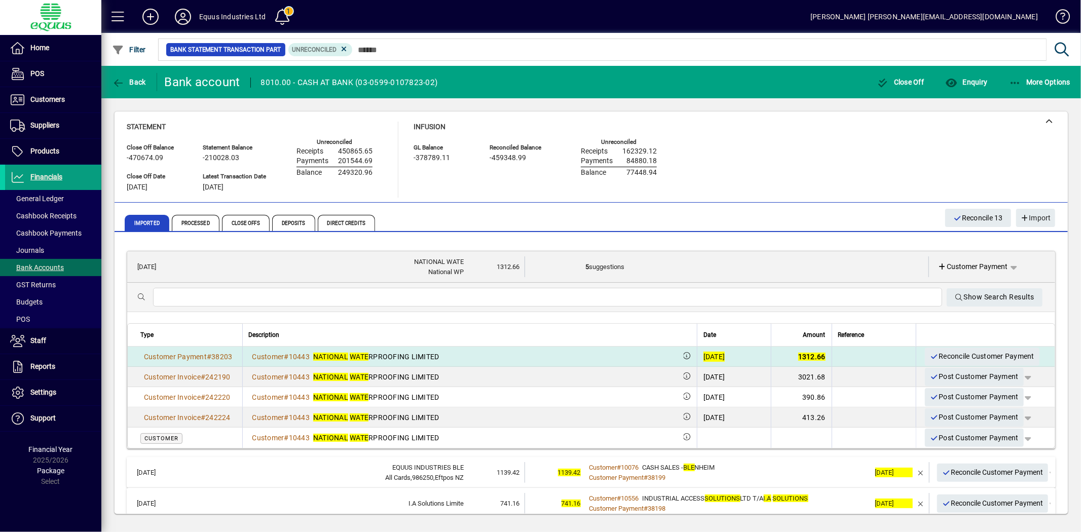
click at [704, 354] on div "[DATE]" at bounding box center [715, 357] width 22 height 10
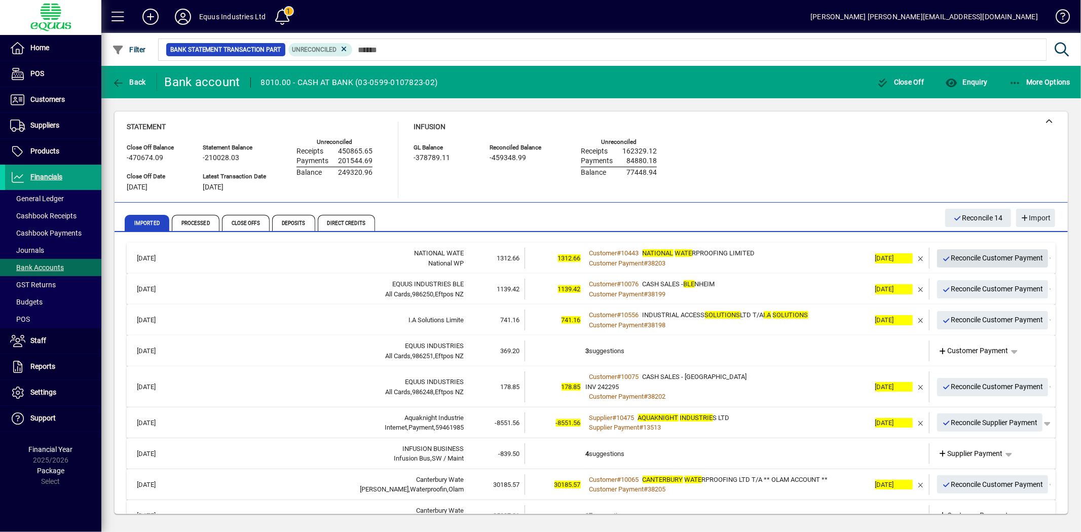
click at [988, 256] on span "Reconcile Customer Payment" at bounding box center [992, 258] width 101 height 17
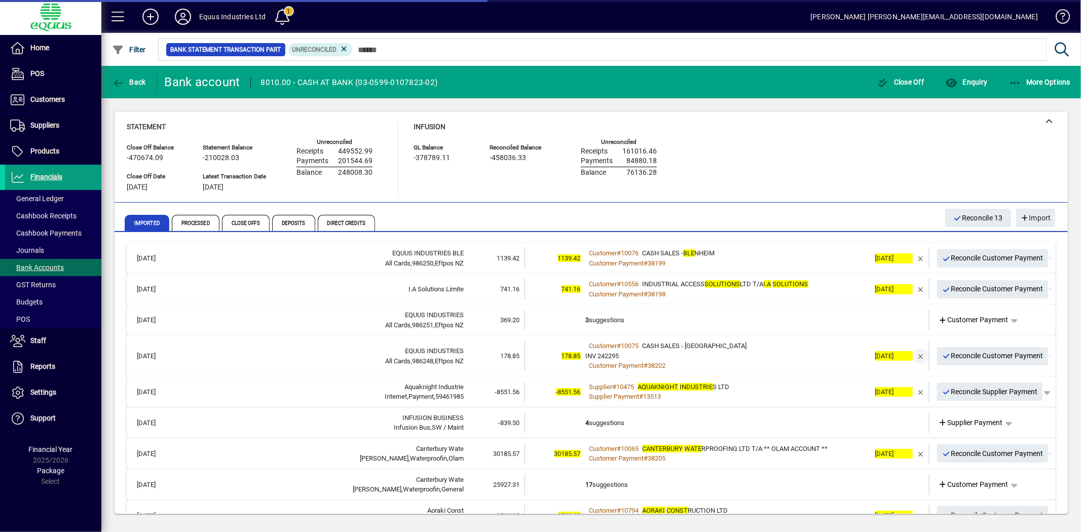
click at [914, 354] on span "button" at bounding box center [921, 356] width 24 height 24
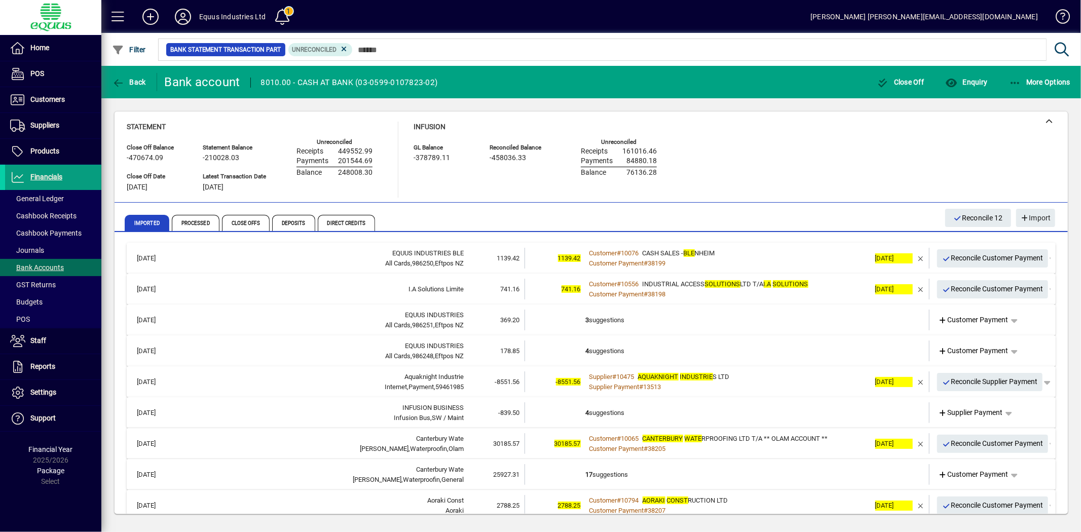
click at [706, 350] on td "4 suggestions" at bounding box center [728, 351] width 284 height 21
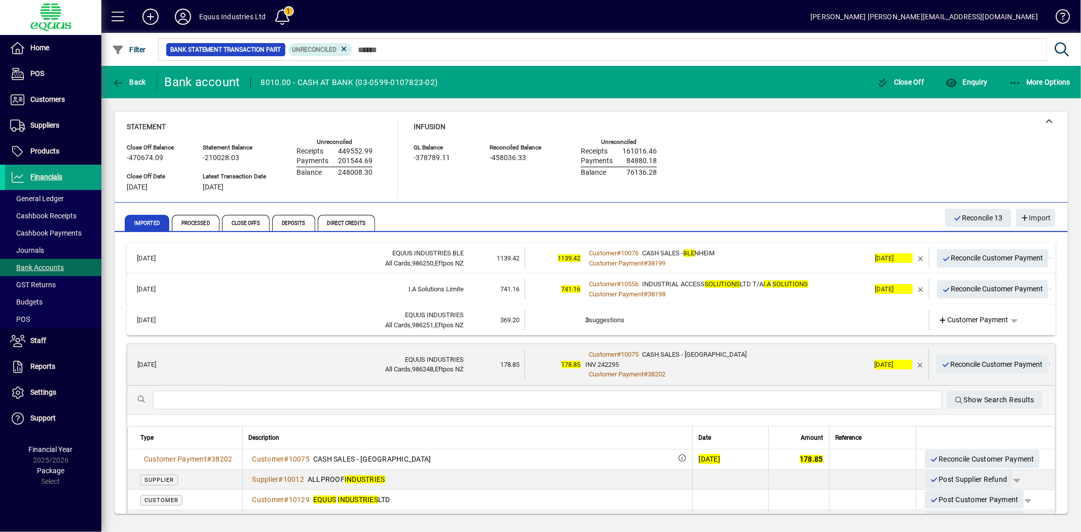
click at [699, 456] on div "[DATE]" at bounding box center [710, 459] width 22 height 10
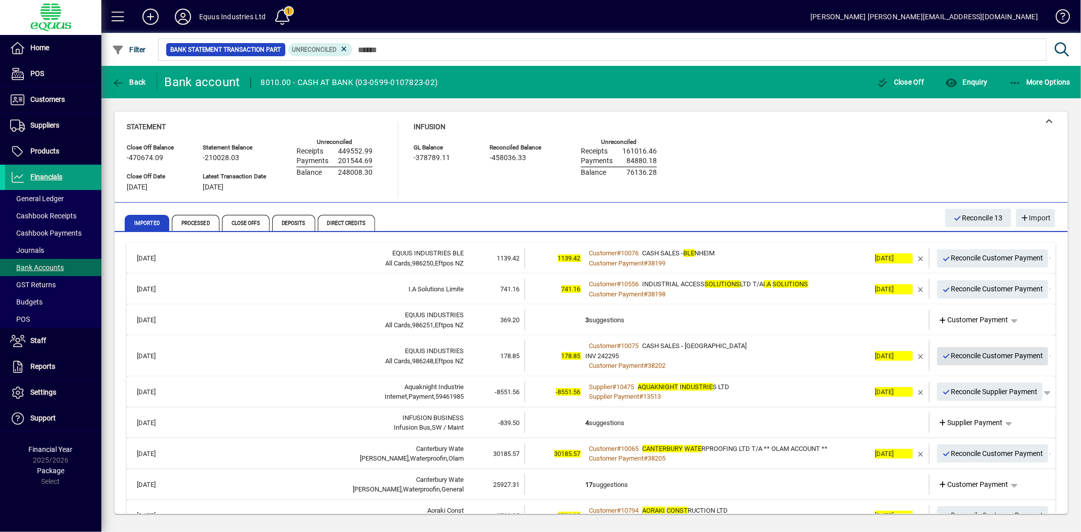
click at [1002, 356] on span "Reconcile Customer Payment" at bounding box center [992, 356] width 101 height 17
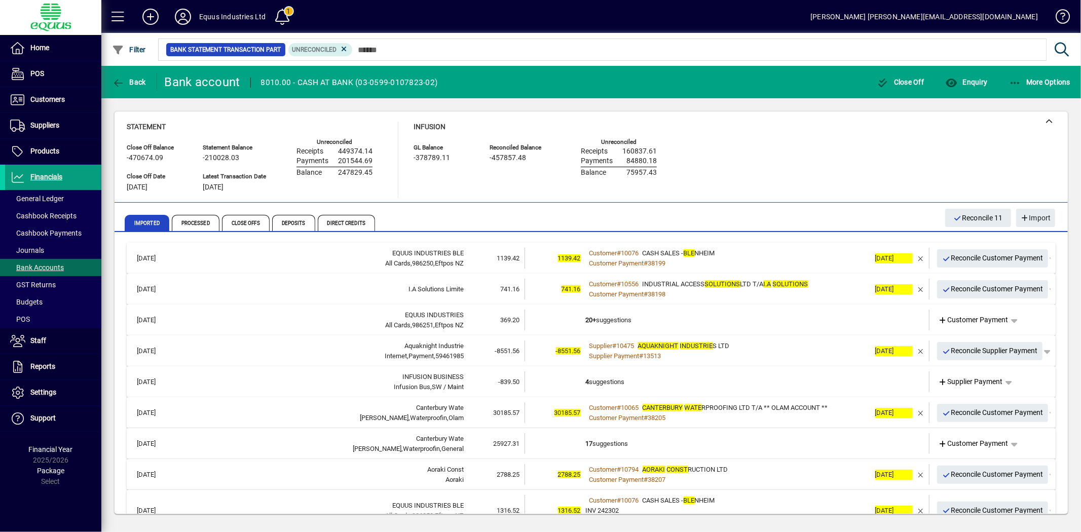
click at [615, 312] on td "20+ suggestions" at bounding box center [728, 320] width 284 height 21
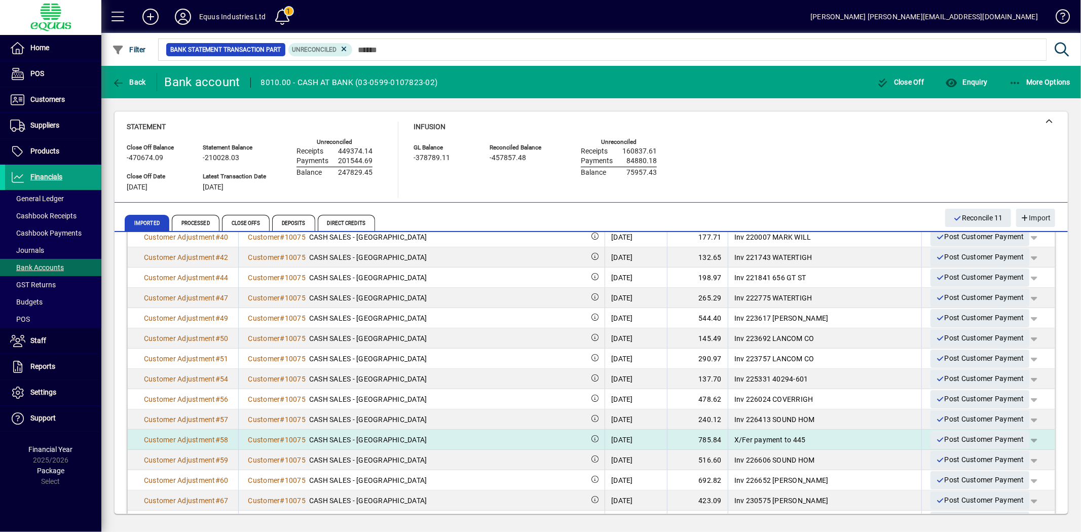
scroll to position [56, 0]
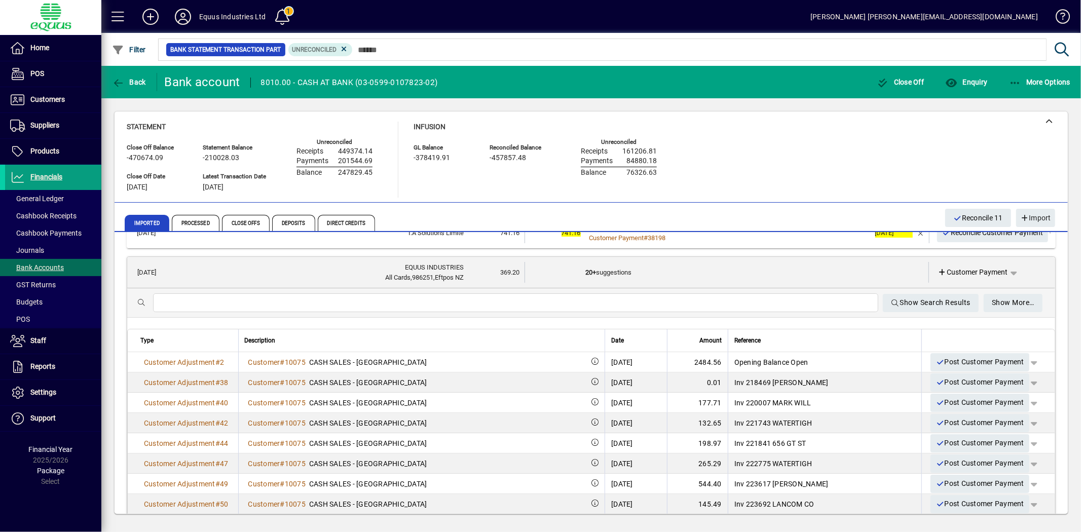
click at [563, 266] on td at bounding box center [555, 272] width 61 height 21
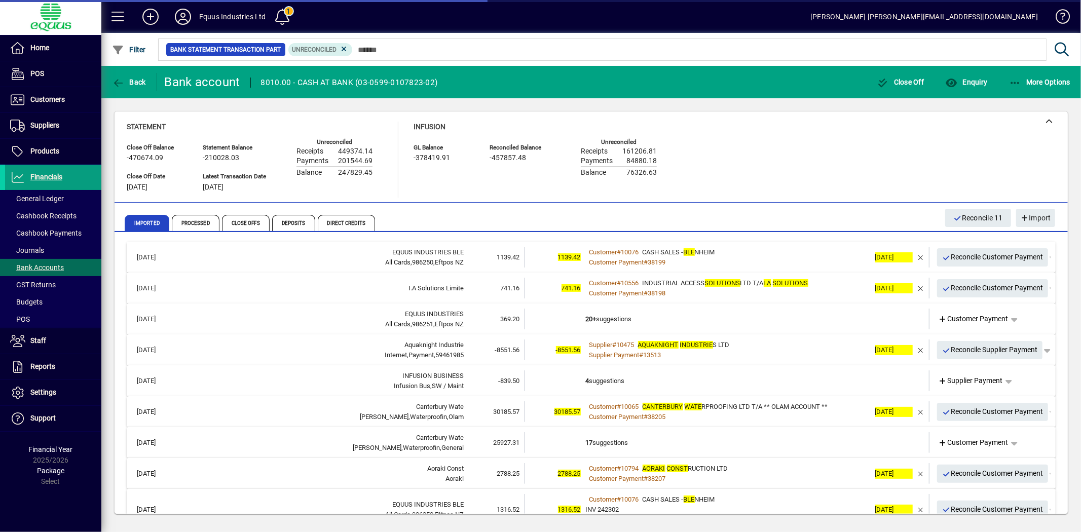
scroll to position [0, 0]
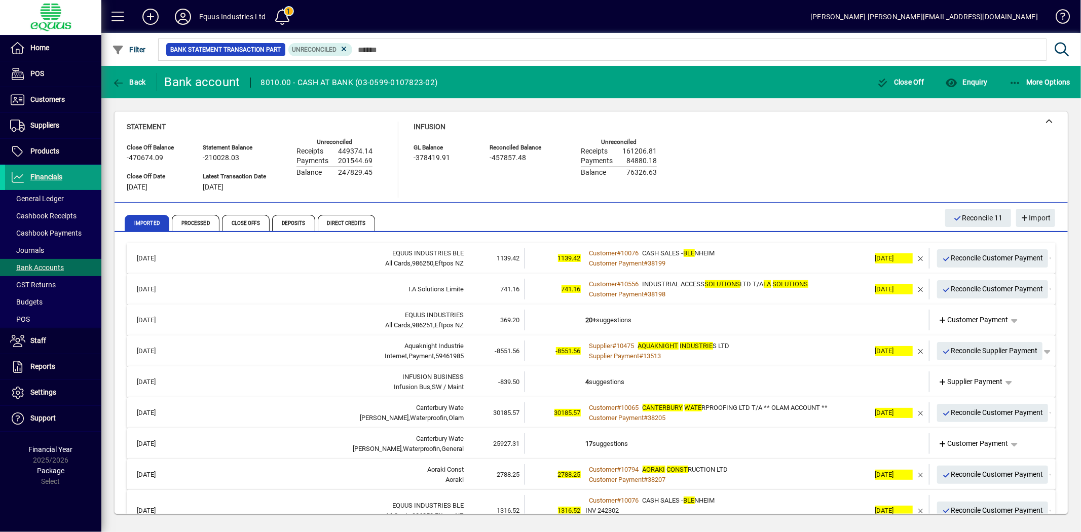
click at [614, 317] on td "20+ suggestions" at bounding box center [728, 320] width 284 height 21
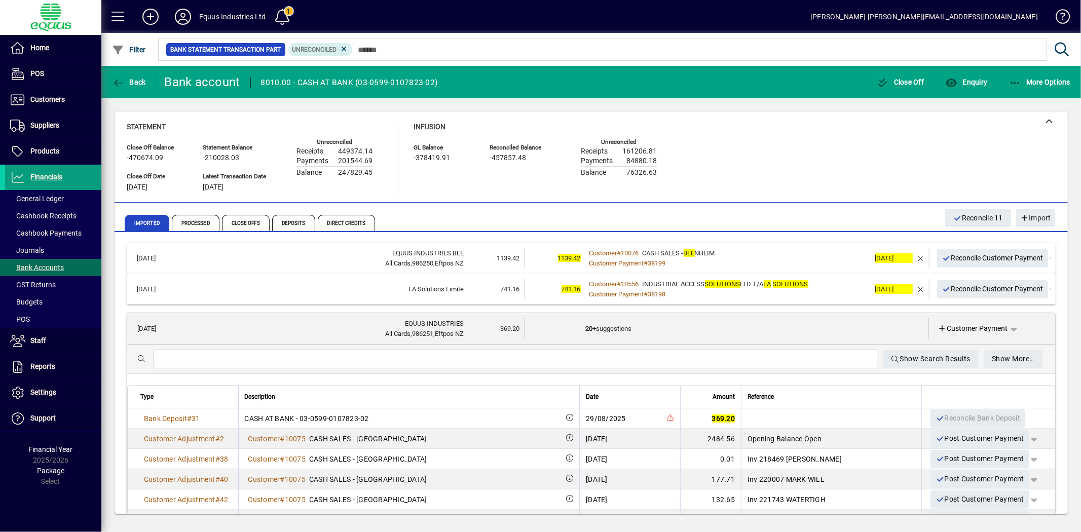
click at [725, 411] on td "369.20" at bounding box center [710, 419] width 61 height 20
click at [717, 418] on span "369.20" at bounding box center [723, 419] width 23 height 8
click at [602, 412] on td "29/08/2025" at bounding box center [629, 419] width 101 height 20
click at [598, 414] on div "29/08/2025" at bounding box center [606, 419] width 40 height 10
drag, startPoint x: 40, startPoint y: 176, endPoint x: 41, endPoint y: 171, distance: 5.2
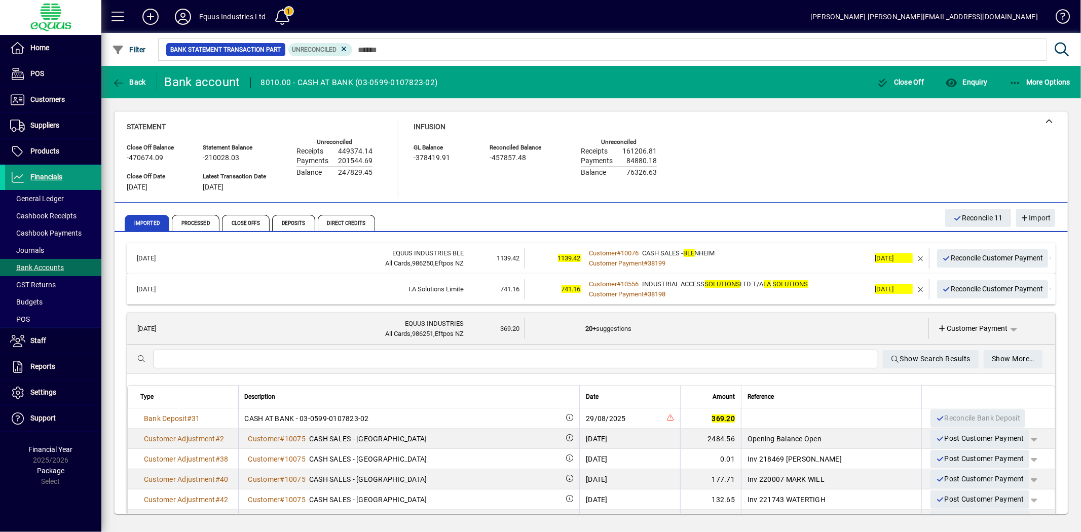
click at [40, 176] on span "Financials" at bounding box center [46, 177] width 32 height 8
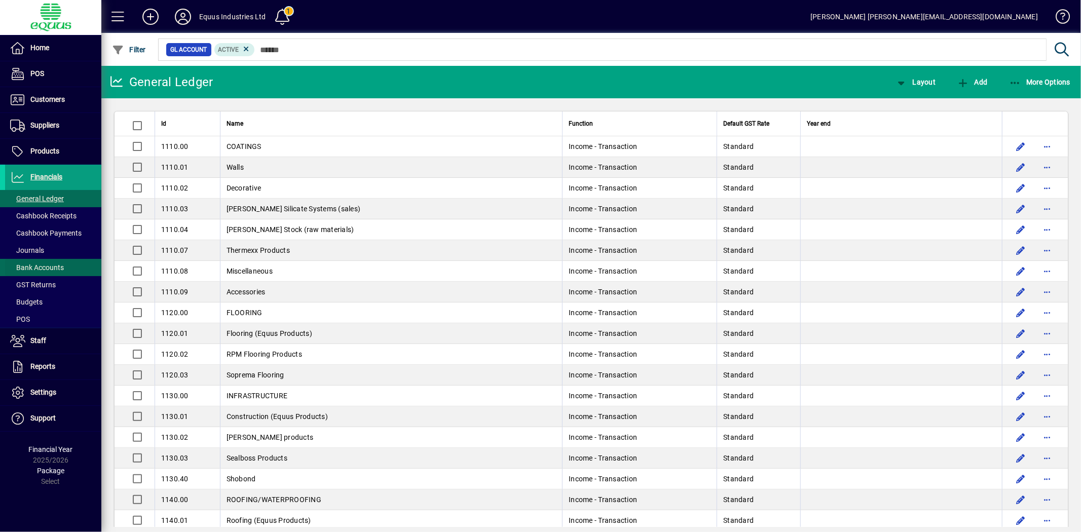
click at [40, 267] on span "Bank Accounts" at bounding box center [37, 268] width 54 height 8
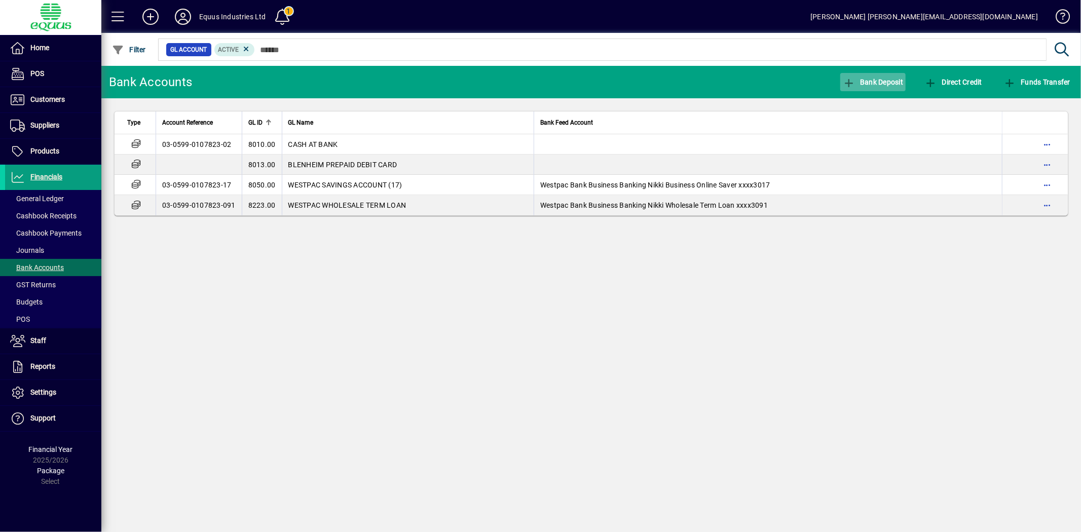
click at [876, 79] on span "Bank Deposit" at bounding box center [873, 82] width 61 height 8
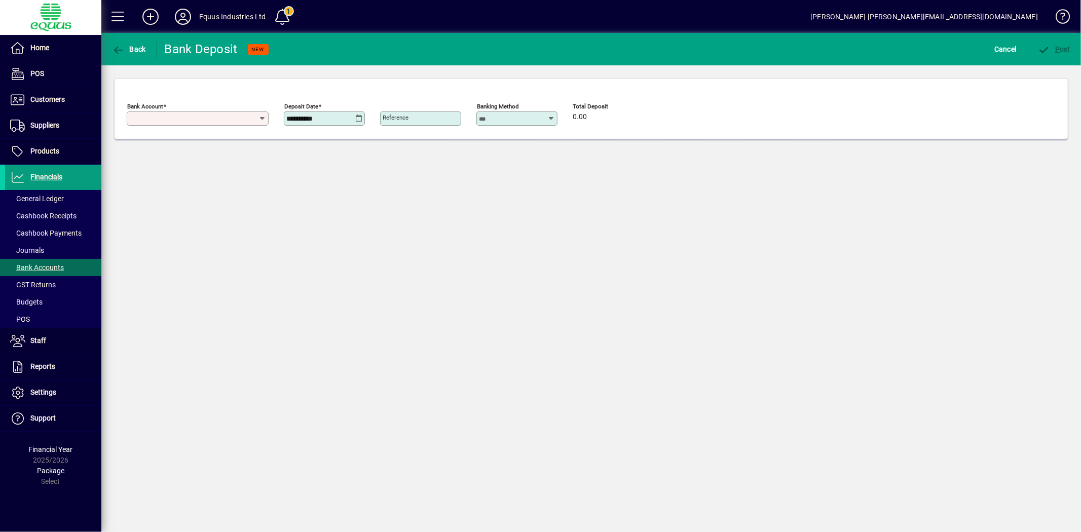
type input "**********"
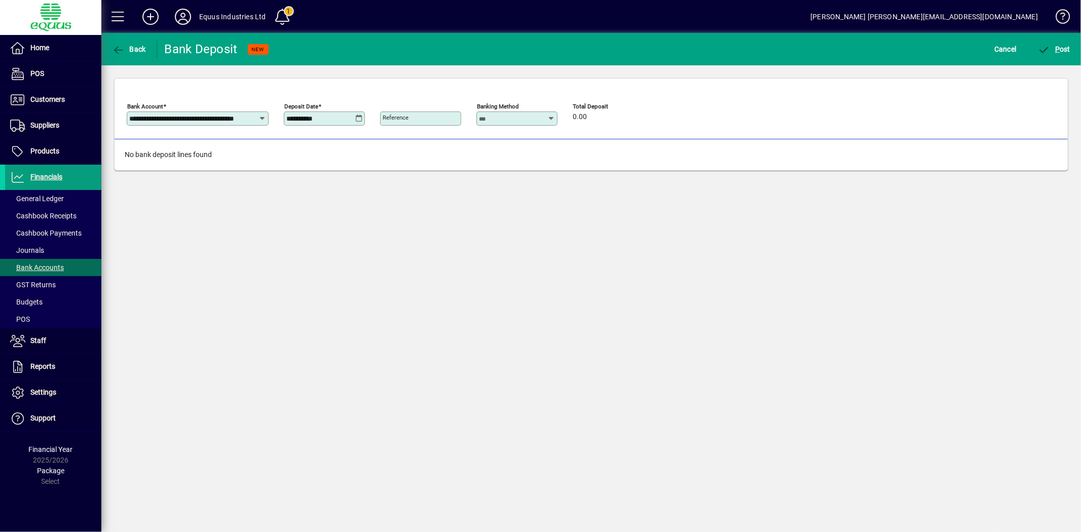
click at [262, 115] on icon at bounding box center [263, 119] width 8 height 8
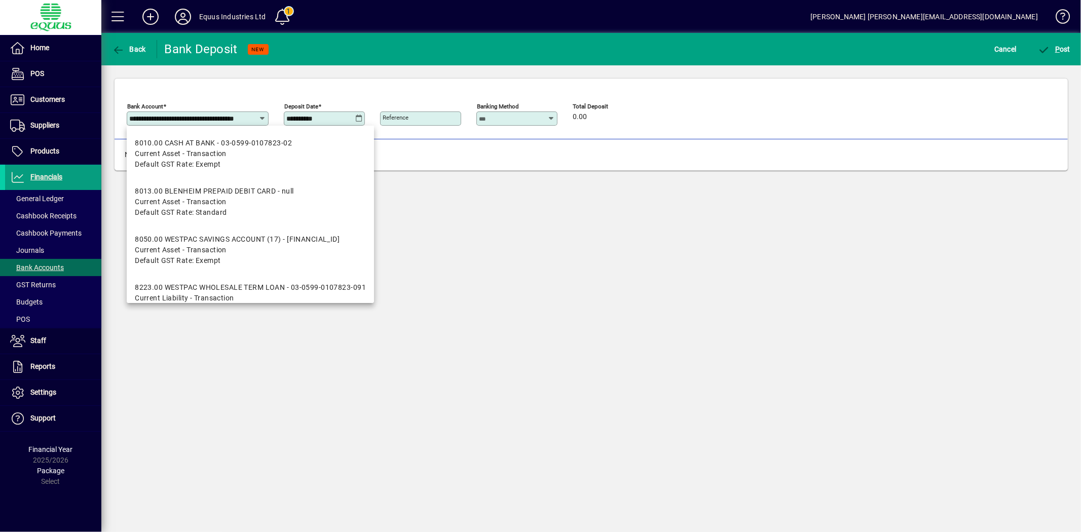
click at [262, 115] on icon at bounding box center [263, 119] width 8 height 8
click at [612, 203] on div "**********" at bounding box center [591, 282] width 980 height 499
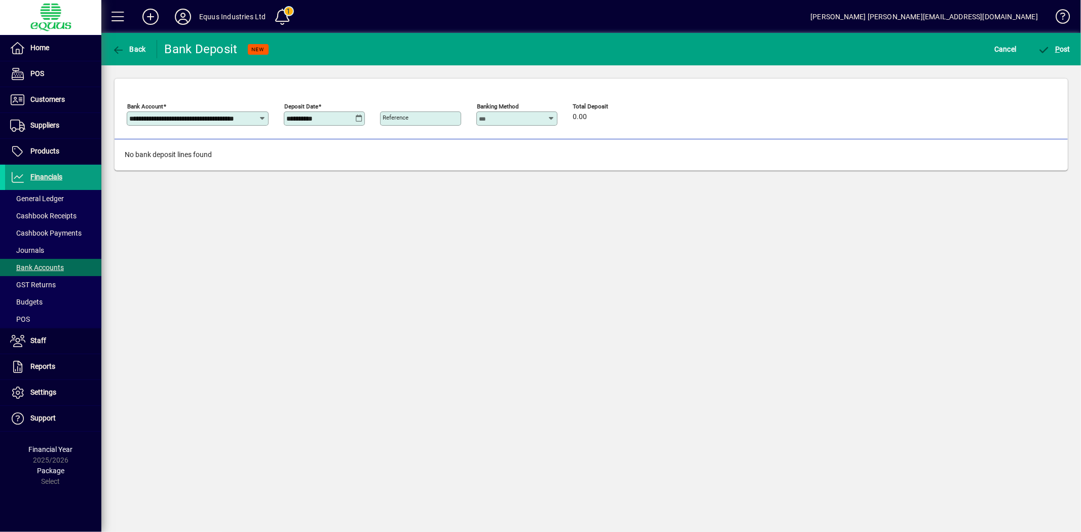
click at [549, 115] on icon at bounding box center [552, 119] width 8 height 8
click at [1005, 46] on span "Cancel" at bounding box center [1006, 49] width 22 height 16
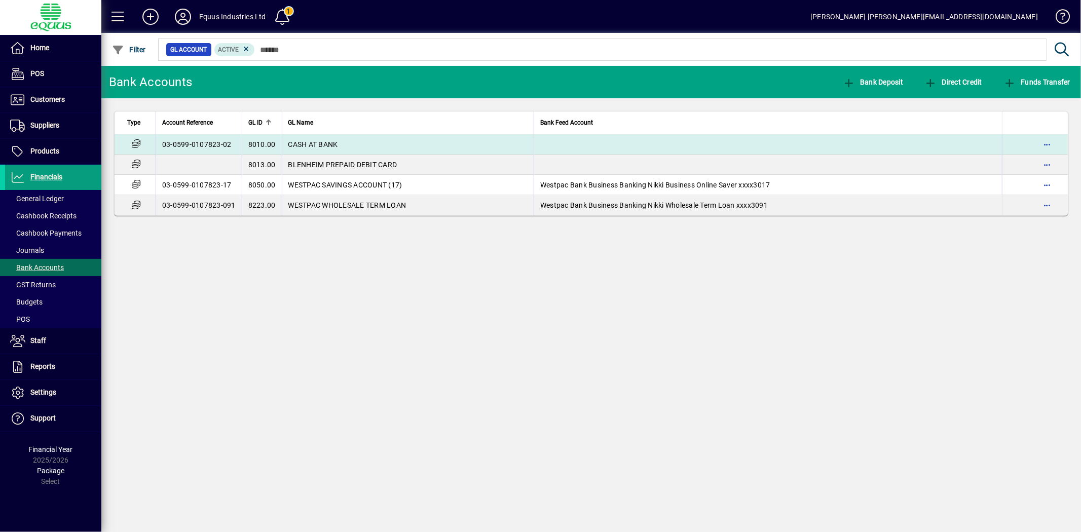
click at [331, 140] on span "CASH AT BANK" at bounding box center [313, 144] width 50 height 8
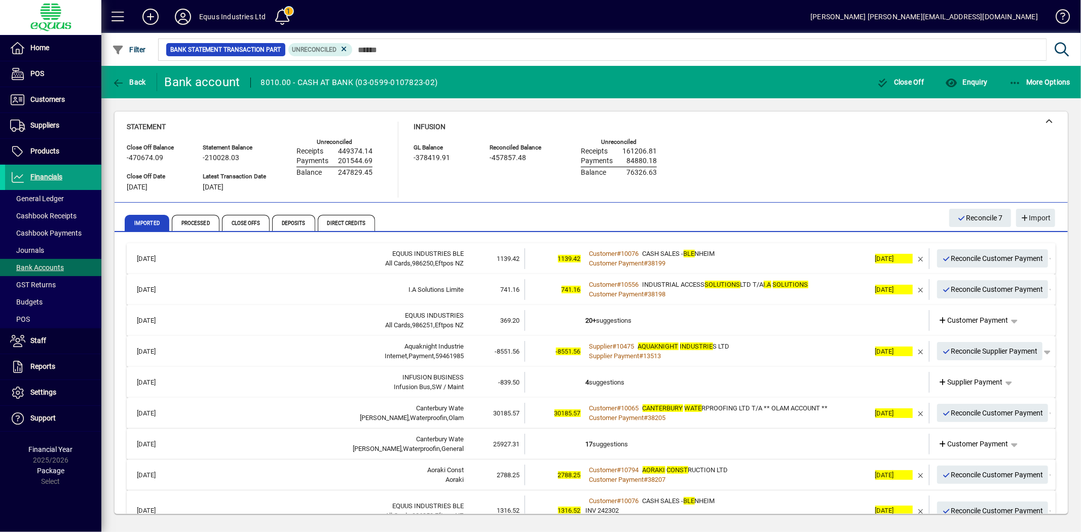
click at [642, 320] on td "20+ suggestions" at bounding box center [728, 320] width 284 height 21
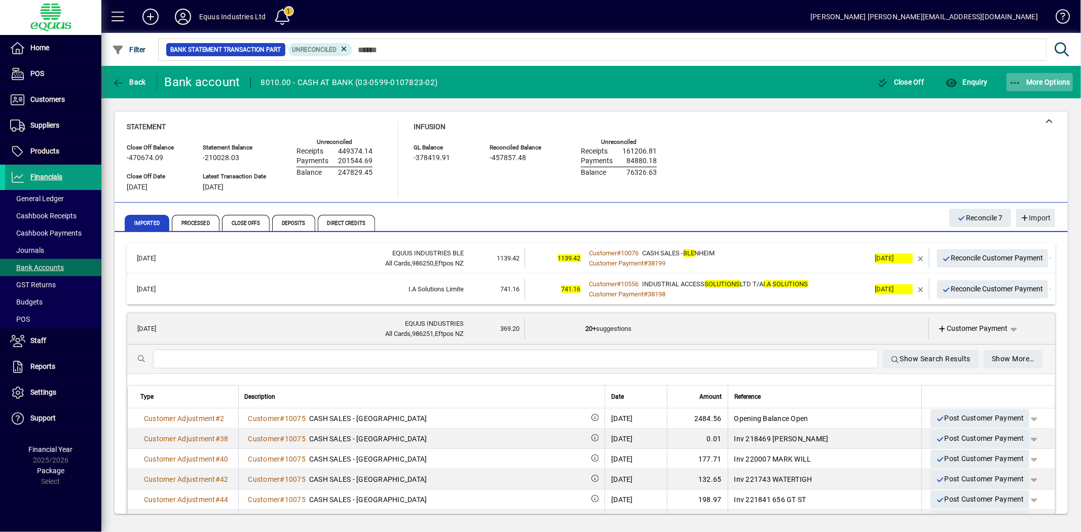
click at [1051, 77] on span "button" at bounding box center [1040, 82] width 67 height 24
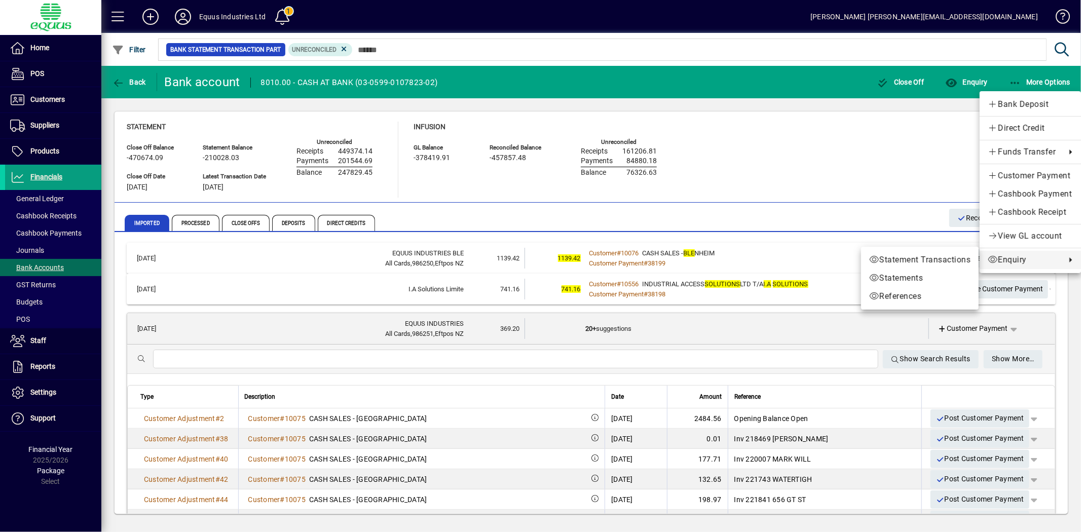
click at [1018, 261] on span "Enquiry" at bounding box center [1024, 260] width 73 height 12
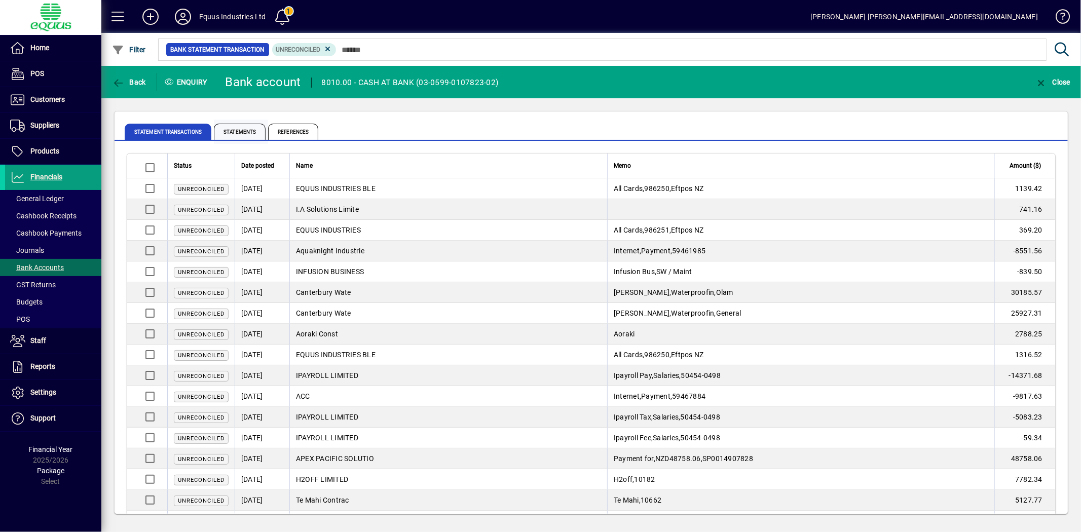
click at [226, 132] on span "Statements" at bounding box center [240, 132] width 52 height 16
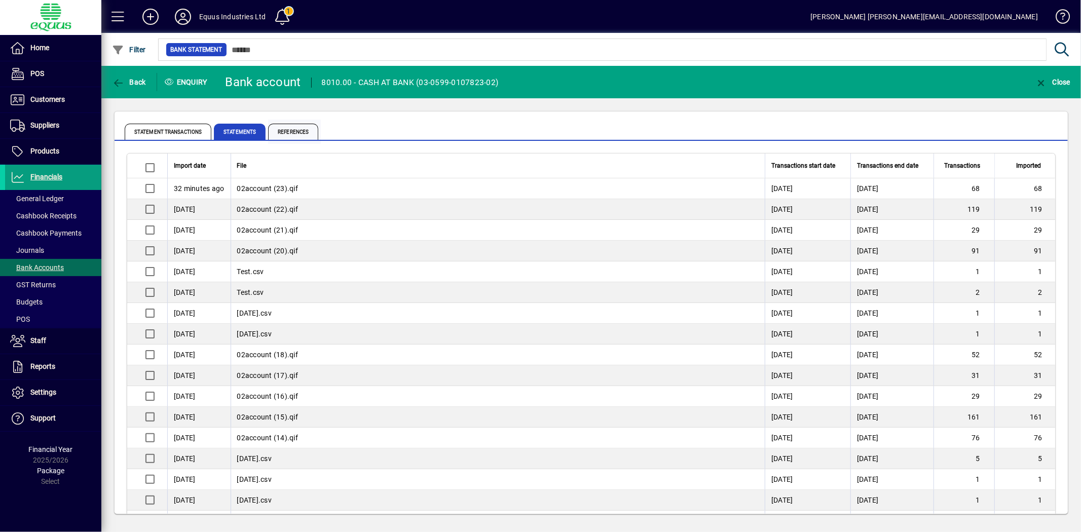
click at [307, 128] on span "References" at bounding box center [293, 132] width 50 height 16
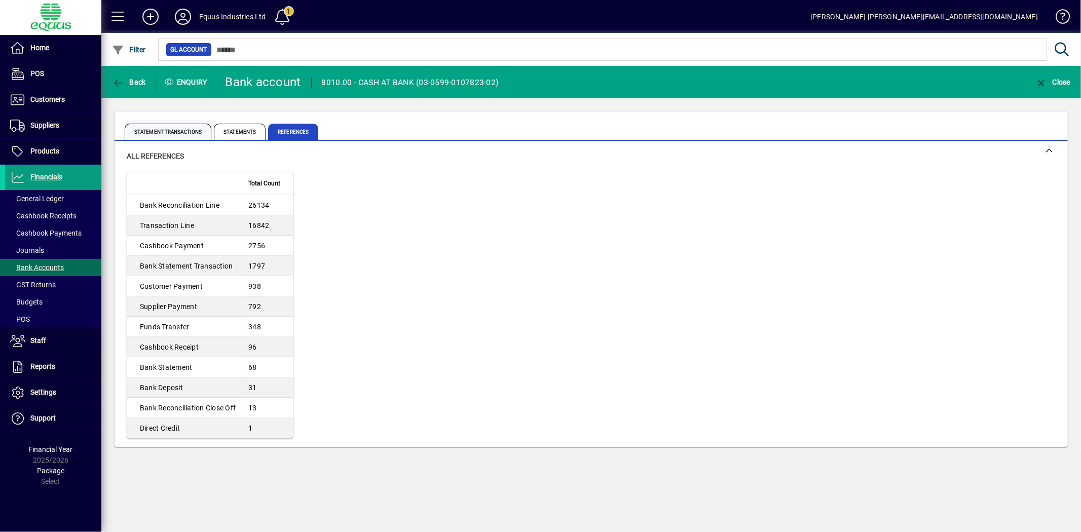
click at [148, 128] on span "Statement Transactions" at bounding box center [168, 132] width 87 height 16
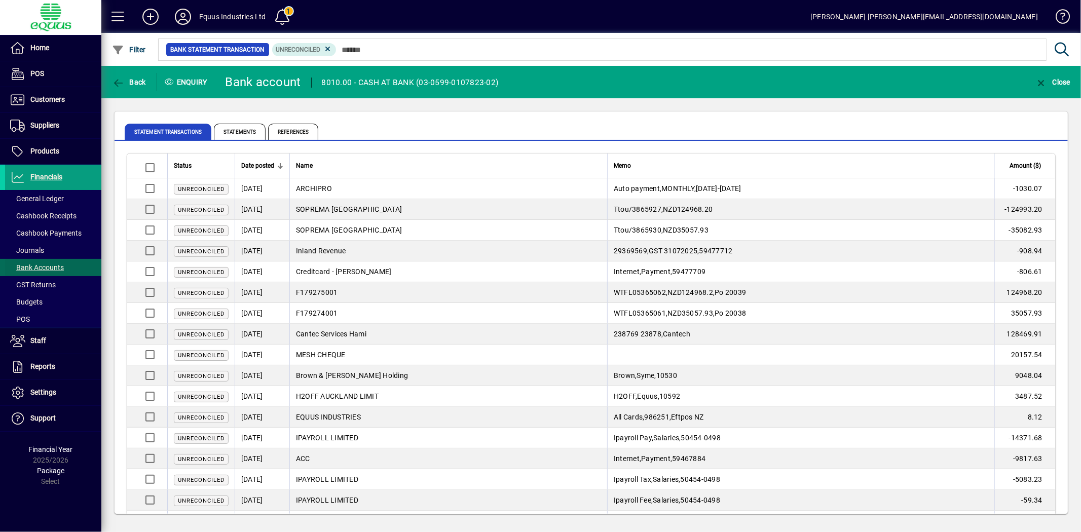
click at [43, 269] on span "Bank Accounts" at bounding box center [37, 268] width 54 height 8
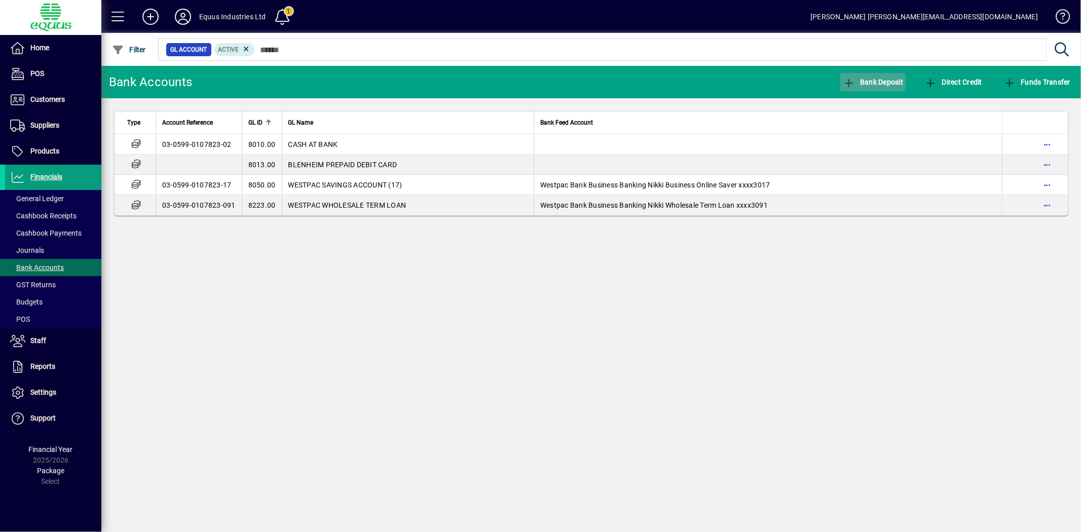
click at [875, 79] on span "Bank Deposit" at bounding box center [873, 82] width 61 height 8
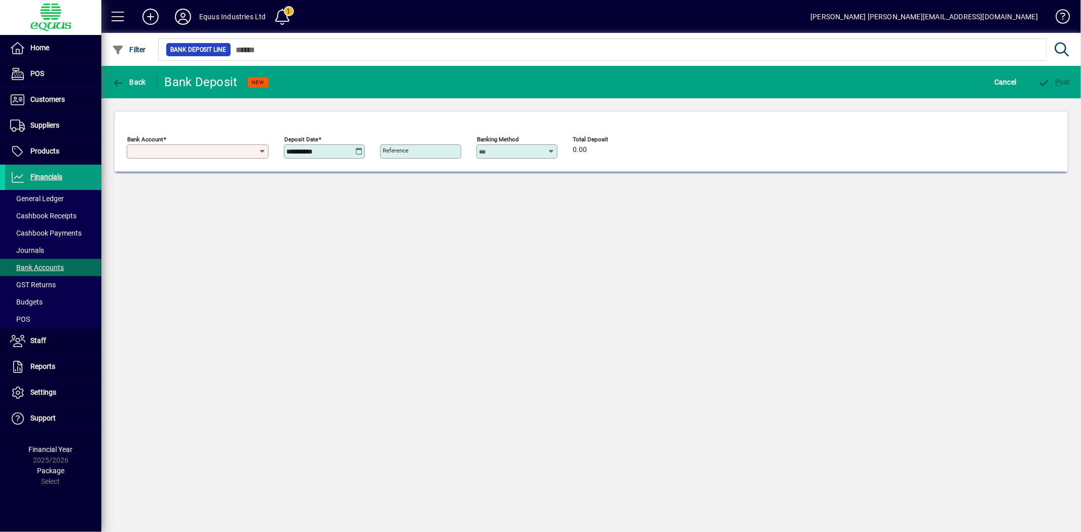
type input "**********"
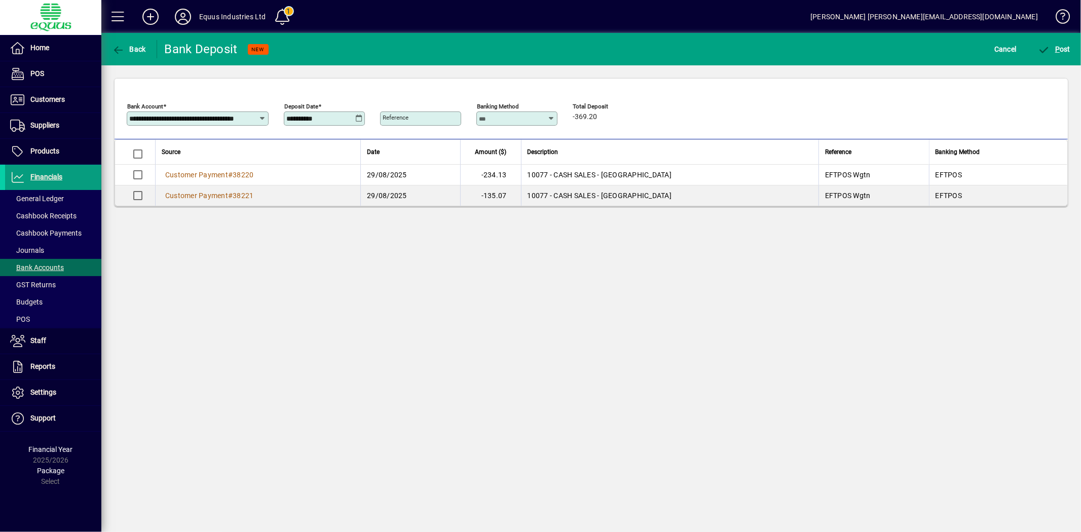
drag, startPoint x: 345, startPoint y: 117, endPoint x: 256, endPoint y: 108, distance: 89.6
click at [256, 108] on div "**********" at bounding box center [350, 116] width 446 height 35
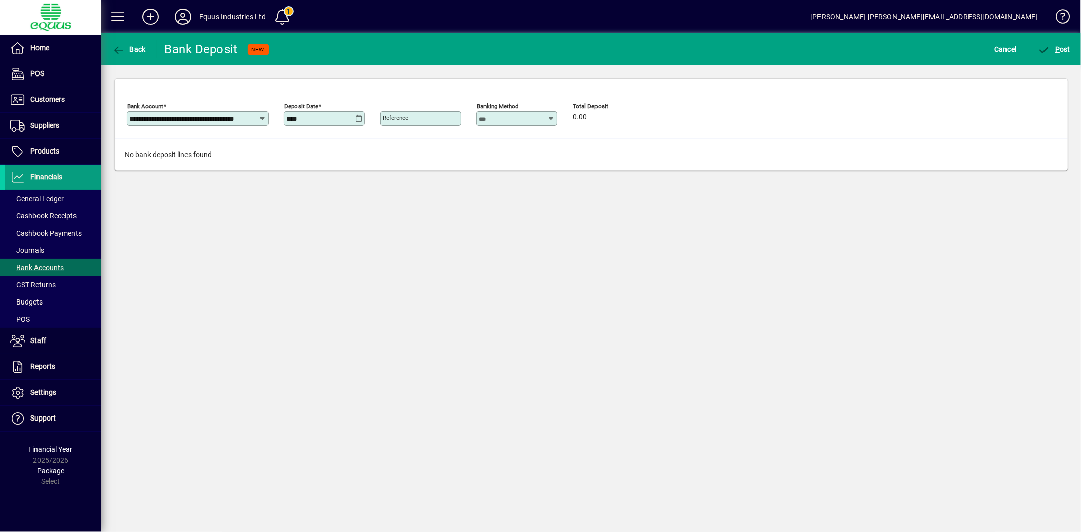
type input "**********"
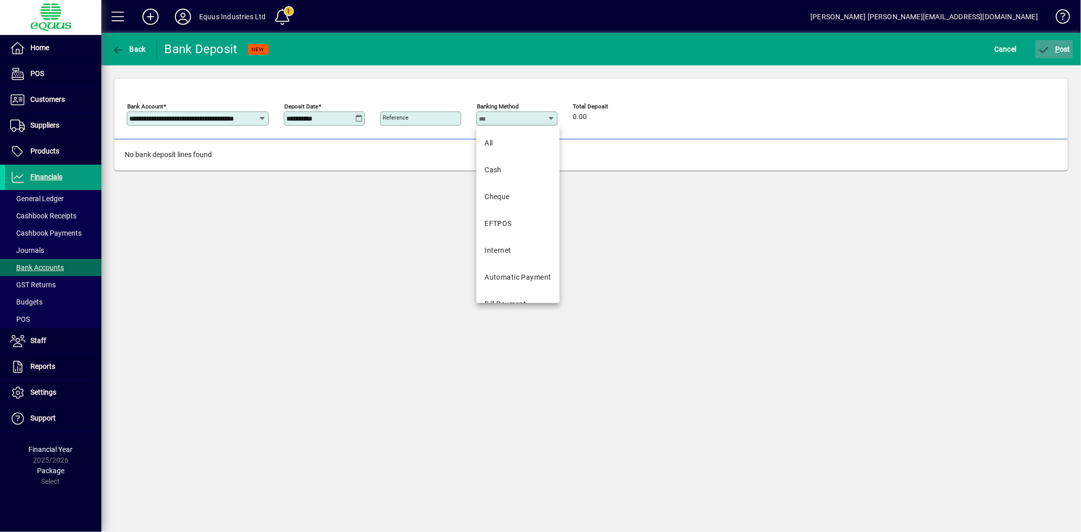
click at [1060, 46] on span "P ost" at bounding box center [1054, 49] width 33 height 8
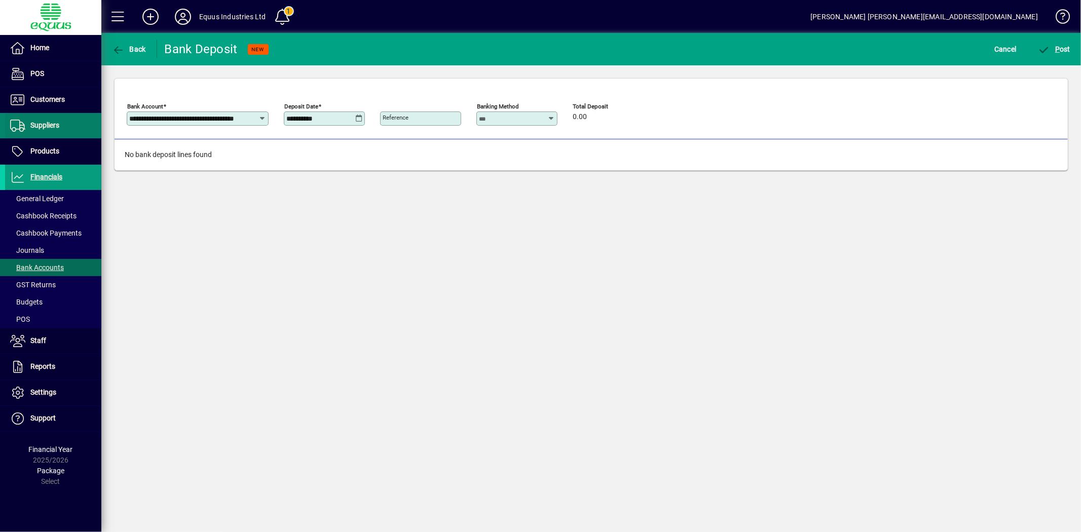
click at [39, 173] on span "Financials" at bounding box center [46, 177] width 32 height 8
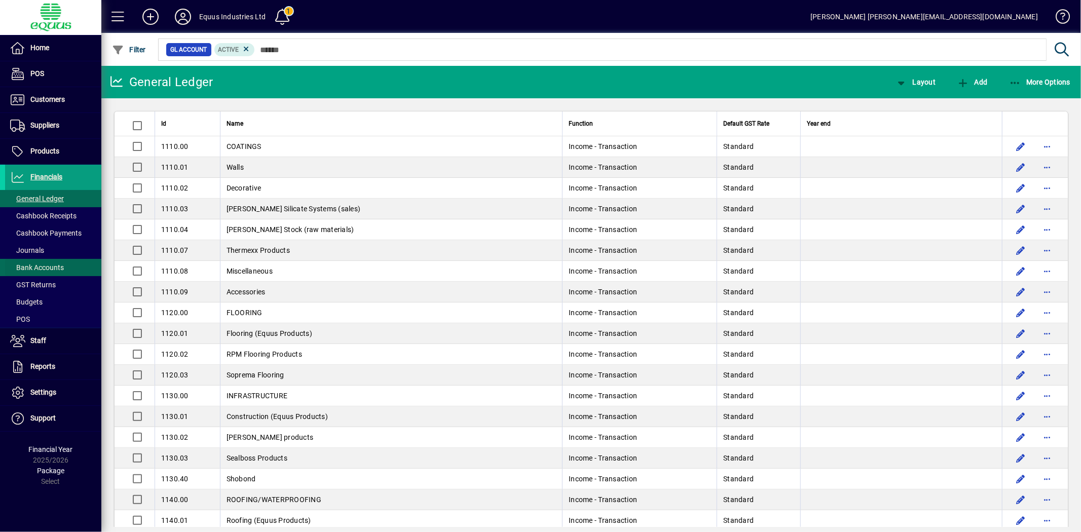
click at [47, 267] on span "Bank Accounts" at bounding box center [37, 268] width 54 height 8
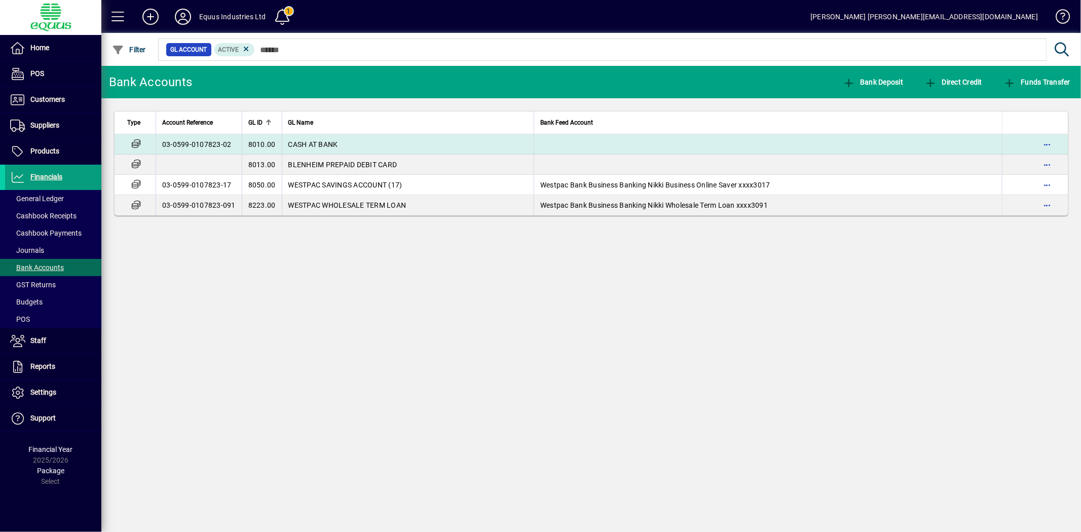
click at [302, 142] on span "CASH AT BANK" at bounding box center [313, 144] width 50 height 8
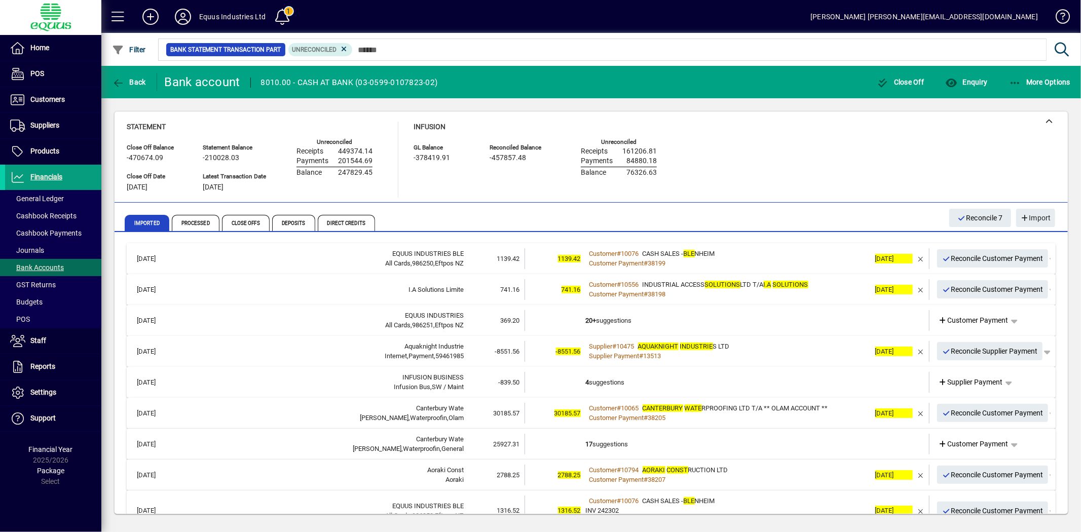
click at [616, 306] on mat-expansion-panel-header "[DATE] EQUUS INDUSTRIES All Cards,986251,Eftpos NZ 369.20 20+ suggestions Custo…" at bounding box center [591, 320] width 929 height 31
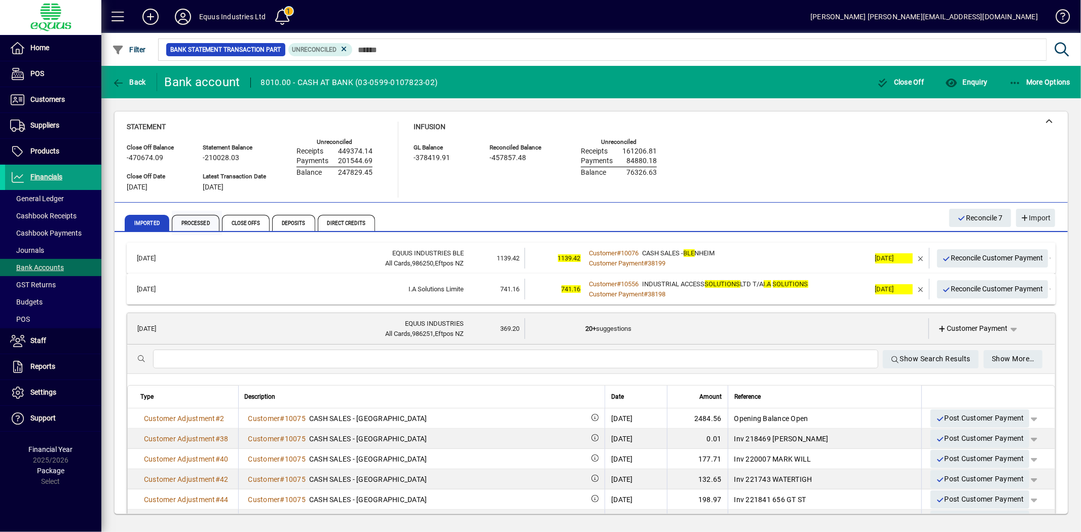
click at [174, 219] on span "Processed" at bounding box center [196, 223] width 48 height 16
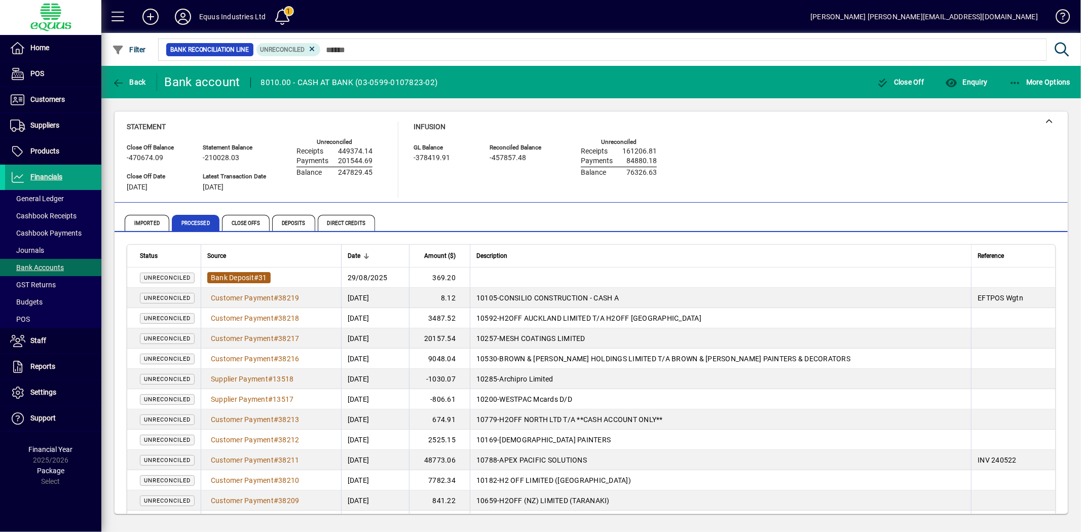
click at [242, 276] on span "Bank Deposit" at bounding box center [232, 278] width 43 height 8
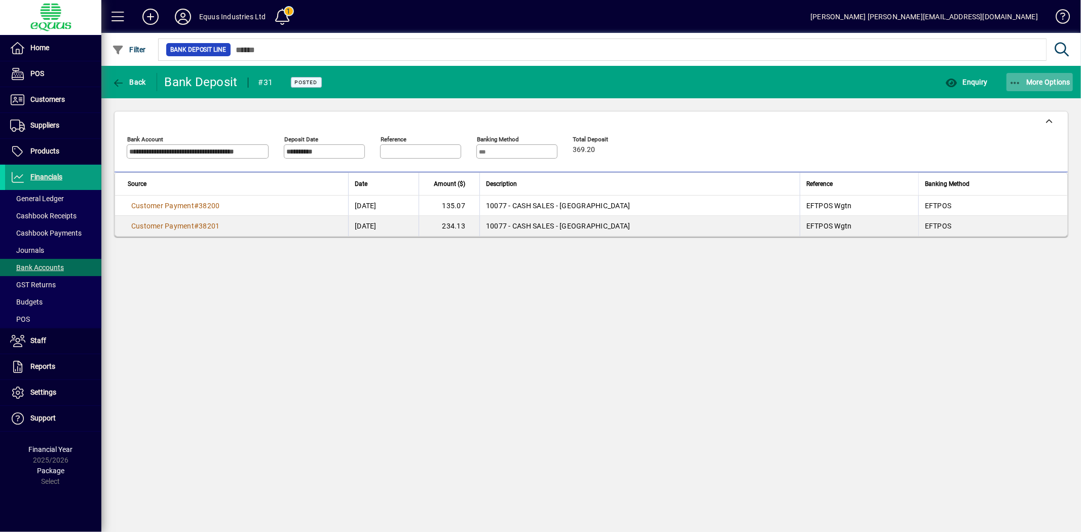
click at [1056, 83] on span "More Options" at bounding box center [1040, 82] width 62 height 8
click at [1056, 83] on div at bounding box center [540, 266] width 1081 height 532
click at [1032, 84] on span "More Options" at bounding box center [1040, 82] width 62 height 8
click at [1025, 104] on span "Reverse" at bounding box center [1030, 104] width 85 height 12
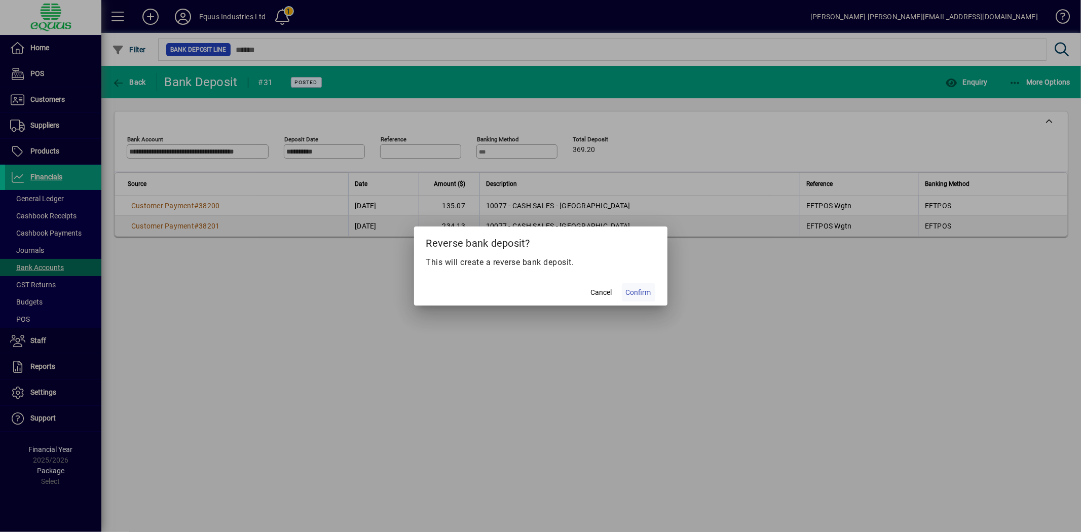
click at [645, 291] on span "Confirm" at bounding box center [638, 292] width 25 height 11
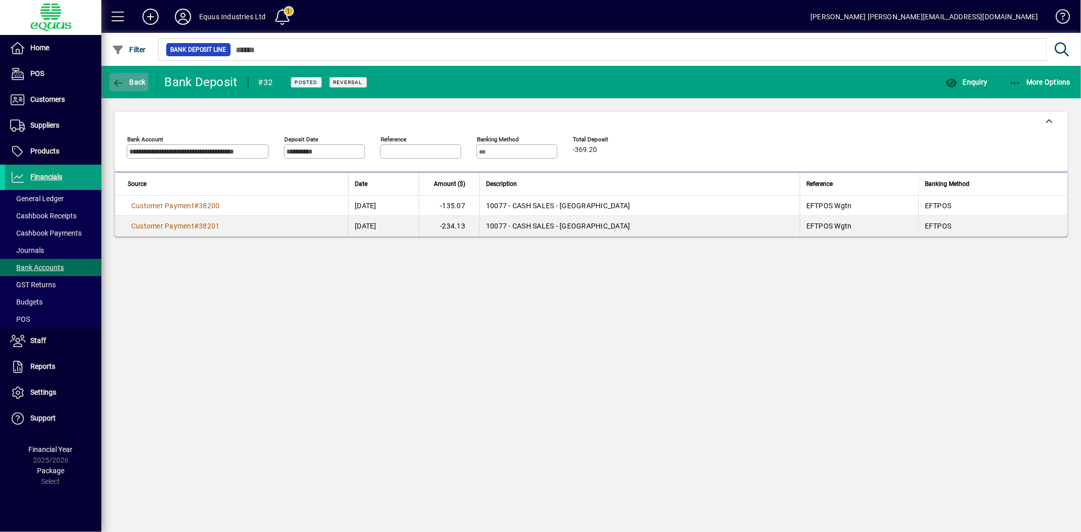
click at [130, 73] on span "button" at bounding box center [128, 82] width 39 height 24
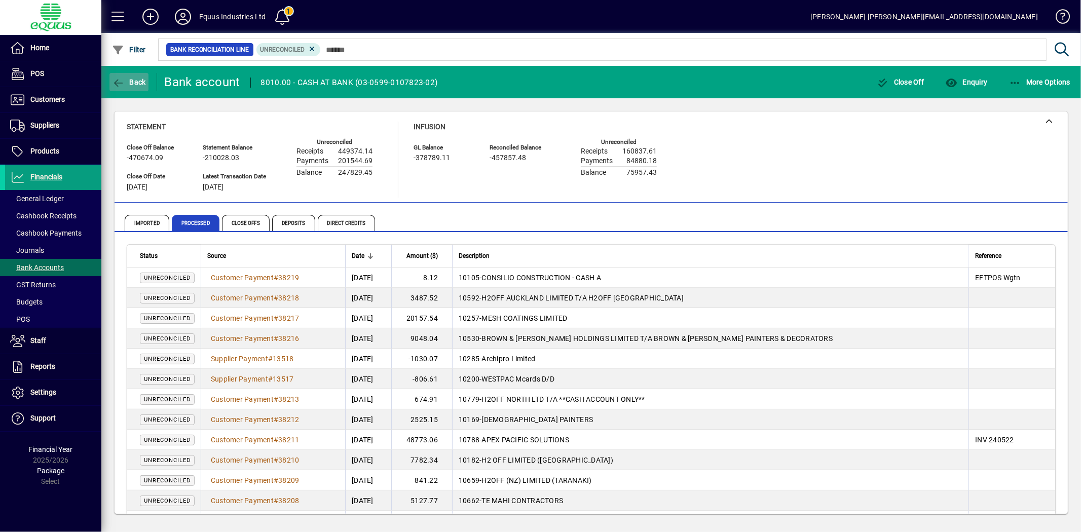
click at [131, 73] on span "button" at bounding box center [128, 82] width 39 height 24
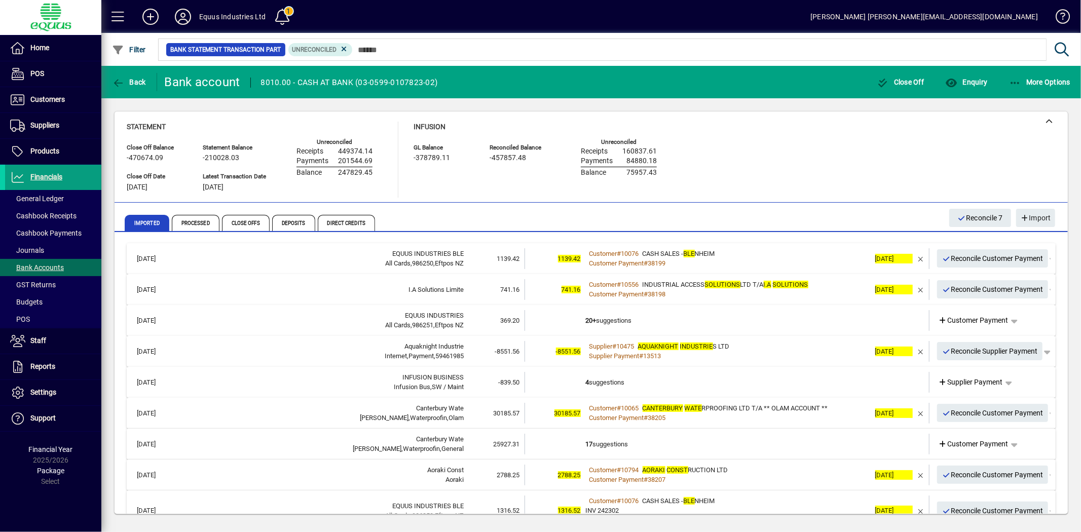
click at [626, 322] on td "20+ suggestions" at bounding box center [728, 320] width 284 height 21
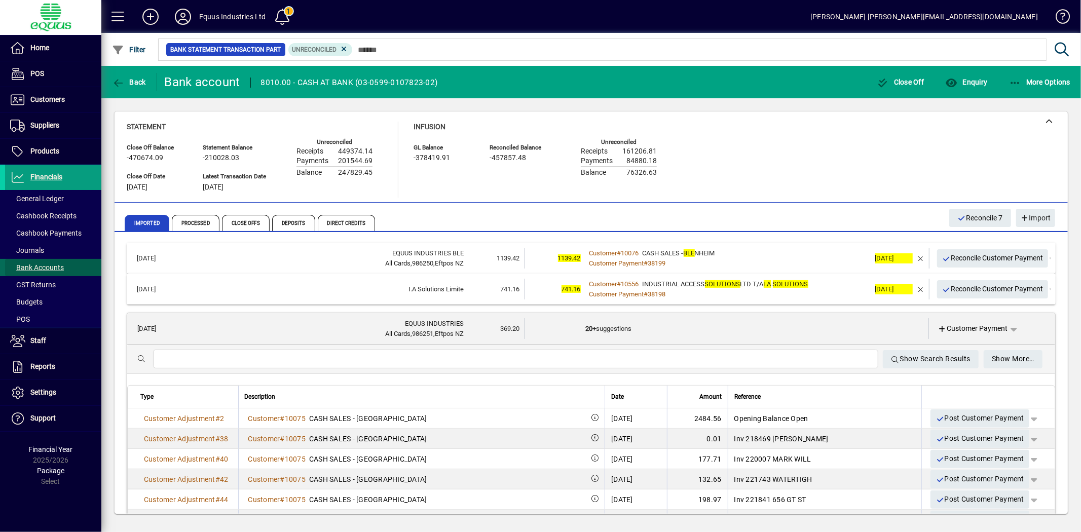
click at [29, 266] on span "Bank Accounts" at bounding box center [37, 268] width 54 height 8
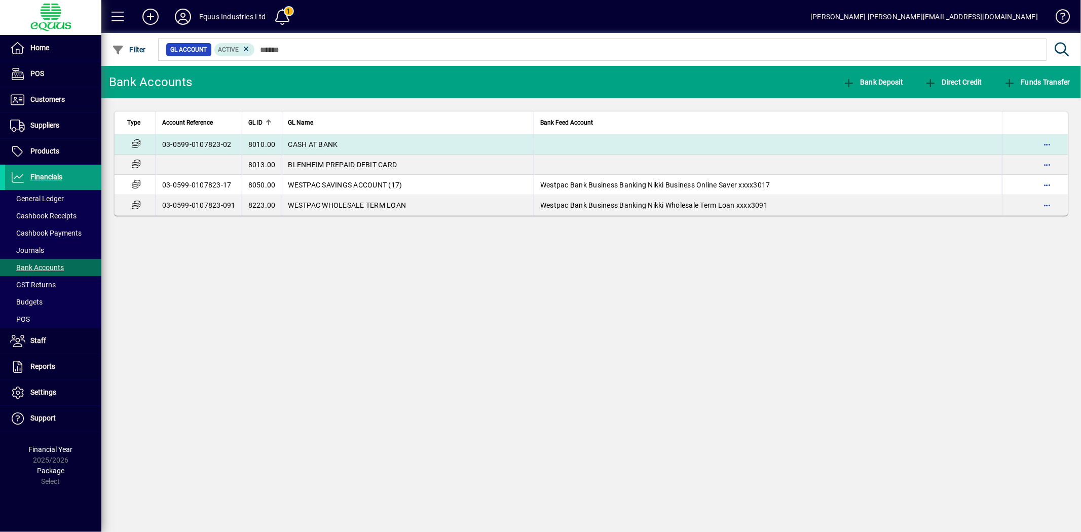
click at [305, 139] on td "CASH AT BANK" at bounding box center [408, 144] width 252 height 20
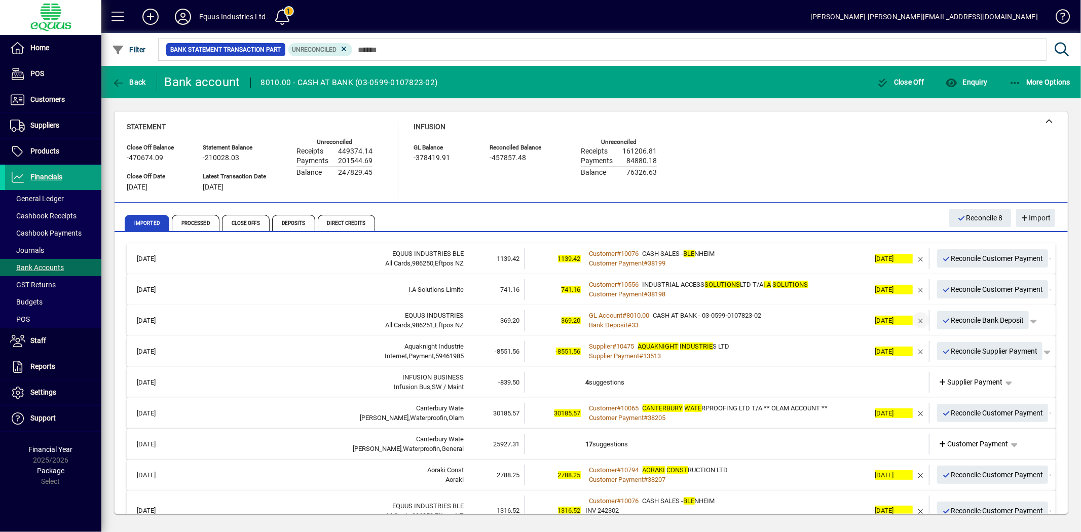
click at [913, 318] on span "button" at bounding box center [921, 320] width 24 height 24
click at [634, 319] on td "20+ suggestions" at bounding box center [728, 320] width 284 height 21
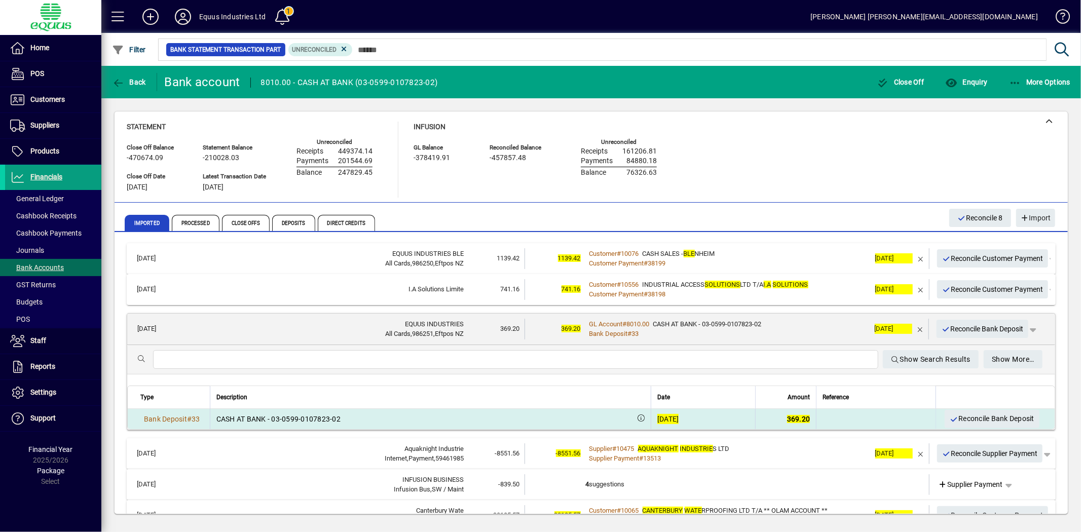
click at [657, 418] on div "[DATE]" at bounding box center [668, 419] width 22 height 10
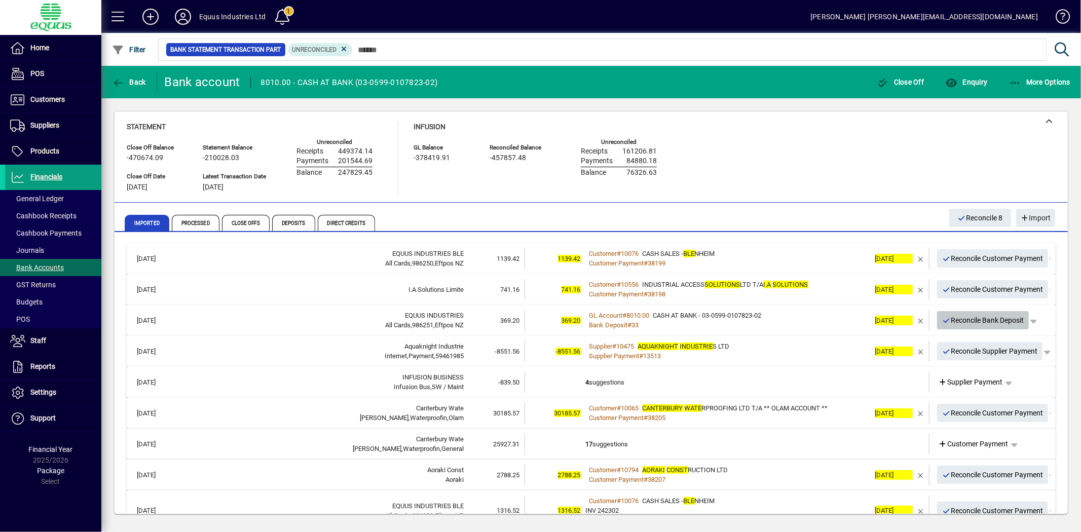
click at [955, 320] on span "Reconcile Bank Deposit" at bounding box center [983, 320] width 82 height 17
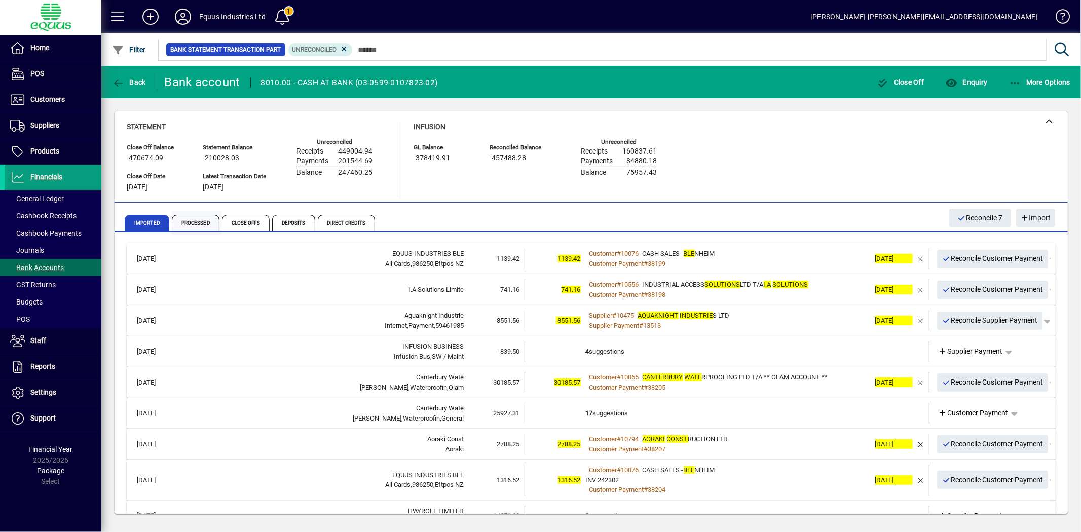
click at [179, 219] on span "Processed" at bounding box center [196, 223] width 48 height 16
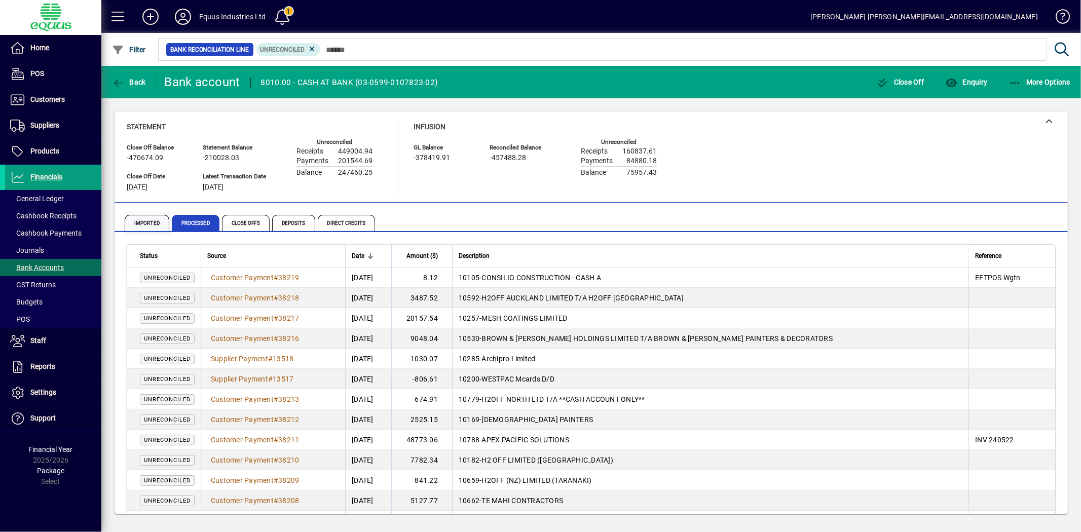
click at [150, 222] on span "Imported" at bounding box center [147, 223] width 45 height 16
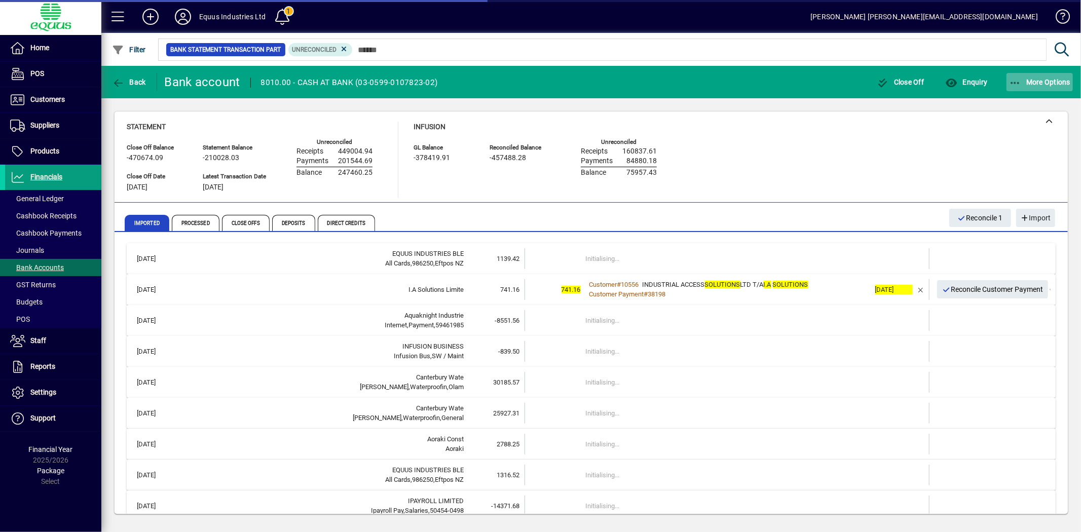
click at [1042, 80] on span "More Options" at bounding box center [1040, 82] width 62 height 8
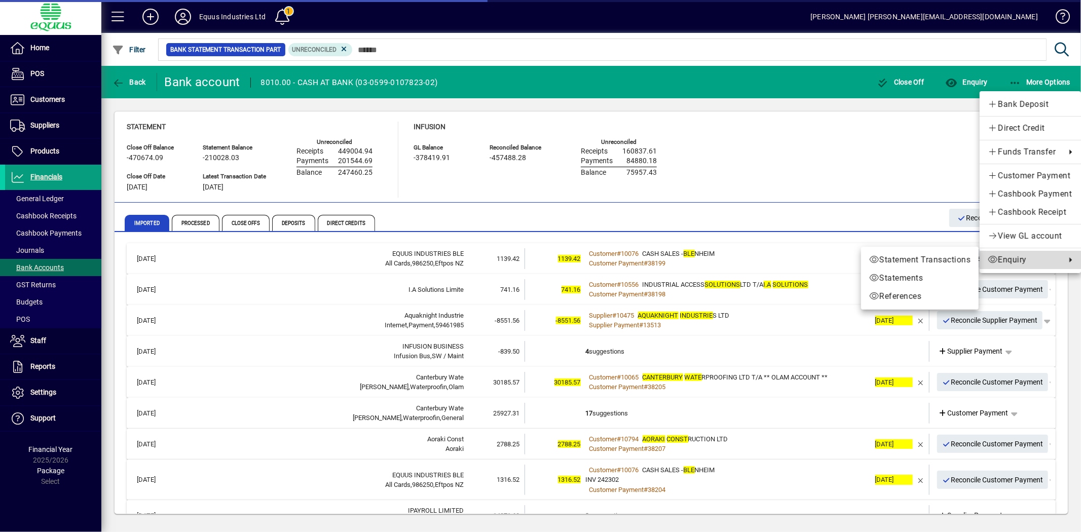
click at [1019, 264] on span "Enquiry" at bounding box center [1024, 260] width 73 height 12
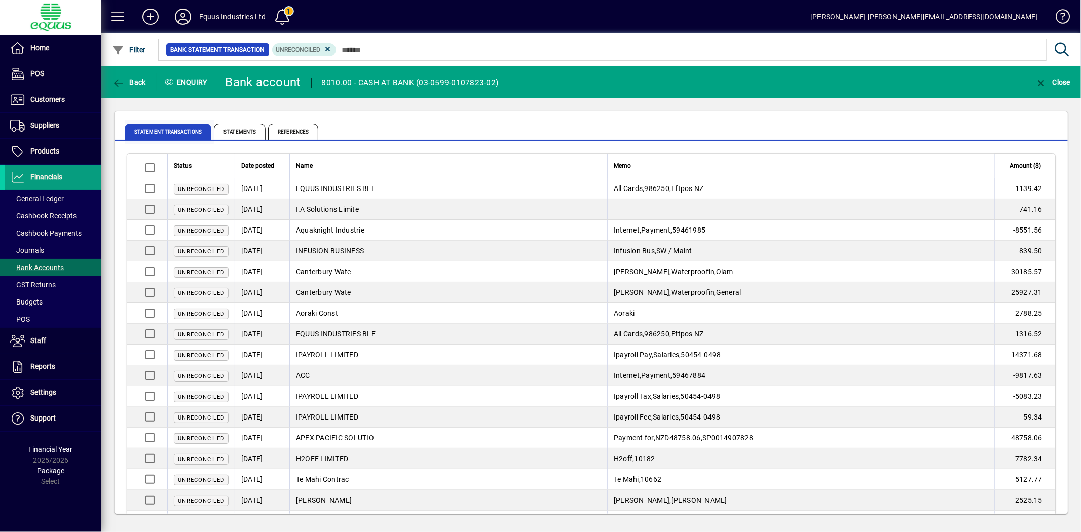
click at [145, 123] on span "Statement Transactions" at bounding box center [169, 132] width 89 height 24
click at [143, 142] on span "Statement Transactions" at bounding box center [169, 132] width 89 height 24
click at [132, 80] on span "Back" at bounding box center [129, 82] width 34 height 8
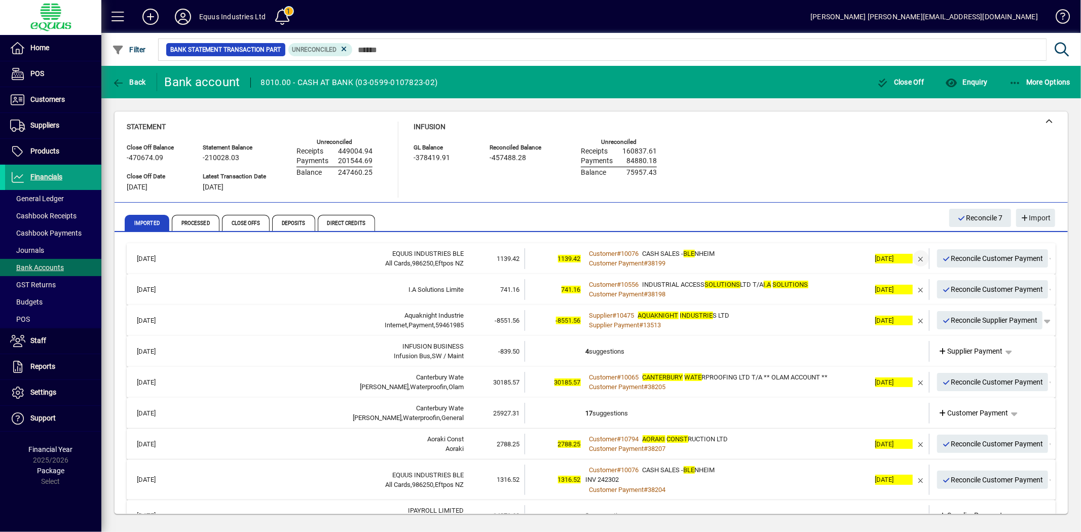
click at [913, 253] on span "button" at bounding box center [921, 258] width 24 height 24
click at [659, 250] on td "1 suggestion" at bounding box center [728, 258] width 284 height 21
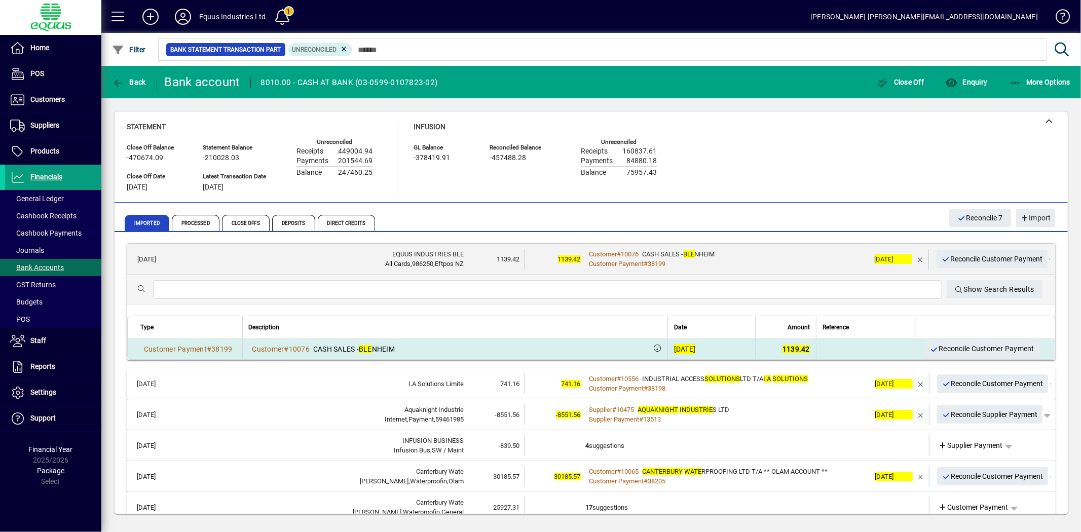
click at [674, 346] on div "[DATE]" at bounding box center [685, 349] width 22 height 10
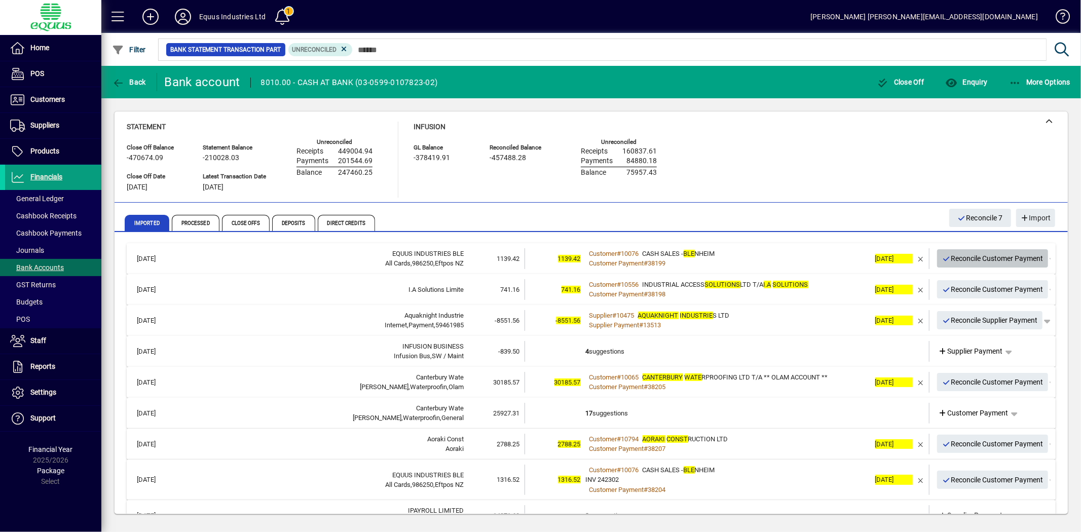
click at [990, 254] on span "Reconcile Customer Payment" at bounding box center [992, 258] width 101 height 17
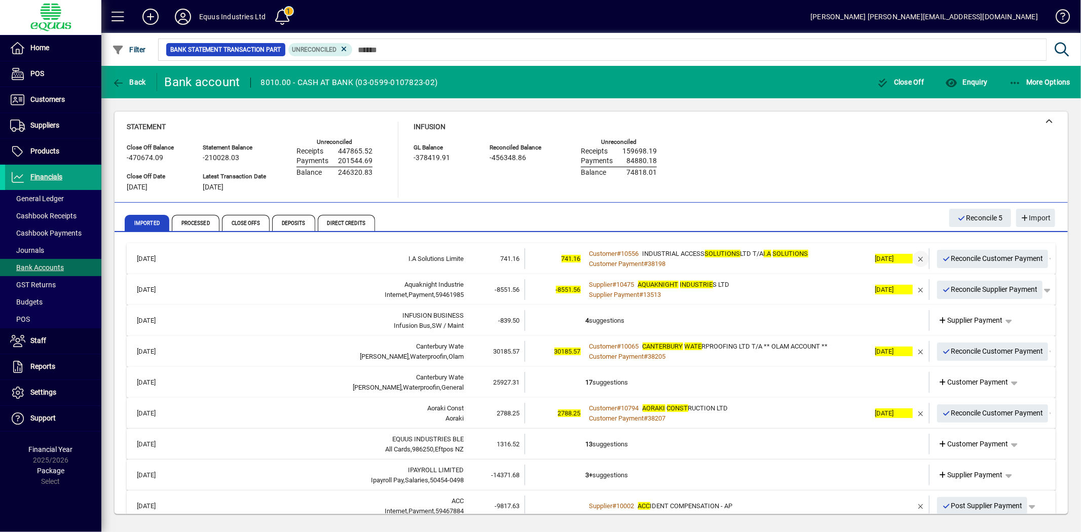
click at [911, 256] on span "button" at bounding box center [921, 259] width 24 height 24
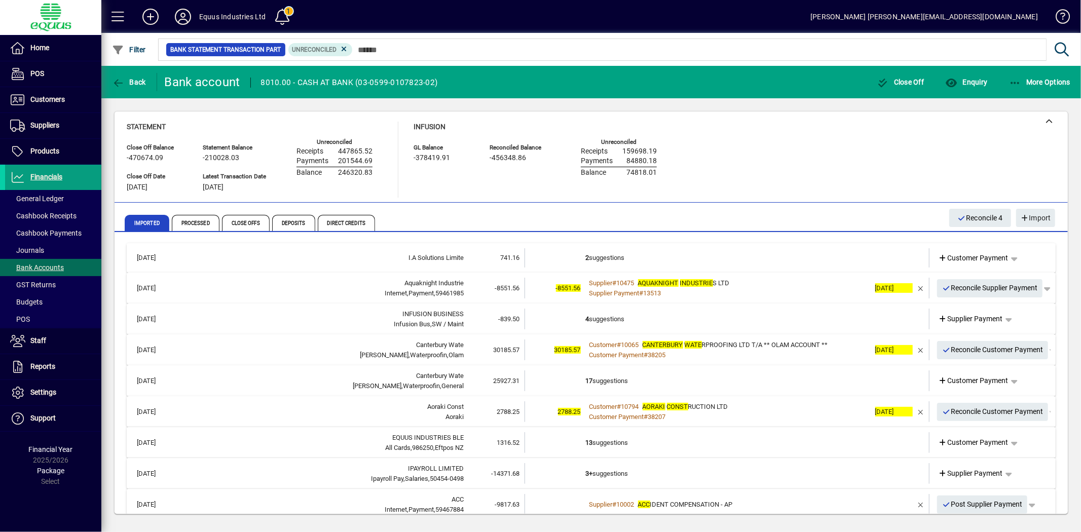
click at [679, 253] on td "2 suggestions" at bounding box center [728, 257] width 284 height 19
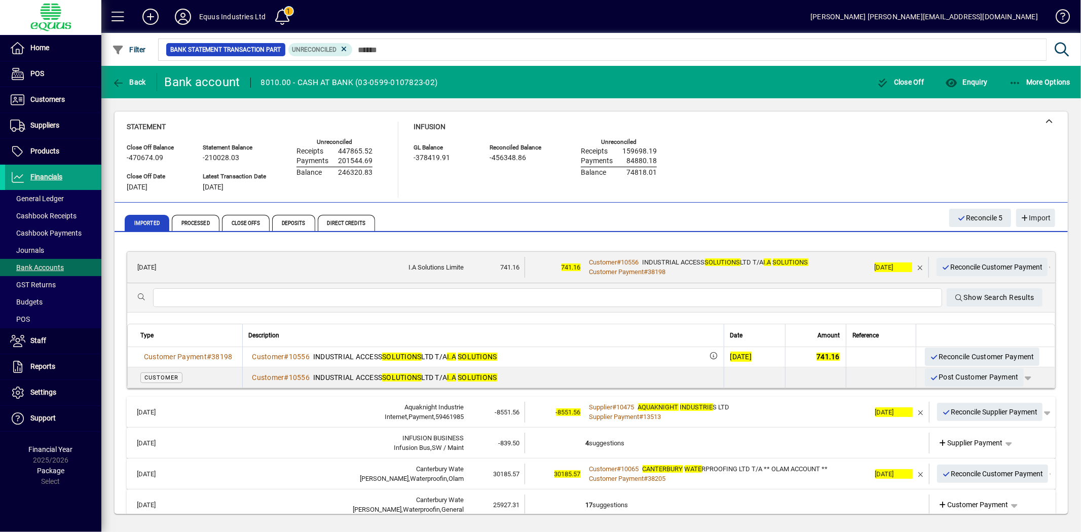
click at [730, 353] on div "[DATE]" at bounding box center [741, 357] width 22 height 10
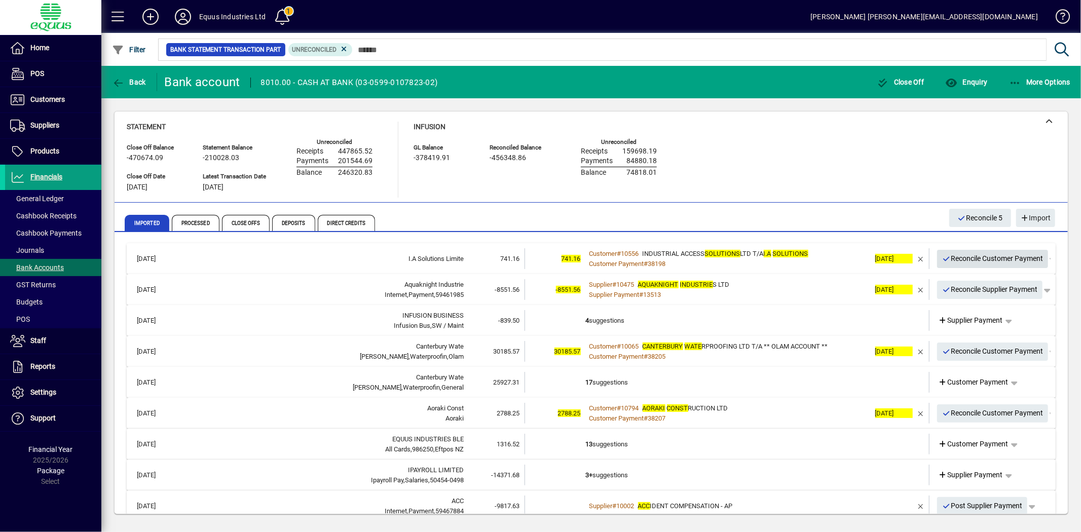
click at [977, 256] on span "Reconcile Customer Payment" at bounding box center [992, 258] width 101 height 17
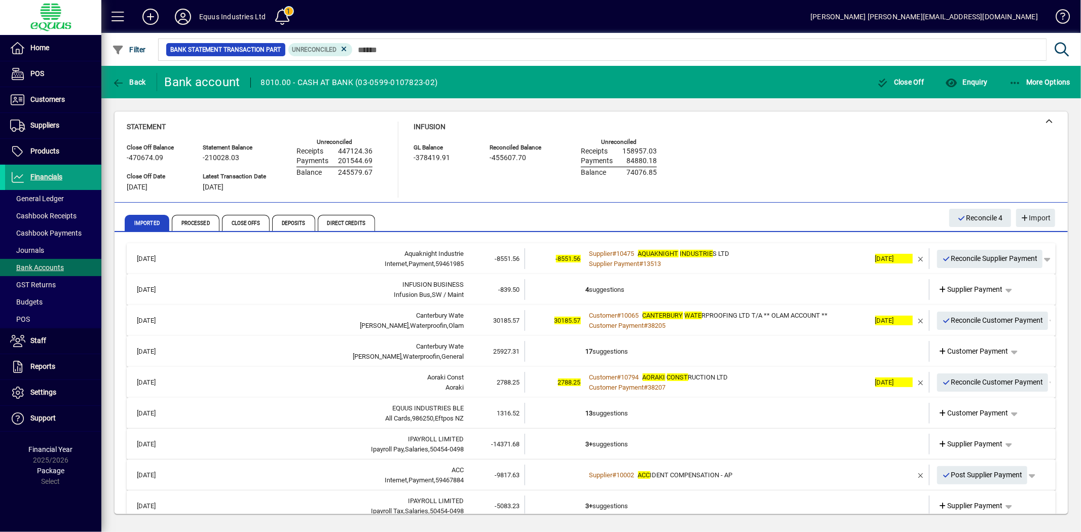
click at [614, 280] on td "4 suggestions" at bounding box center [728, 289] width 284 height 21
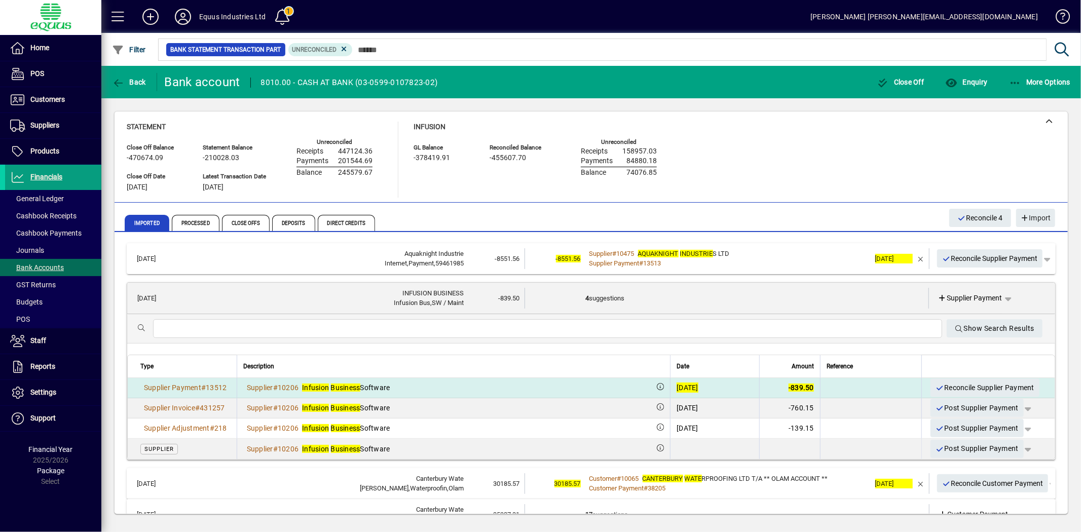
click at [677, 384] on div "[DATE]" at bounding box center [688, 388] width 22 height 10
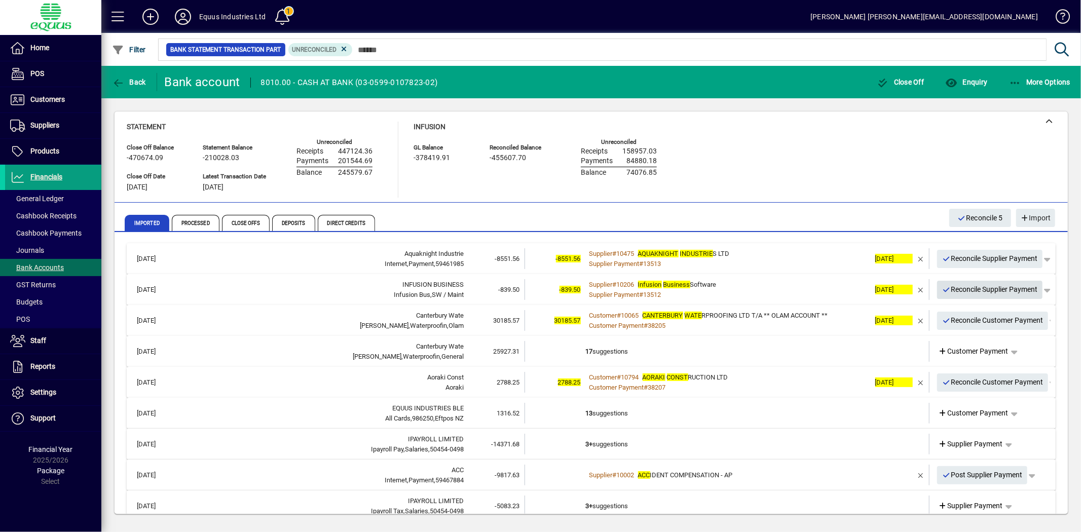
click at [972, 290] on span "Reconcile Supplier Payment" at bounding box center [990, 289] width 96 height 17
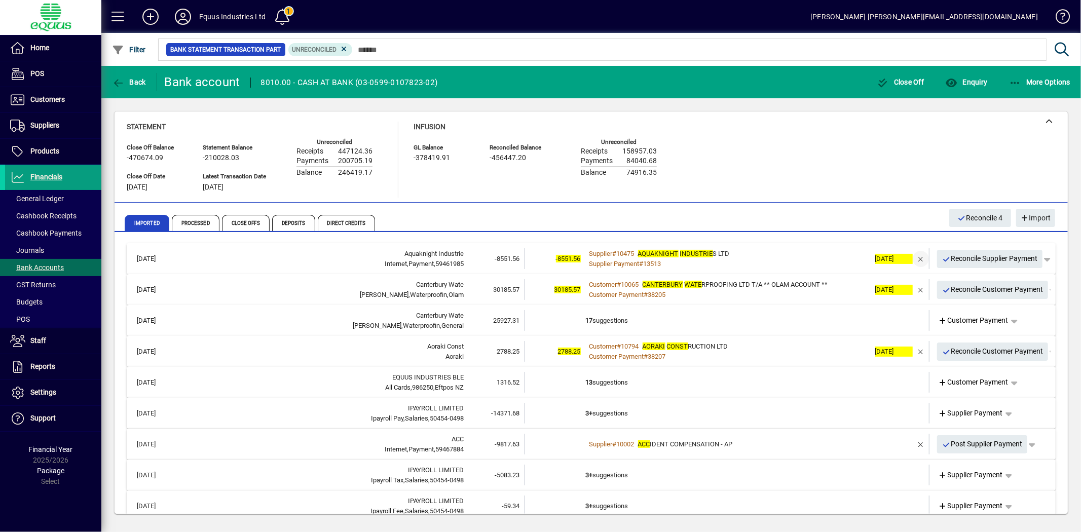
click at [913, 257] on span "button" at bounding box center [921, 259] width 24 height 24
click at [707, 261] on td "8+ suggestions" at bounding box center [728, 258] width 284 height 21
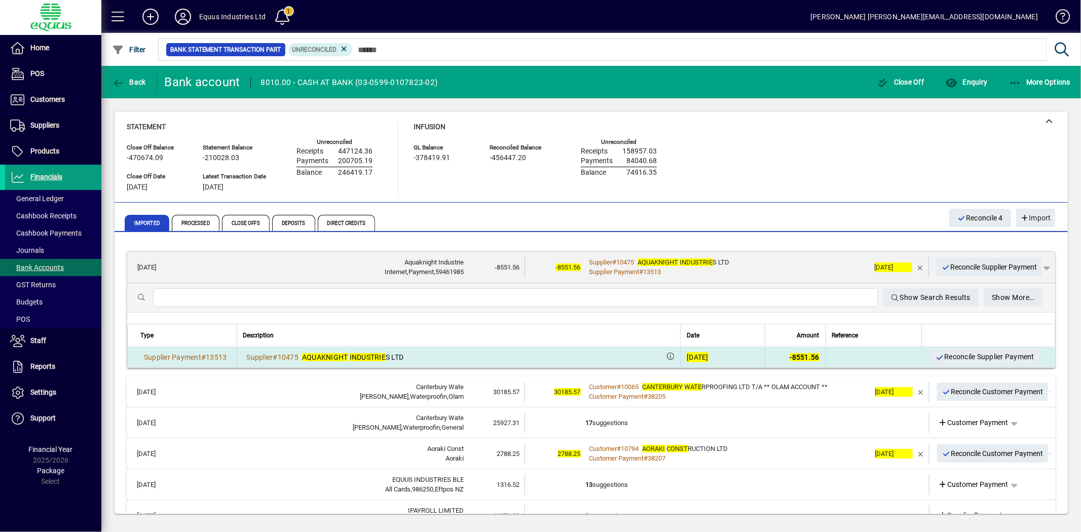
click at [687, 356] on div "[DATE]" at bounding box center [698, 357] width 22 height 10
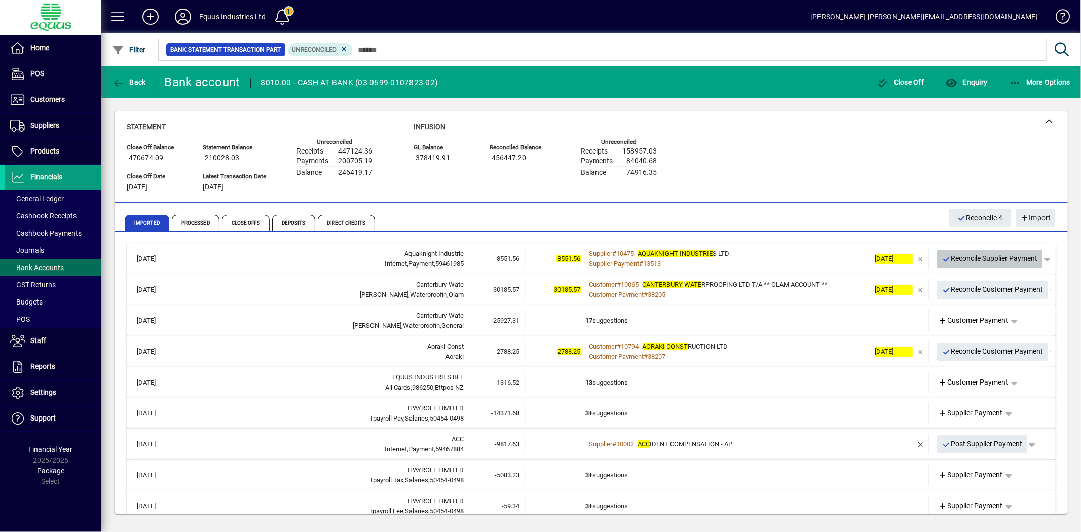
click at [954, 259] on span "Reconcile Supplier Payment" at bounding box center [990, 258] width 96 height 17
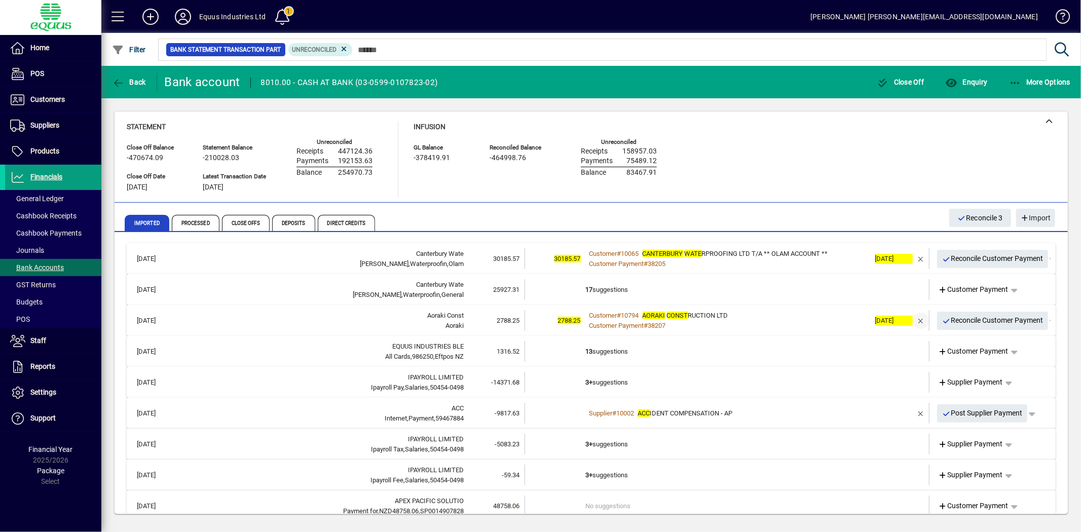
click at [912, 319] on span "button" at bounding box center [921, 321] width 24 height 24
click at [728, 326] on td "1 suggestion" at bounding box center [728, 320] width 284 height 21
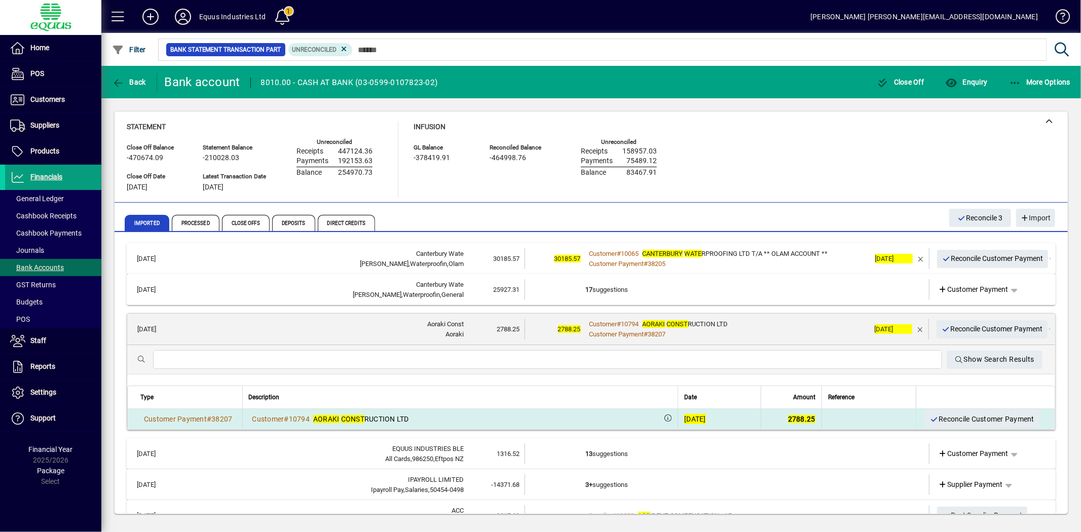
click at [684, 417] on div "[DATE]" at bounding box center [695, 419] width 22 height 10
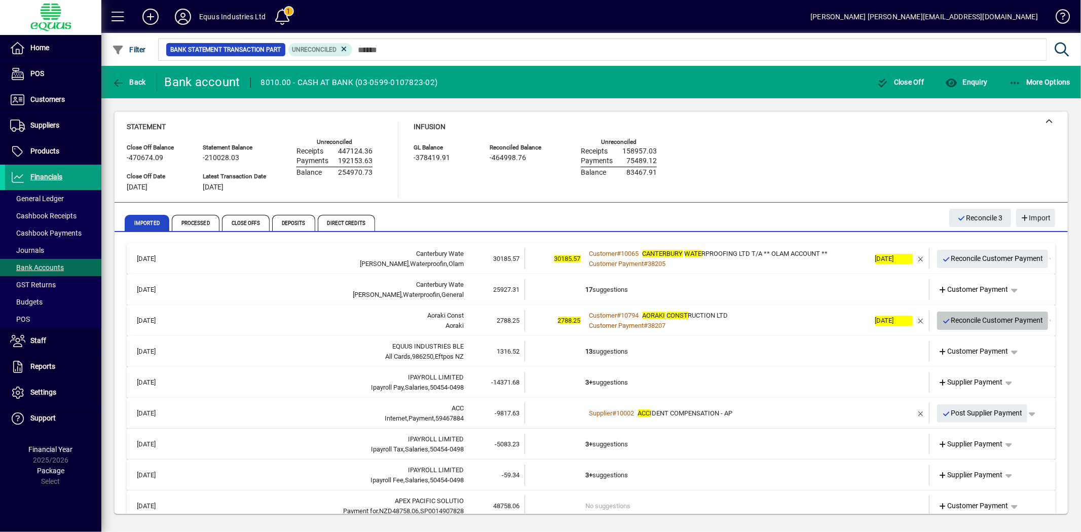
click at [988, 316] on span "Reconcile Customer Payment" at bounding box center [992, 320] width 101 height 17
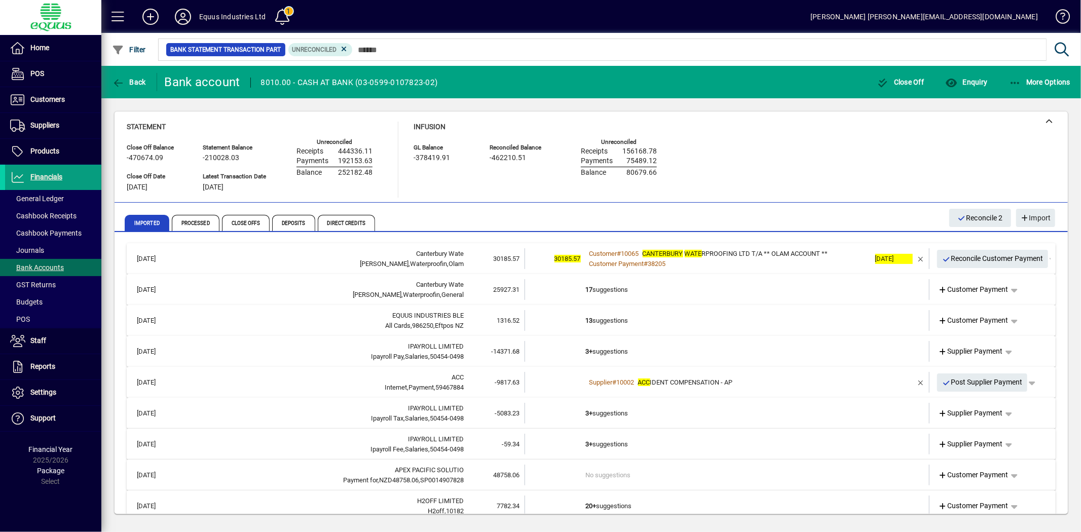
click at [657, 292] on td "17 suggestions" at bounding box center [728, 289] width 284 height 21
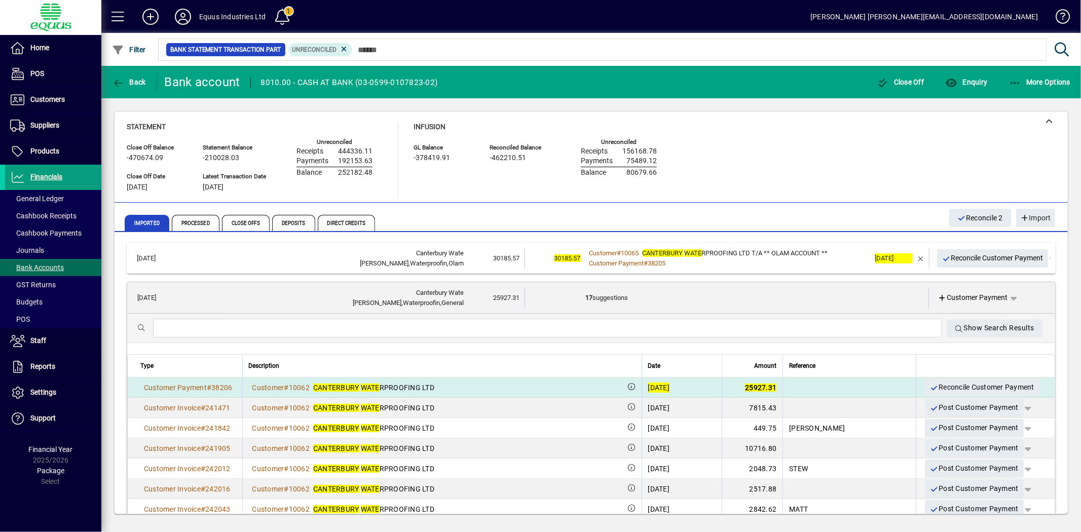
click at [663, 384] on div "[DATE]" at bounding box center [659, 388] width 22 height 10
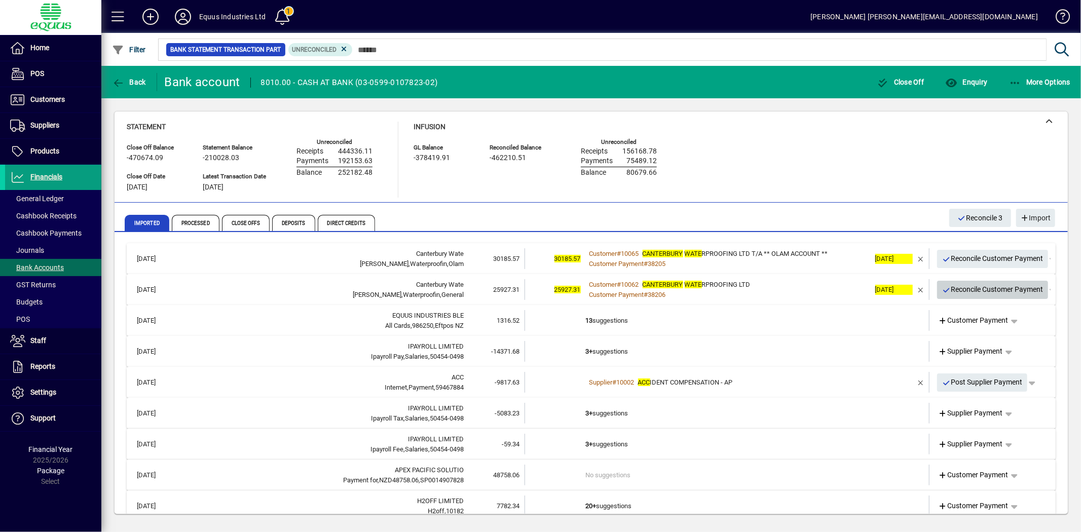
click at [966, 284] on span "Reconcile Customer Payment" at bounding box center [992, 289] width 101 height 17
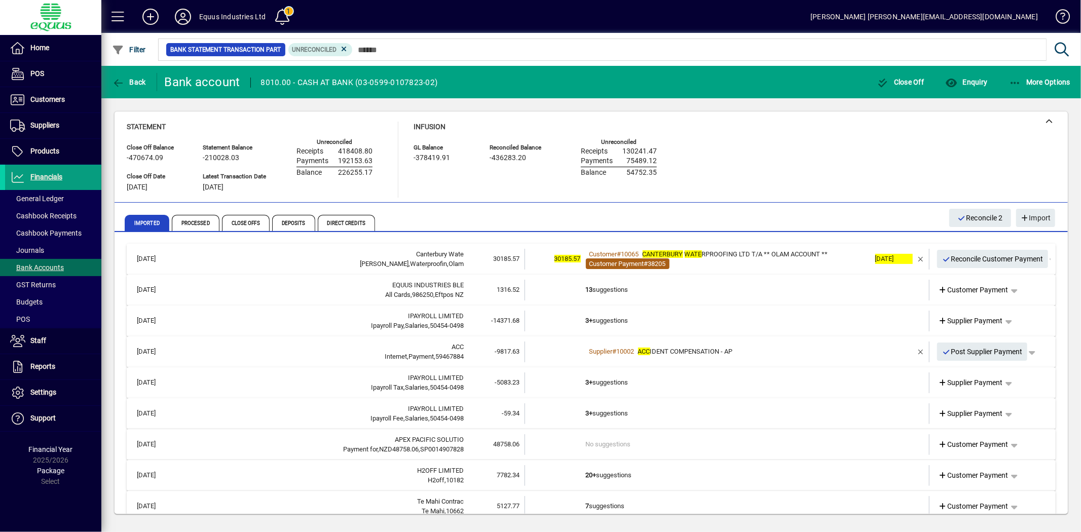
click at [646, 259] on span "Customer Payment # 38205" at bounding box center [628, 264] width 84 height 11
click at [913, 256] on span "button" at bounding box center [921, 259] width 24 height 24
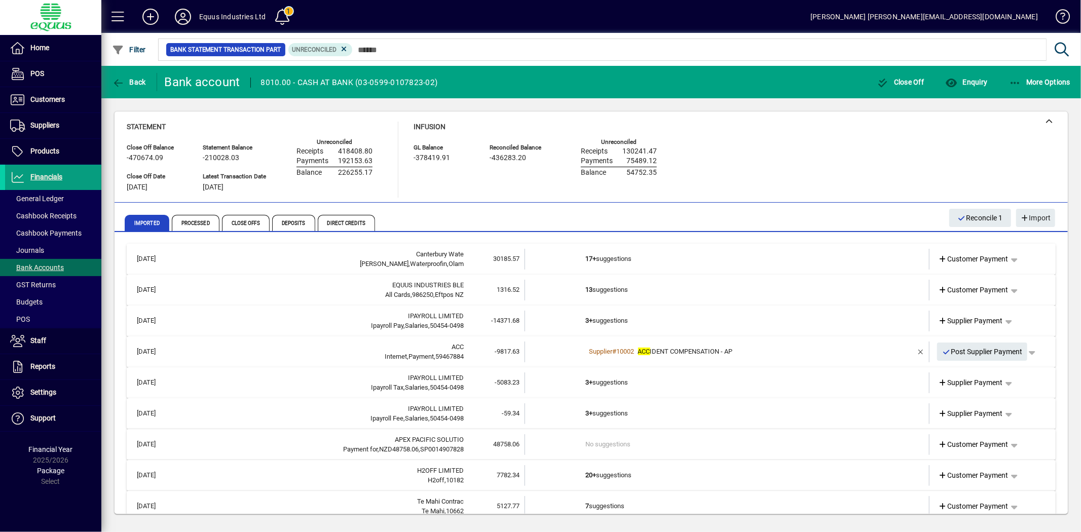
click at [632, 258] on td "17+ suggestions" at bounding box center [728, 259] width 284 height 21
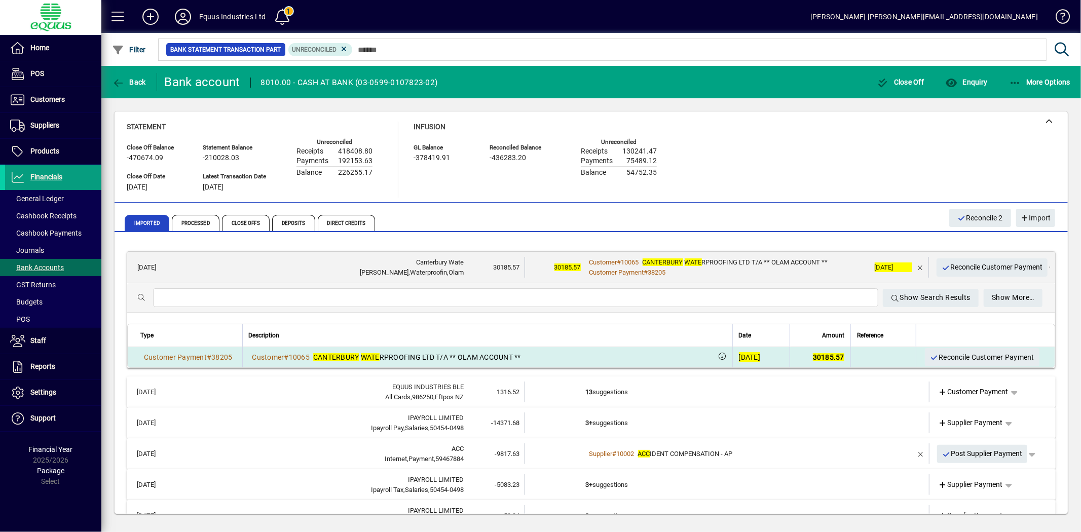
click at [739, 352] on div "[DATE]" at bounding box center [750, 357] width 22 height 10
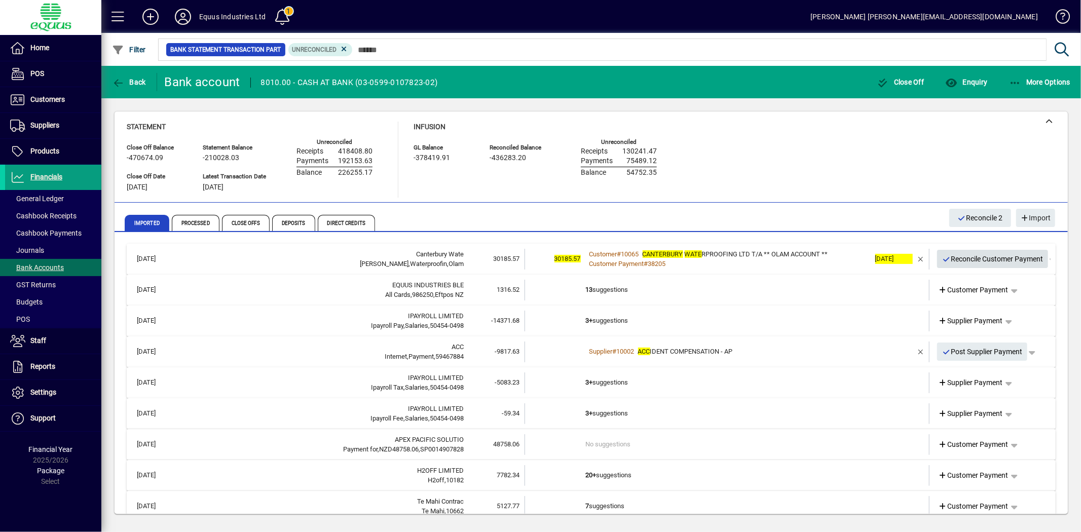
click at [960, 252] on span "Reconcile Customer Payment" at bounding box center [992, 259] width 101 height 17
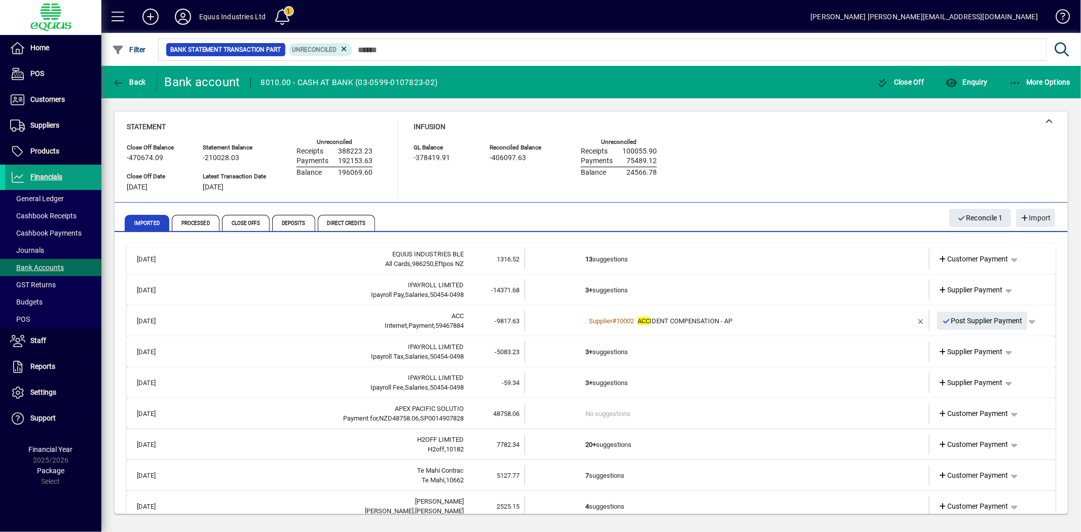
click at [610, 251] on td "13 suggestions" at bounding box center [728, 259] width 284 height 21
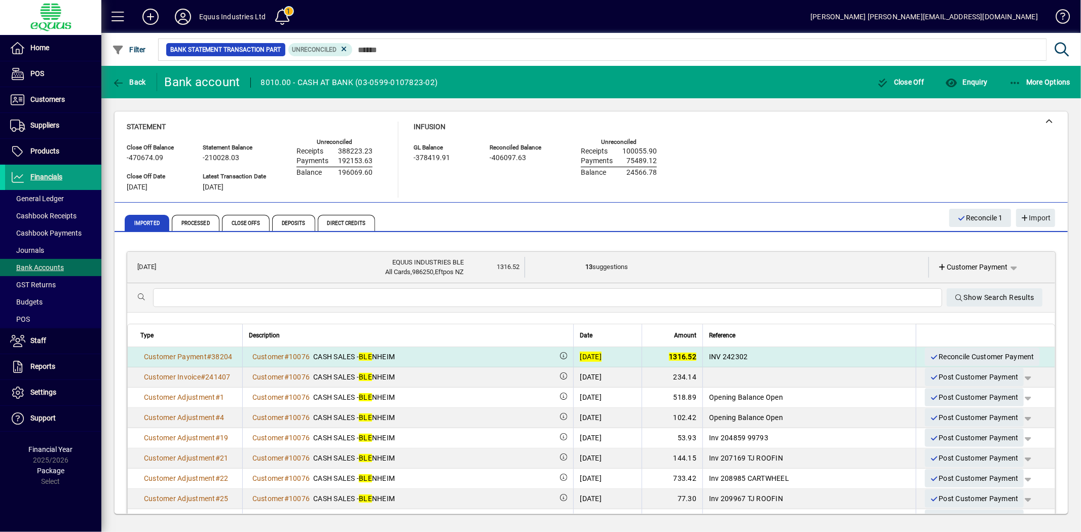
click at [595, 353] on div "[DATE]" at bounding box center [591, 357] width 22 height 10
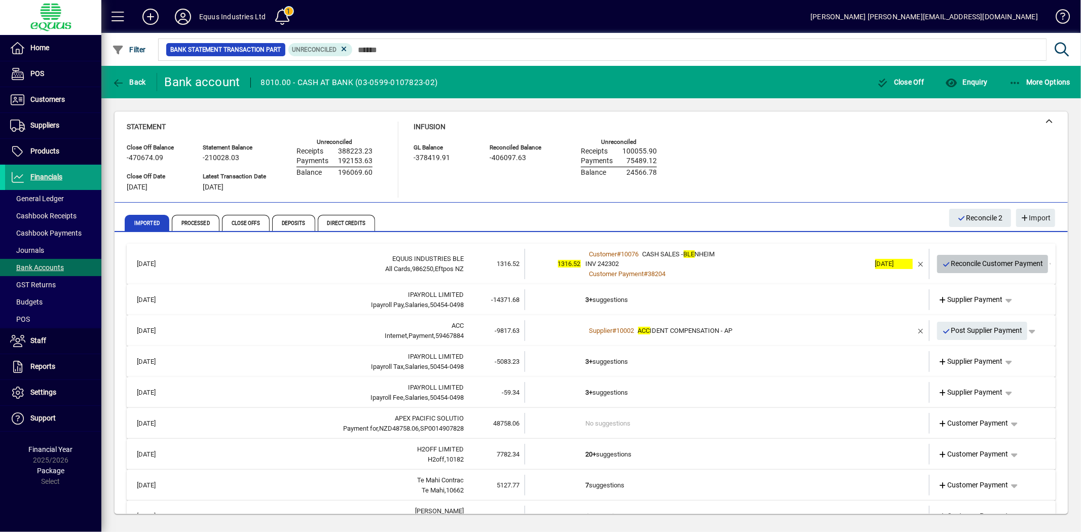
click at [994, 264] on span "Reconcile Customer Payment" at bounding box center [992, 263] width 101 height 17
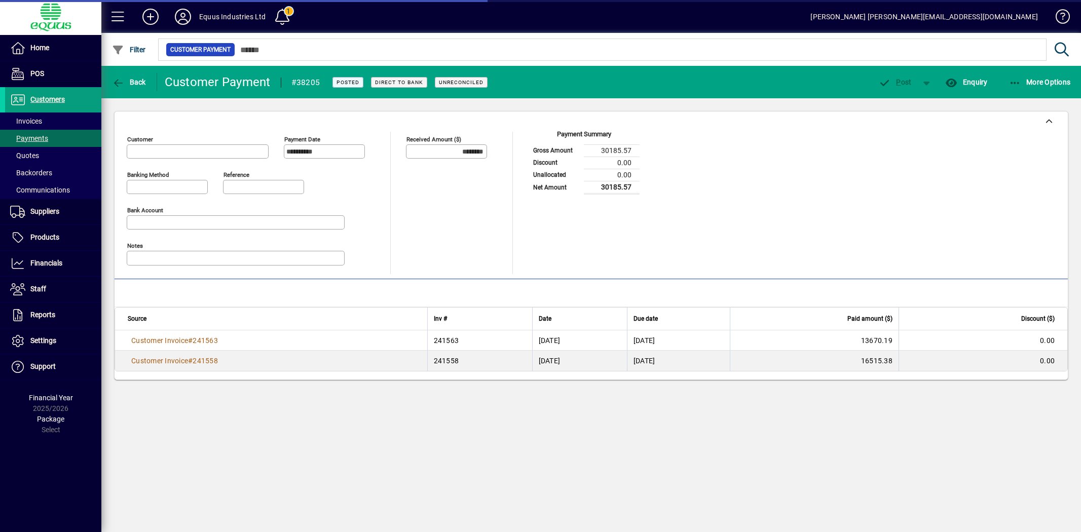
type input "**********"
